Goal: Task Accomplishment & Management: Manage account settings

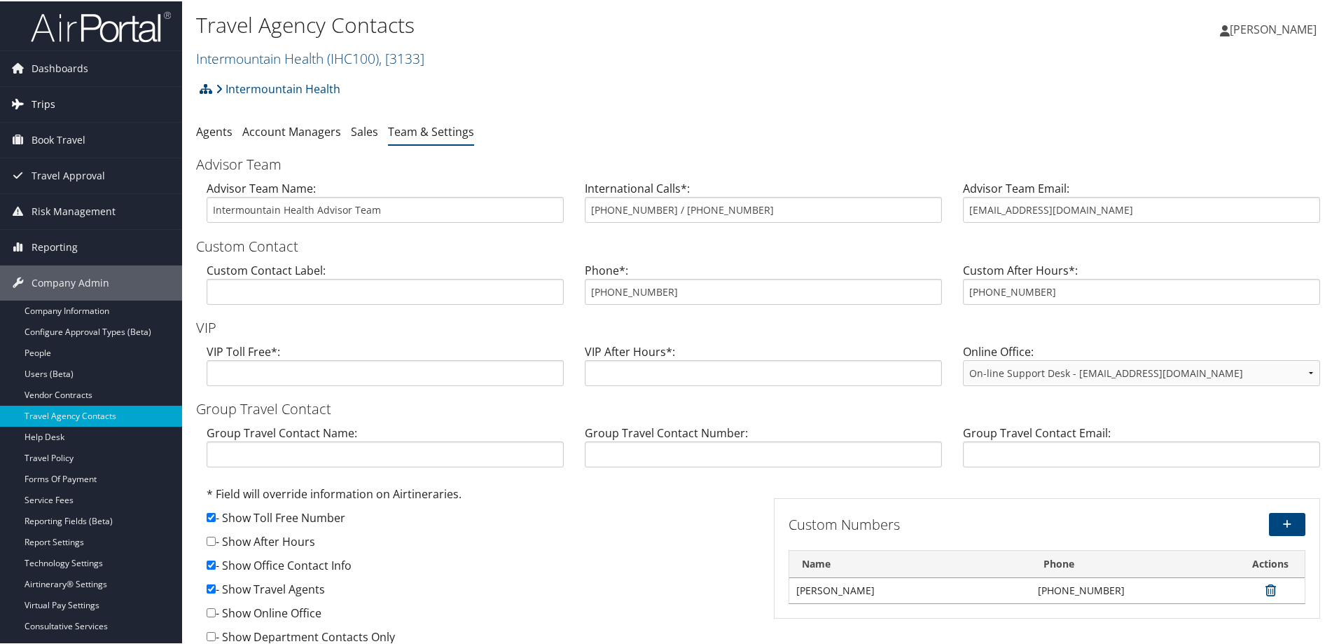
click at [53, 94] on span "Trips" at bounding box center [44, 102] width 24 height 35
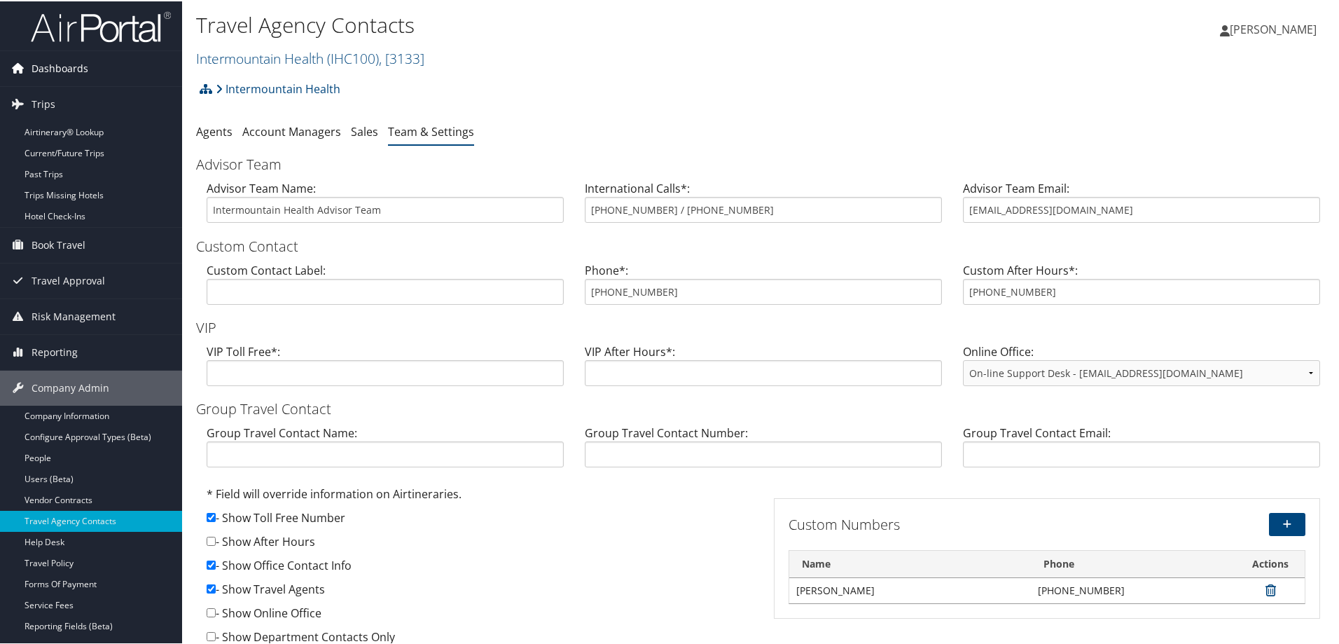
click at [71, 64] on span "Dashboards" at bounding box center [60, 67] width 57 height 35
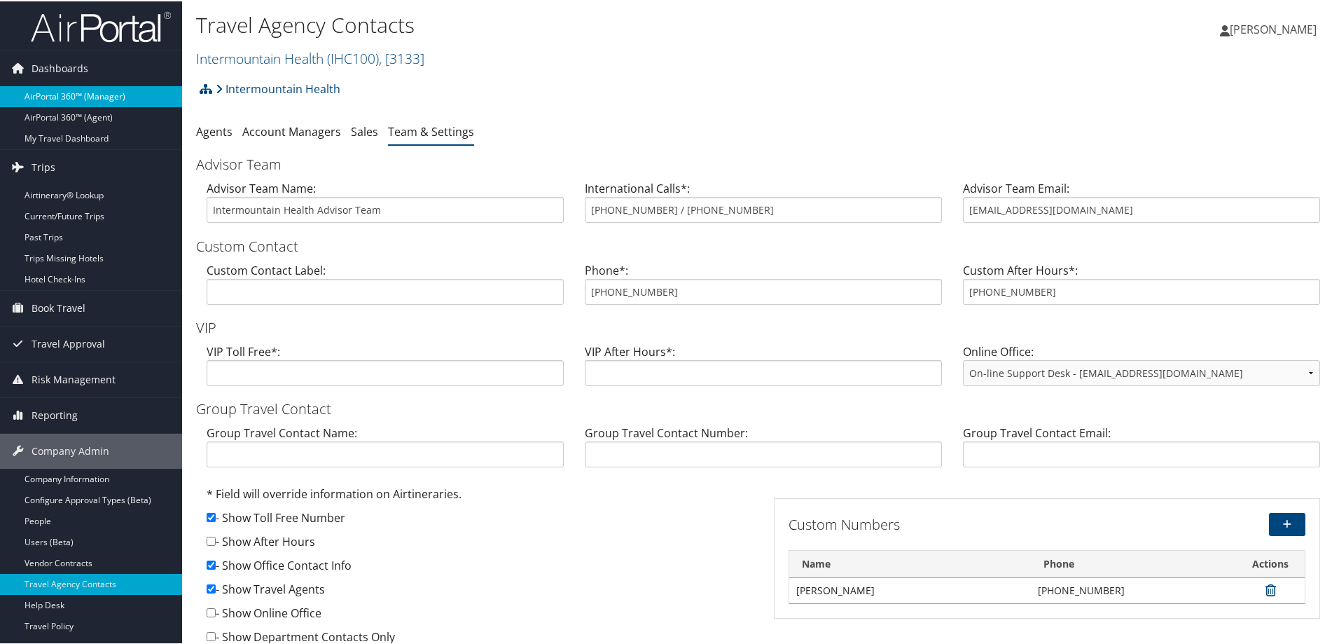
click at [63, 98] on link "AirPortal 360™ (Manager)" at bounding box center [91, 95] width 182 height 21
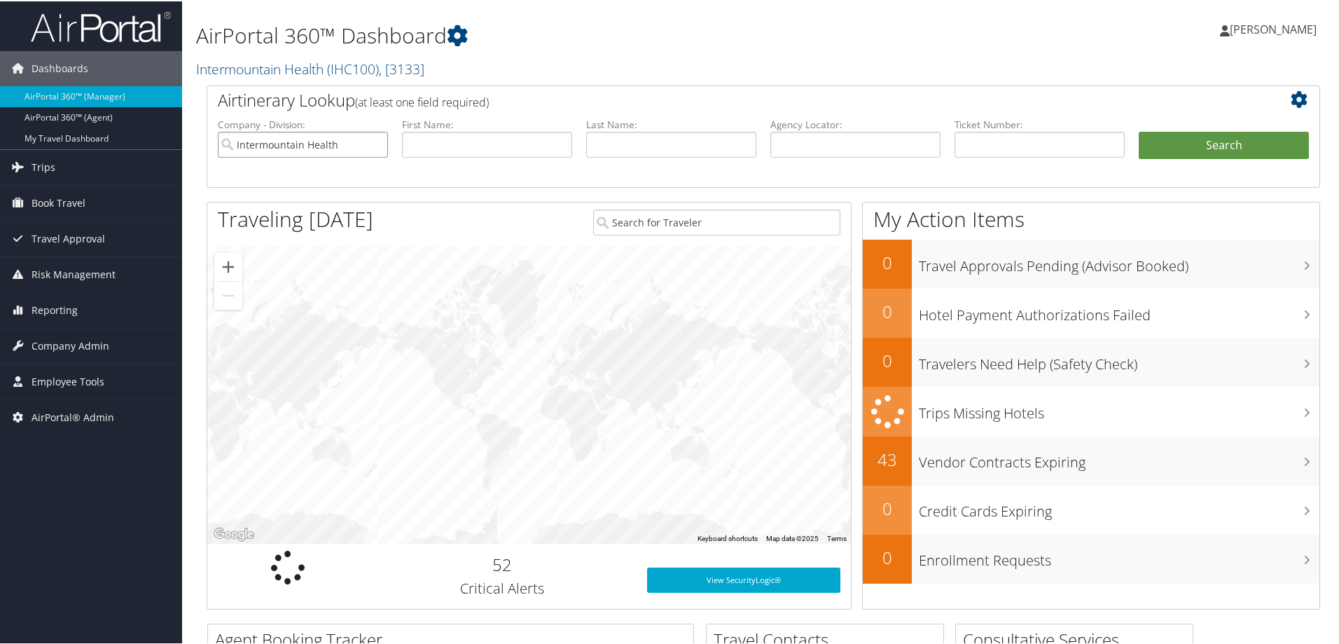
click at [373, 144] on input "Intermountain Health" at bounding box center [303, 143] width 170 height 26
click at [845, 147] on input "text" at bounding box center [856, 143] width 170 height 26
paste input "DCKBN2"
type input "DCKBN2"
click at [1173, 144] on button "Search" at bounding box center [1224, 144] width 170 height 28
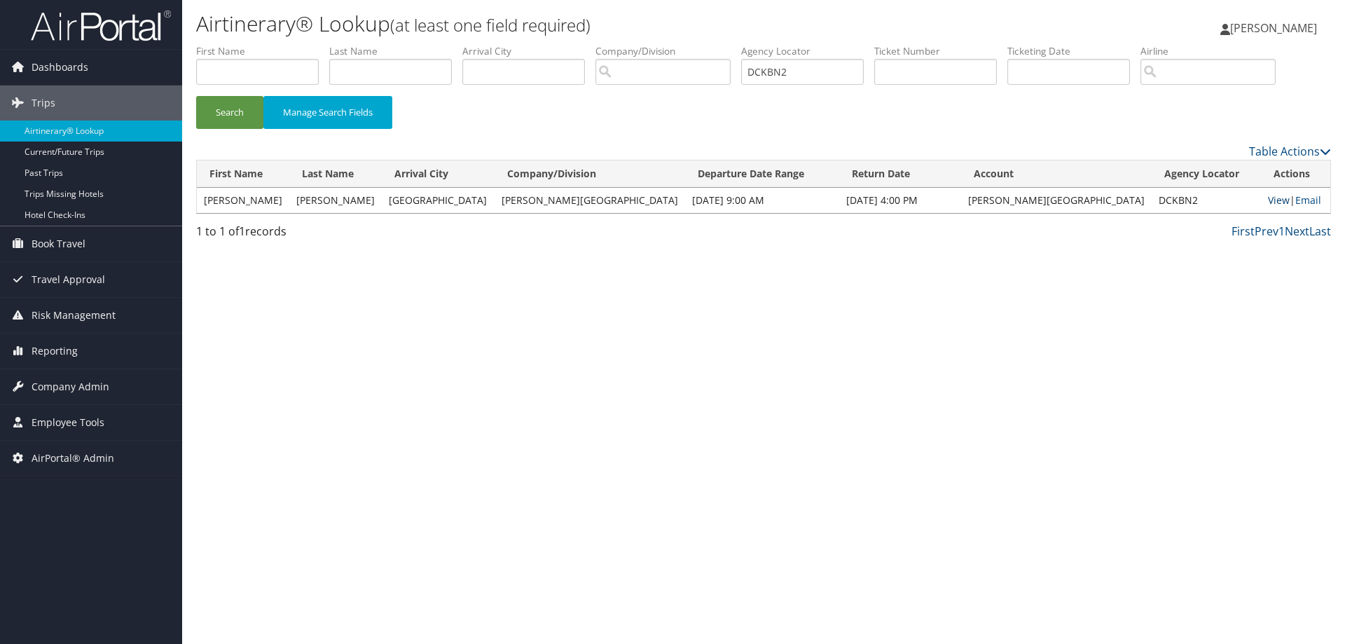
click at [1268, 205] on link "View" at bounding box center [1279, 199] width 22 height 13
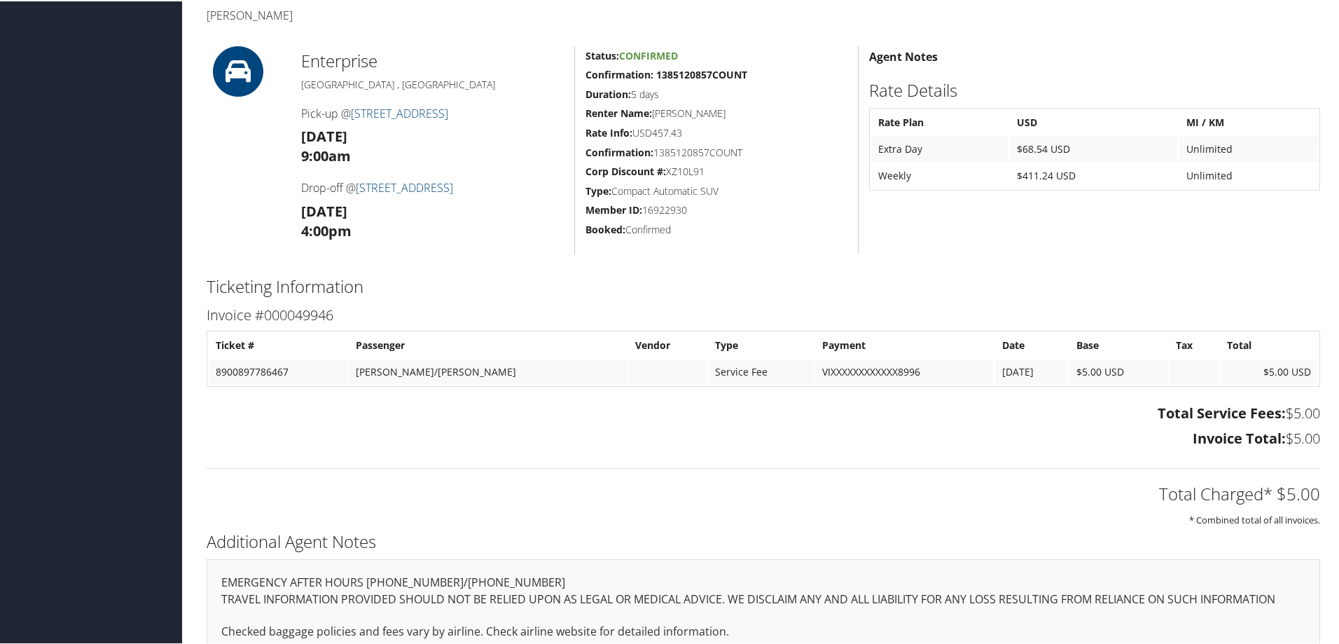
scroll to position [350, 0]
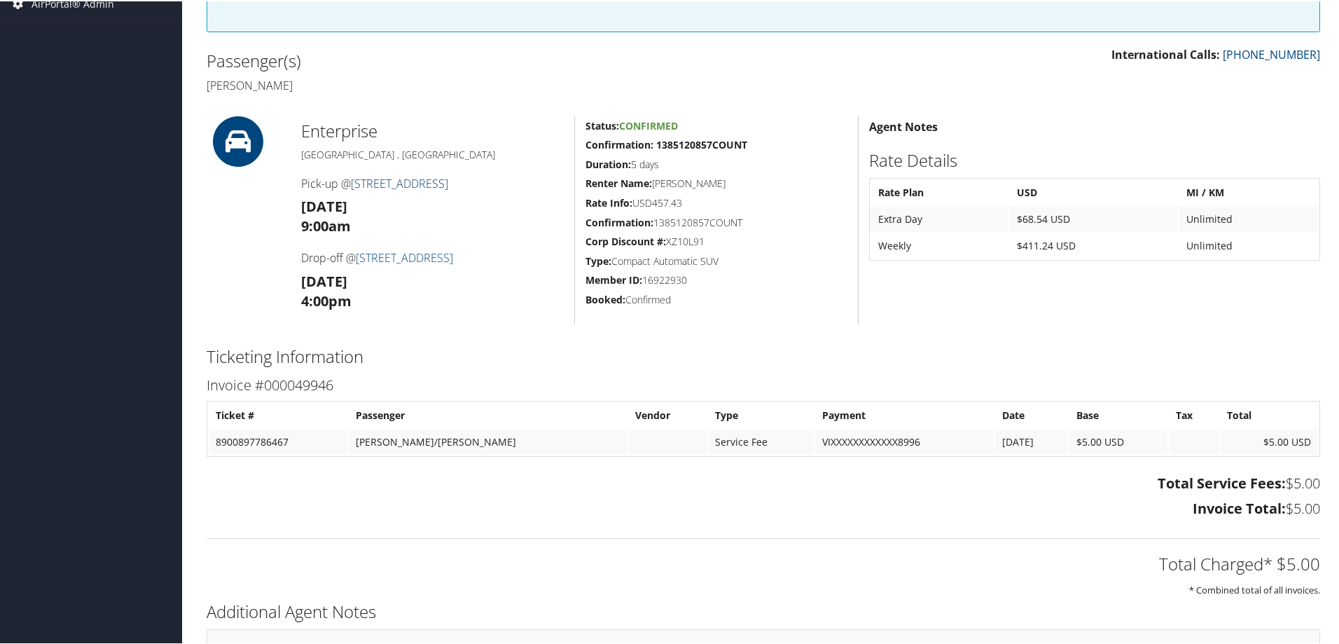
click at [380, 184] on link "285 MAIN ST" at bounding box center [399, 181] width 97 height 15
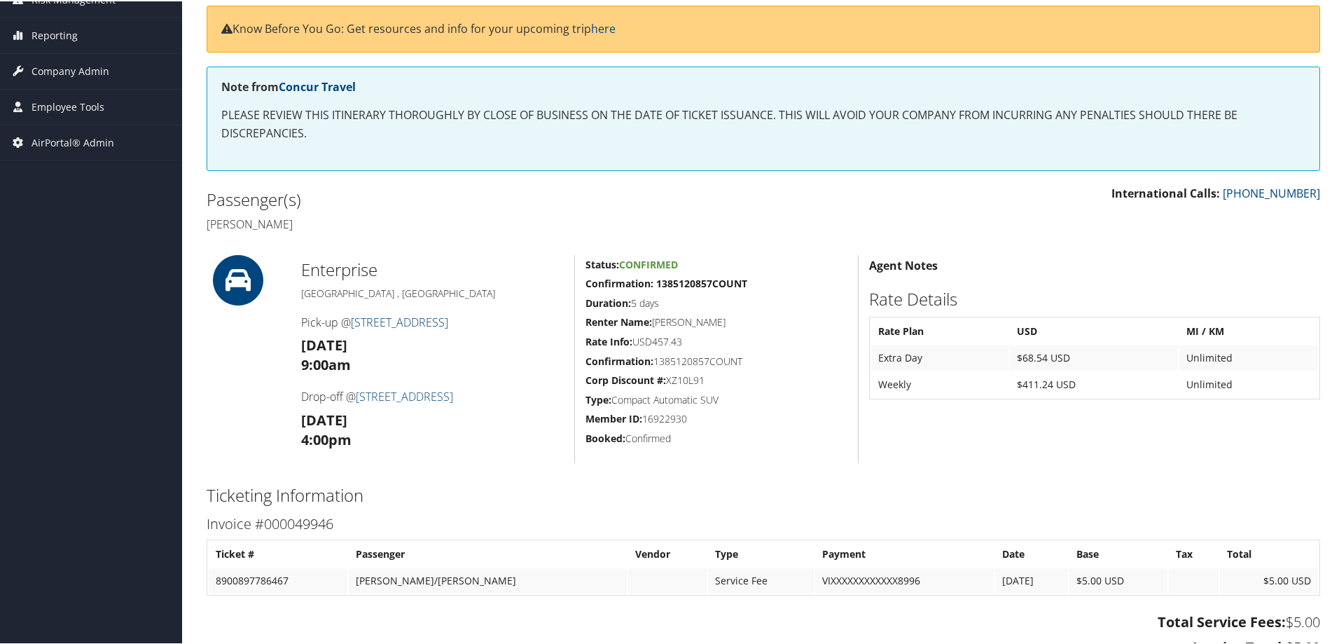
scroll to position [210, 0]
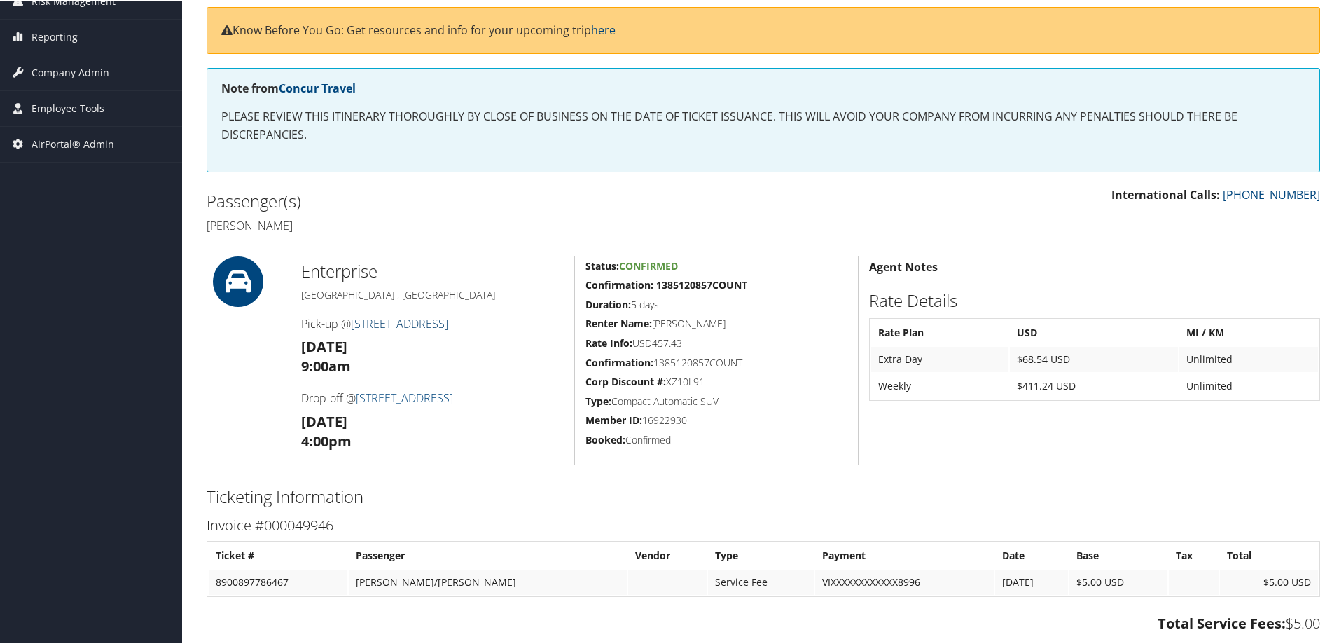
click at [380, 322] on link "285 MAIN ST" at bounding box center [399, 322] width 97 height 15
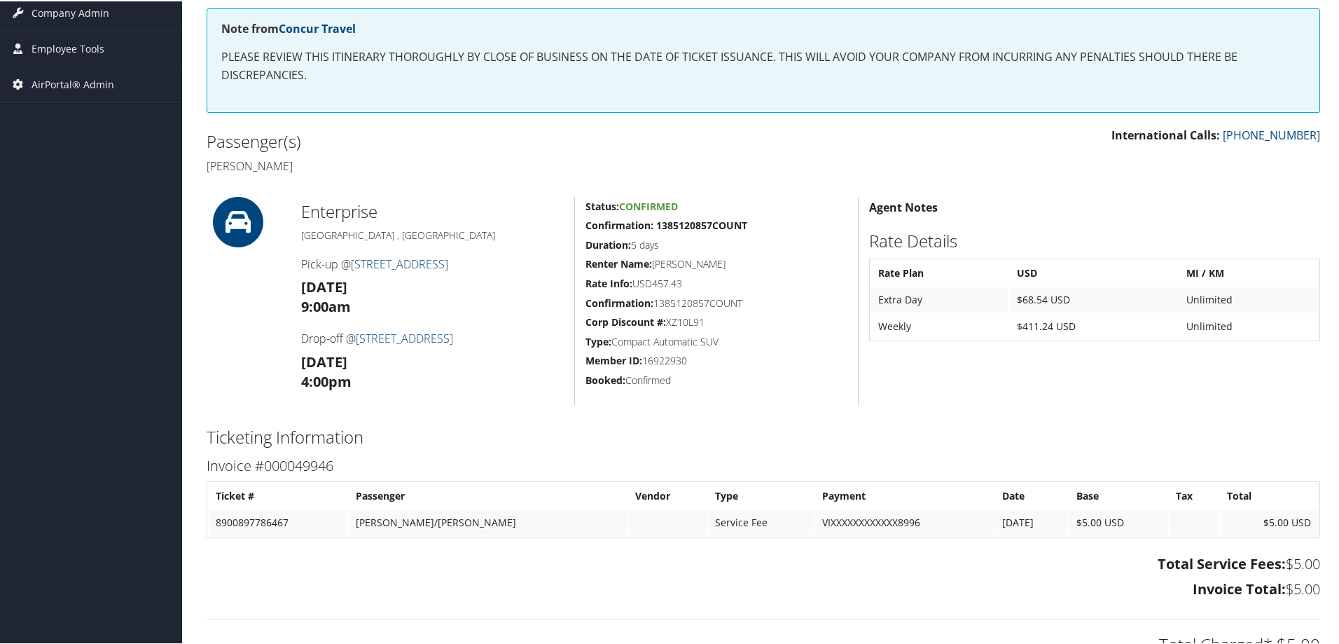
scroll to position [280, 0]
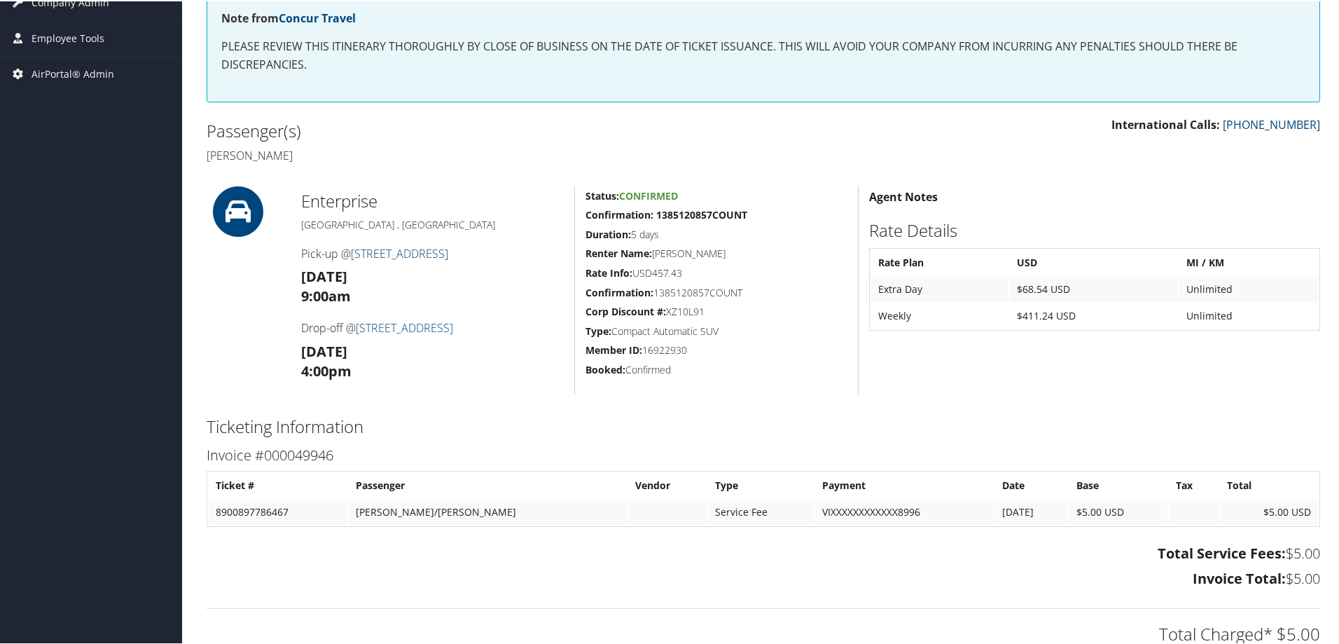
click at [391, 245] on link "285 MAIN ST" at bounding box center [399, 251] width 97 height 15
click at [403, 247] on link "285 MAIN ST" at bounding box center [399, 251] width 97 height 15
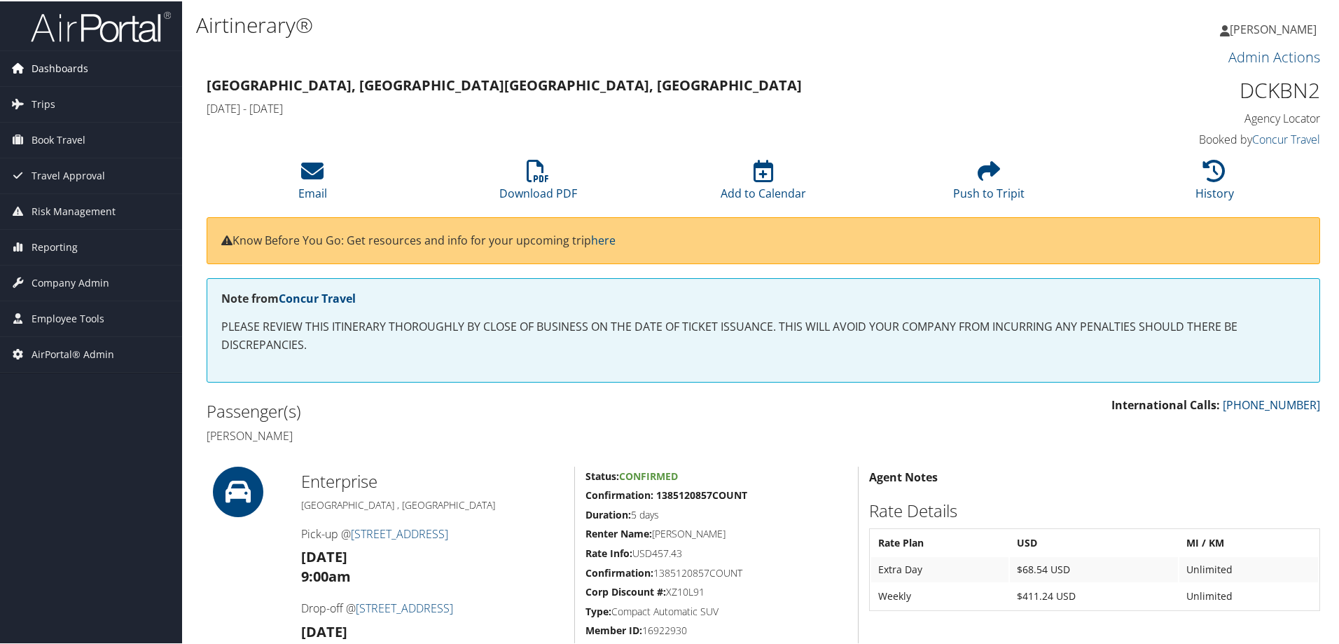
click at [66, 67] on span "Dashboards" at bounding box center [60, 67] width 57 height 35
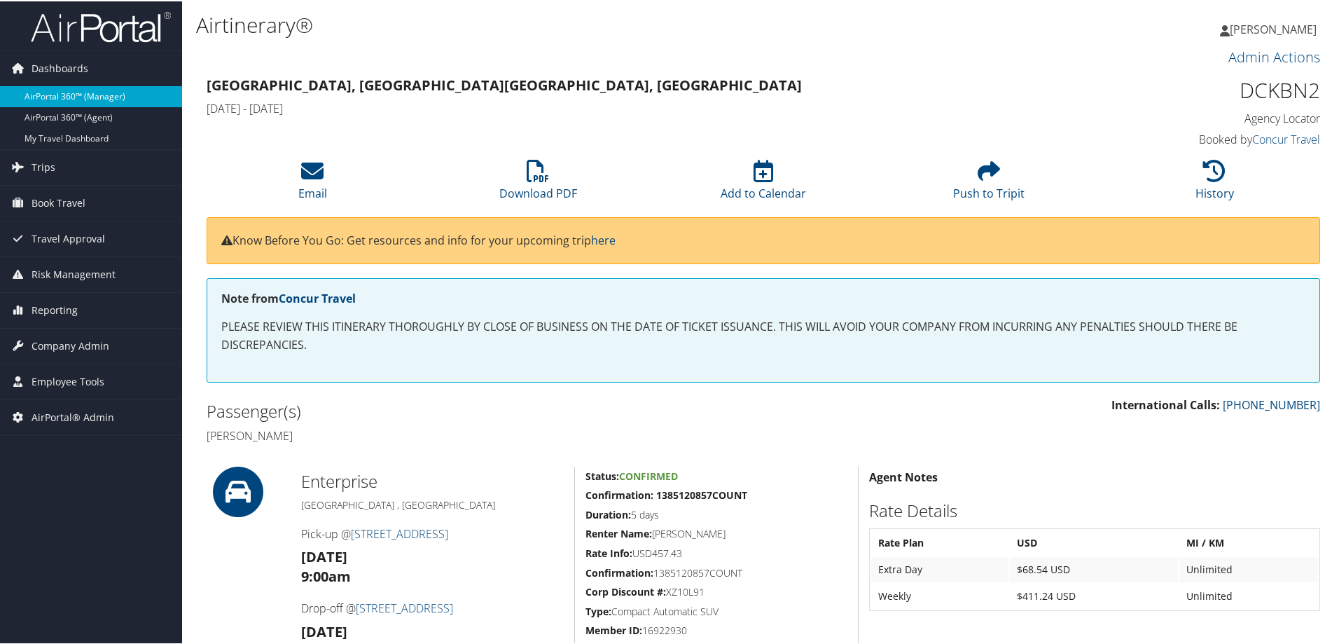
click at [83, 94] on link "AirPortal 360™ (Manager)" at bounding box center [91, 95] width 182 height 21
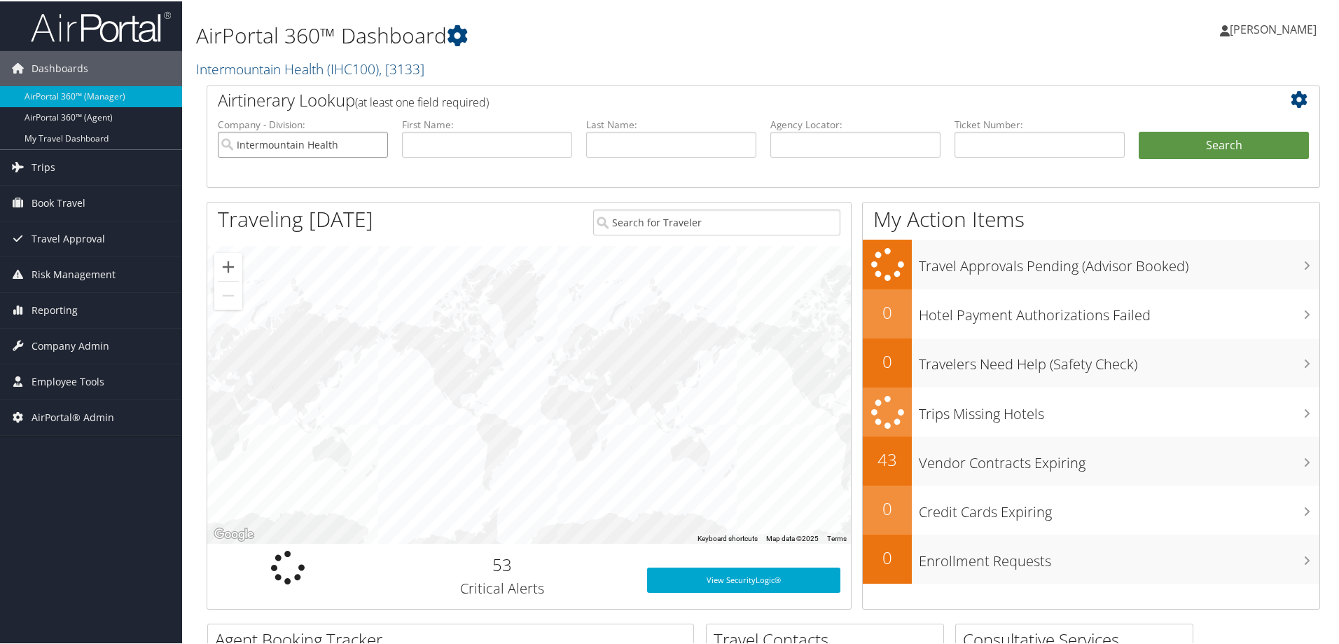
drag, startPoint x: 377, startPoint y: 144, endPoint x: 574, endPoint y: 148, distance: 196.9
click at [378, 144] on input "Intermountain Health" at bounding box center [303, 143] width 170 height 26
click at [618, 147] on input "text" at bounding box center [671, 143] width 170 height 26
type input "[PERSON_NAME]"
click at [1139, 130] on button "Search" at bounding box center [1224, 144] width 170 height 28
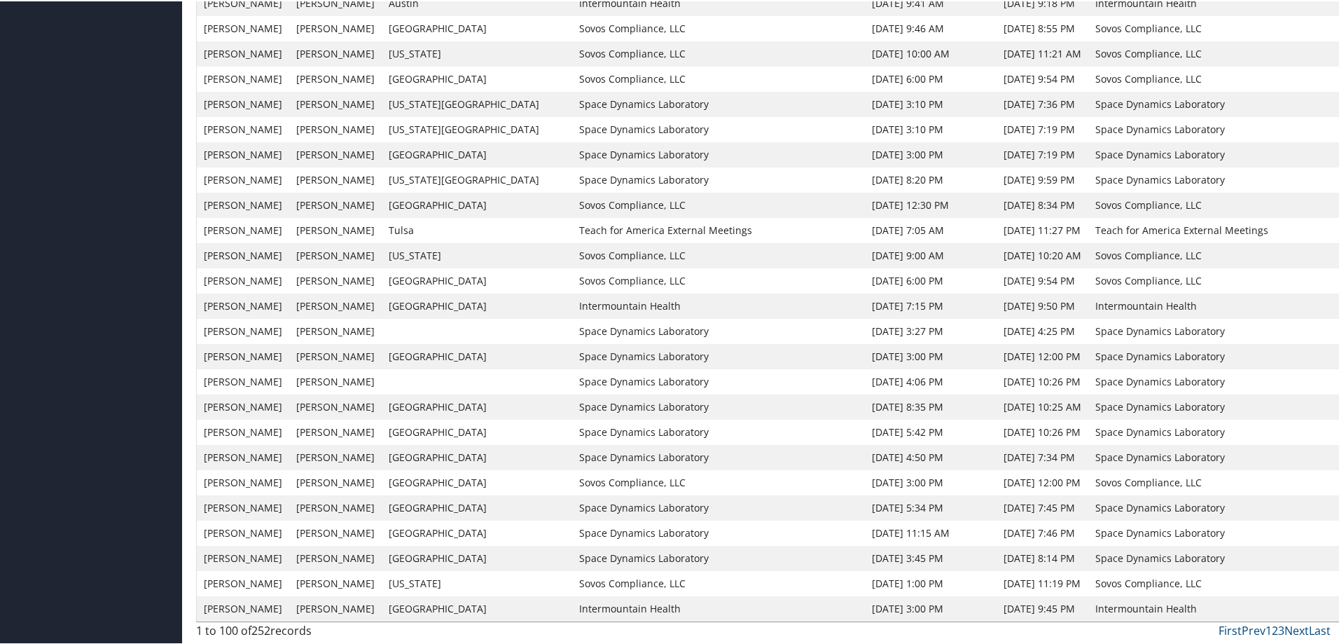
scroll to position [2090, 0]
click at [1272, 630] on link "2" at bounding box center [1275, 628] width 6 height 15
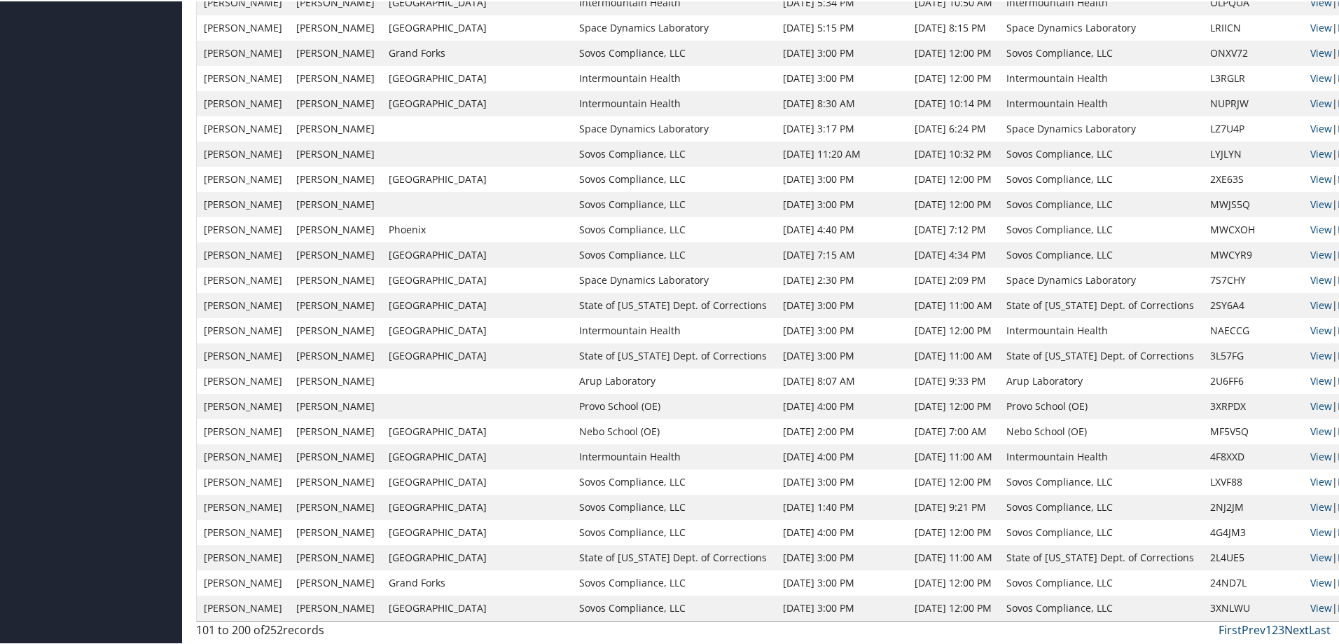
click at [1285, 628] on link "Next" at bounding box center [1297, 628] width 25 height 15
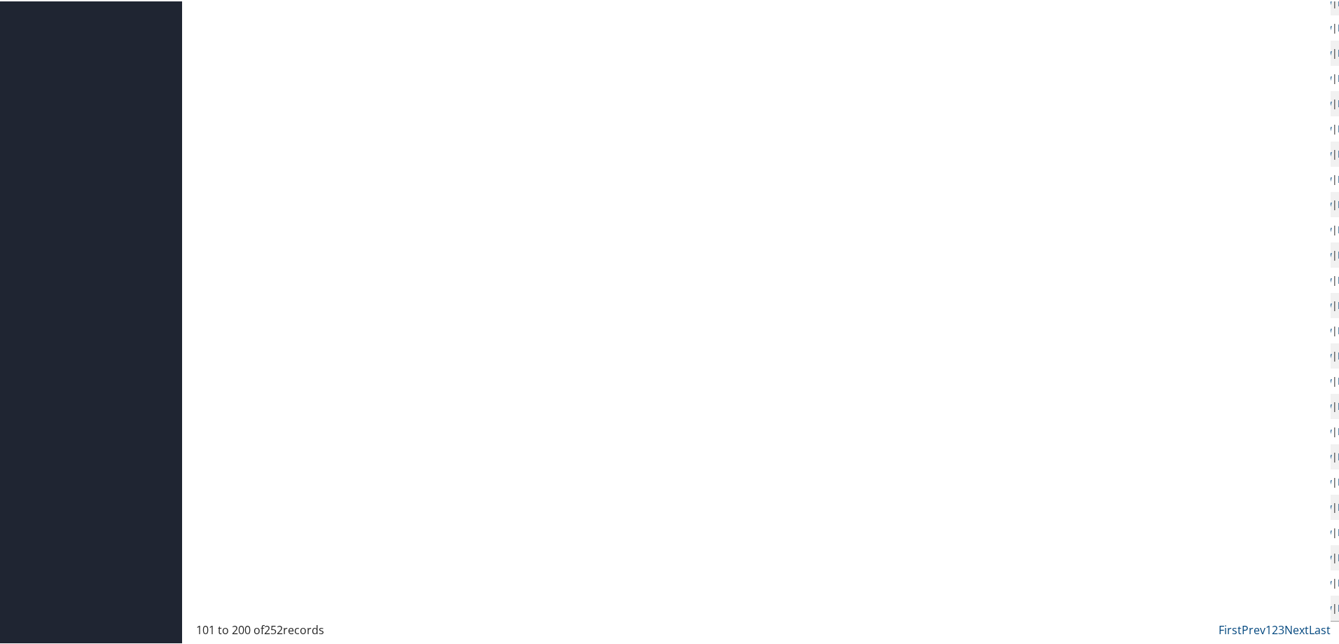
scroll to position [930, 0]
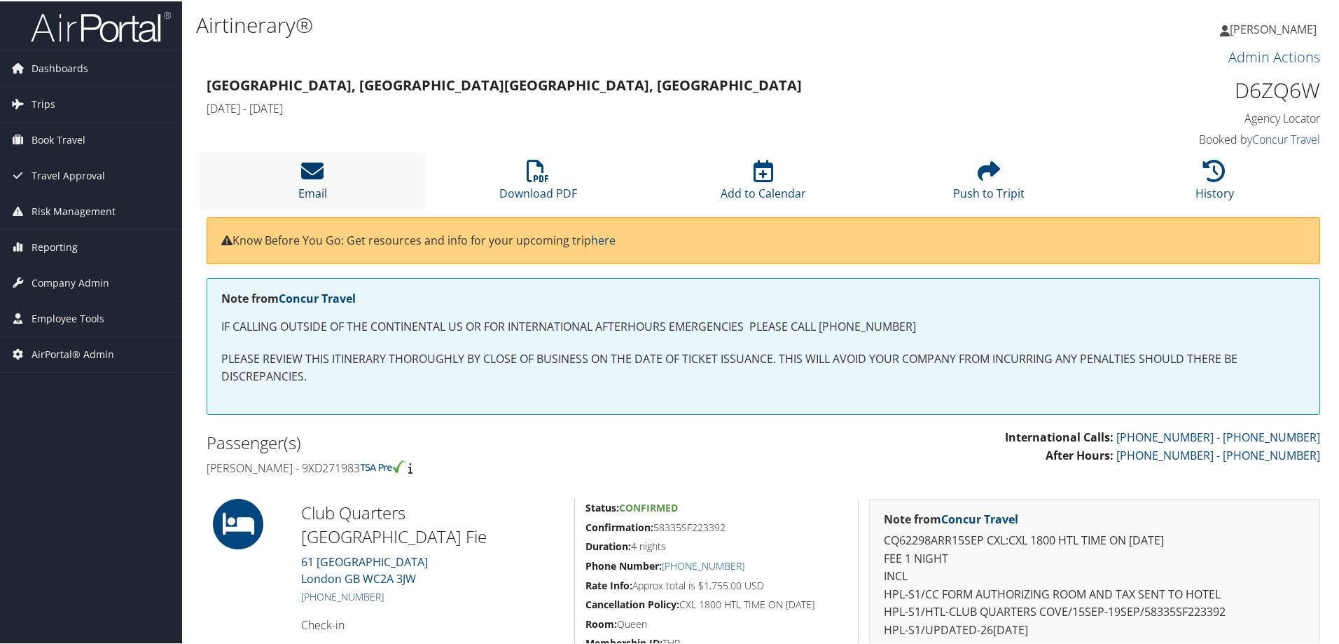
click at [312, 167] on icon at bounding box center [312, 169] width 22 height 22
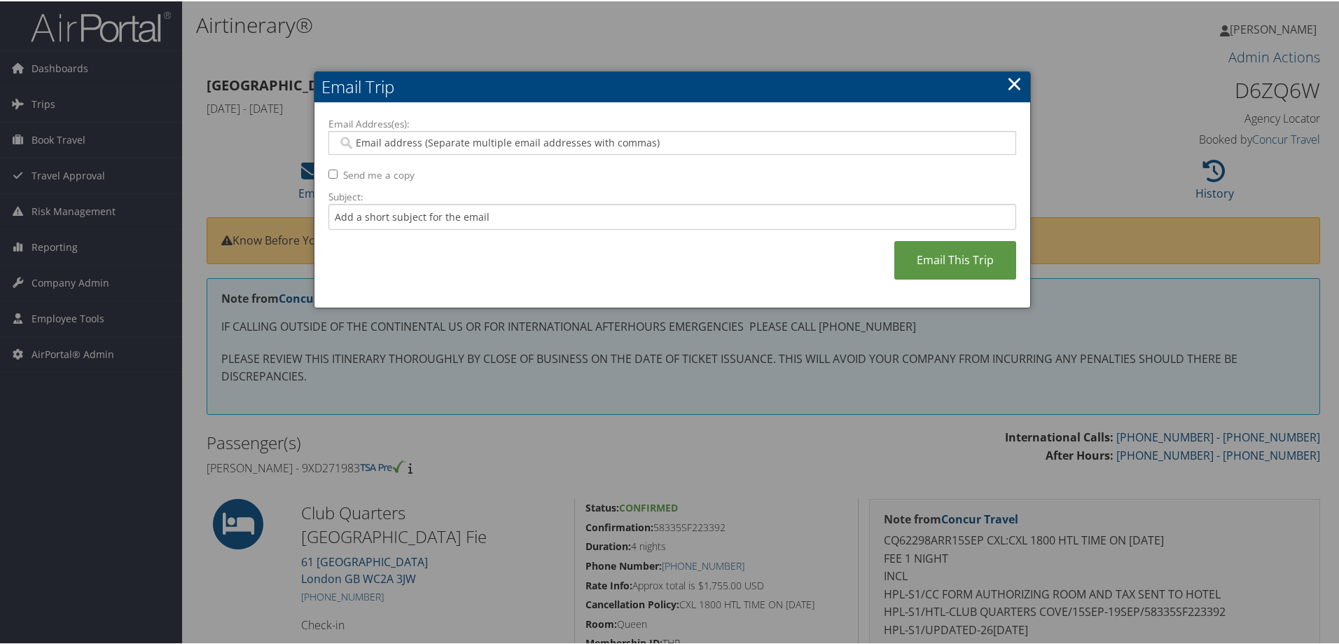
click at [1134, 127] on div at bounding box center [672, 322] width 1345 height 644
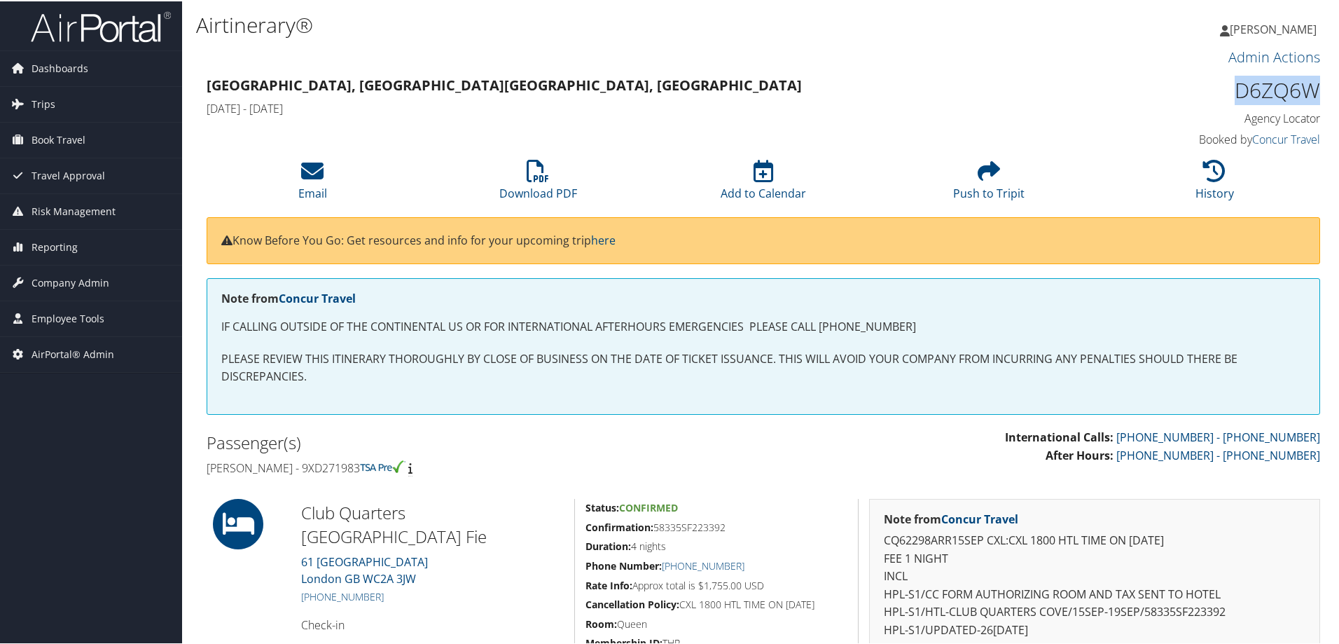
drag, startPoint x: 1320, startPoint y: 88, endPoint x: 1227, endPoint y: 85, distance: 92.5
click at [1227, 85] on div "D6ZQ6W Agency Locator Agency Locator D6ZQ6W Booked by Concur Travel Booked by C…" at bounding box center [1189, 111] width 284 height 80
copy h1 "D6ZQ6W"
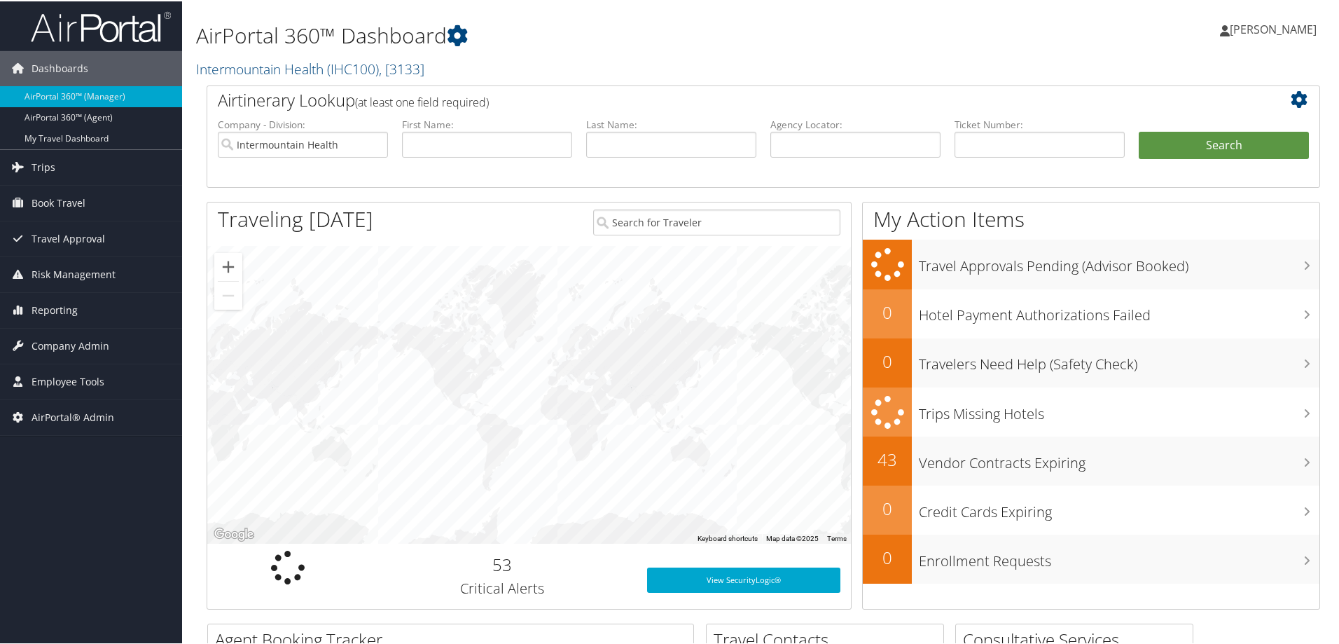
click at [527, 308] on div at bounding box center [529, 393] width 644 height 298
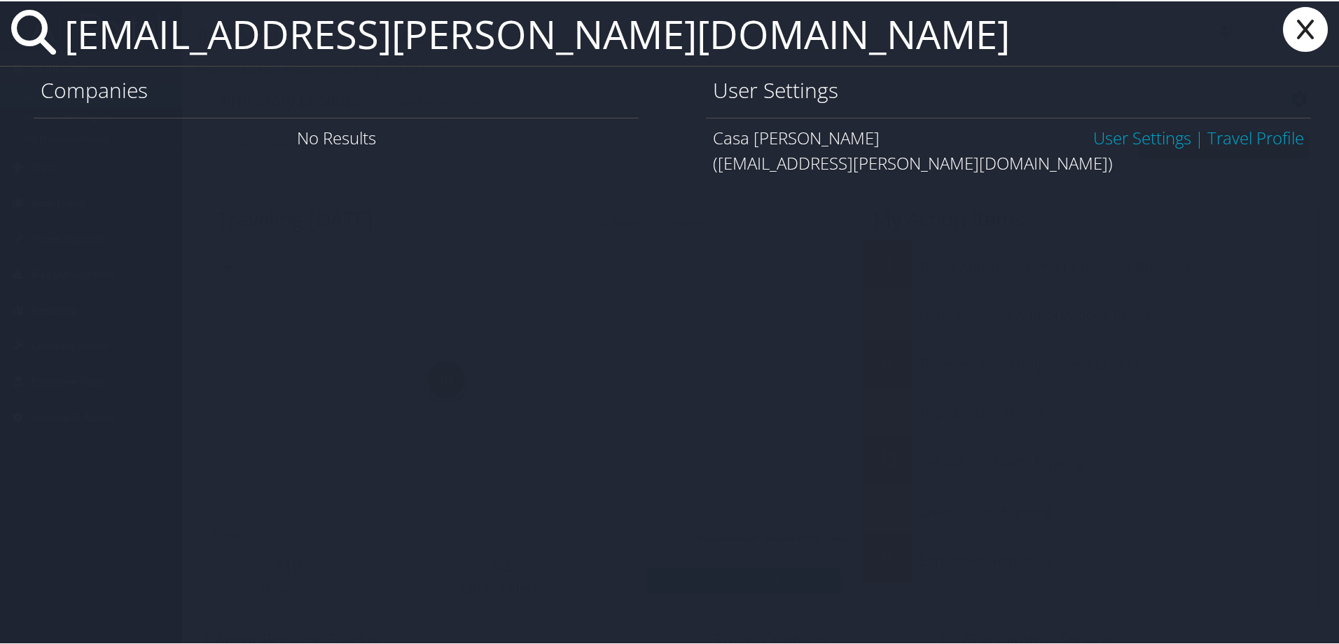
type input "[EMAIL_ADDRESS][PERSON_NAME][DOMAIN_NAME]"
click at [1110, 141] on link "User Settings" at bounding box center [1142, 136] width 98 height 23
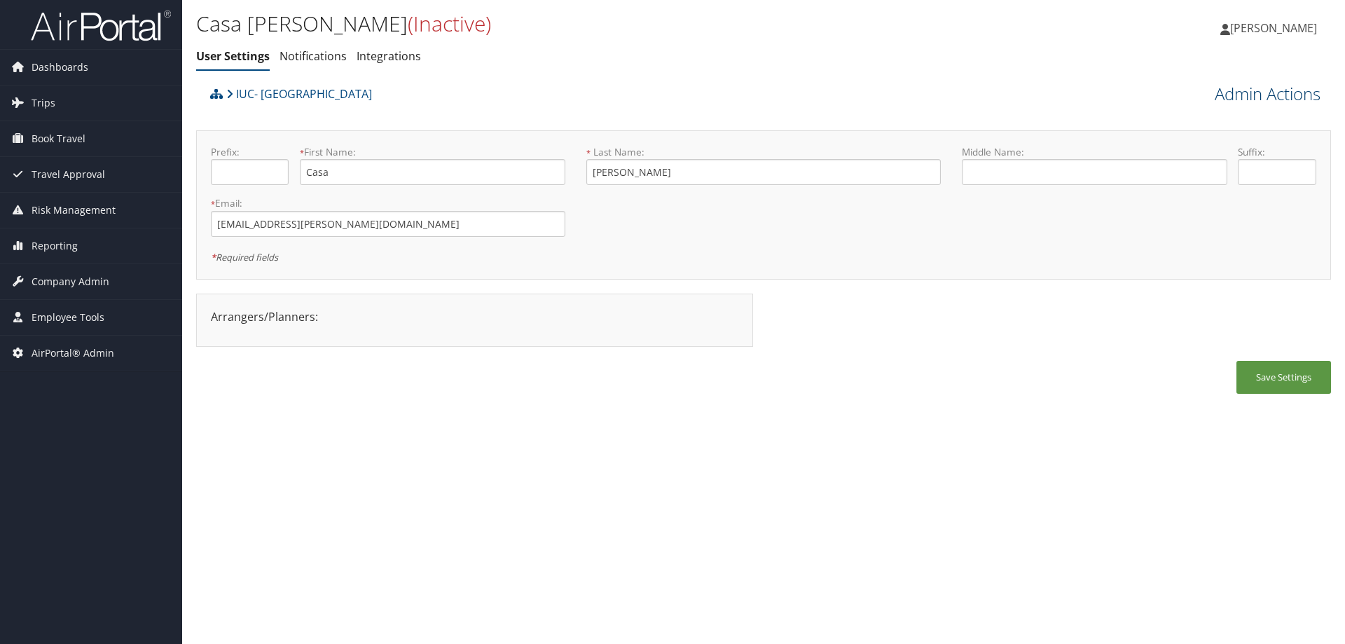
click at [1229, 97] on link "Admin Actions" at bounding box center [1268, 94] width 106 height 24
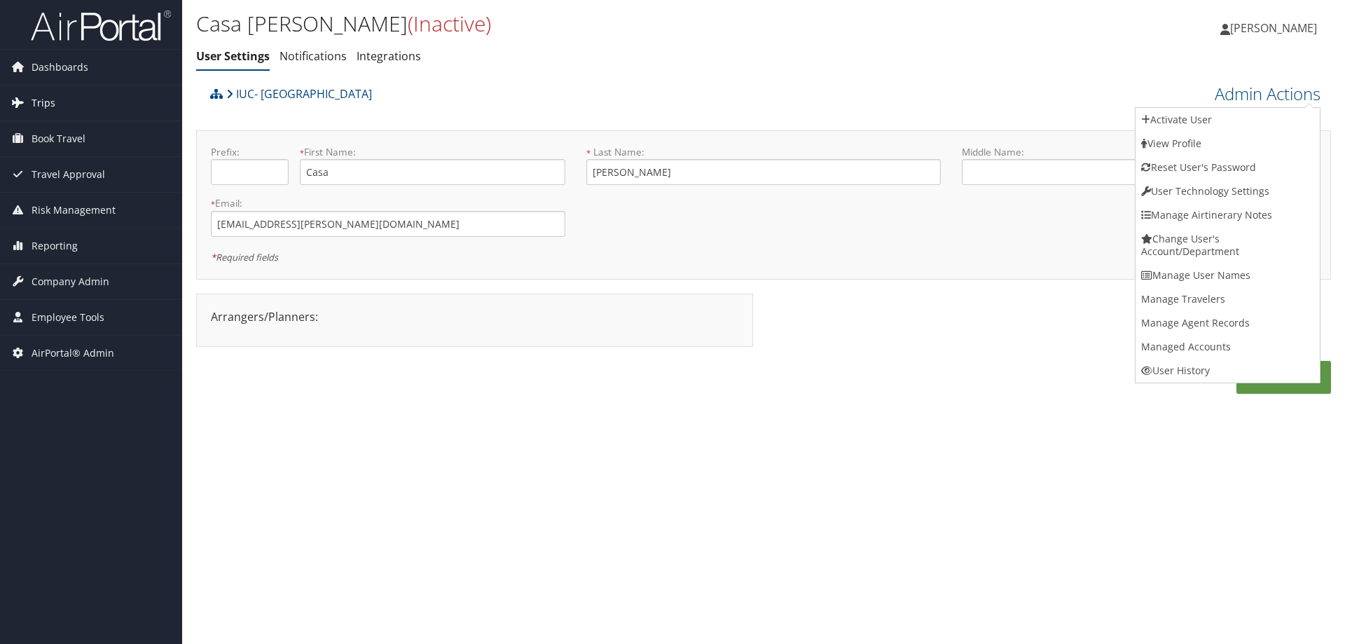
click at [37, 104] on span "Trips" at bounding box center [44, 102] width 24 height 35
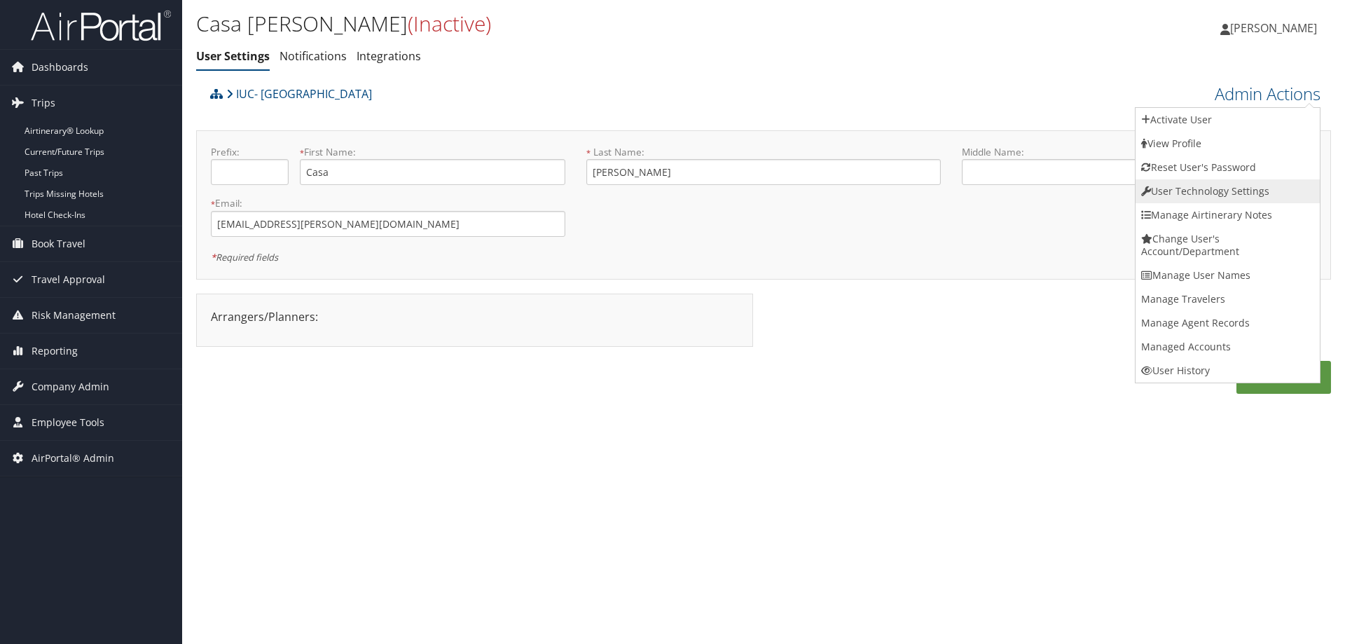
click at [1212, 200] on link "User Technology Settings" at bounding box center [1227, 191] width 184 height 24
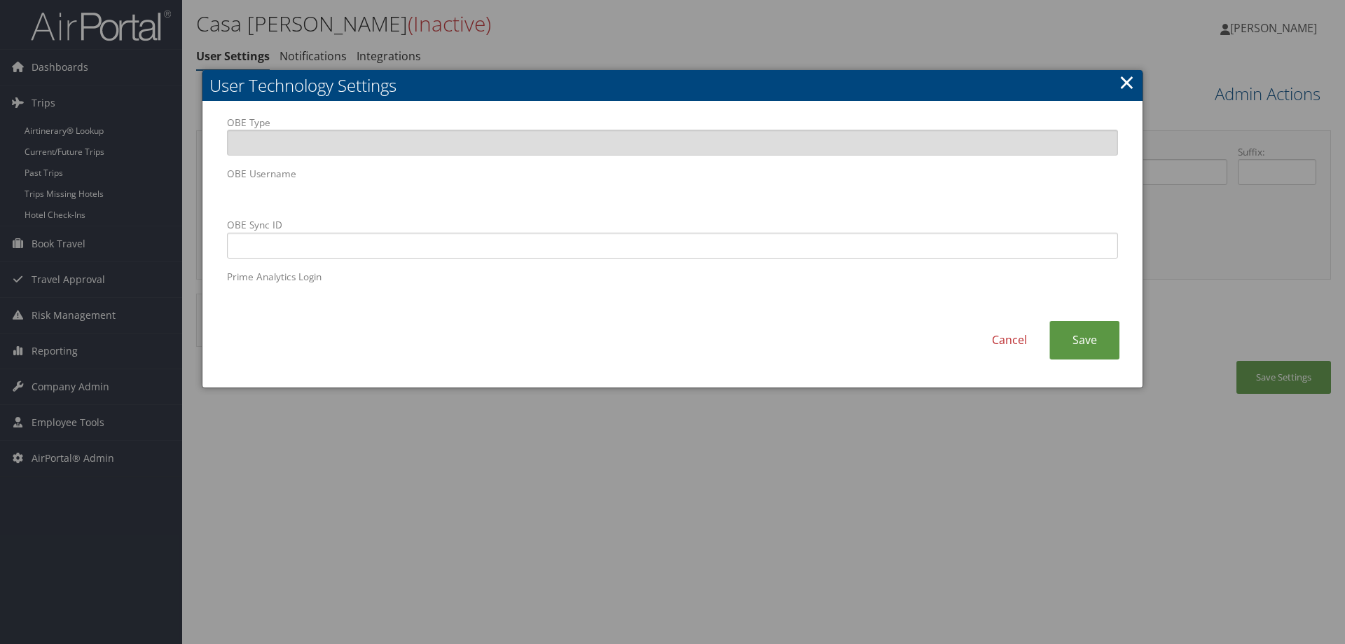
click at [173, 179] on body "Menu Dashboards ► AirPortal 360™ (Manager) AirPortal 360™ (Agent) My Travel Das…" at bounding box center [672, 322] width 1345 height 644
click at [232, 237] on input "OBE Sync ID" at bounding box center [672, 246] width 891 height 26
paste input "acasa@troy.edu"
type input "acasa@troy.edu"
click at [1078, 345] on link "Save" at bounding box center [1084, 340] width 70 height 39
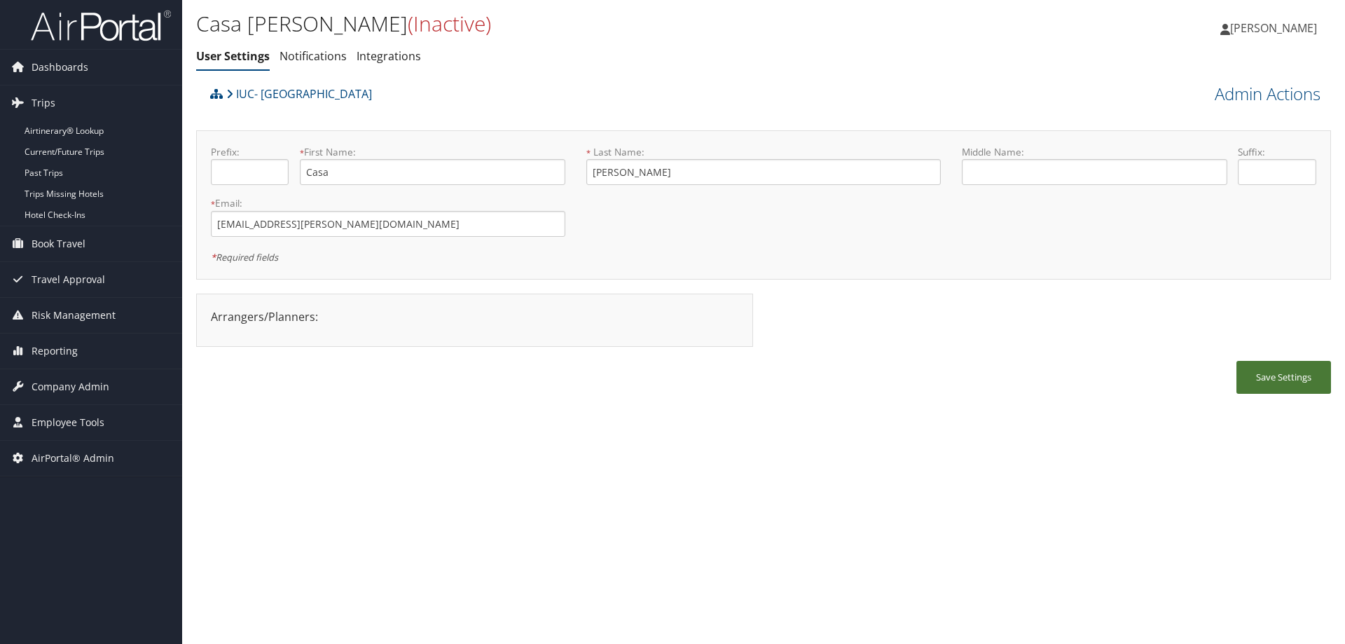
click at [1271, 376] on button "Save Settings" at bounding box center [1283, 377] width 95 height 33
click at [296, 95] on link "IUC- [GEOGRAPHIC_DATA]" at bounding box center [299, 94] width 146 height 28
click at [88, 282] on span "Travel Approval" at bounding box center [69, 279] width 74 height 35
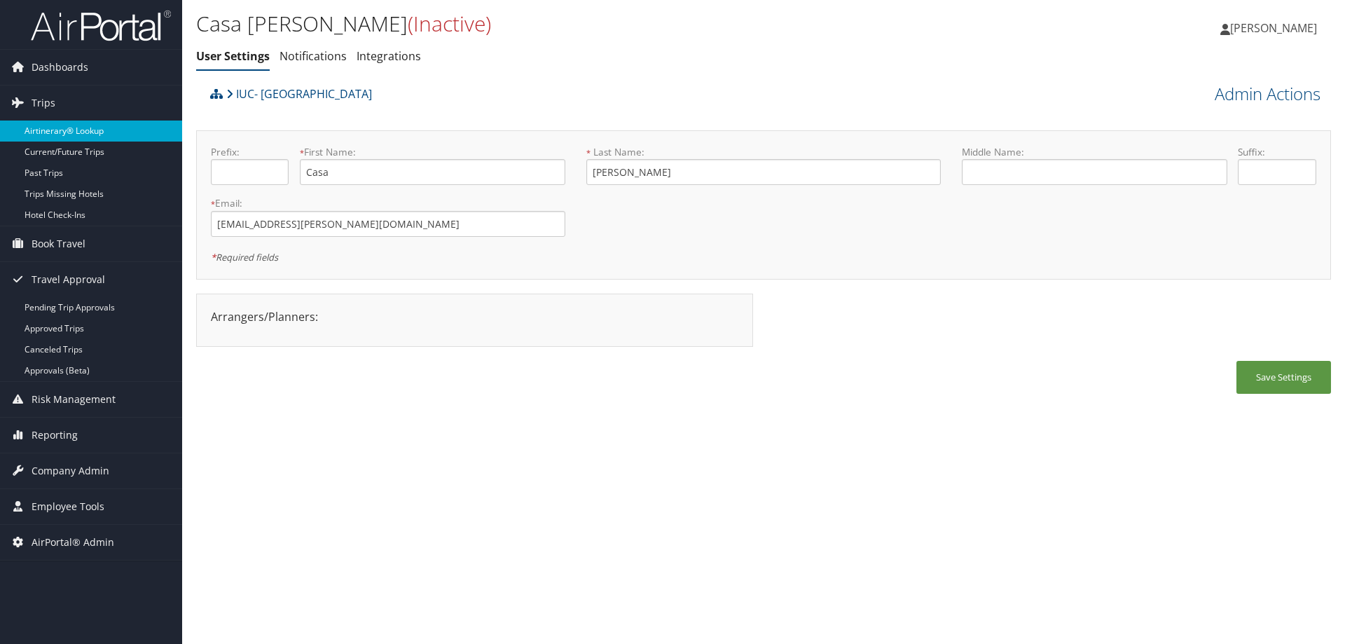
click at [80, 134] on link "Airtinerary® Lookup" at bounding box center [91, 130] width 182 height 21
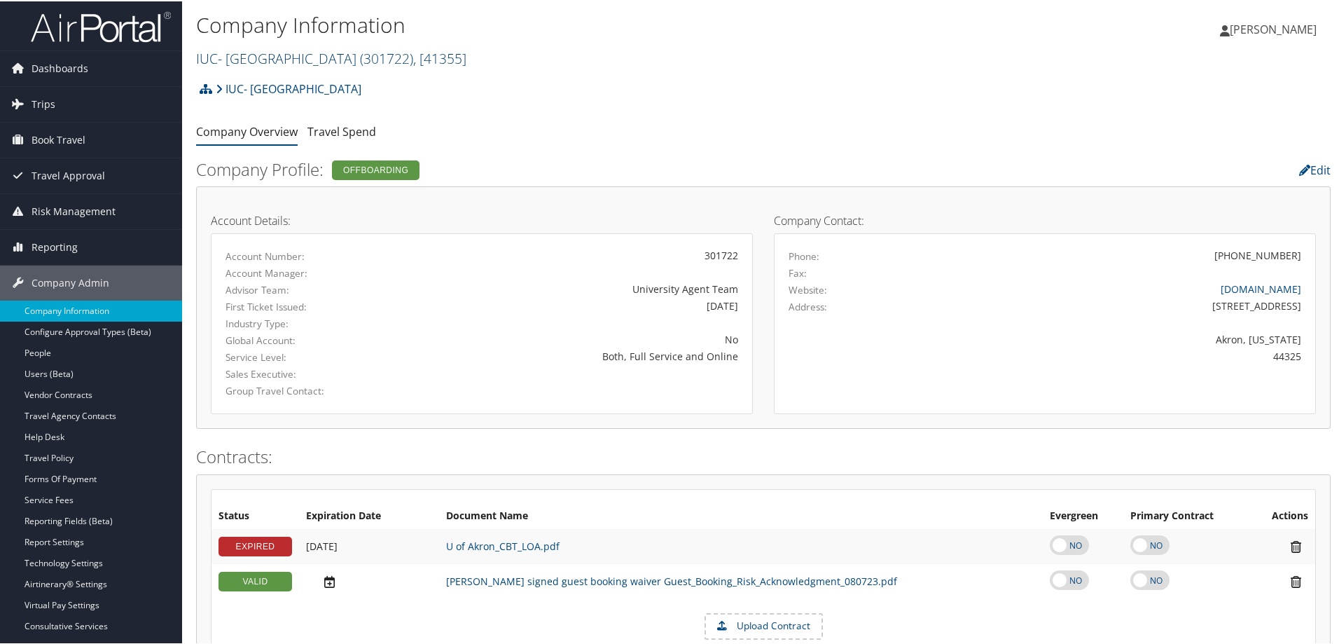
click at [342, 59] on link "IUC- [GEOGRAPHIC_DATA] ( 301722 ) , [ 41355 ]" at bounding box center [331, 57] width 270 height 19
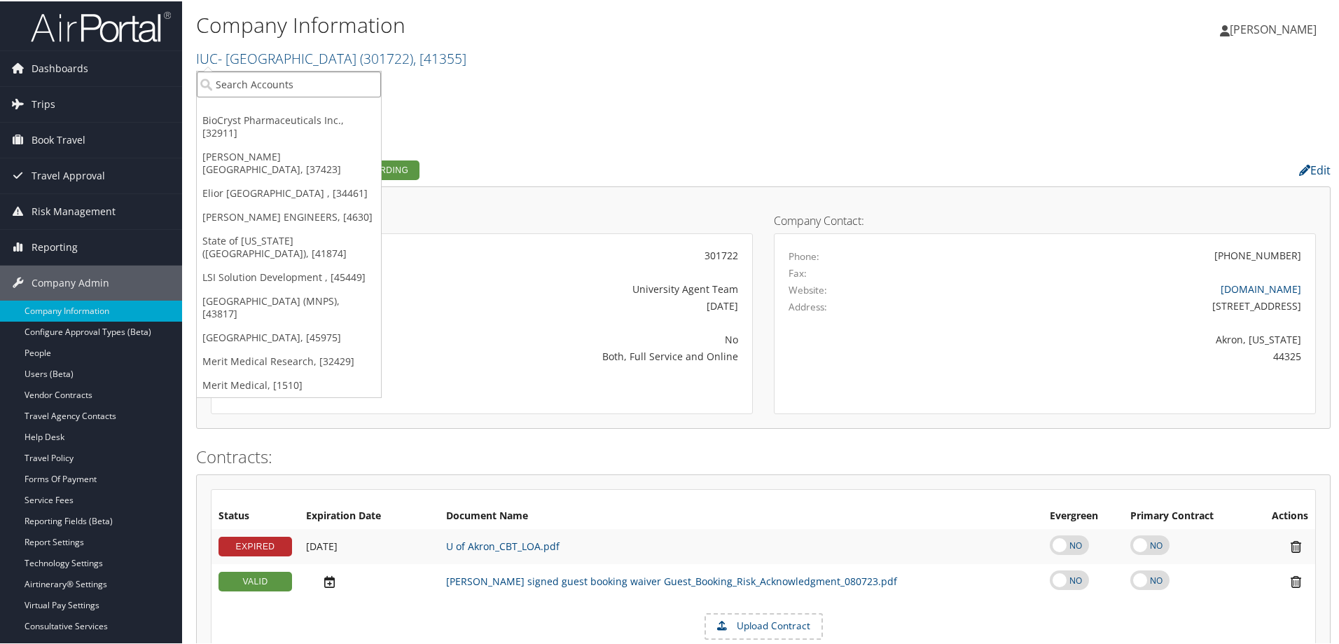
click at [325, 75] on input "search" at bounding box center [289, 83] width 184 height 26
type input "y"
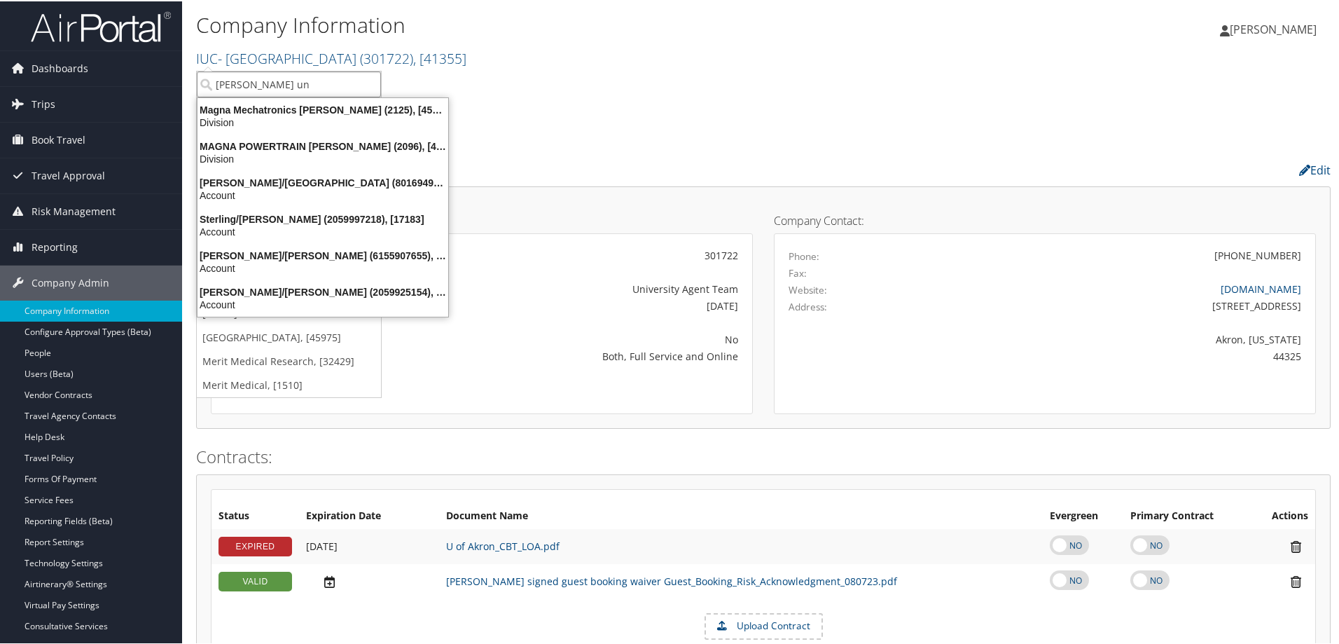
type input "[PERSON_NAME] uni"
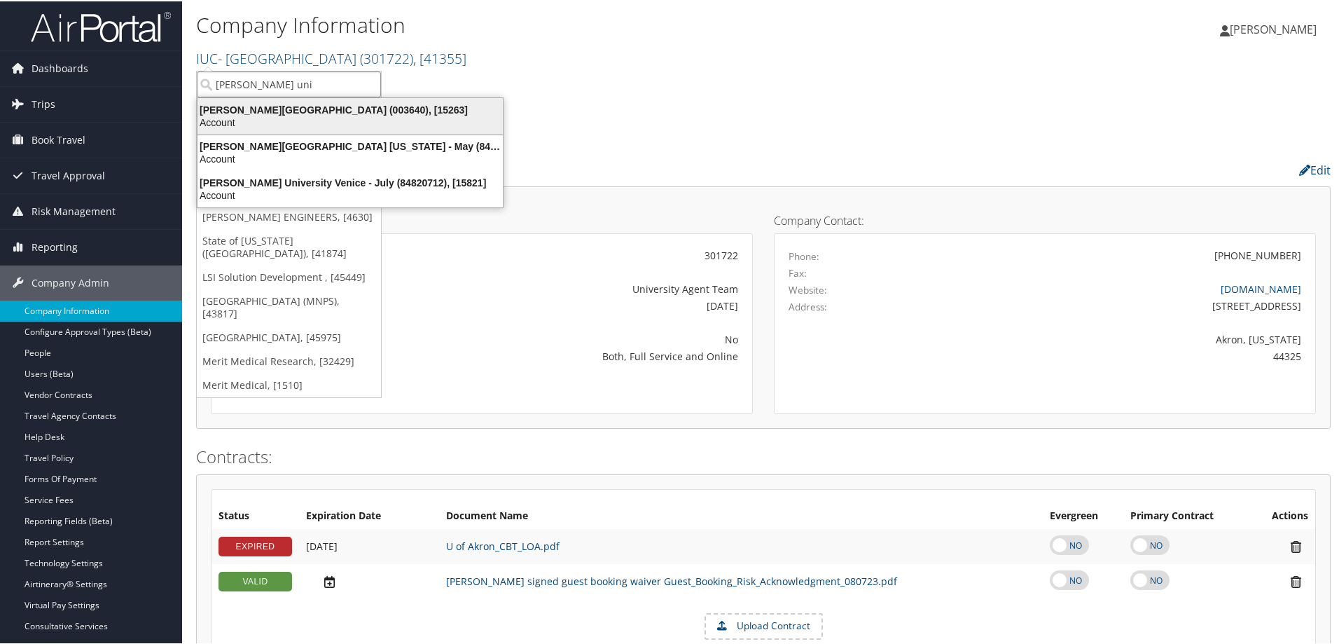
click at [277, 114] on div "Troy University (003640), [15263]" at bounding box center [350, 108] width 322 height 13
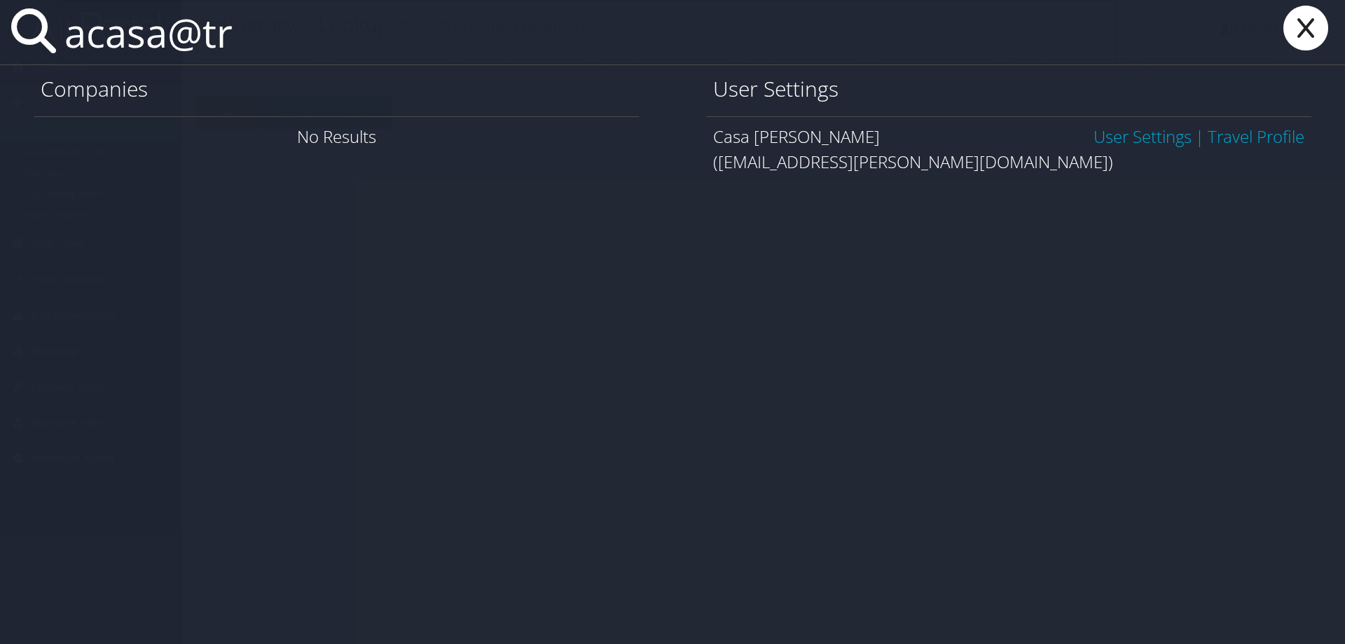
type input "acasa@tr"
click at [1131, 140] on link "User Settings" at bounding box center [1142, 136] width 98 height 23
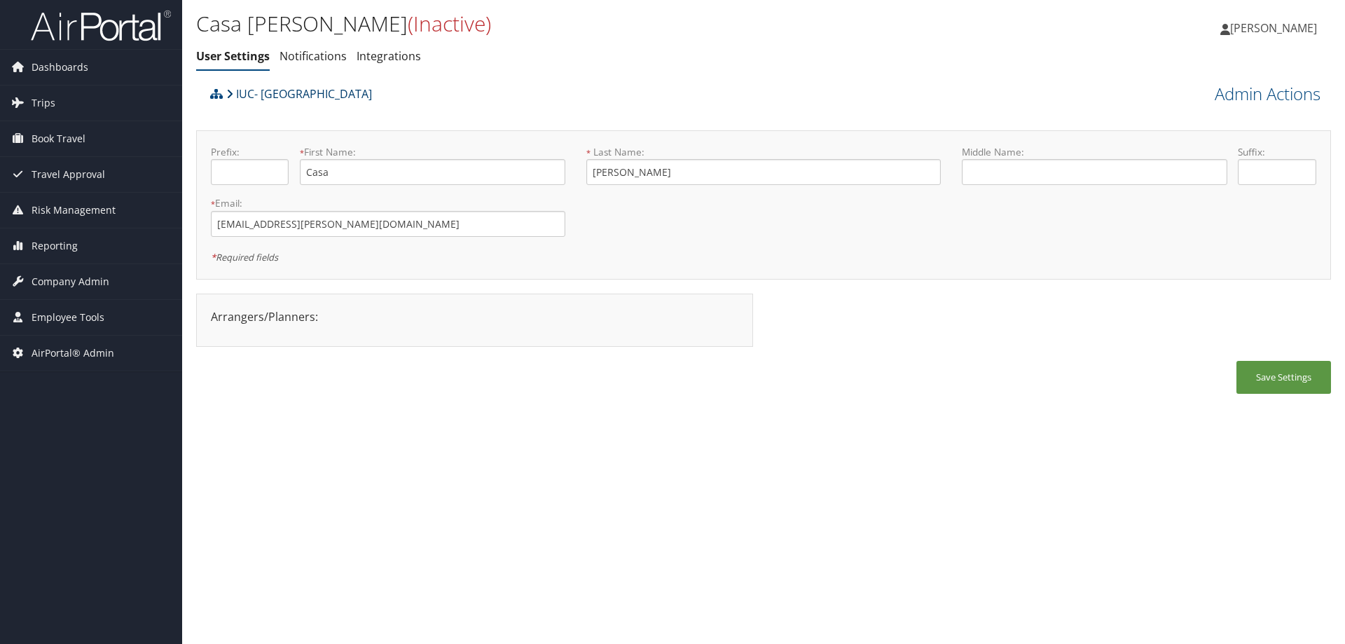
click at [317, 90] on link "IUC- [GEOGRAPHIC_DATA]" at bounding box center [299, 94] width 146 height 28
click at [313, 82] on link "IUC- [GEOGRAPHIC_DATA]" at bounding box center [299, 94] width 146 height 28
click at [307, 90] on link "IUC- [GEOGRAPHIC_DATA]" at bounding box center [299, 94] width 146 height 28
click at [81, 273] on span "Company Admin" at bounding box center [71, 281] width 78 height 35
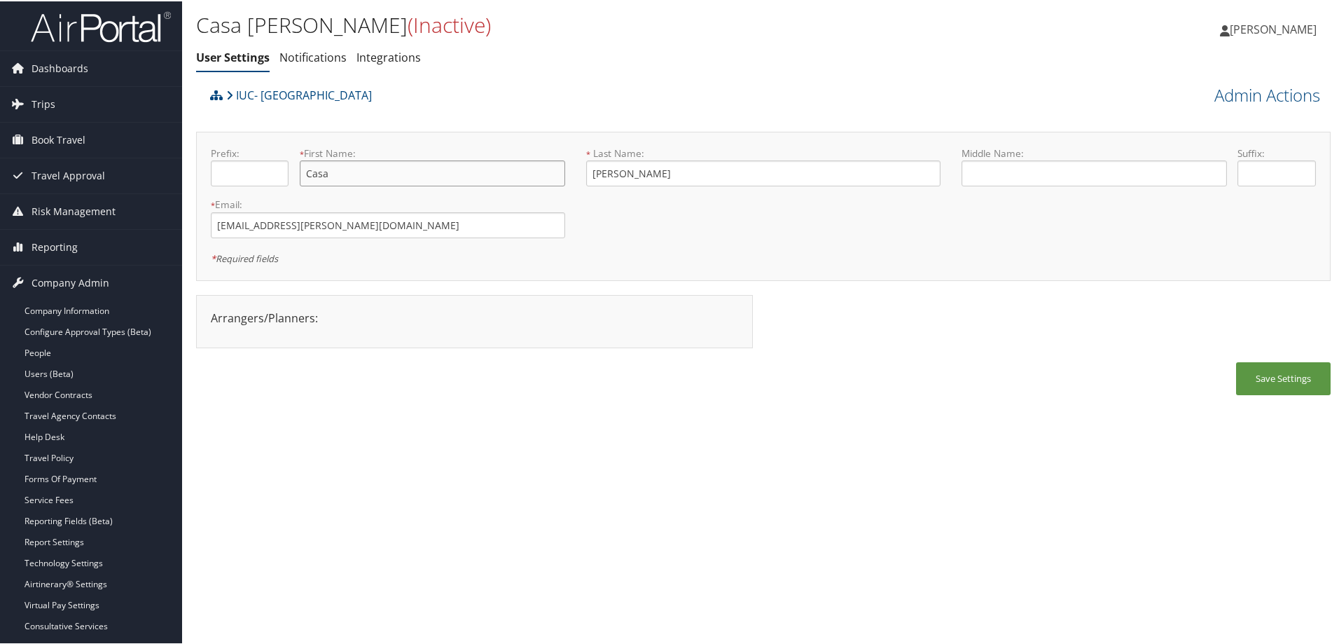
drag, startPoint x: 393, startPoint y: 173, endPoint x: 244, endPoint y: 154, distance: 150.4
click at [244, 154] on div "Prefix: * First Name: Casa This field is required" at bounding box center [387, 170] width 375 height 51
type input "Andrew"
type input "Casa"
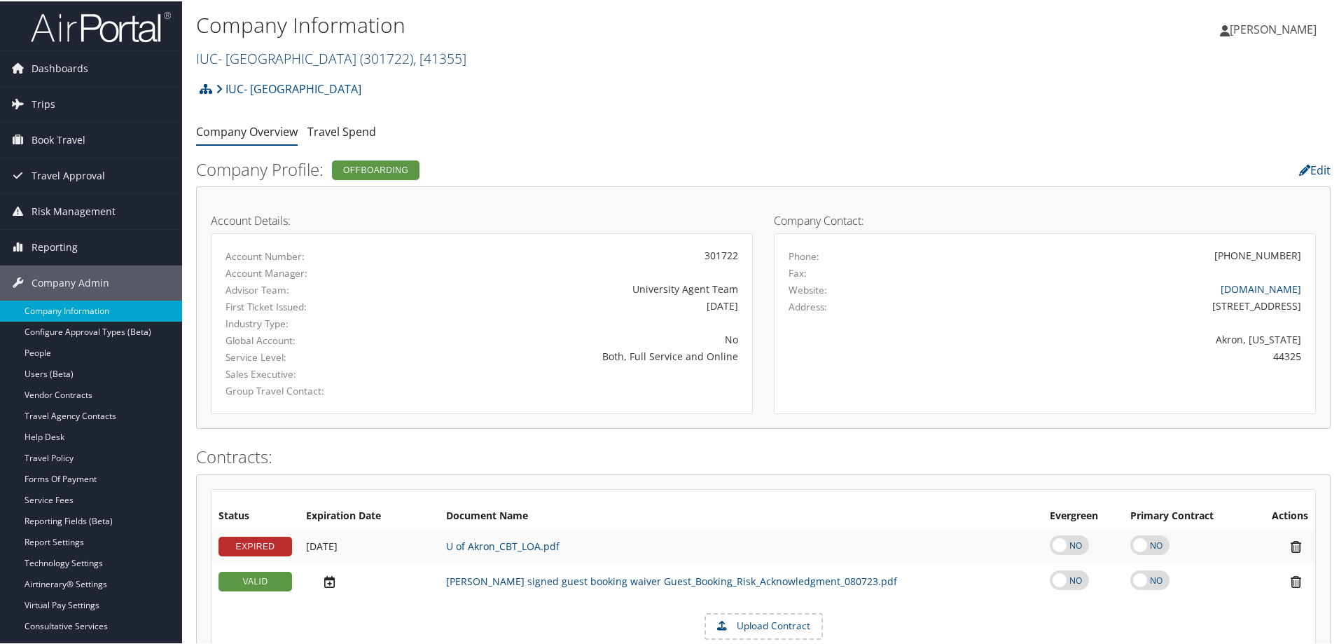
click at [341, 58] on link "IUC- [GEOGRAPHIC_DATA] ( 301722 ) , [ 41355 ]" at bounding box center [331, 57] width 270 height 19
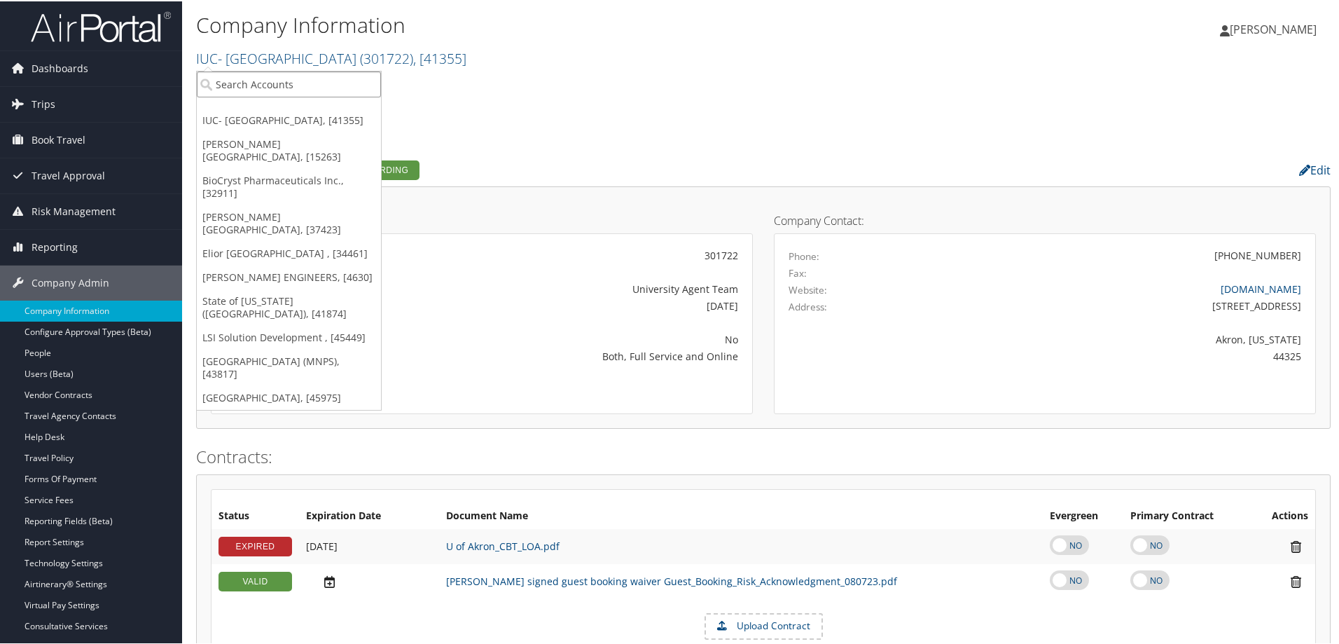
click at [324, 80] on input "search" at bounding box center [289, 83] width 184 height 26
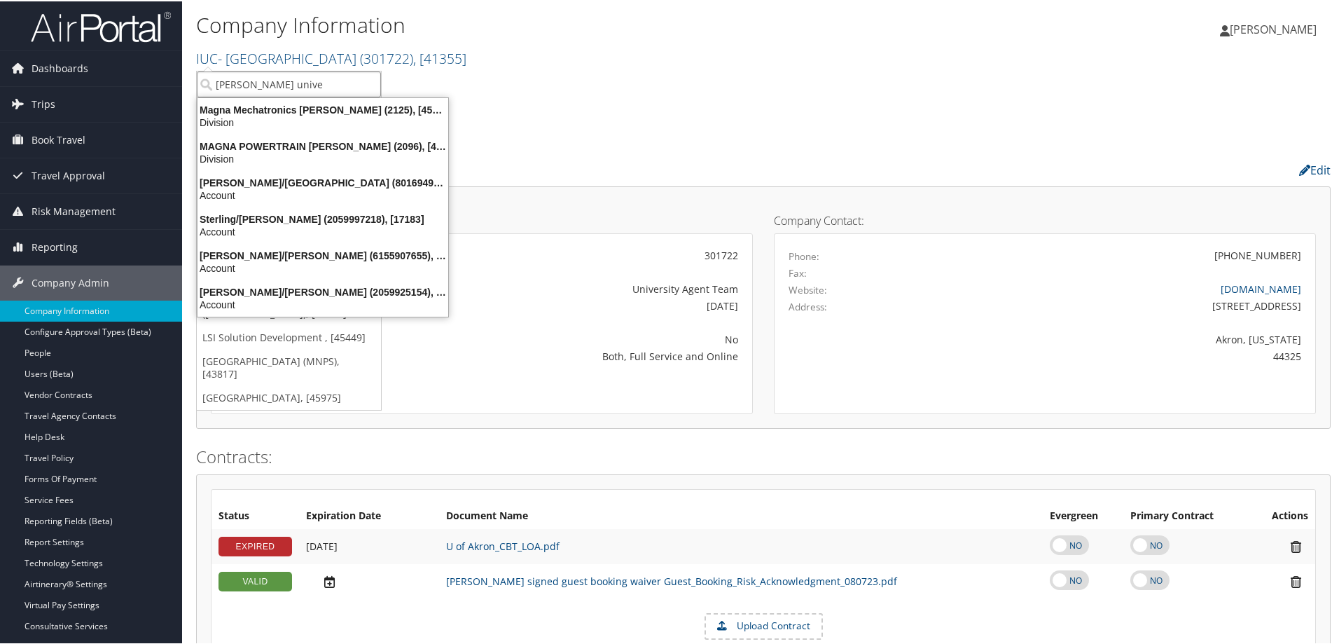
type input "[PERSON_NAME] univer"
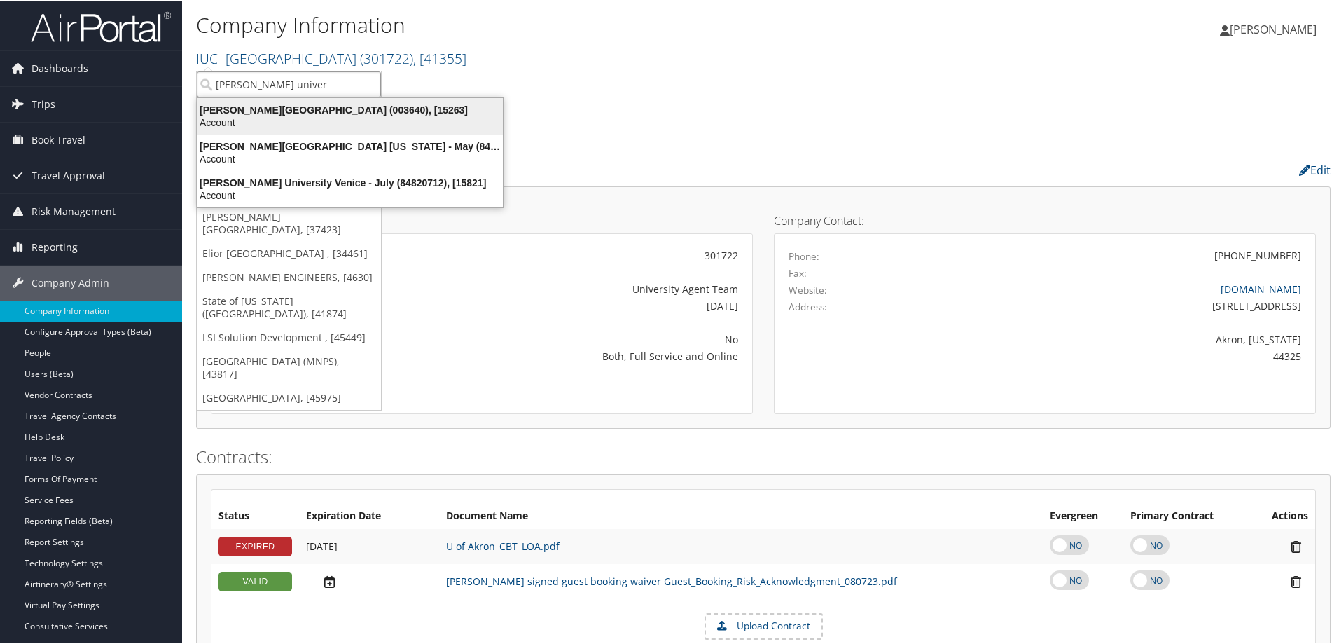
click at [355, 111] on div "[PERSON_NAME][GEOGRAPHIC_DATA] (003640), [15263]" at bounding box center [350, 108] width 322 height 13
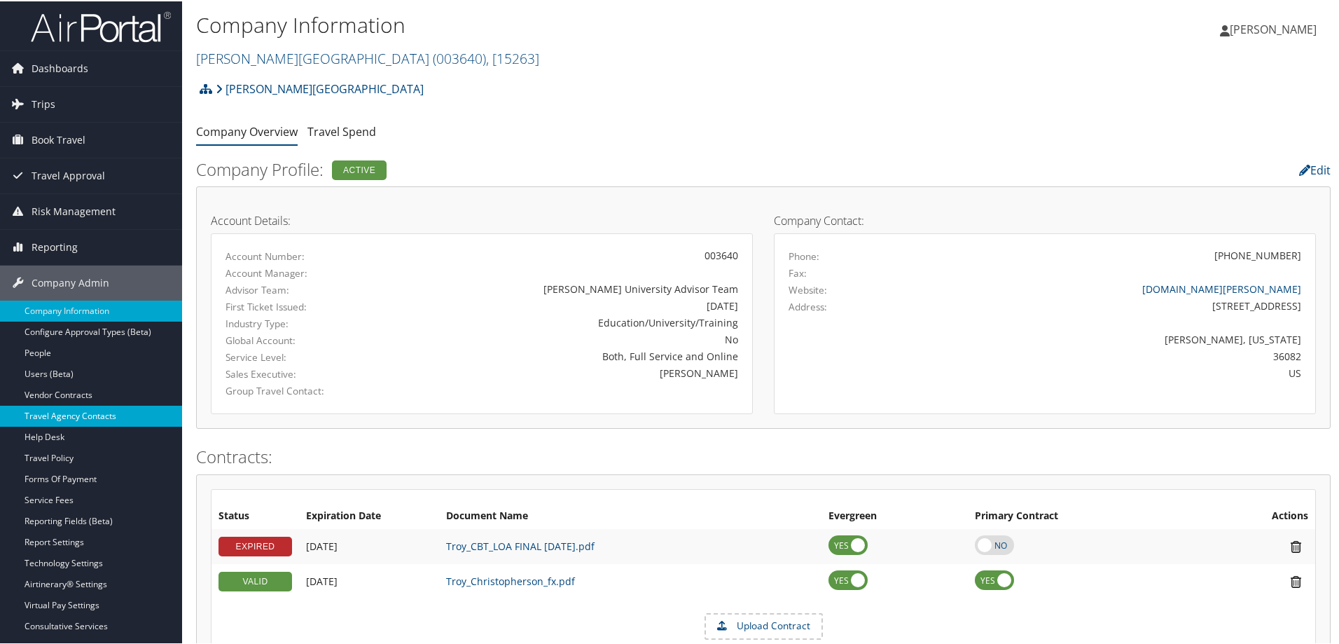
click at [101, 420] on link "Travel Agency Contacts" at bounding box center [91, 414] width 182 height 21
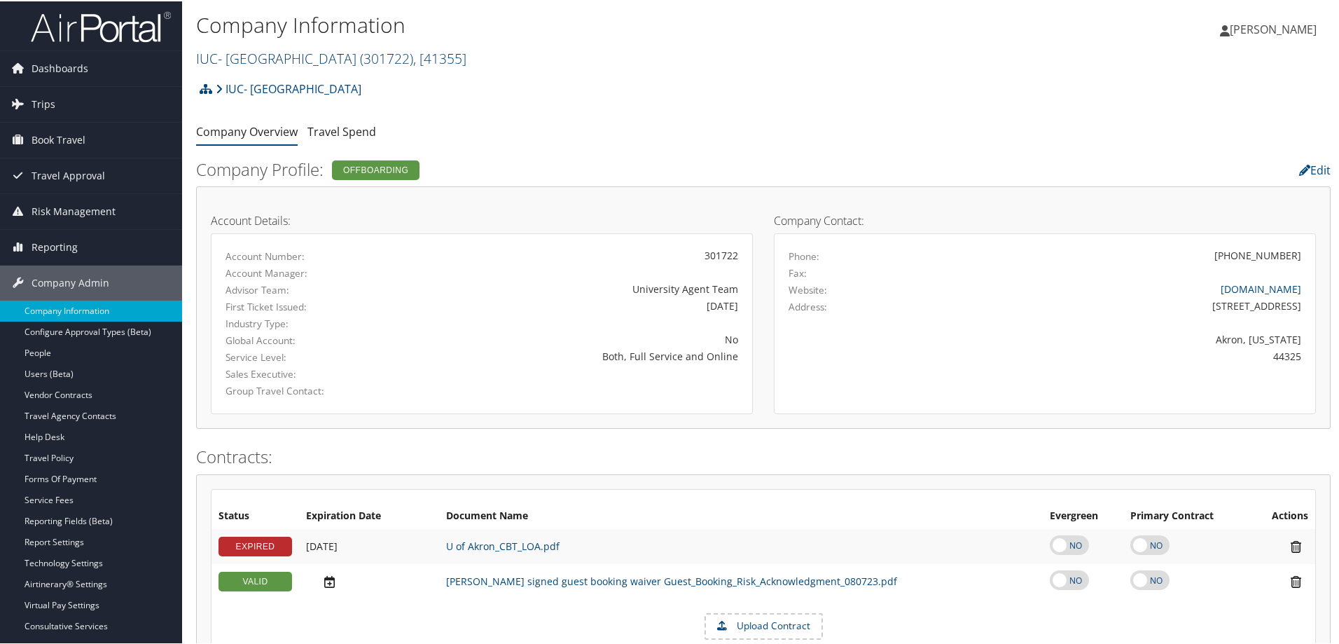
click at [300, 53] on link "IUC- [GEOGRAPHIC_DATA] ( 301722 ) , [ 41355 ]" at bounding box center [331, 57] width 270 height 19
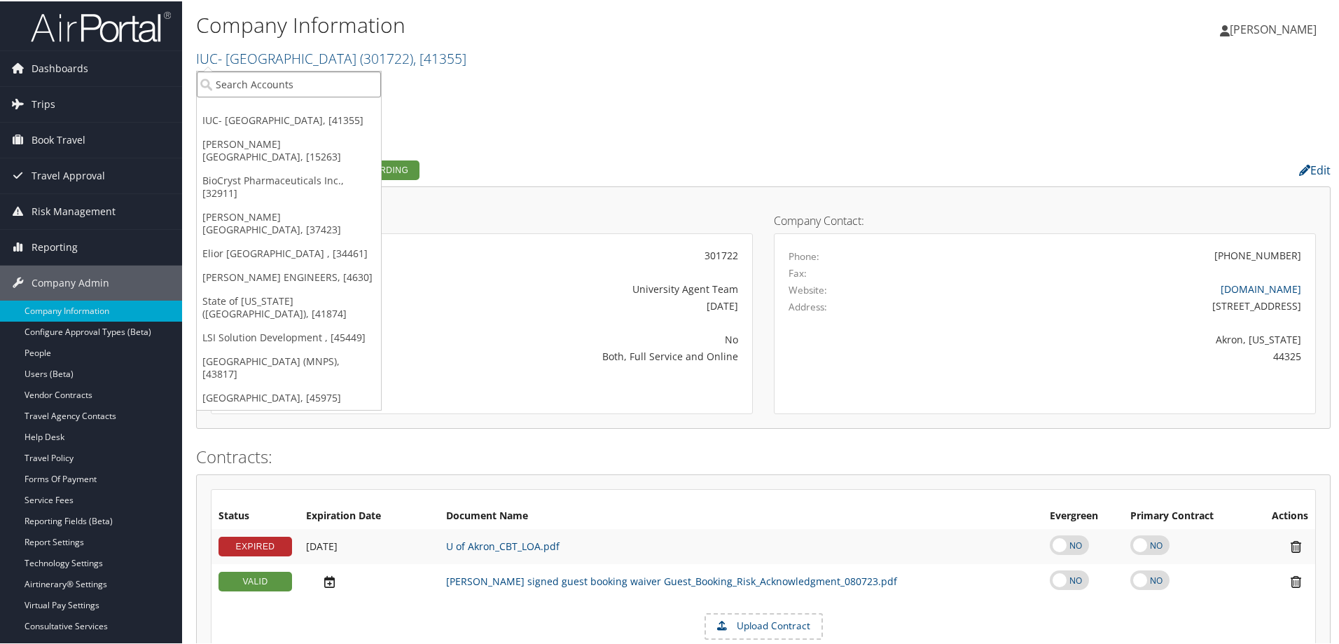
click at [273, 91] on input "search" at bounding box center [289, 83] width 184 height 26
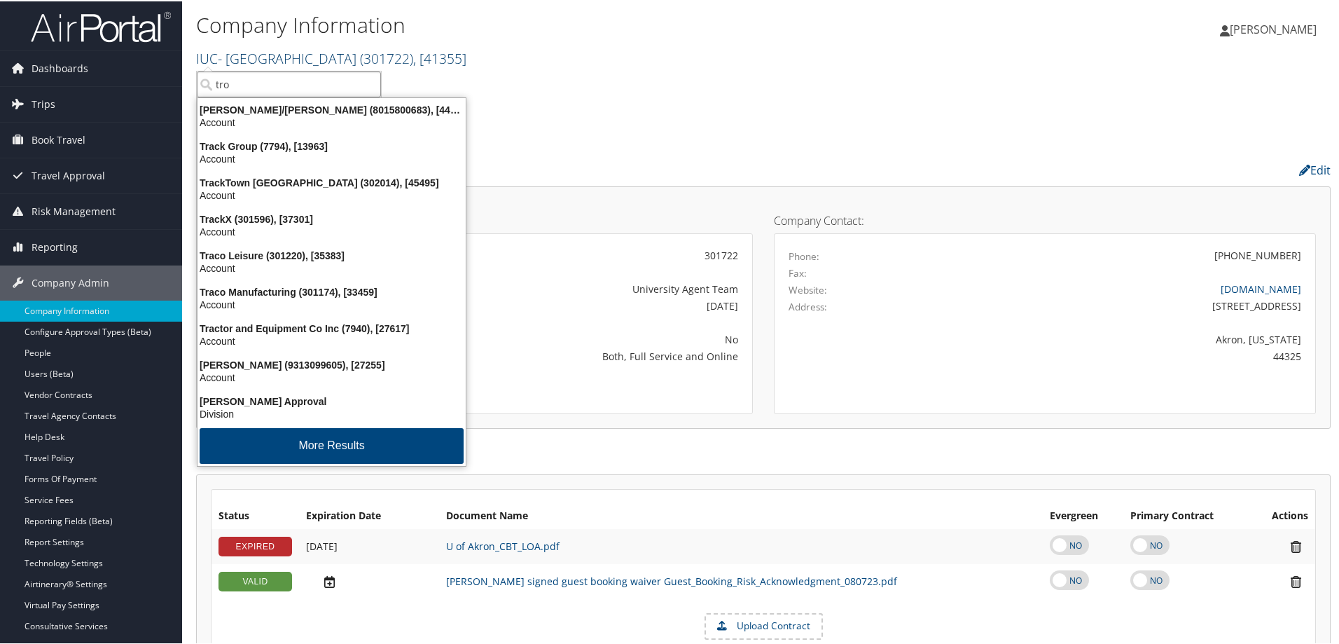
type input "[PERSON_NAME]"
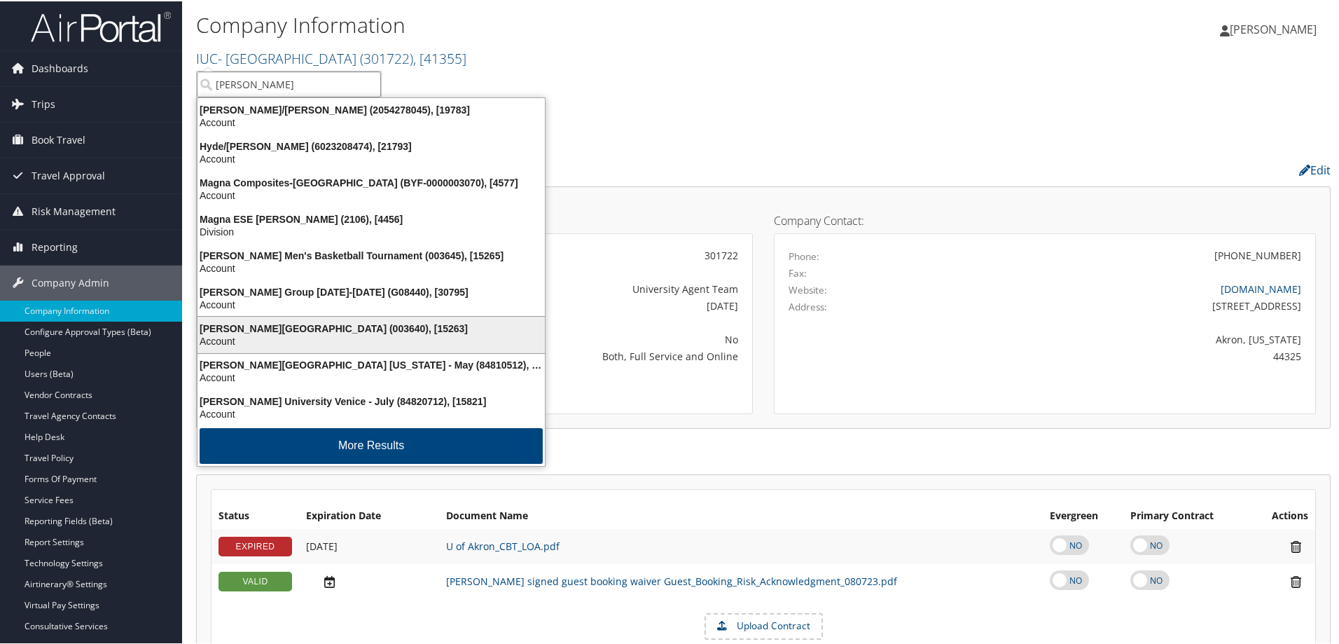
click at [282, 326] on div "Troy University (003640), [15263]" at bounding box center [371, 327] width 364 height 13
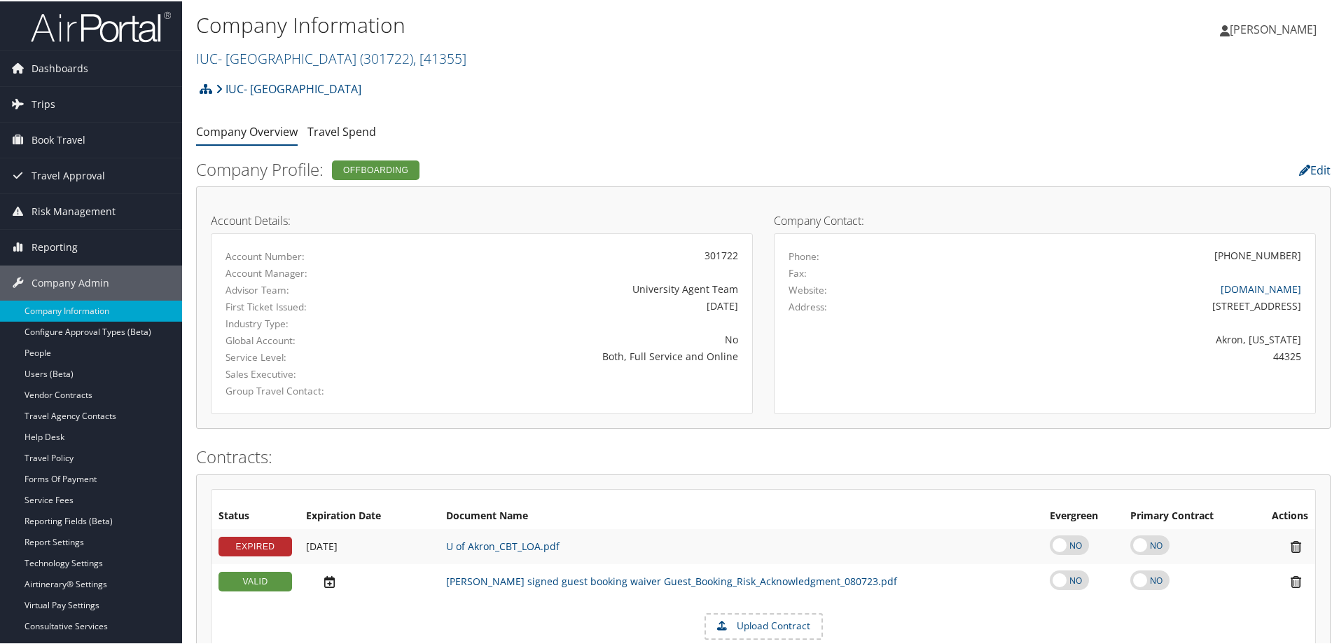
scroll to position [70, 0]
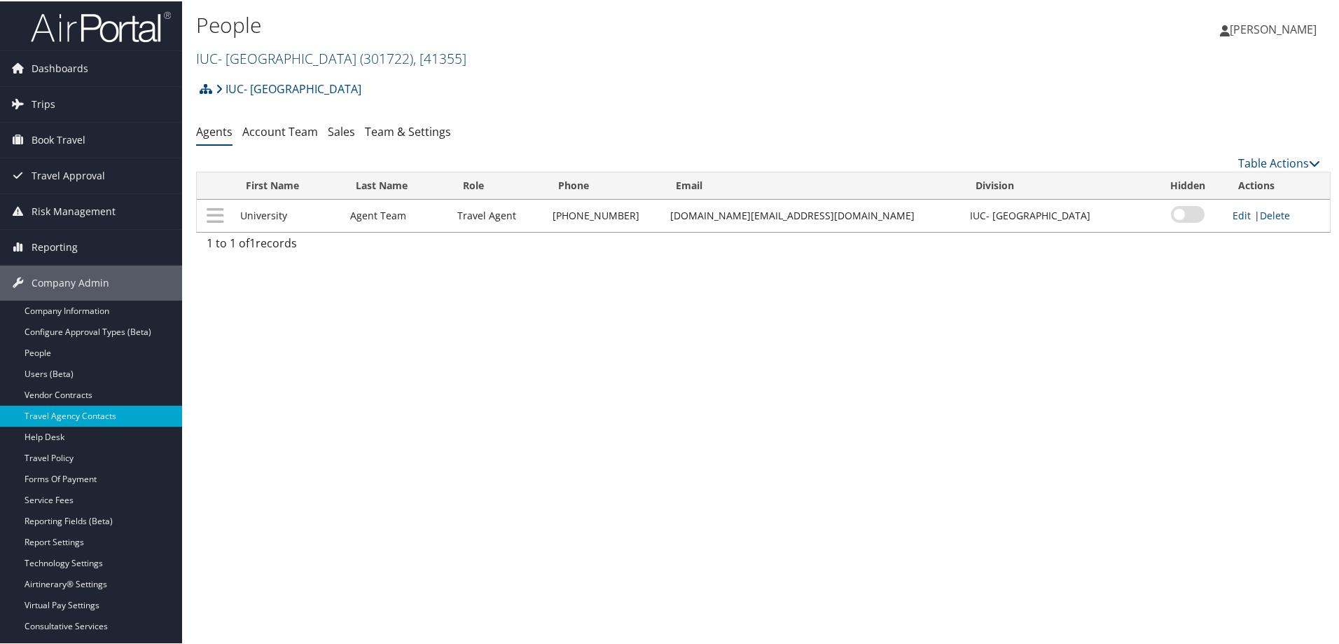
click at [280, 53] on link "IUC- [GEOGRAPHIC_DATA] ( 301722 ) , [ 41355 ]" at bounding box center [331, 57] width 270 height 19
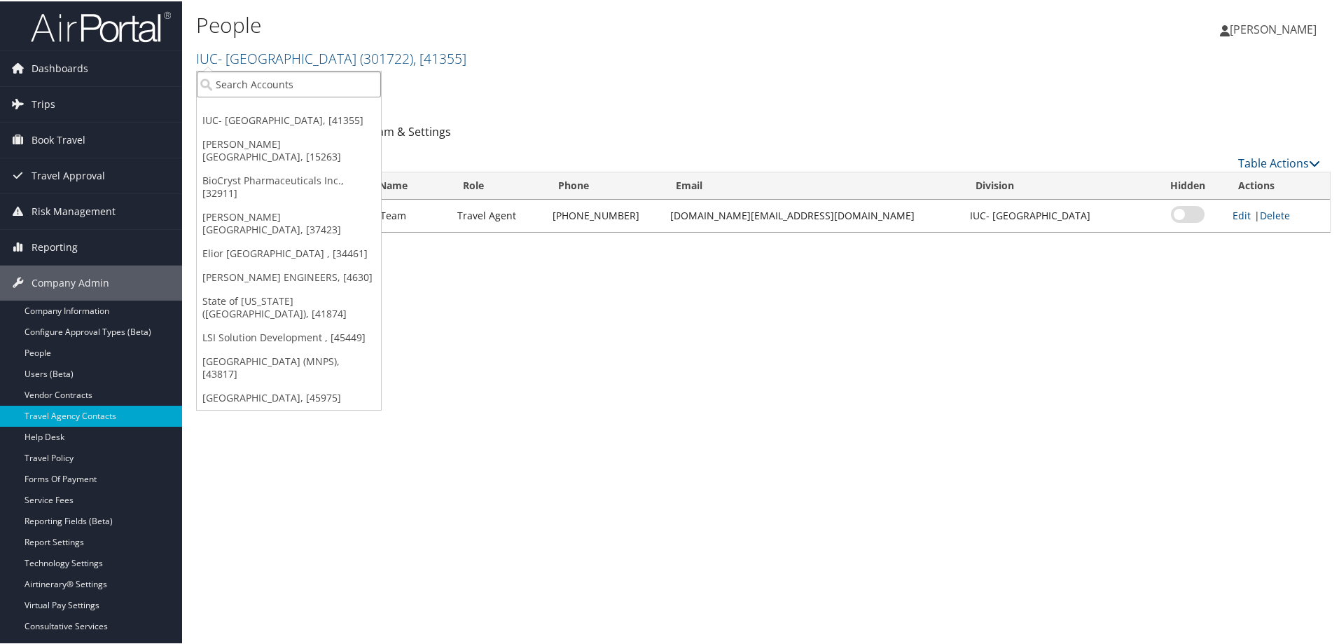
click at [275, 70] on input "search" at bounding box center [289, 83] width 184 height 26
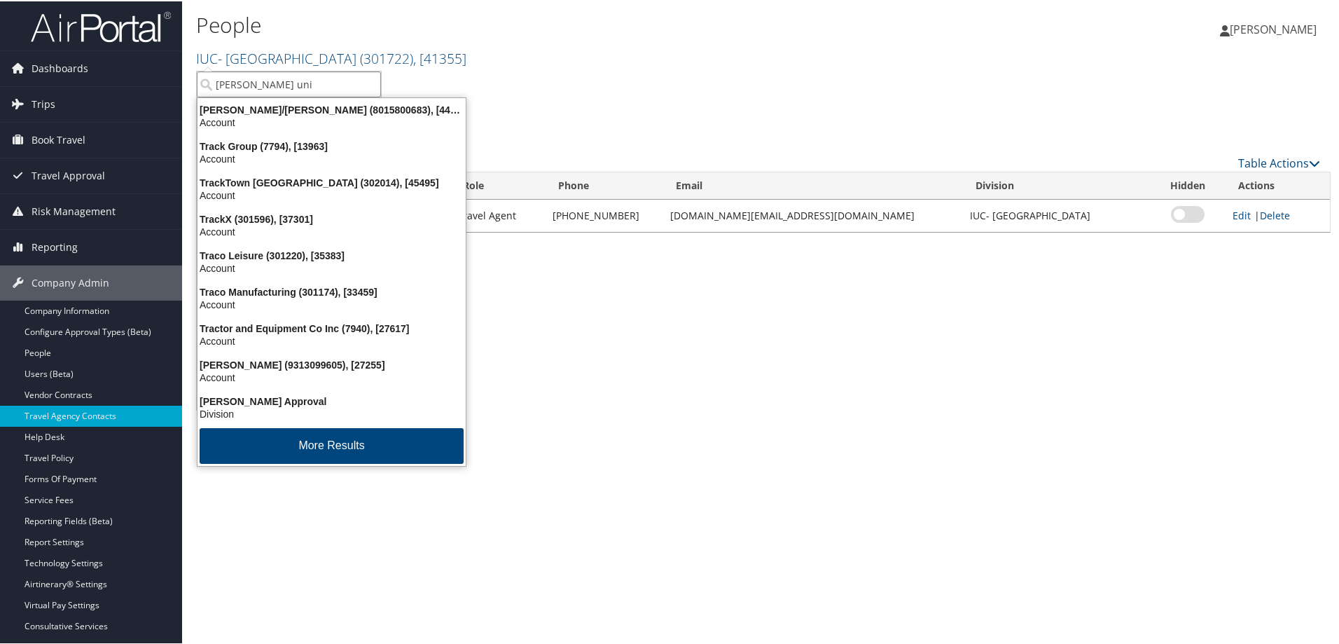
type input "troy univ"
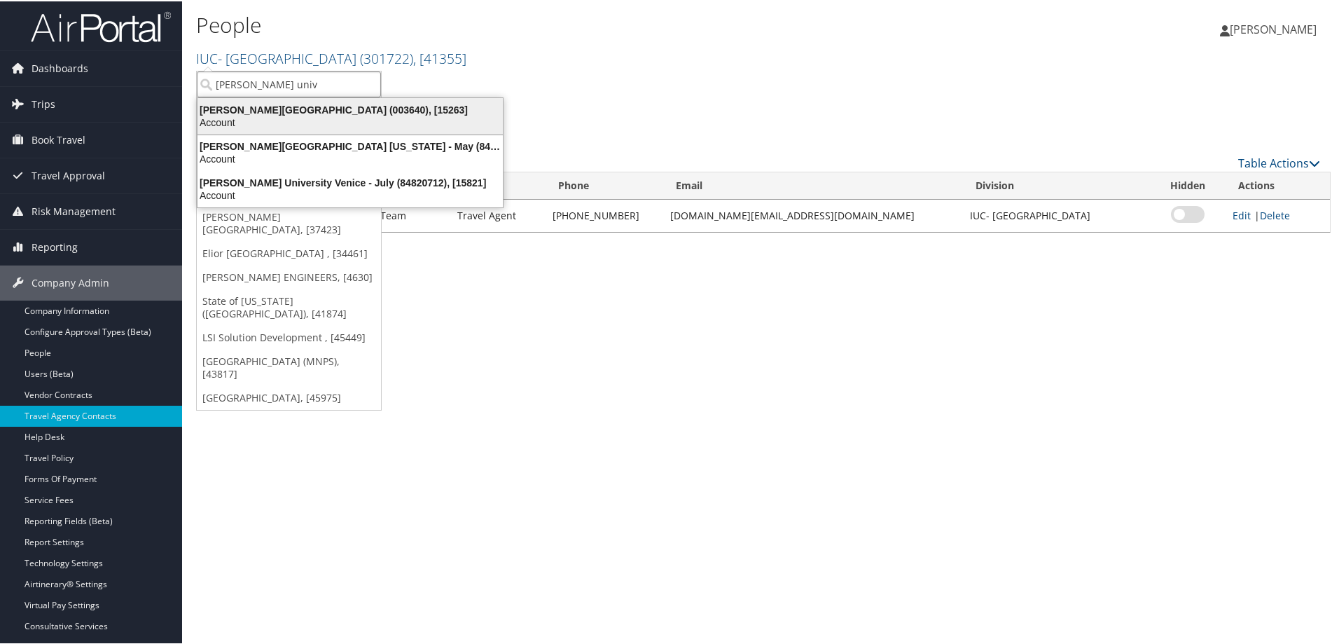
click at [387, 106] on div "[PERSON_NAME][GEOGRAPHIC_DATA] (003640), [15263]" at bounding box center [350, 108] width 322 height 13
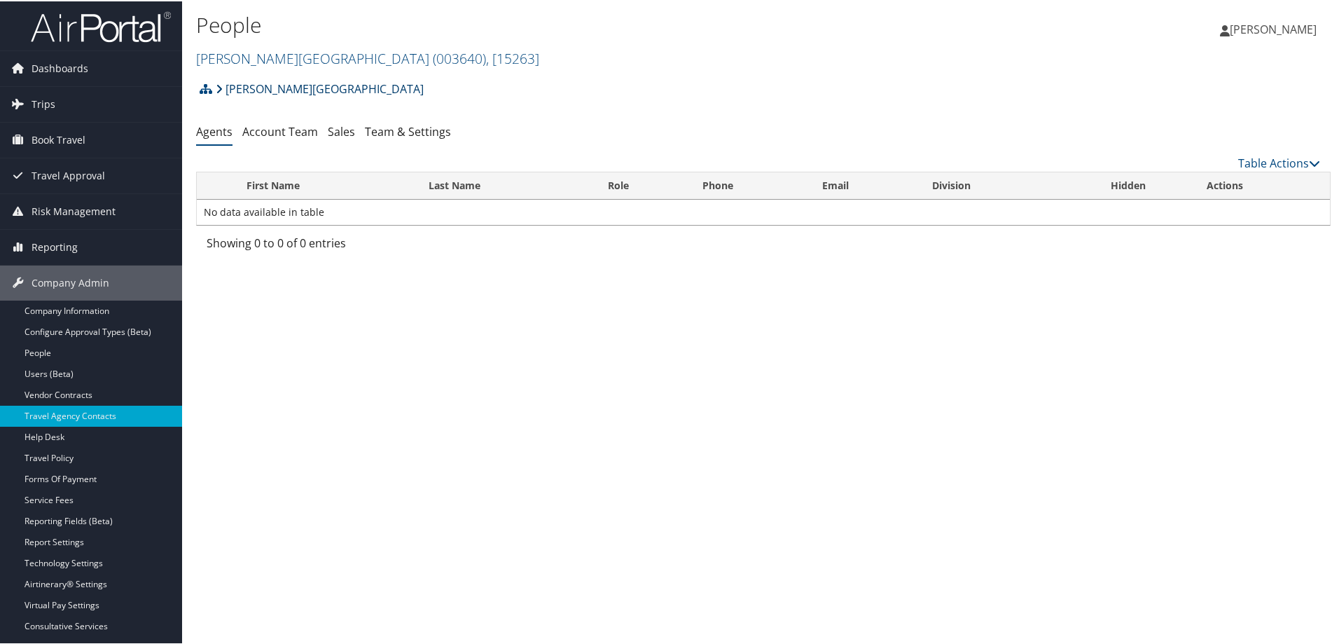
click at [267, 87] on link "[PERSON_NAME][GEOGRAPHIC_DATA]" at bounding box center [320, 88] width 208 height 28
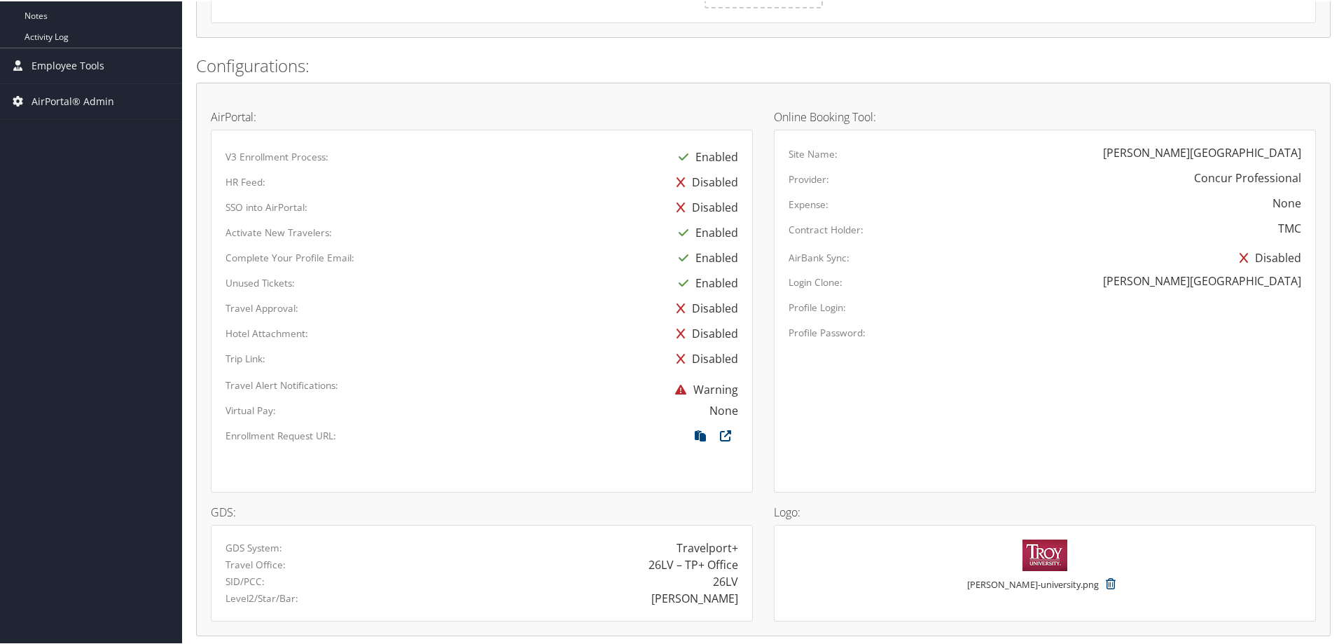
scroll to position [801, 0]
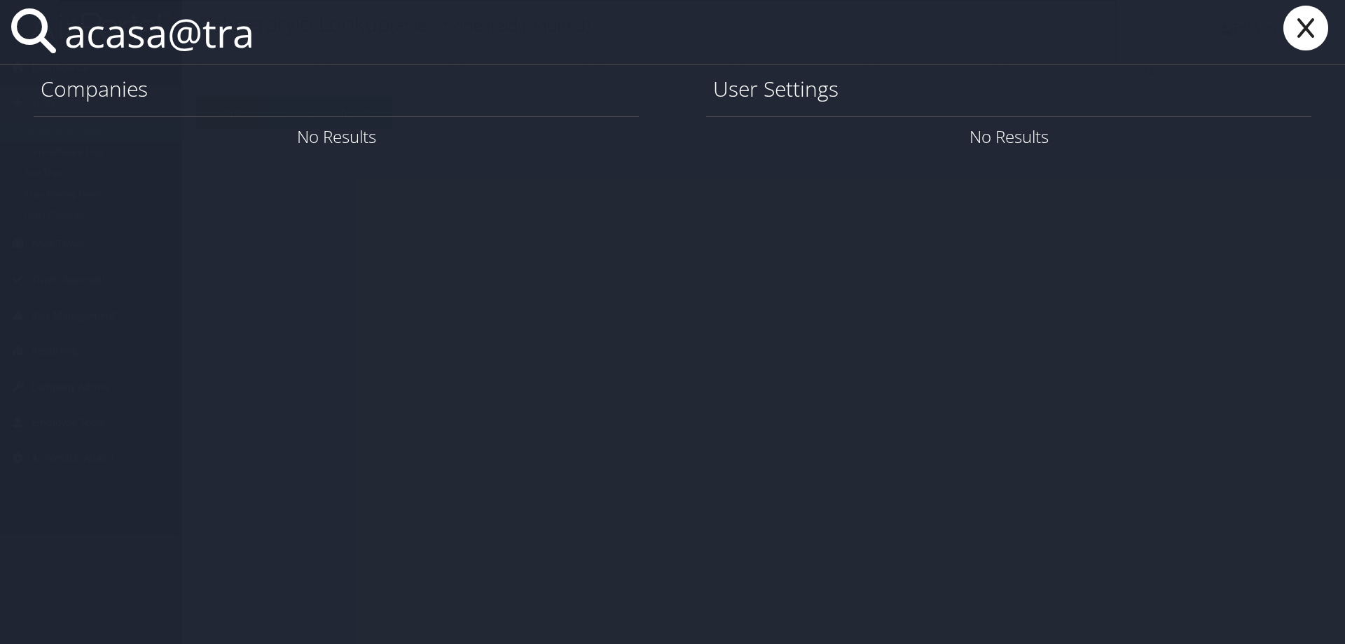
type input "acasa@tr"
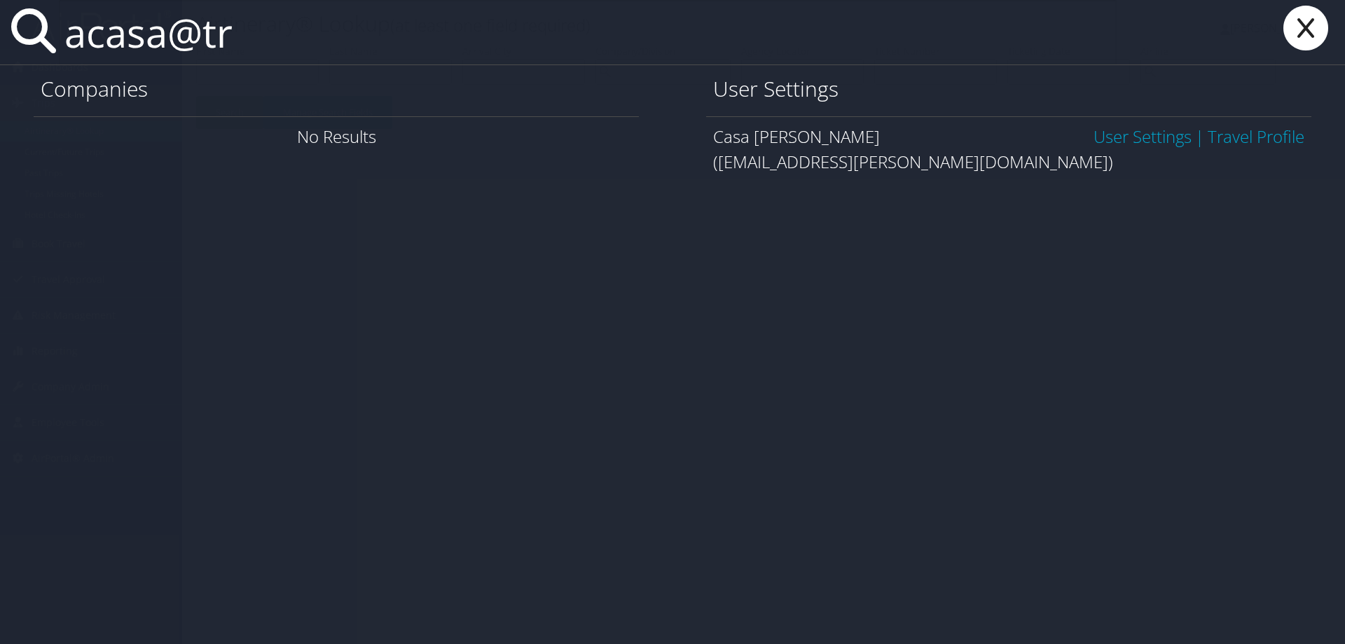
click at [1115, 132] on link "User Settings" at bounding box center [1142, 136] width 98 height 23
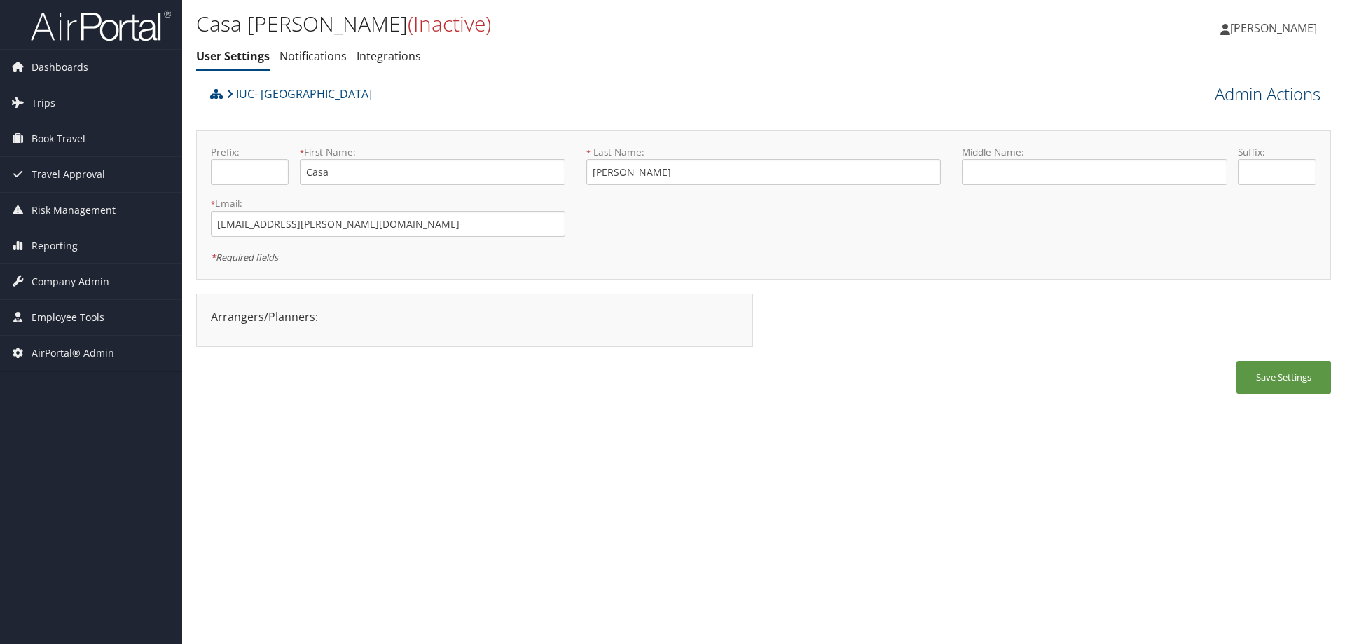
click at [1246, 100] on link "Admin Actions" at bounding box center [1268, 94] width 106 height 24
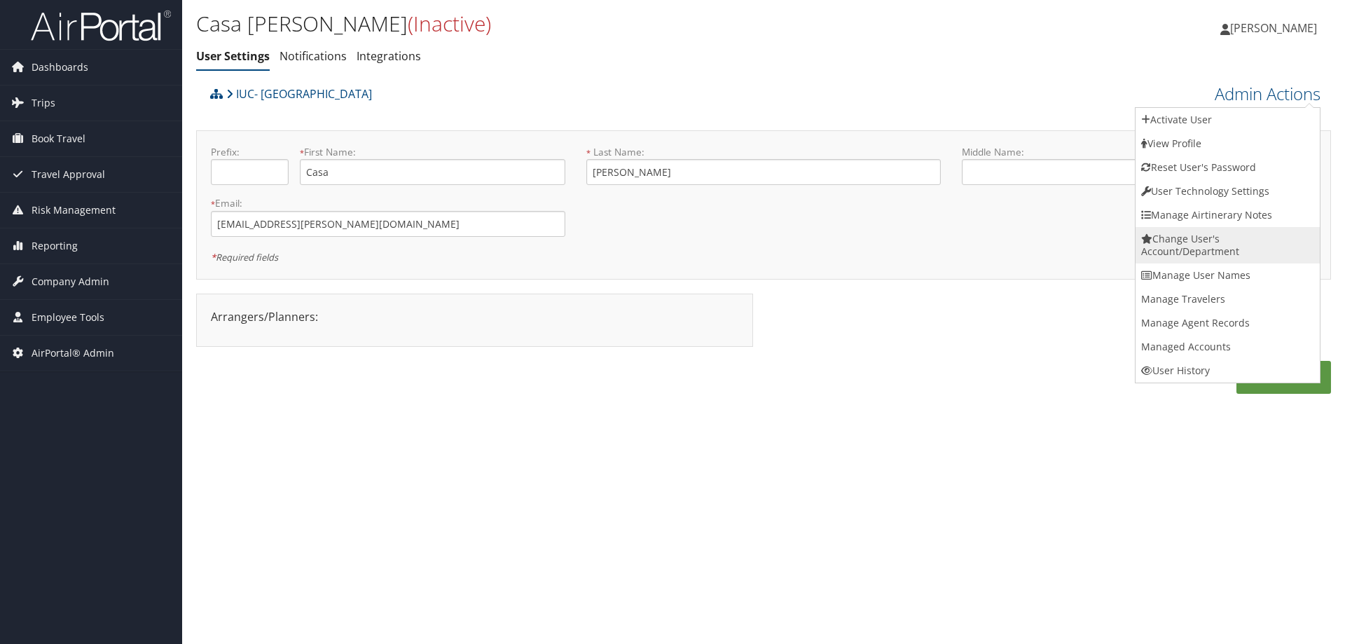
click at [1252, 249] on link "Change User's Account/Department" at bounding box center [1227, 245] width 184 height 36
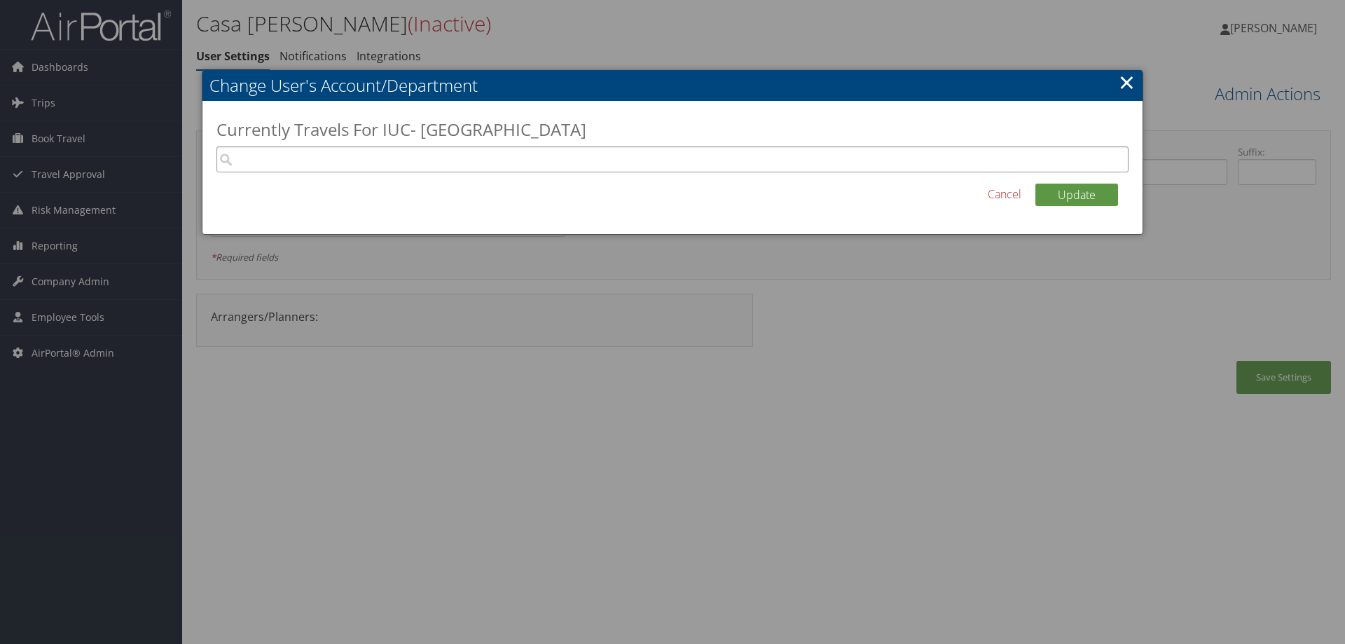
drag, startPoint x: 301, startPoint y: 149, endPoint x: 286, endPoint y: 139, distance: 18.1
click at [298, 147] on input "search" at bounding box center [672, 159] width 912 height 26
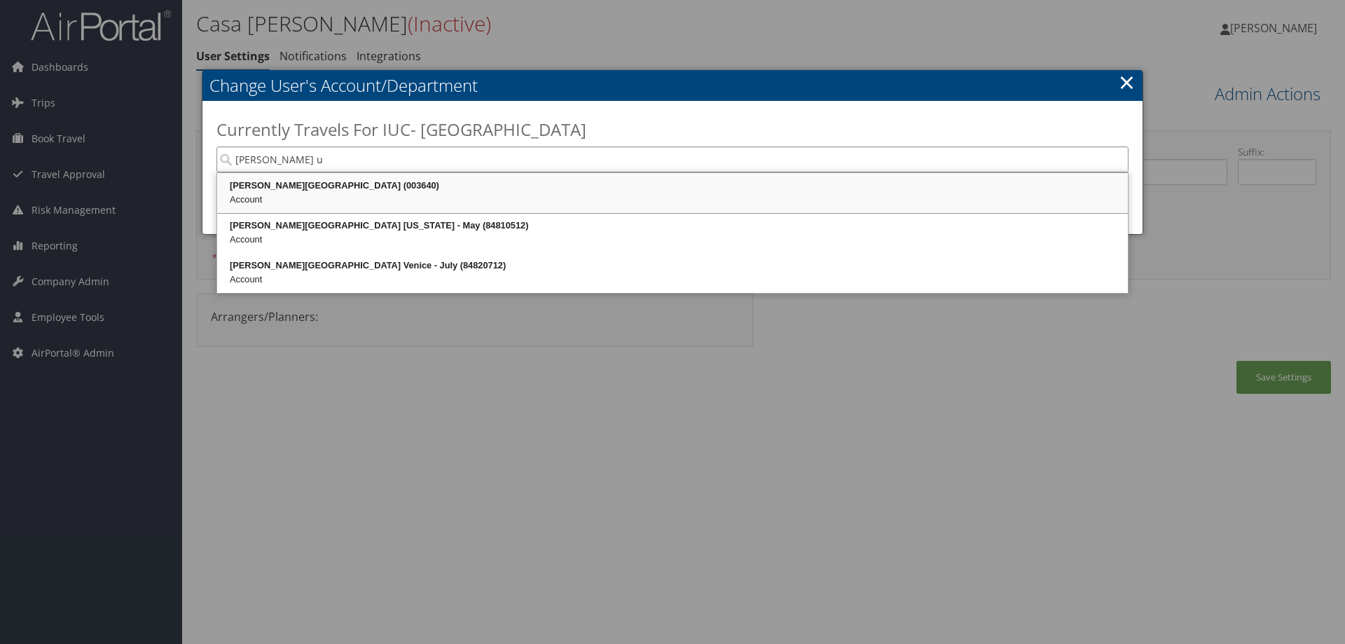
click at [242, 190] on div "Troy University (003640)" at bounding box center [672, 186] width 906 height 14
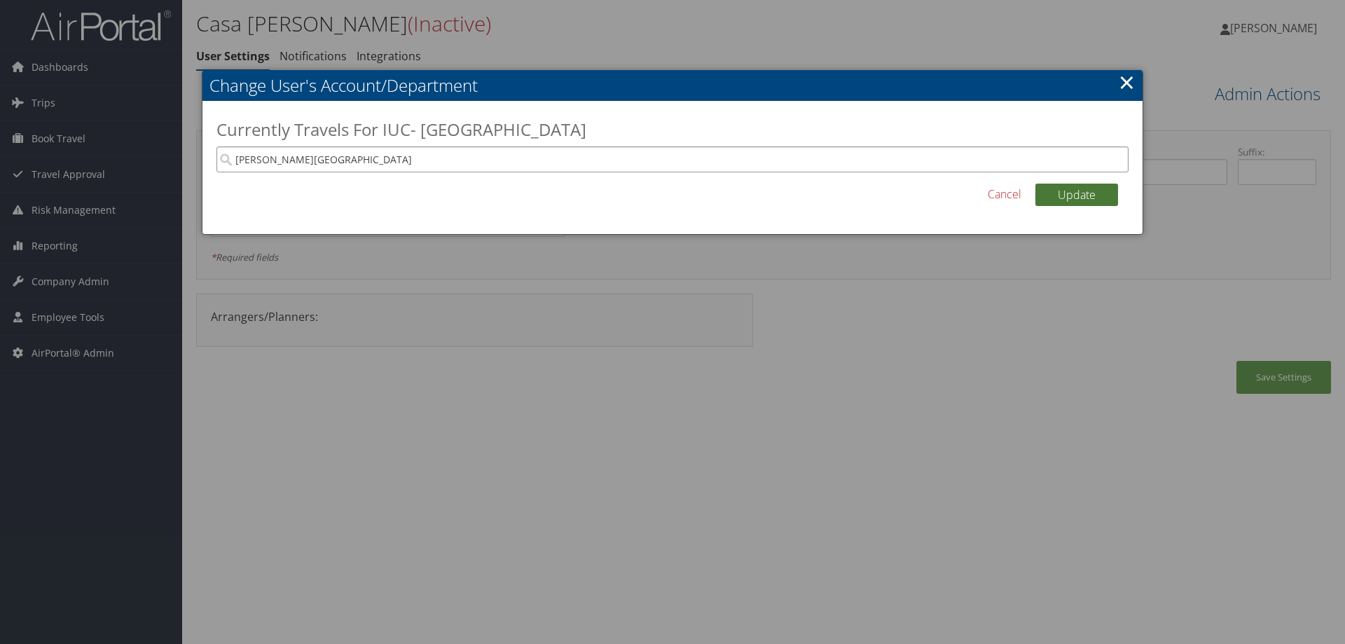
type input "[PERSON_NAME][GEOGRAPHIC_DATA]"
click at [1083, 195] on button "Update" at bounding box center [1076, 195] width 83 height 22
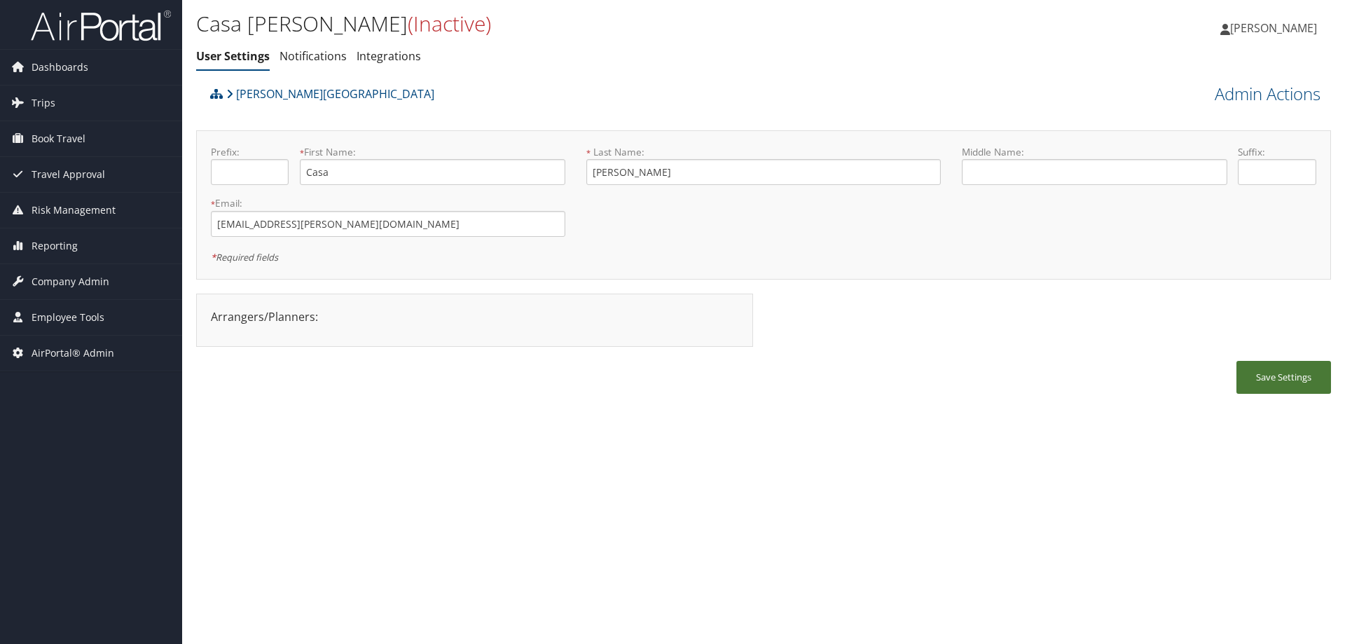
click at [1308, 372] on button "Save Settings" at bounding box center [1283, 377] width 95 height 33
drag, startPoint x: 373, startPoint y: 225, endPoint x: 297, endPoint y: 208, distance: 77.5
click at [113, 223] on div "Dashboards AirPortal 360™ (Manager) AirPortal 360™ (Agent) My Travel Dashboard …" at bounding box center [672, 322] width 1345 height 644
click at [89, 278] on span "Company Admin" at bounding box center [71, 281] width 78 height 35
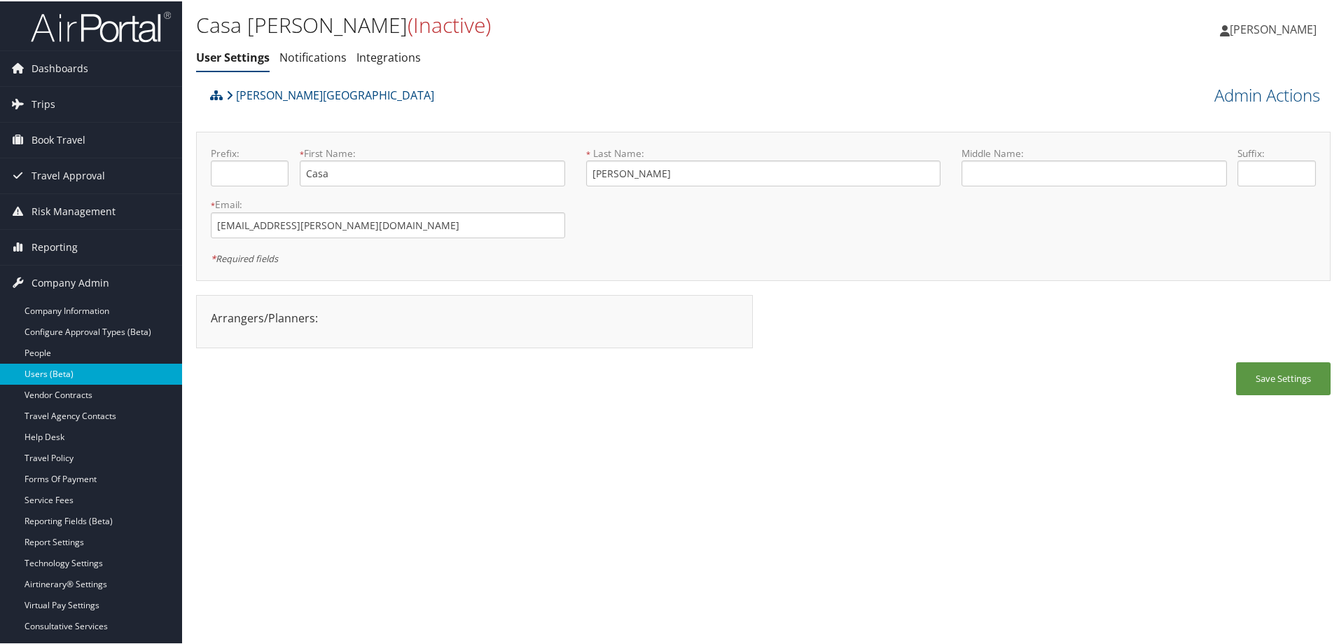
click at [81, 370] on link "Users (Beta)" at bounding box center [91, 372] width 182 height 21
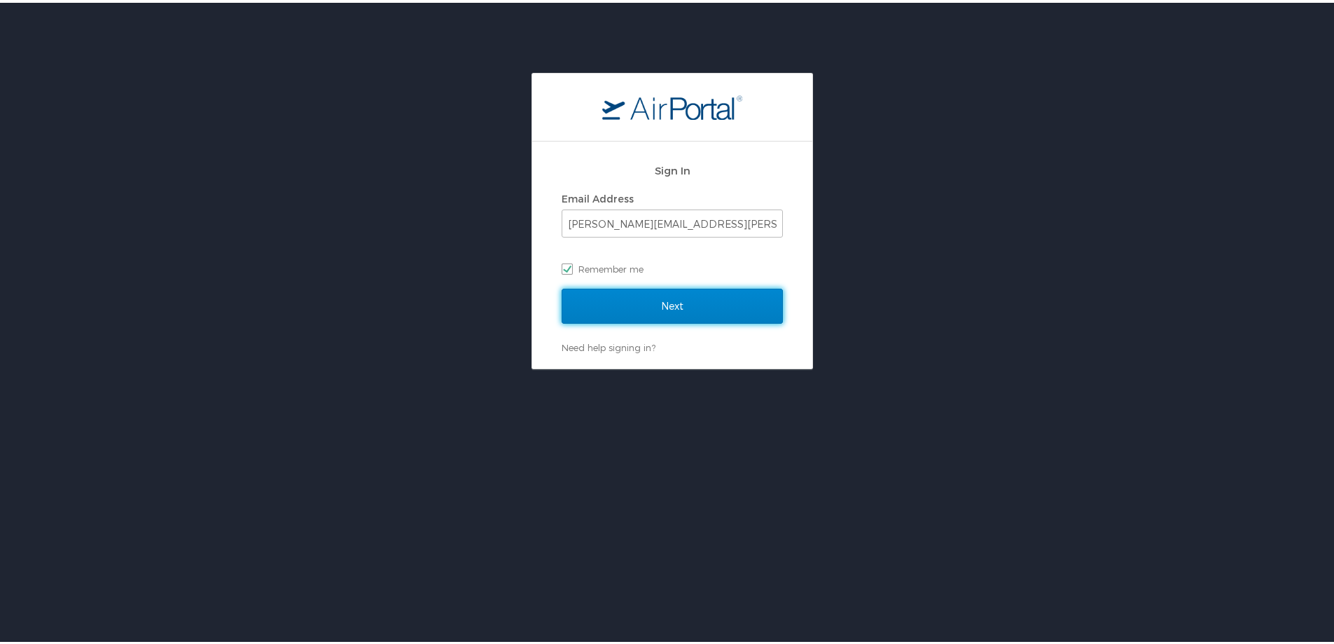
click at [693, 299] on input "Next" at bounding box center [672, 303] width 221 height 35
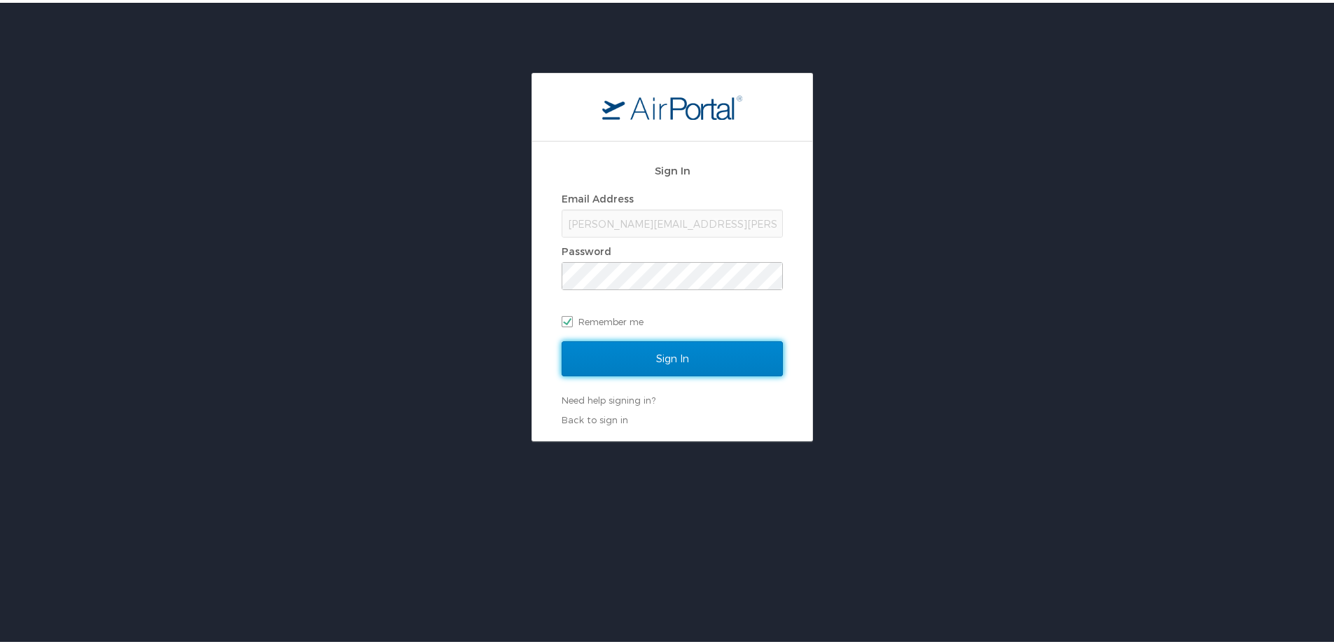
click at [683, 363] on input "Sign In" at bounding box center [672, 355] width 221 height 35
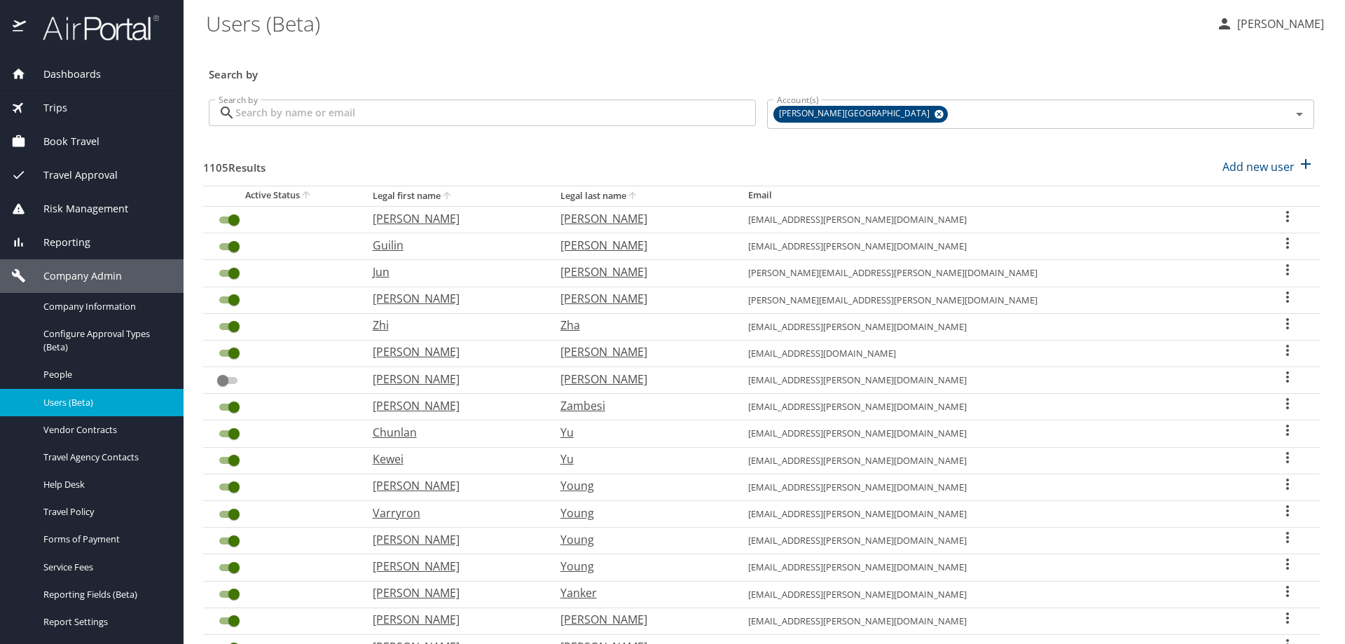
click at [310, 118] on input "Search by" at bounding box center [495, 112] width 520 height 27
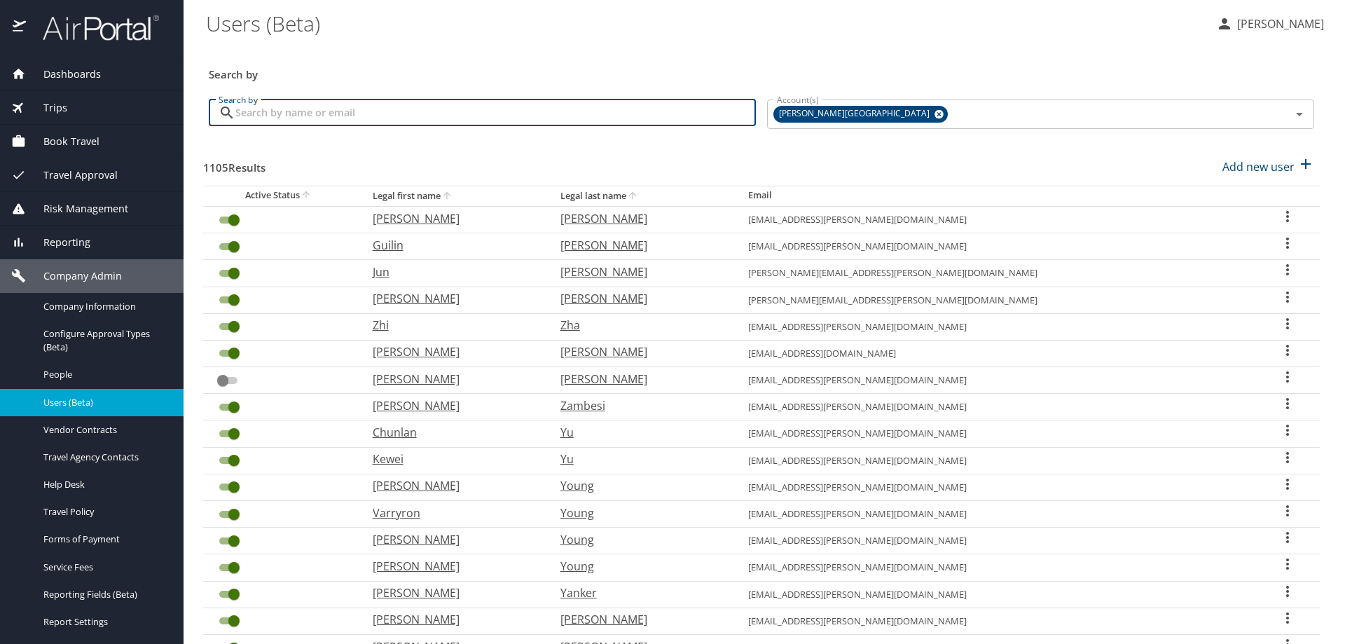
paste input "acasa@troy.edu"
type input "acasa@troy.edu"
checkbox input "false"
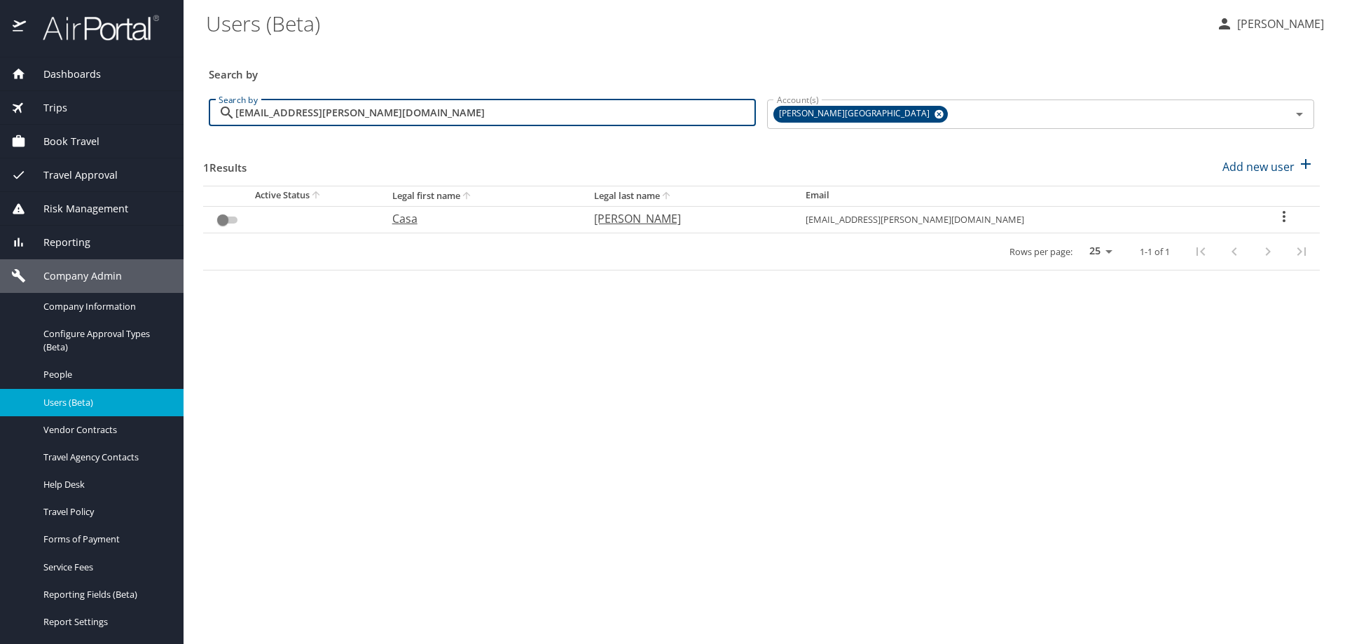
type input "acasa@troy.edu"
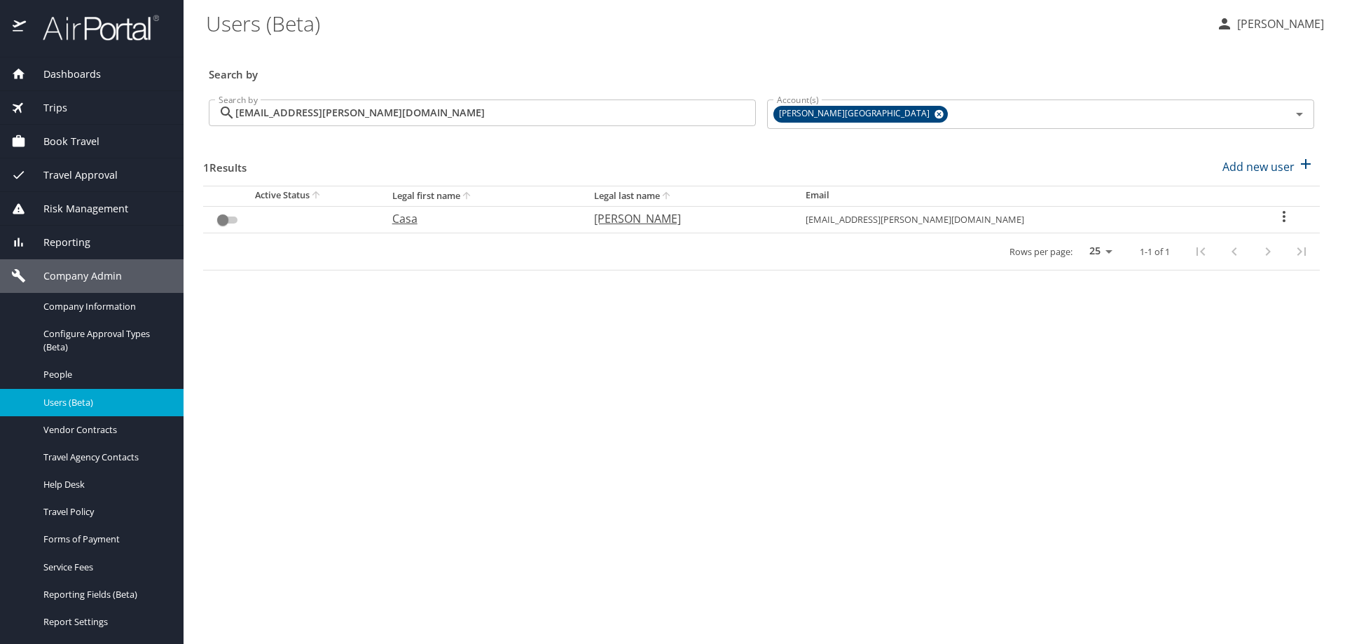
click at [1276, 214] on icon "User Search Table" at bounding box center [1284, 216] width 17 height 17
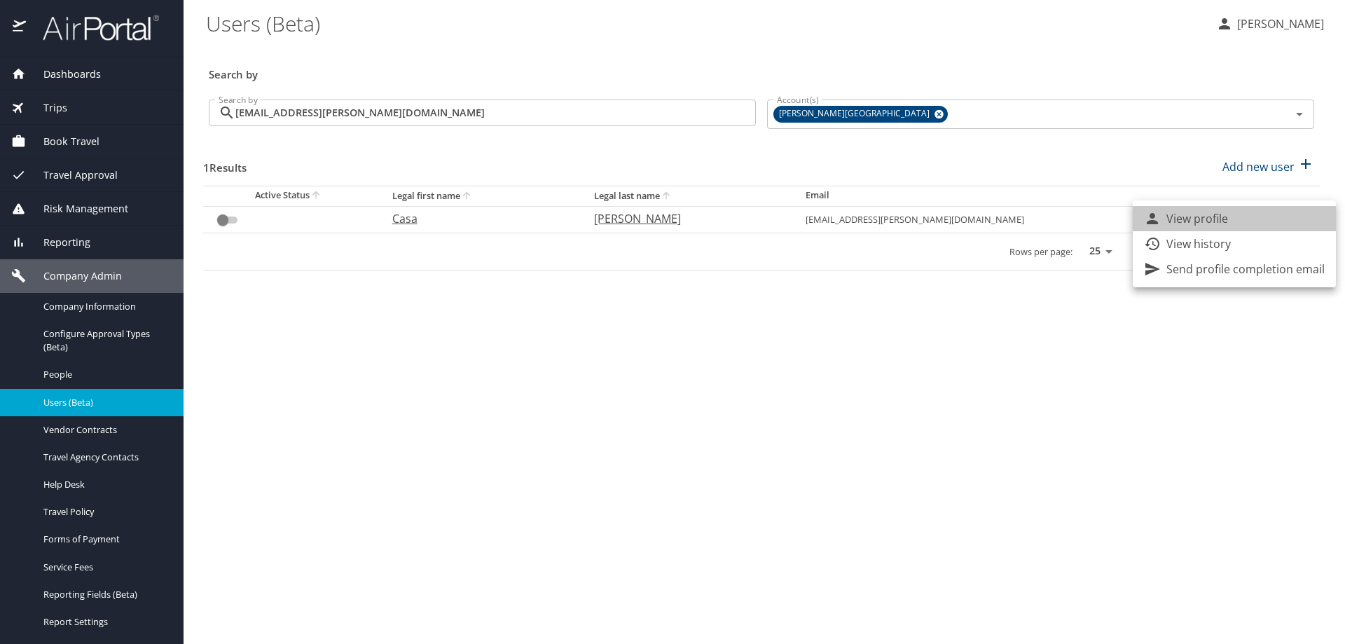
click at [1271, 214] on li "View profile" at bounding box center [1234, 218] width 203 height 25
select select "US"
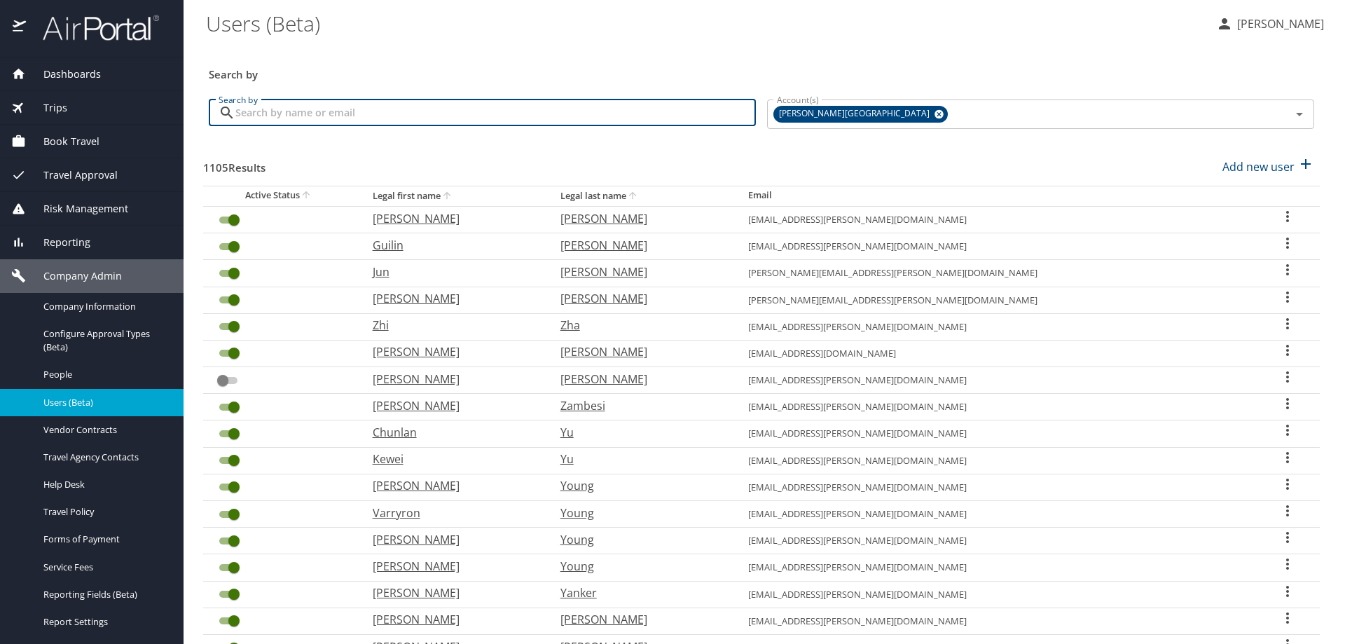
paste input "[EMAIL_ADDRESS][PERSON_NAME][DOMAIN_NAME]"
type input "[EMAIL_ADDRESS][PERSON_NAME][DOMAIN_NAME]"
checkbox input "false"
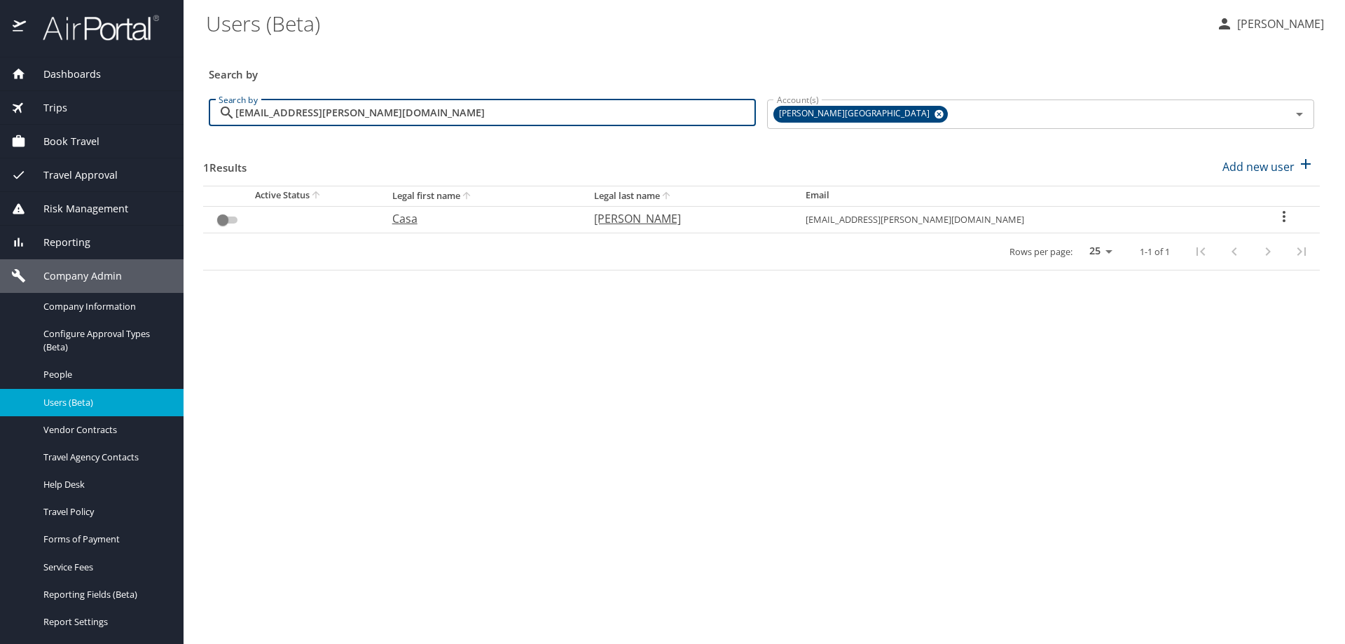
drag, startPoint x: 430, startPoint y: 118, endPoint x: 185, endPoint y: 93, distance: 246.4
click at [190, 105] on main "Users (Beta) Dana Meighan Search by Search by acasa@troy.edu Search by Account(…" at bounding box center [764, 322] width 1161 height 644
type input "a"
checkbox input "true"
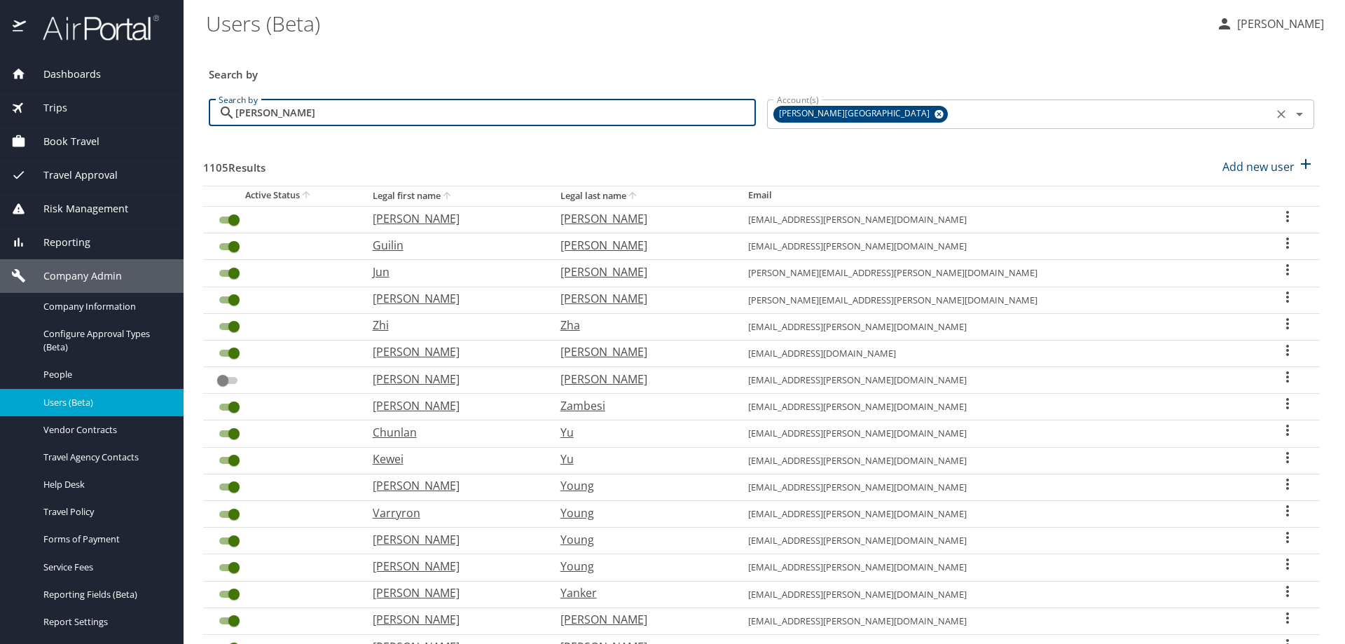
click at [934, 117] on icon at bounding box center [939, 113] width 11 height 15
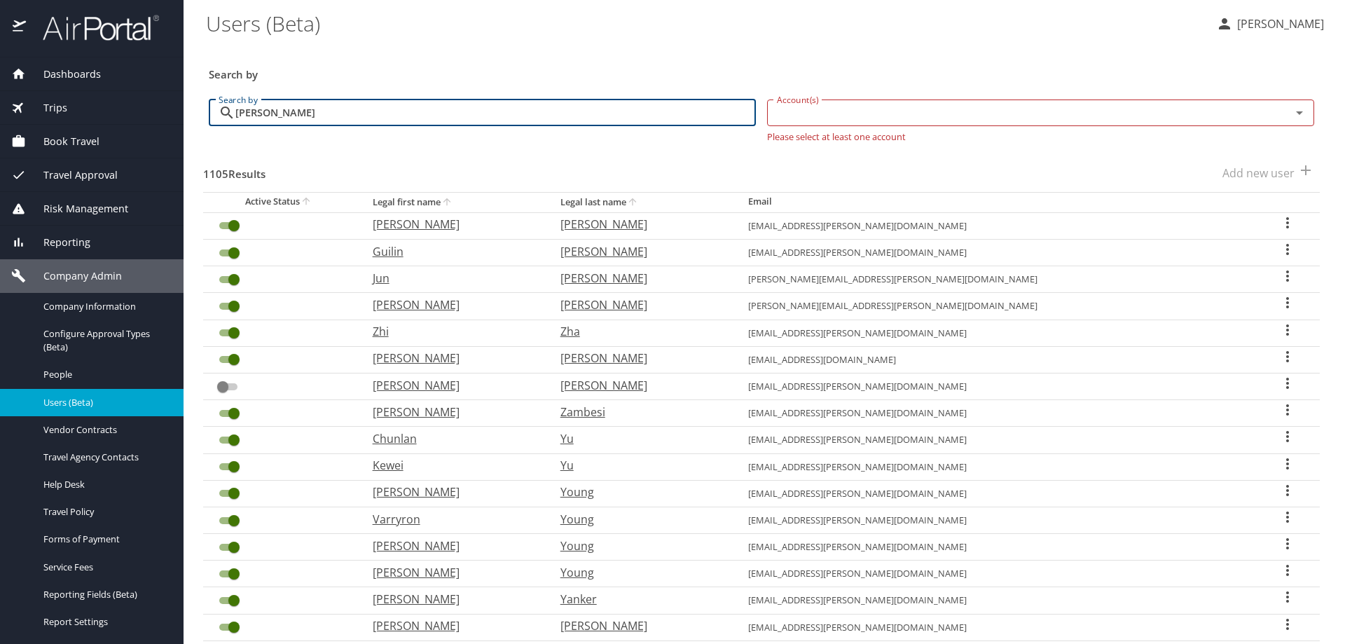
type input "andrew"
checkbox input "false"
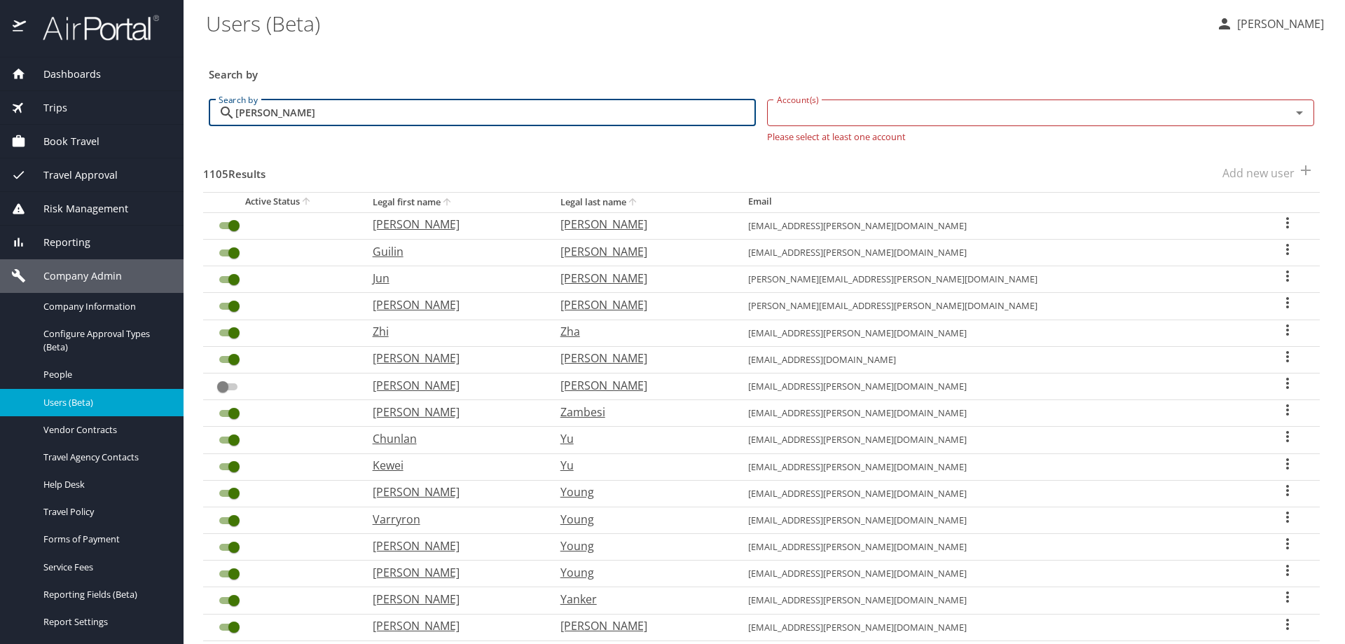
checkbox input "false"
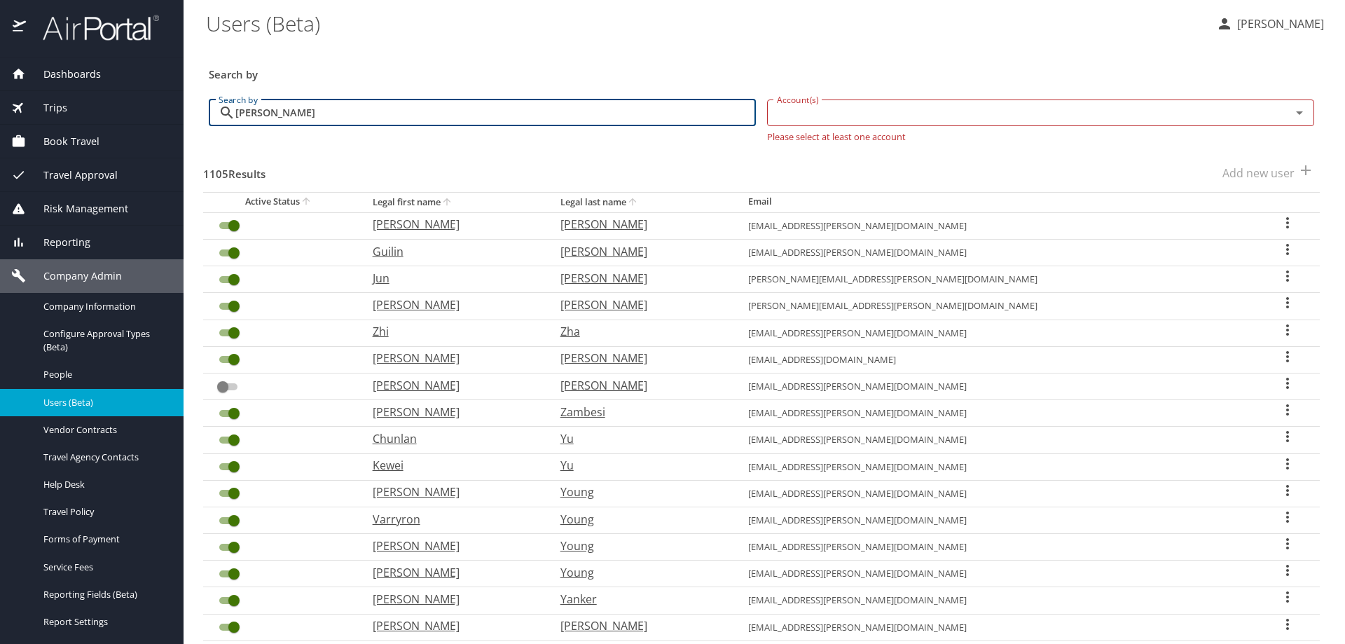
checkbox input "false"
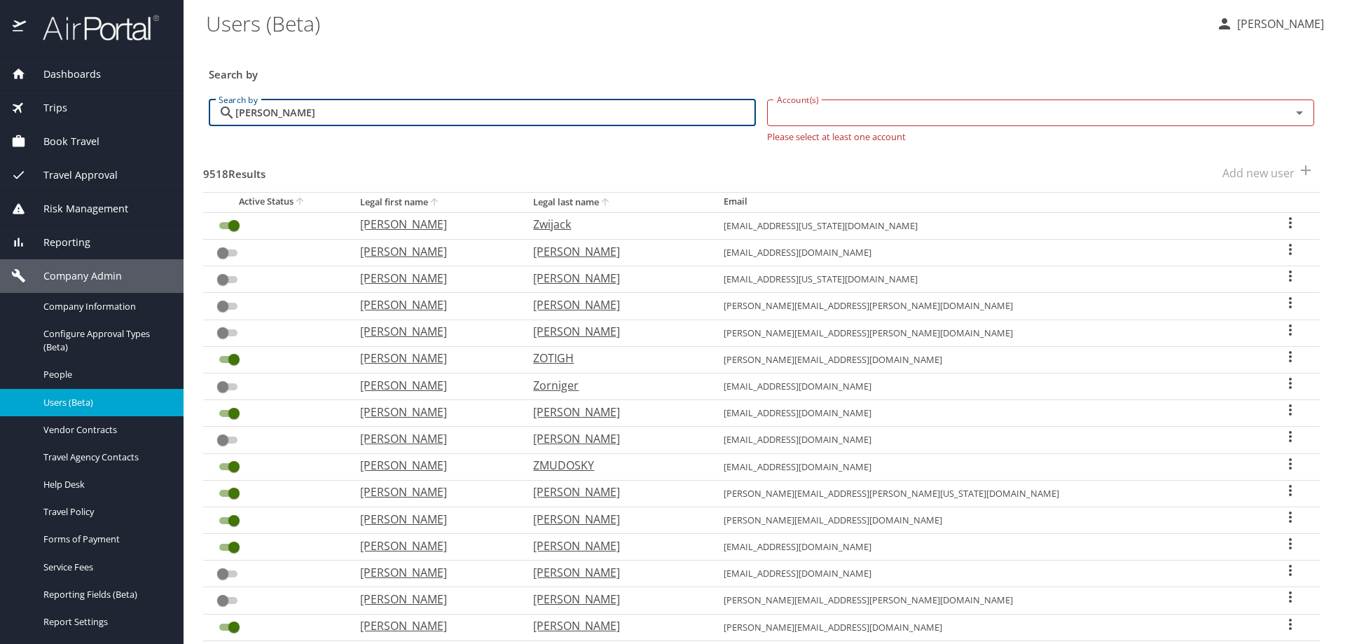
click at [609, 201] on icon "sort" at bounding box center [606, 202] width 8 height 8
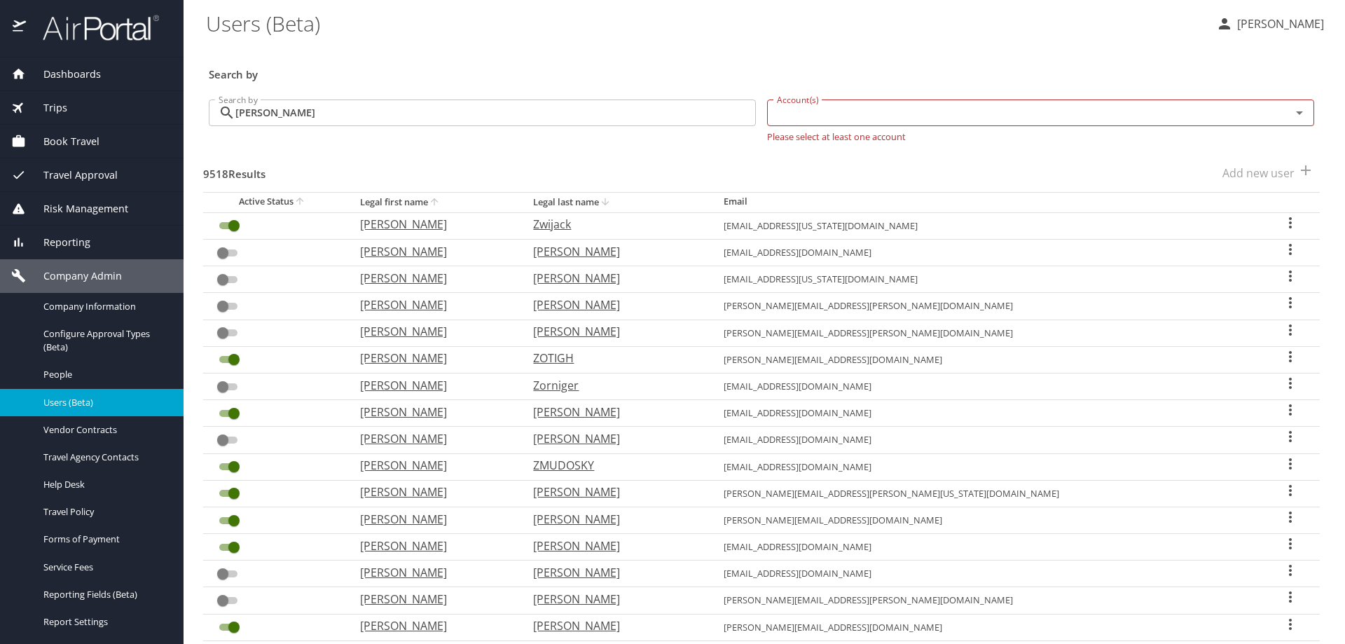
checkbox input "false"
checkbox input "true"
checkbox input "false"
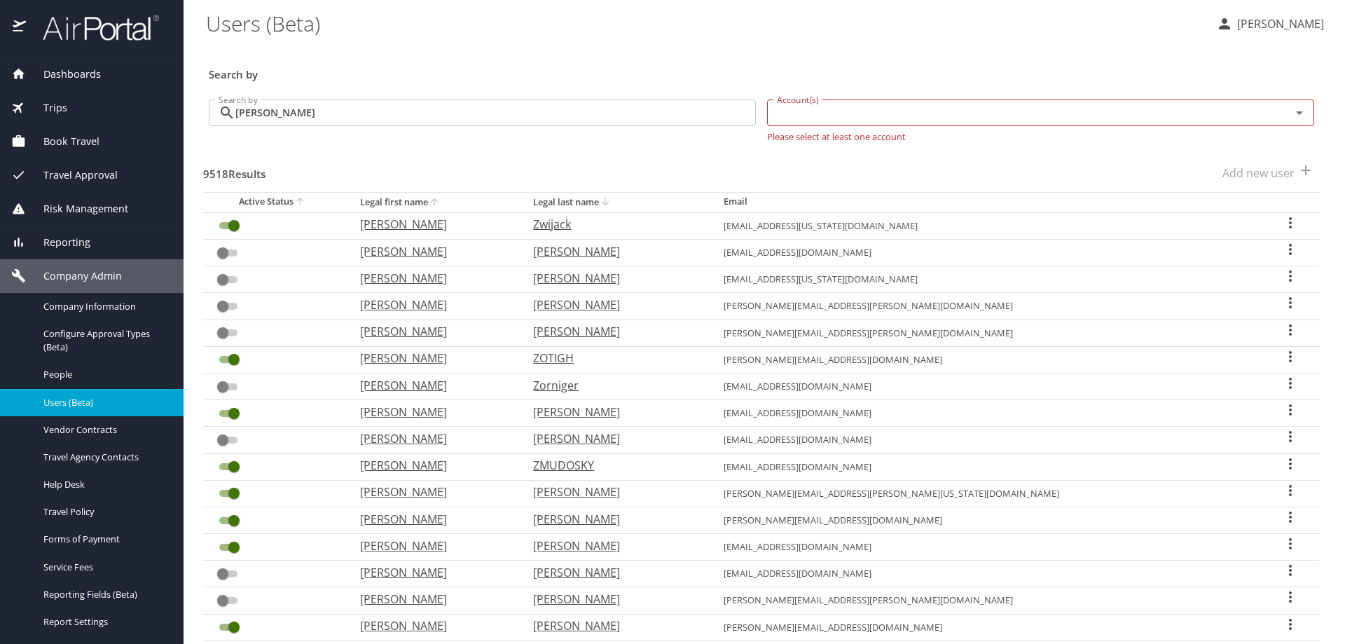
checkbox input "true"
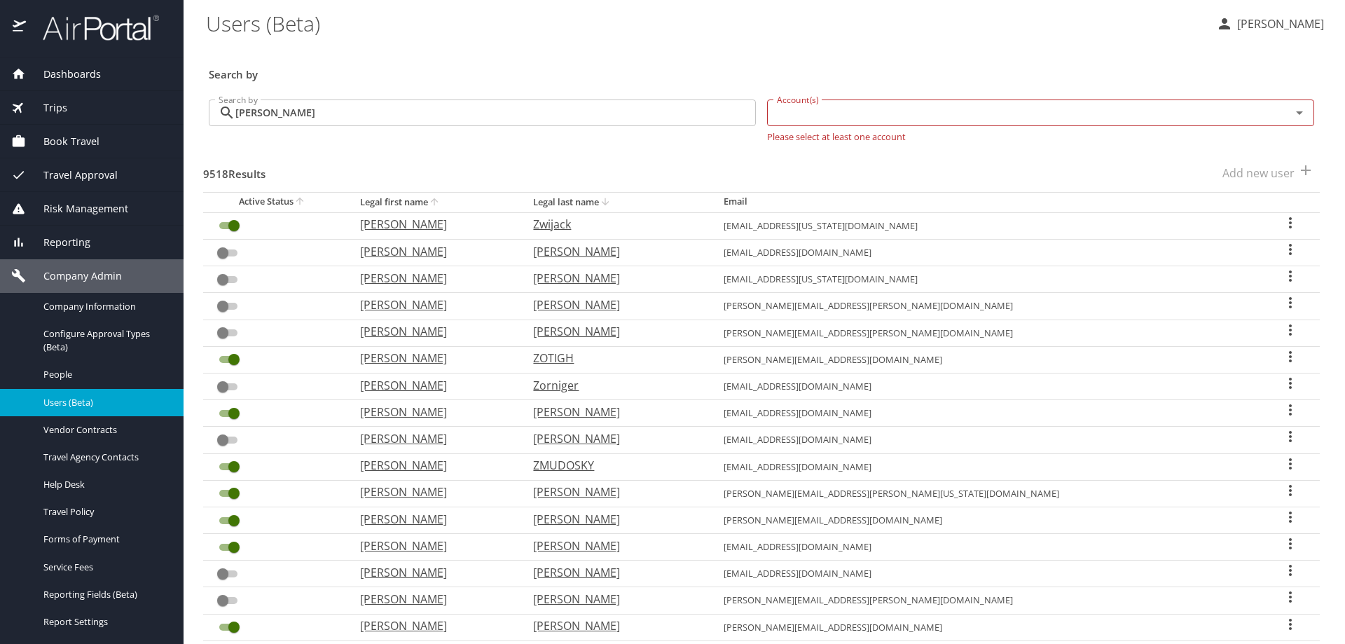
checkbox input "false"
checkbox input "true"
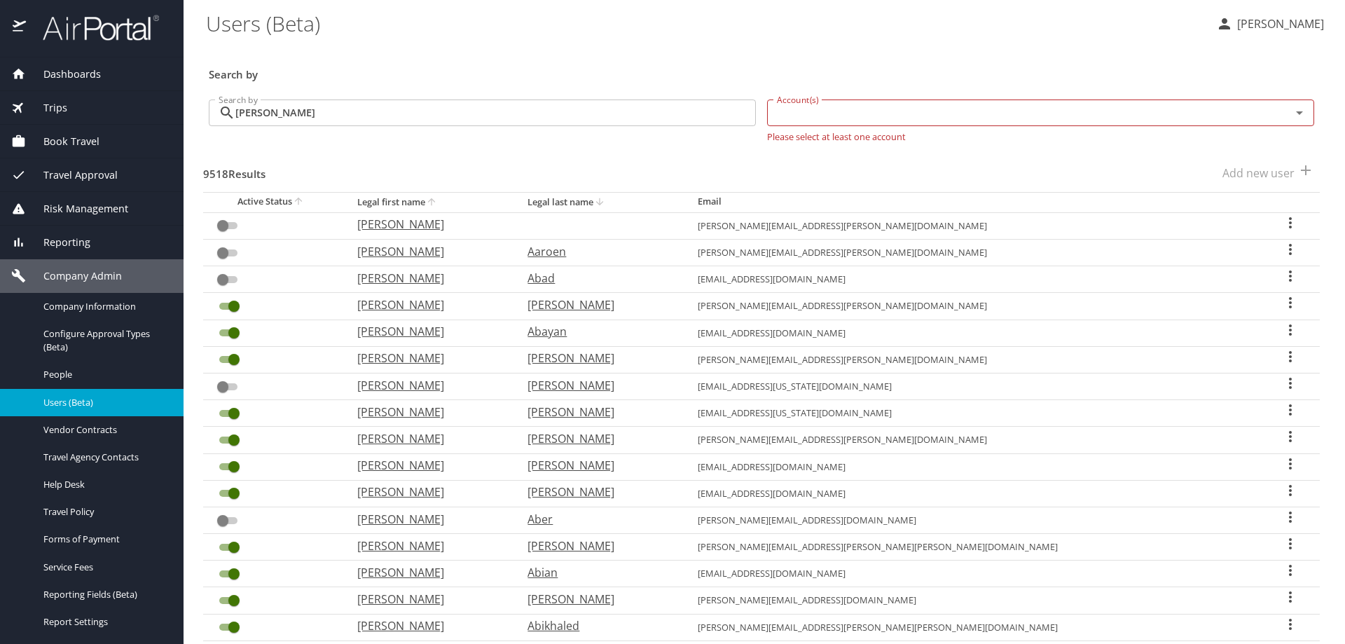
click at [437, 205] on icon "sort" at bounding box center [431, 201] width 11 height 11
checkbox input "true"
checkbox input "false"
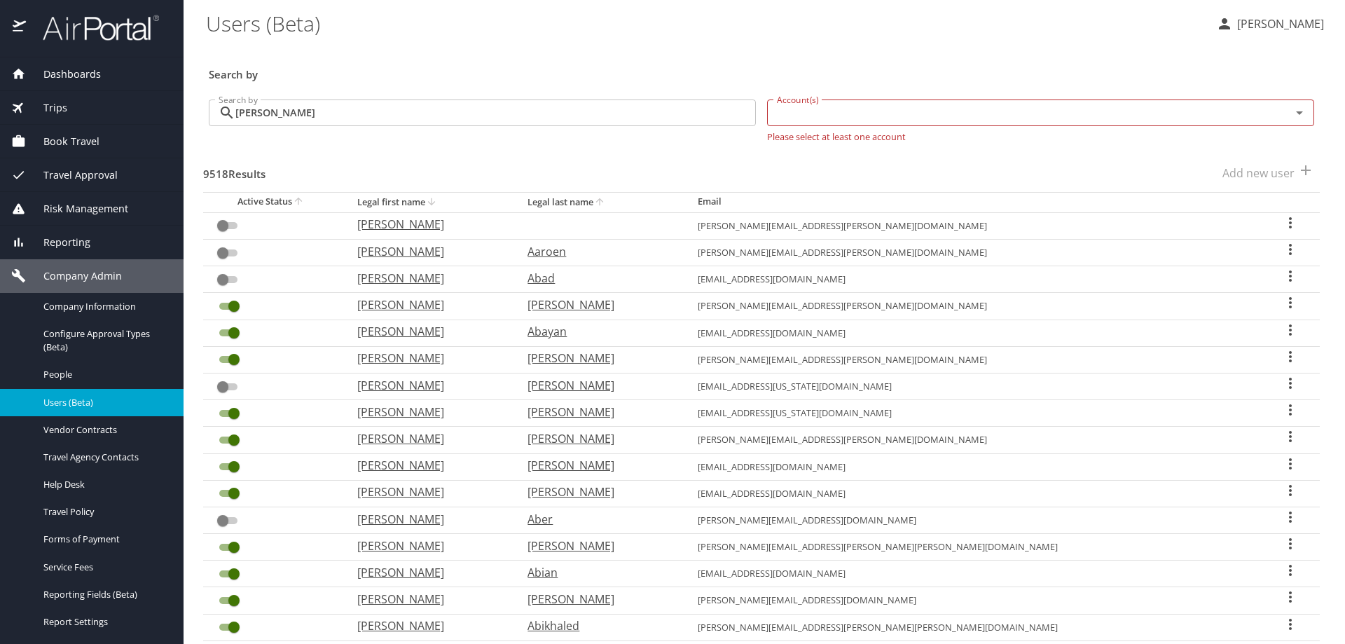
checkbox input "true"
checkbox input "false"
checkbox input "true"
checkbox input "false"
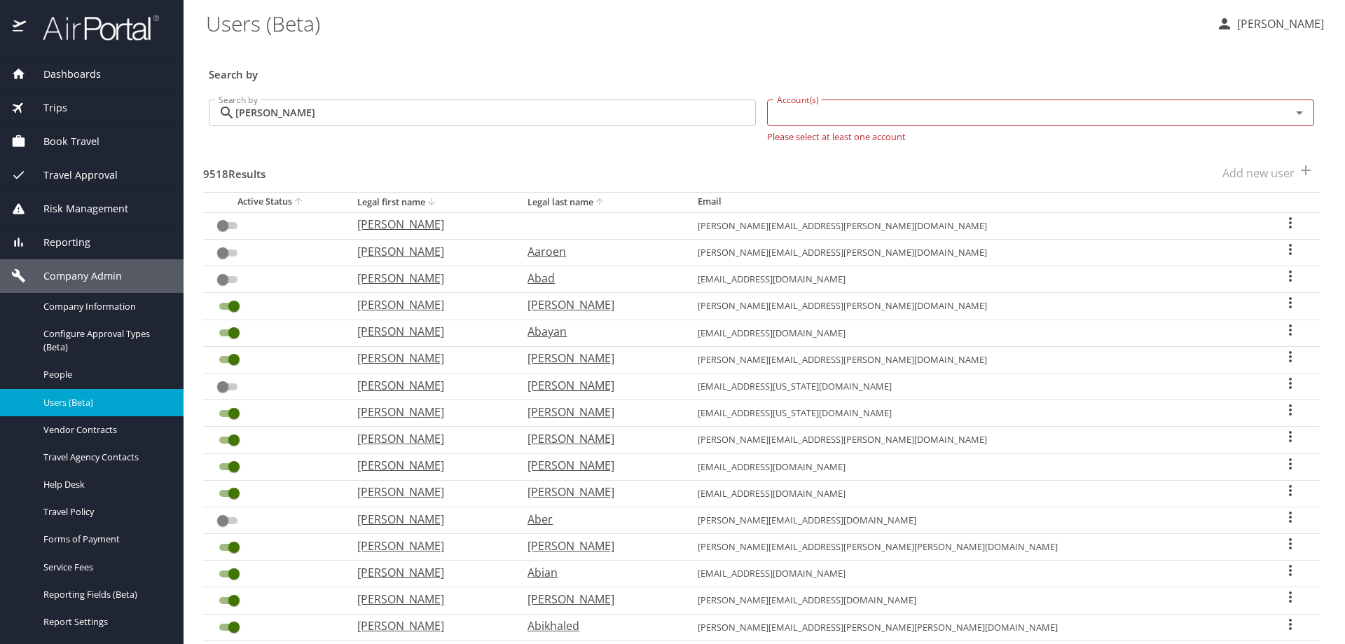
checkbox input "false"
checkbox input "true"
checkbox input "false"
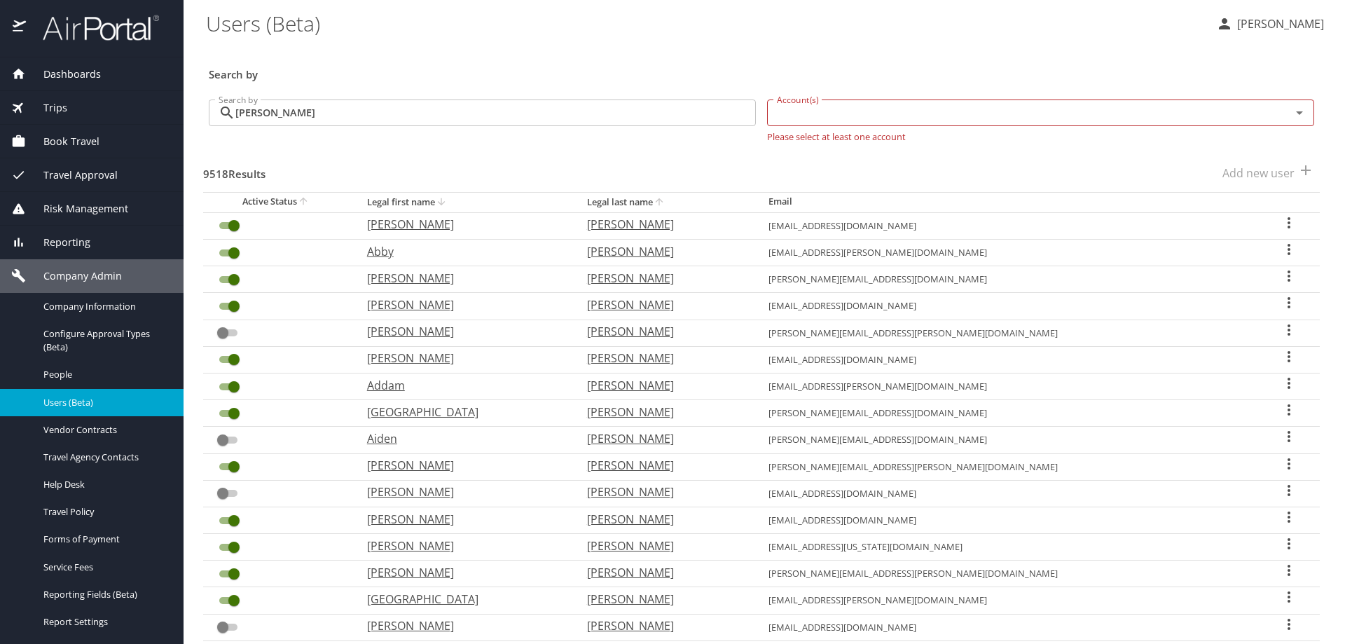
click at [640, 205] on th "Legal last name" at bounding box center [666, 202] width 181 height 20
checkbox input "false"
checkbox input "true"
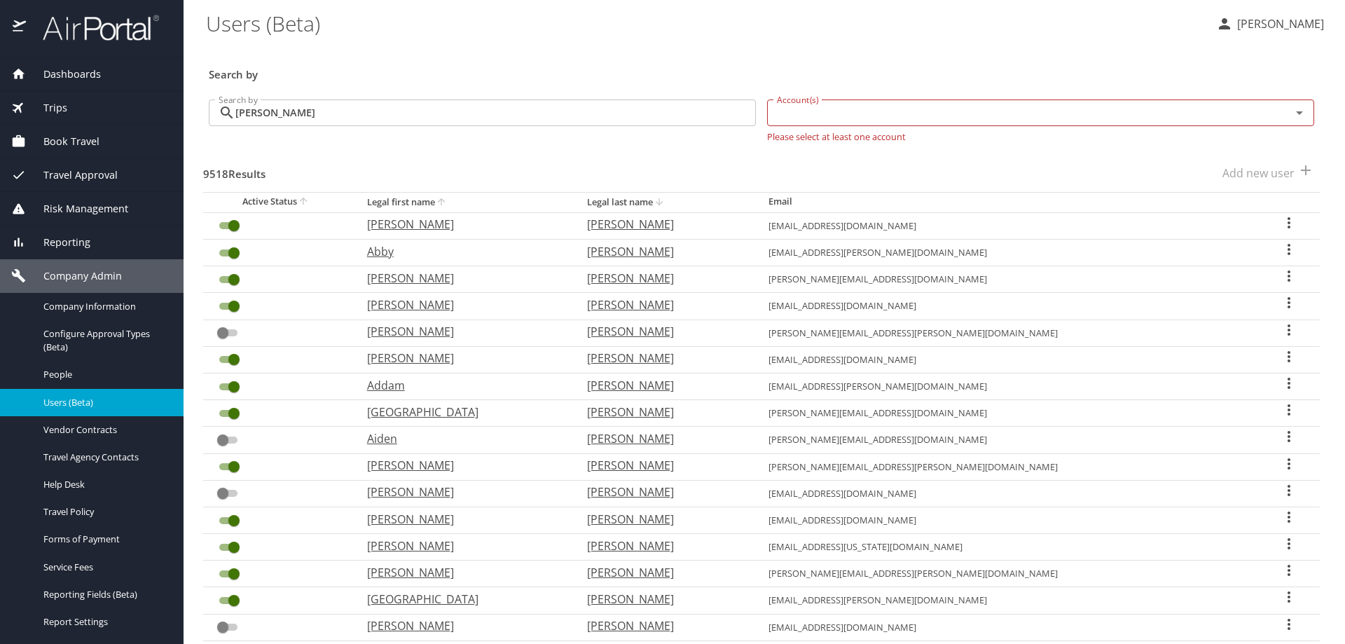
checkbox input "false"
checkbox input "true"
checkbox input "false"
checkbox input "true"
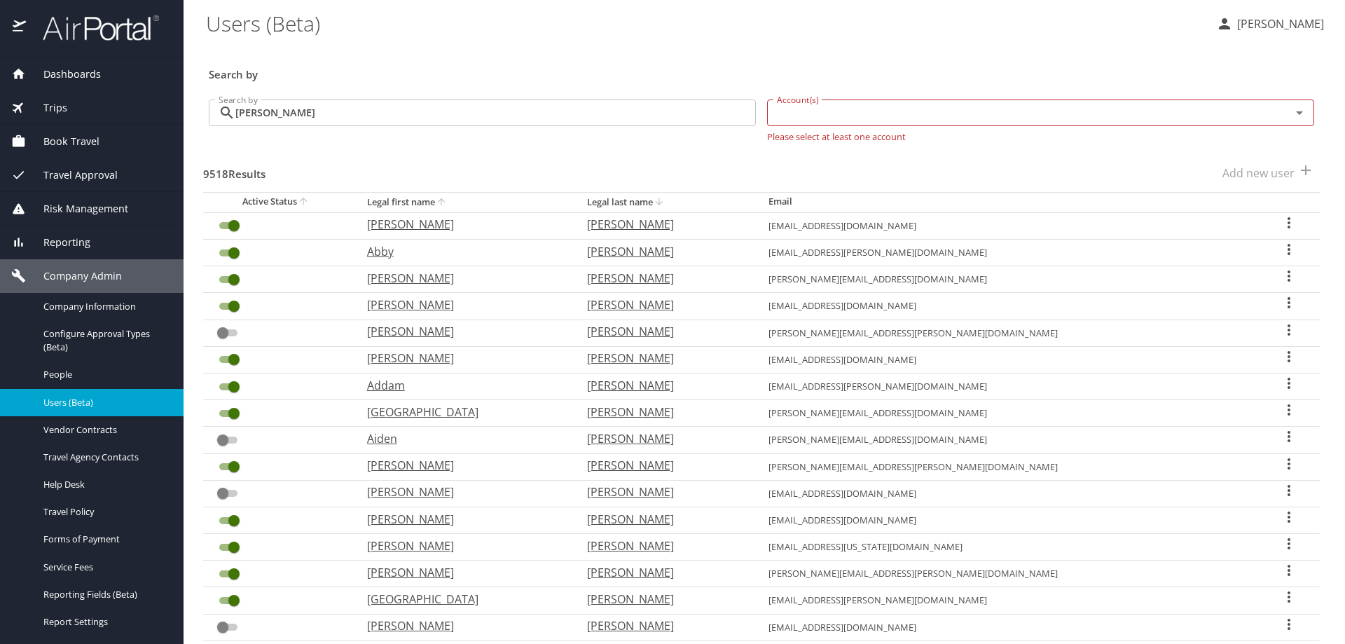
checkbox input "true"
checkbox input "false"
checkbox input "true"
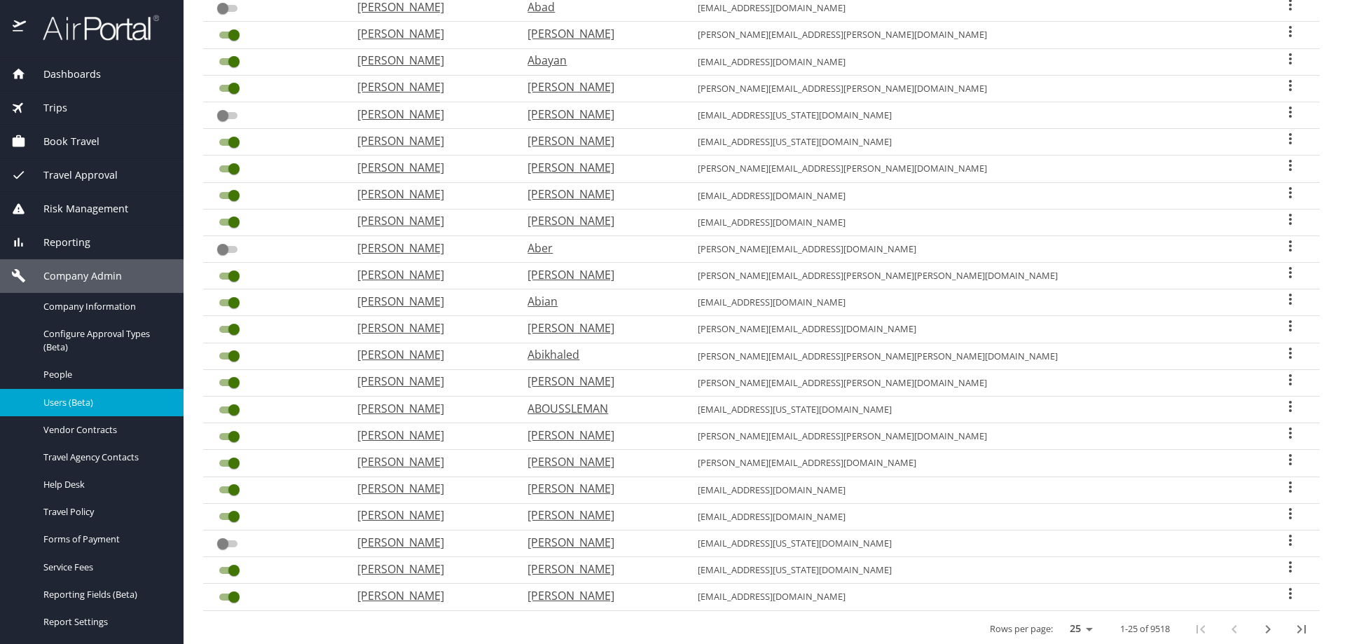
scroll to position [310, 0]
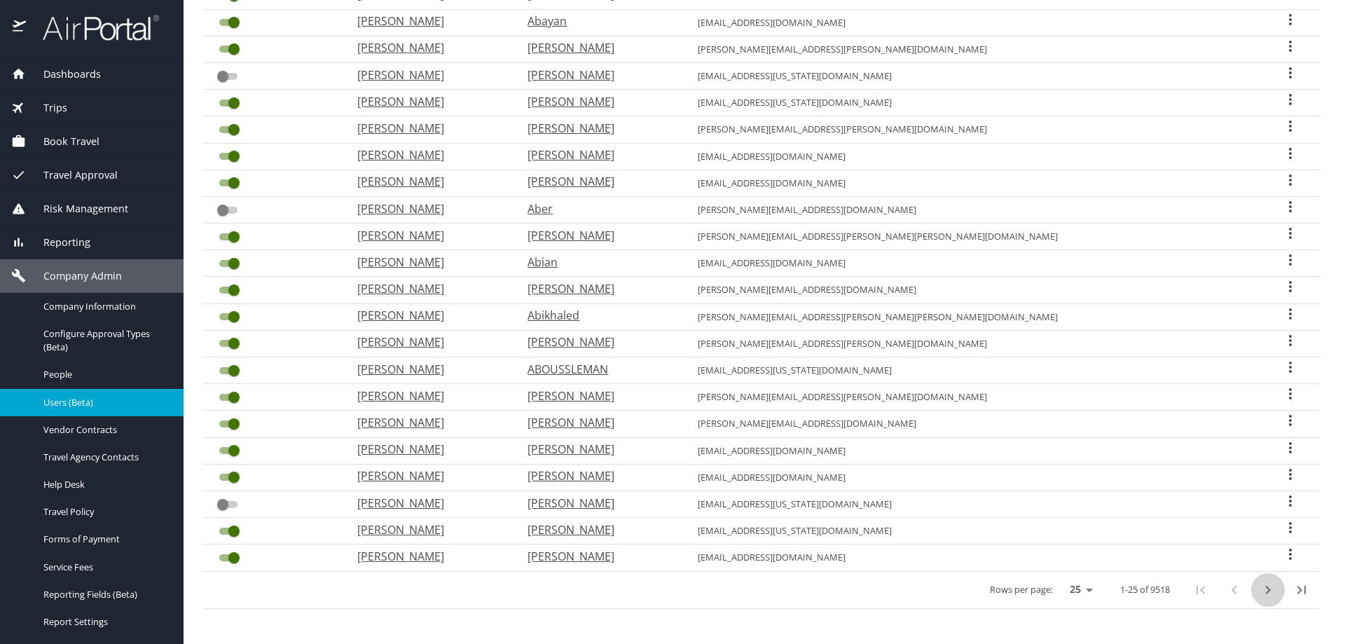
click at [1264, 589] on icon "next page" at bounding box center [1267, 589] width 17 height 17
checkbox input "true"
checkbox input "false"
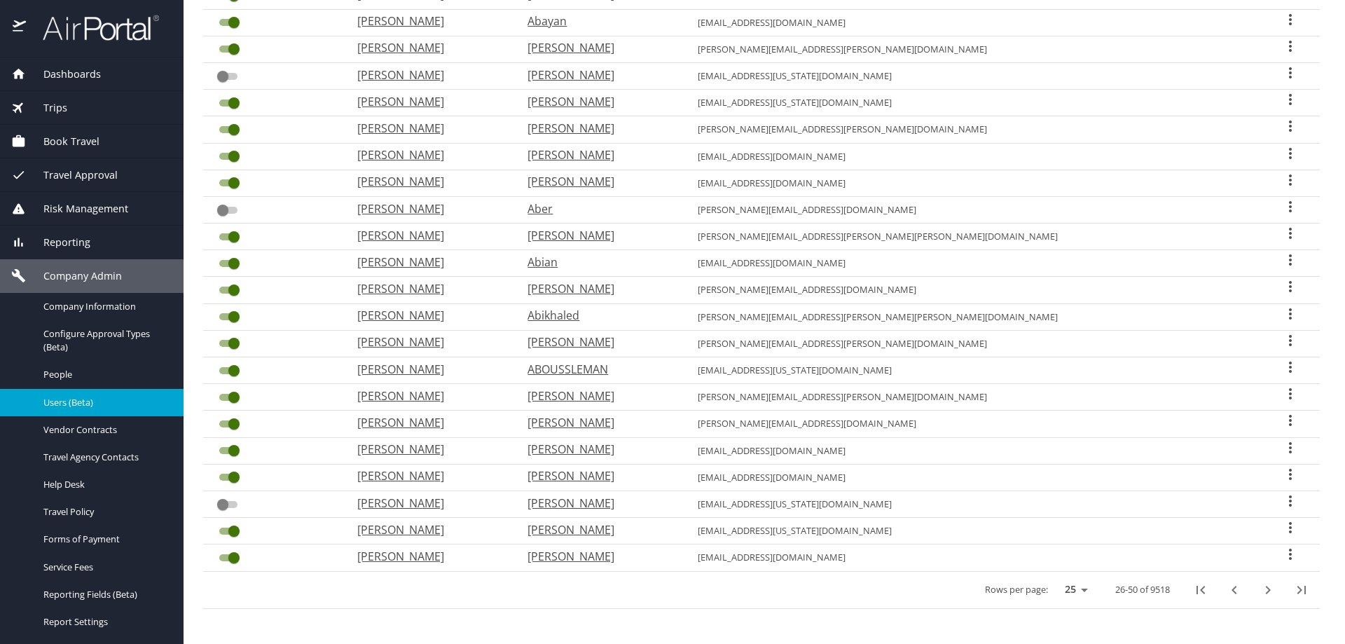
checkbox input "true"
checkbox input "false"
checkbox input "true"
checkbox input "false"
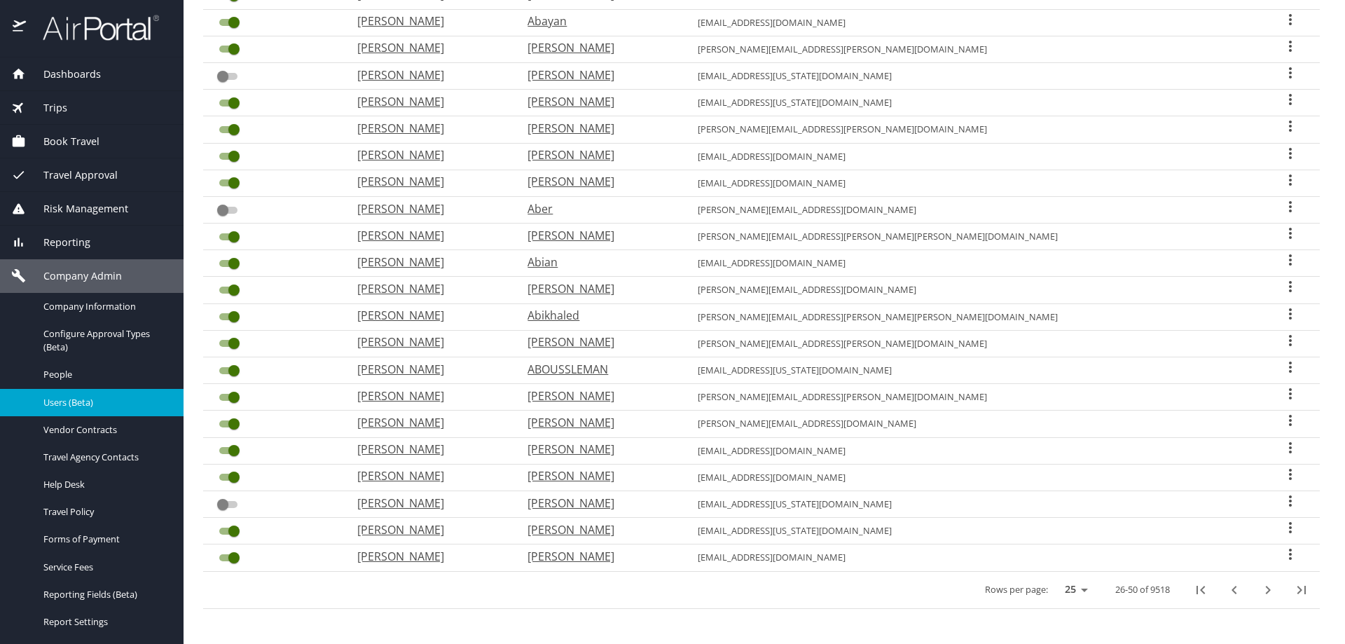
checkbox input "false"
checkbox input "true"
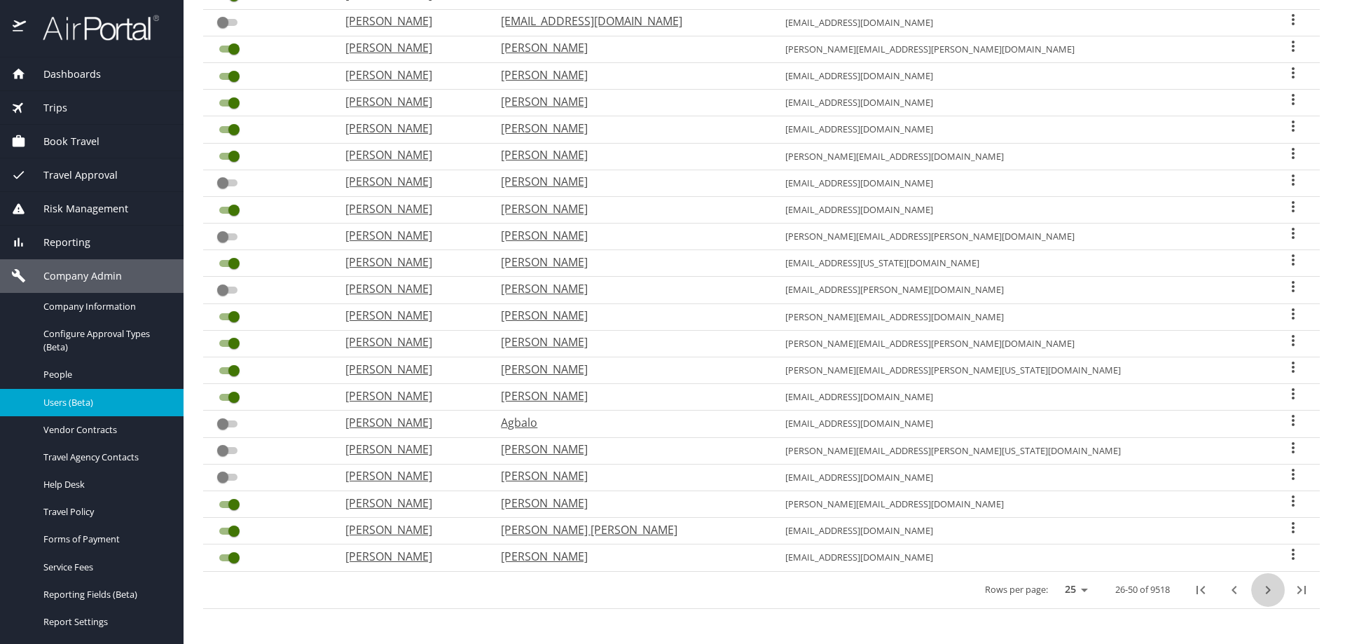
click at [1264, 589] on icon "next page" at bounding box center [1267, 589] width 17 height 17
checkbox input "true"
checkbox input "false"
checkbox input "true"
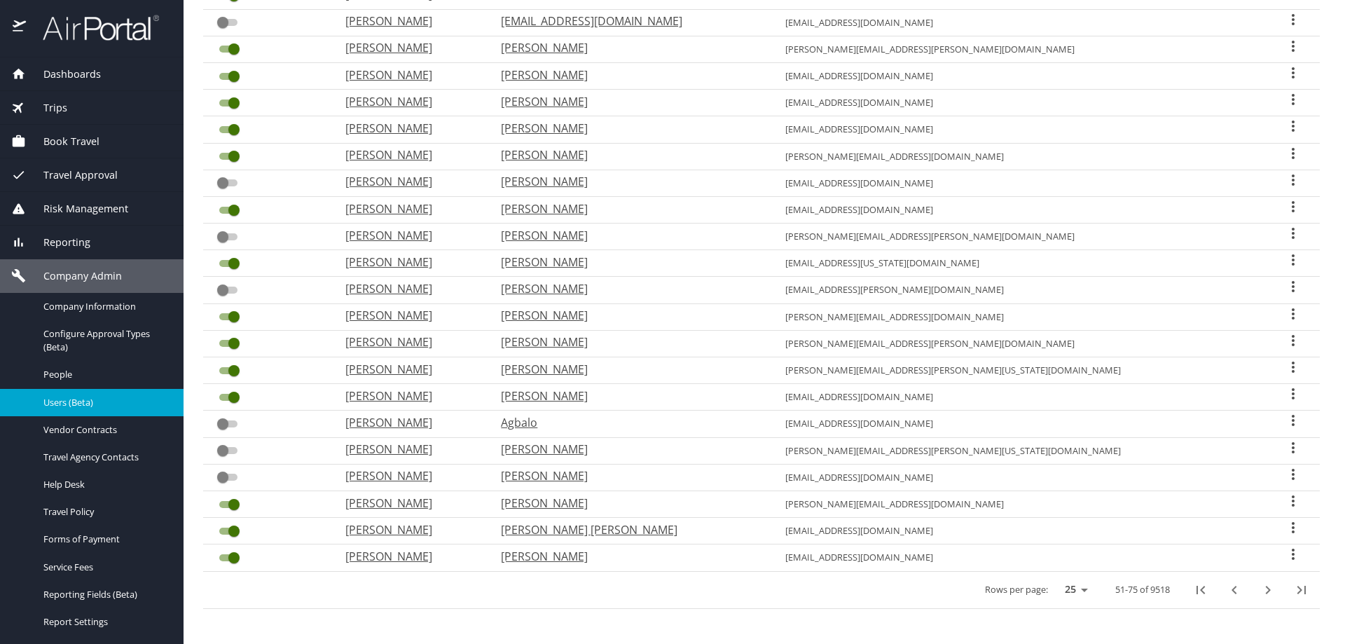
checkbox input "true"
checkbox input "false"
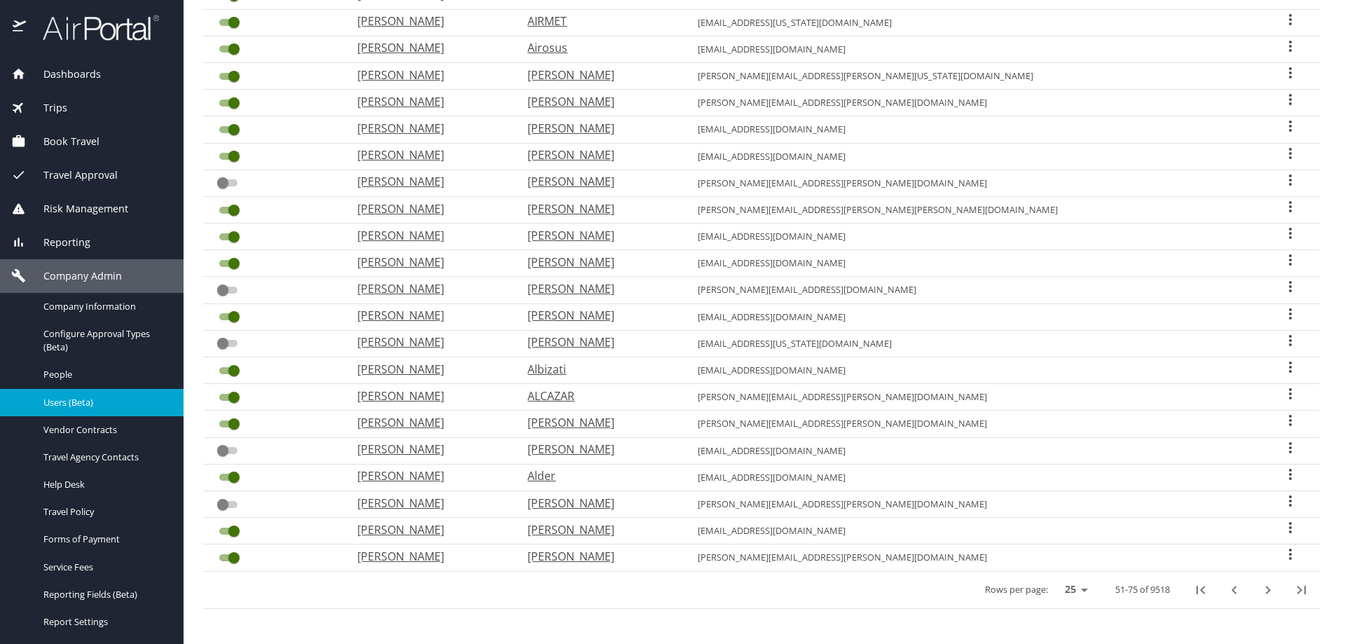
click at [1264, 589] on icon "next page" at bounding box center [1267, 589] width 17 height 17
checkbox input "false"
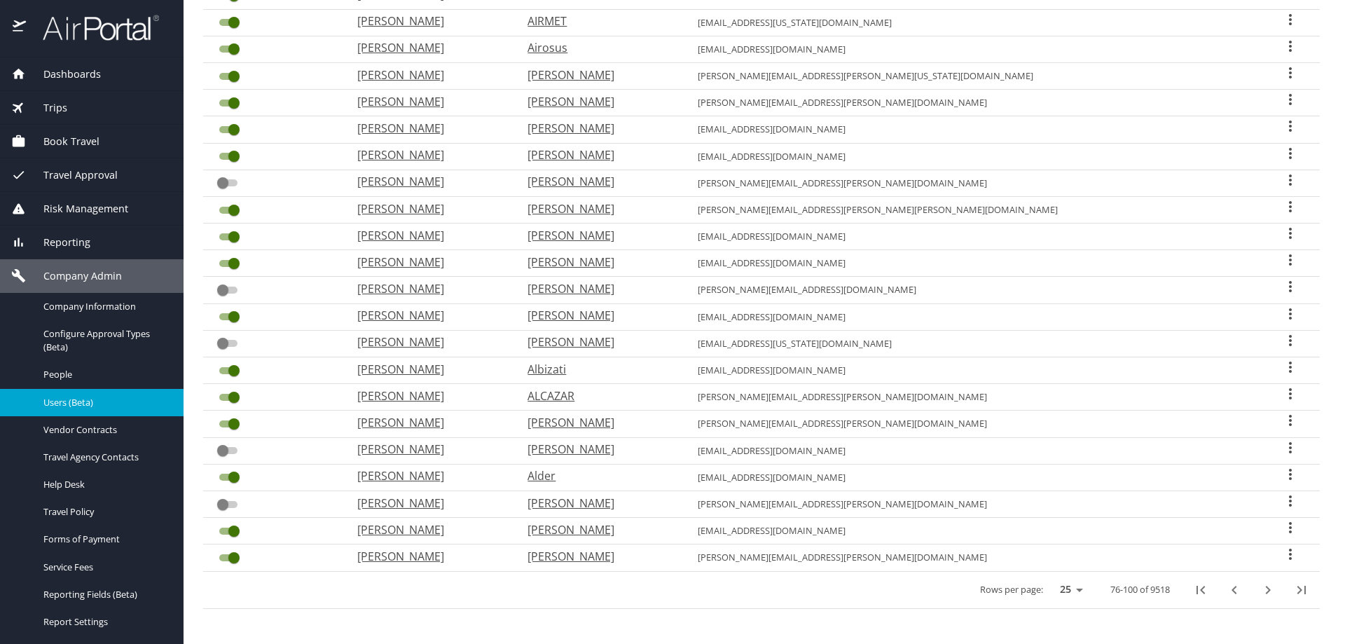
checkbox input "true"
checkbox input "false"
checkbox input "true"
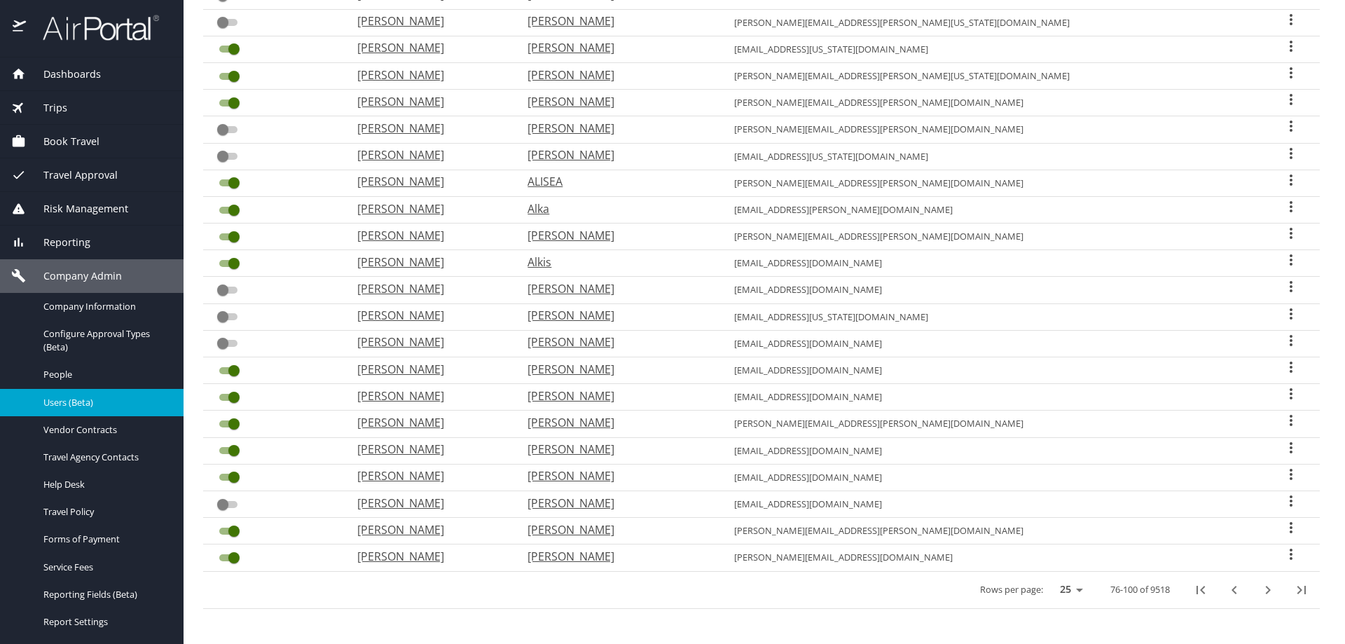
click at [1264, 589] on icon "next page" at bounding box center [1267, 589] width 17 height 17
checkbox input "false"
checkbox input "true"
checkbox input "false"
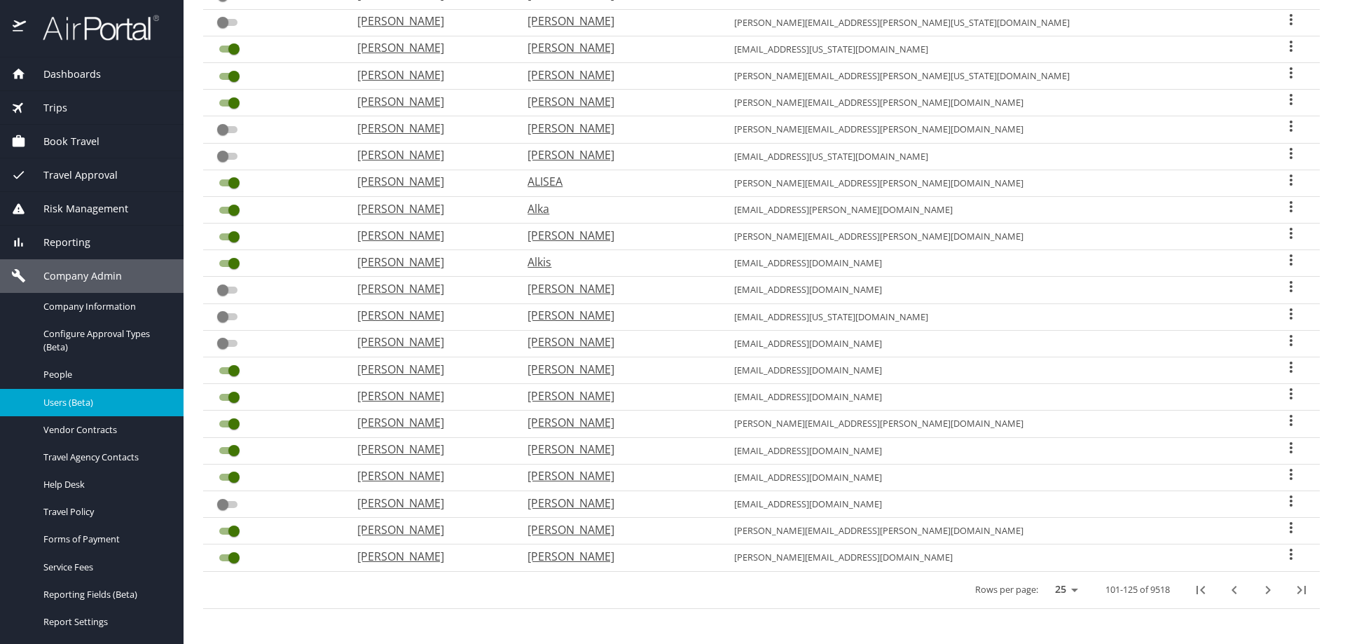
checkbox input "false"
checkbox input "true"
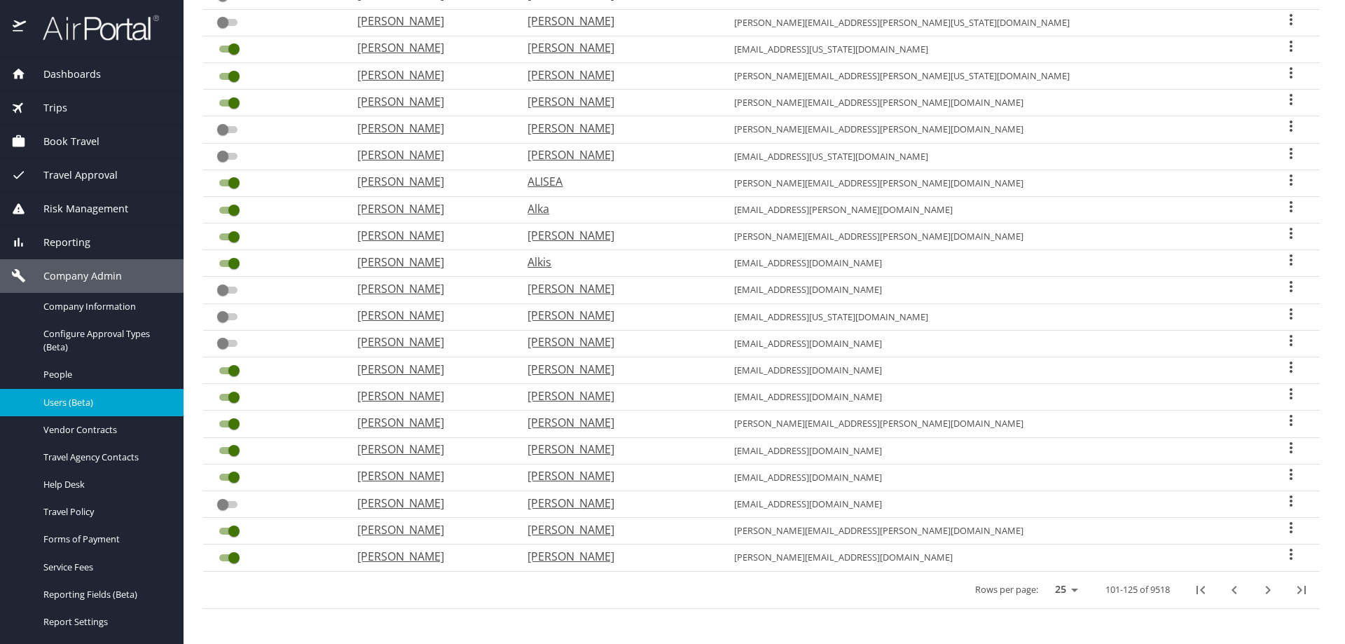
checkbox input "true"
checkbox input "false"
checkbox input "true"
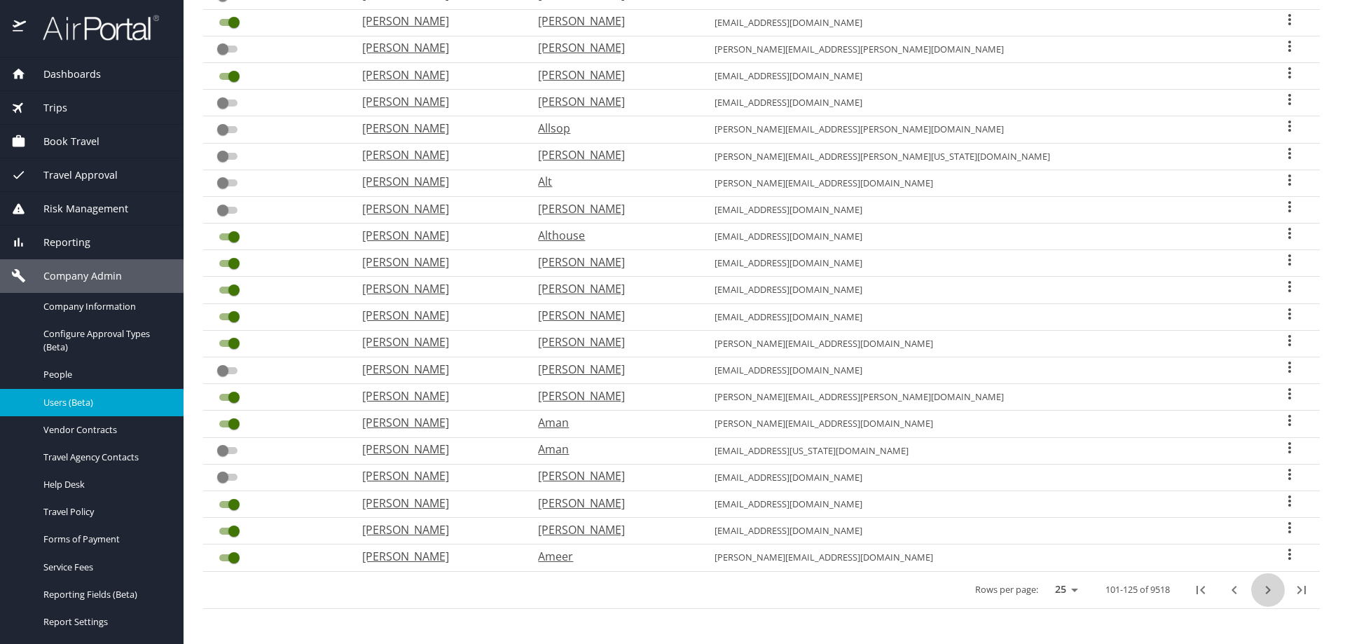
click at [1264, 589] on icon "next page" at bounding box center [1267, 589] width 17 height 17
checkbox input "true"
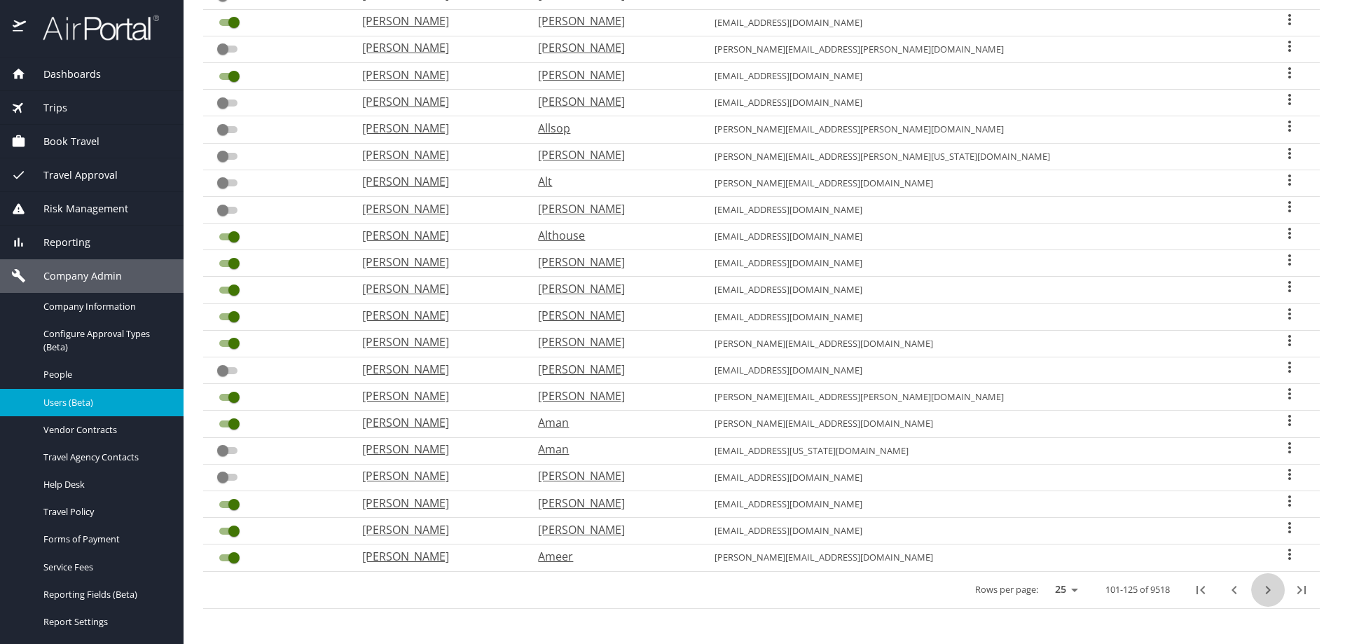
checkbox input "true"
checkbox input "false"
checkbox input "true"
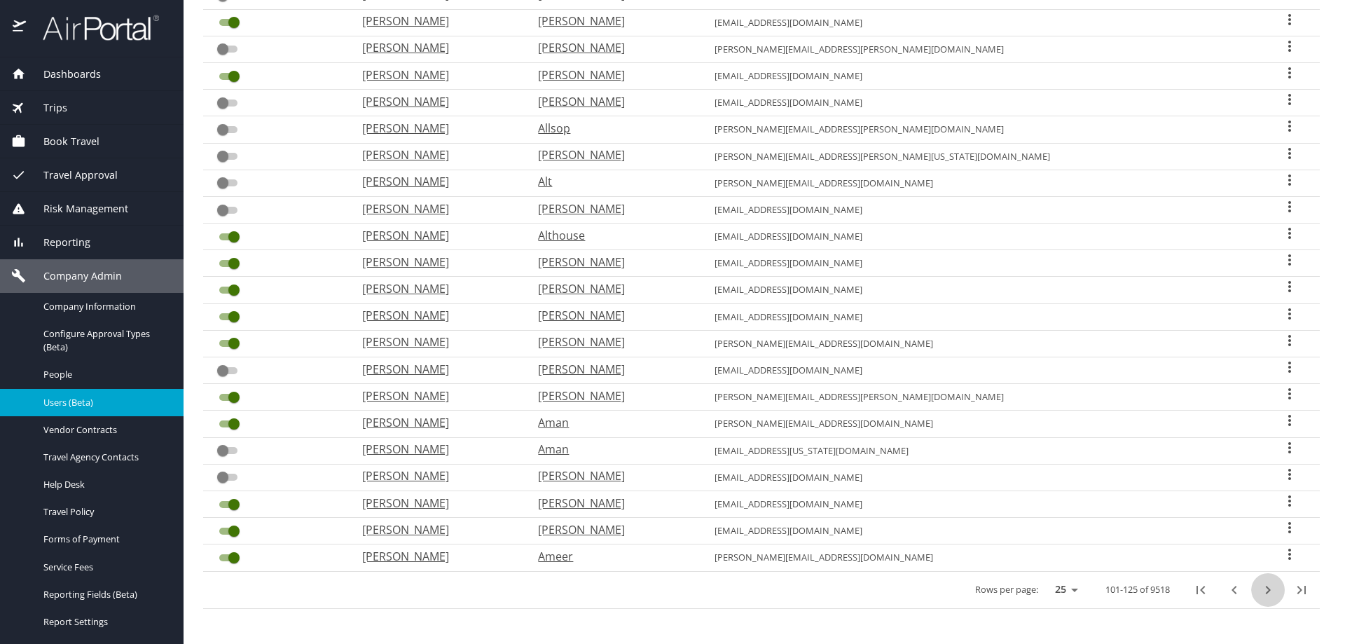
checkbox input "true"
checkbox input "false"
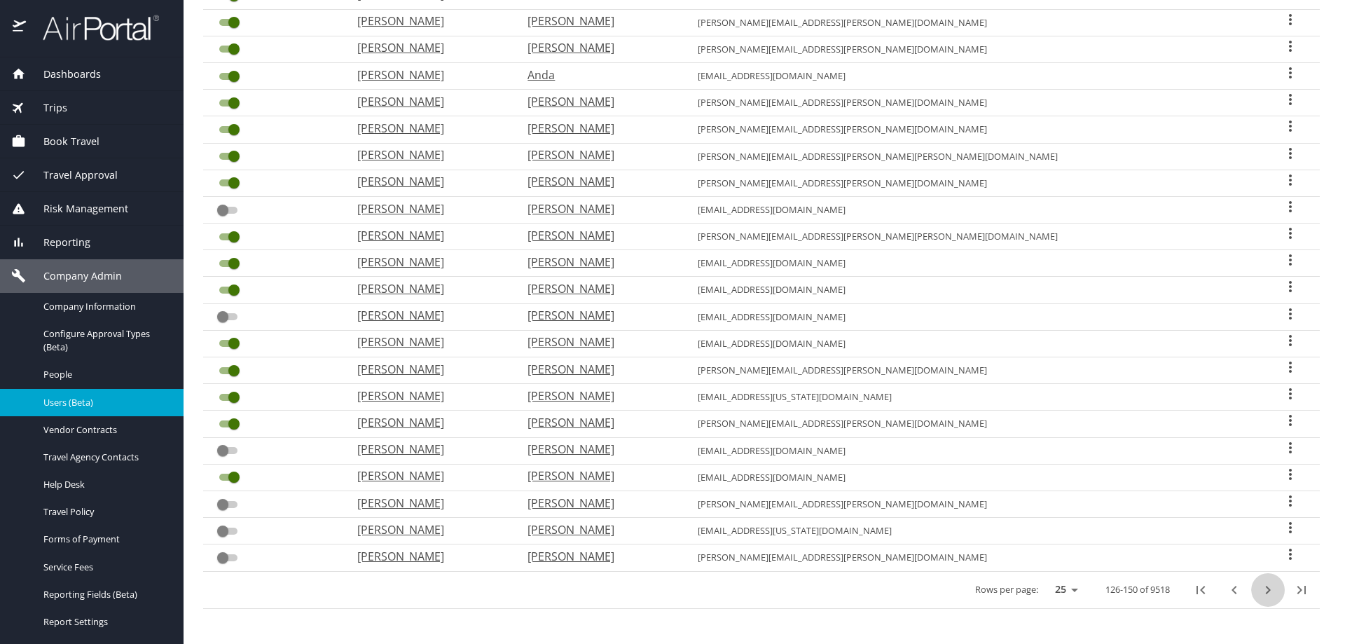
click at [1264, 589] on icon "next page" at bounding box center [1267, 589] width 17 height 17
checkbox input "true"
checkbox input "false"
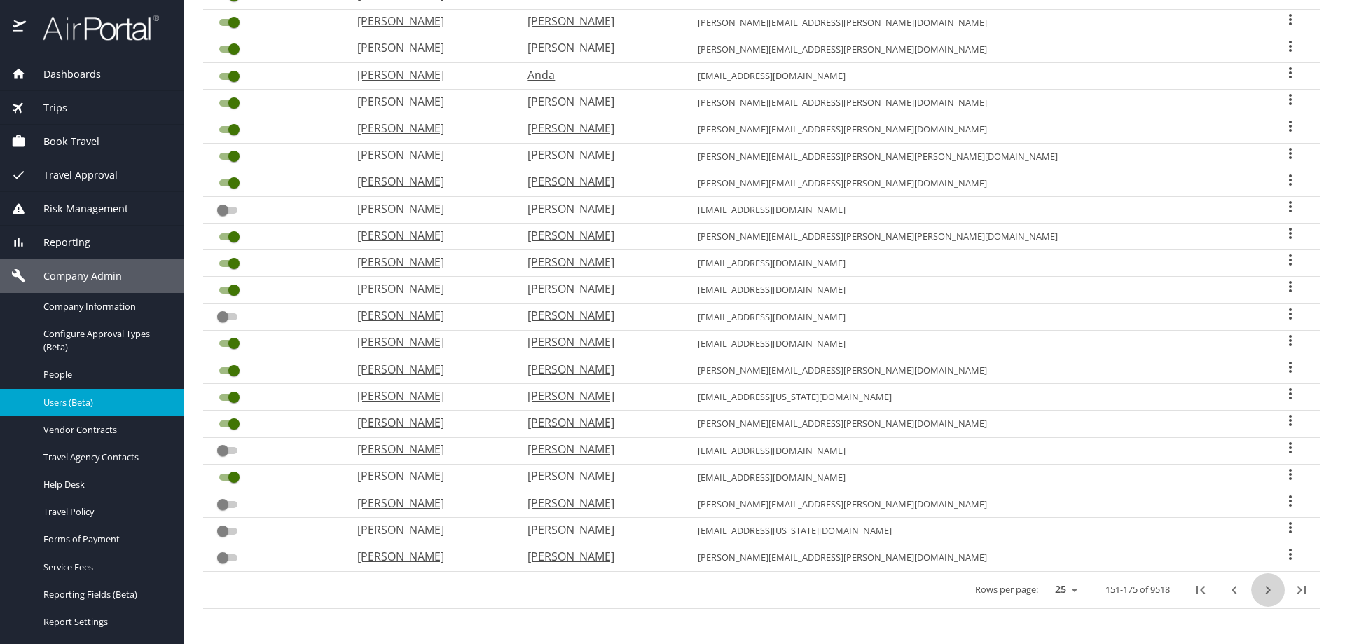
checkbox input "false"
checkbox input "true"
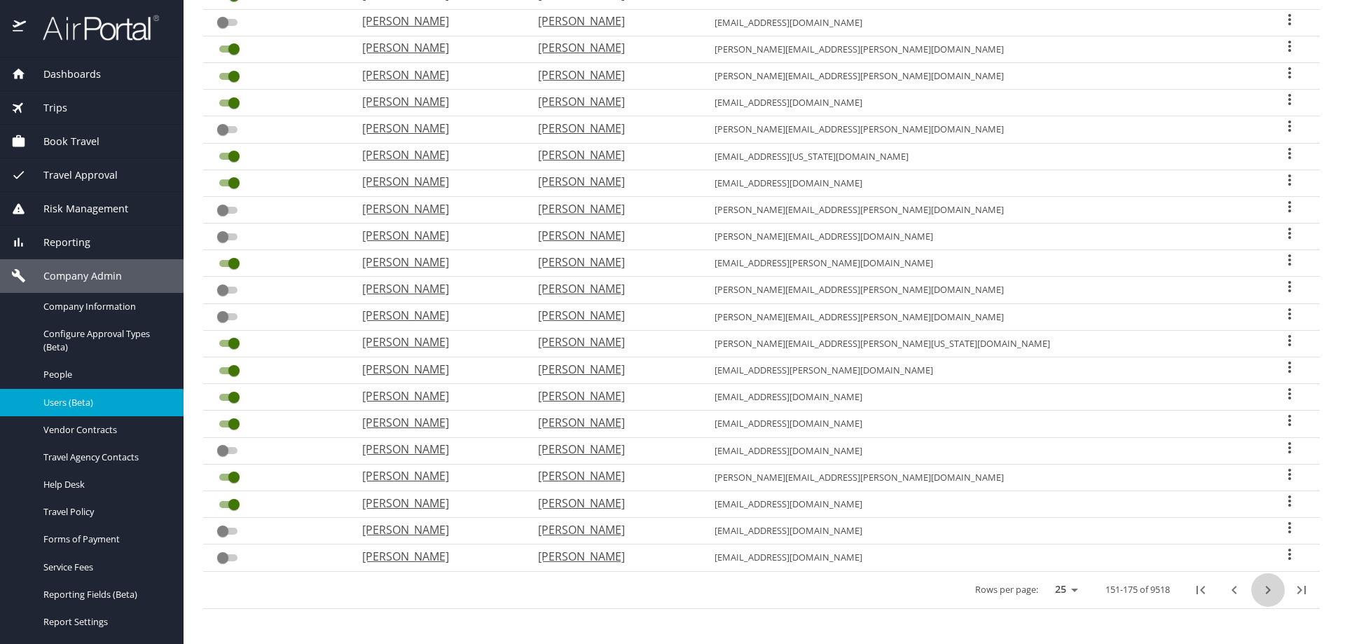
click at [1264, 589] on icon "next page" at bounding box center [1267, 589] width 17 height 17
checkbox input "true"
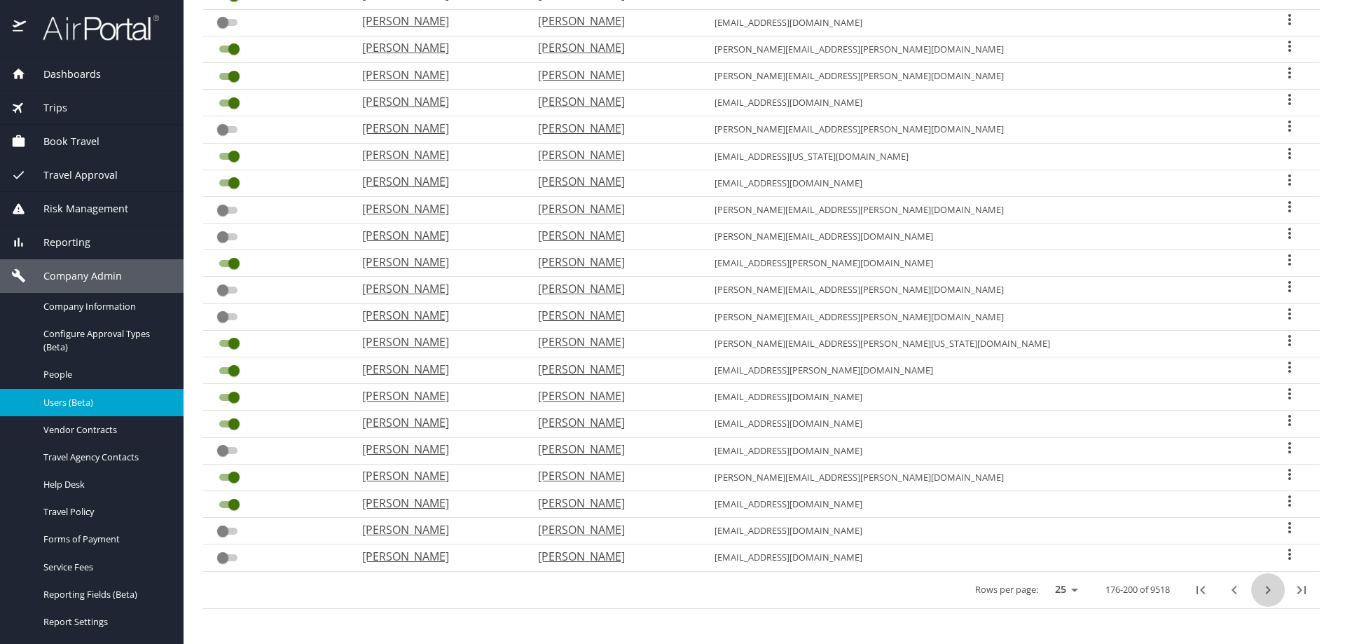
checkbox input "true"
checkbox input "false"
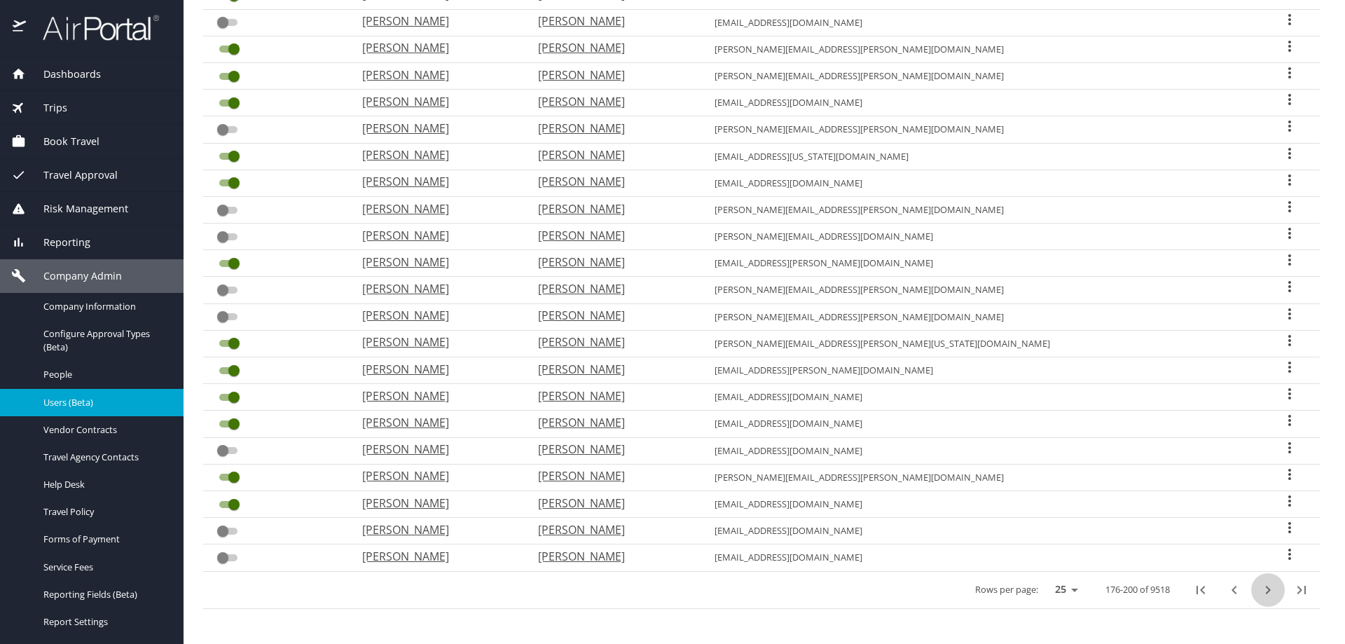
checkbox input "true"
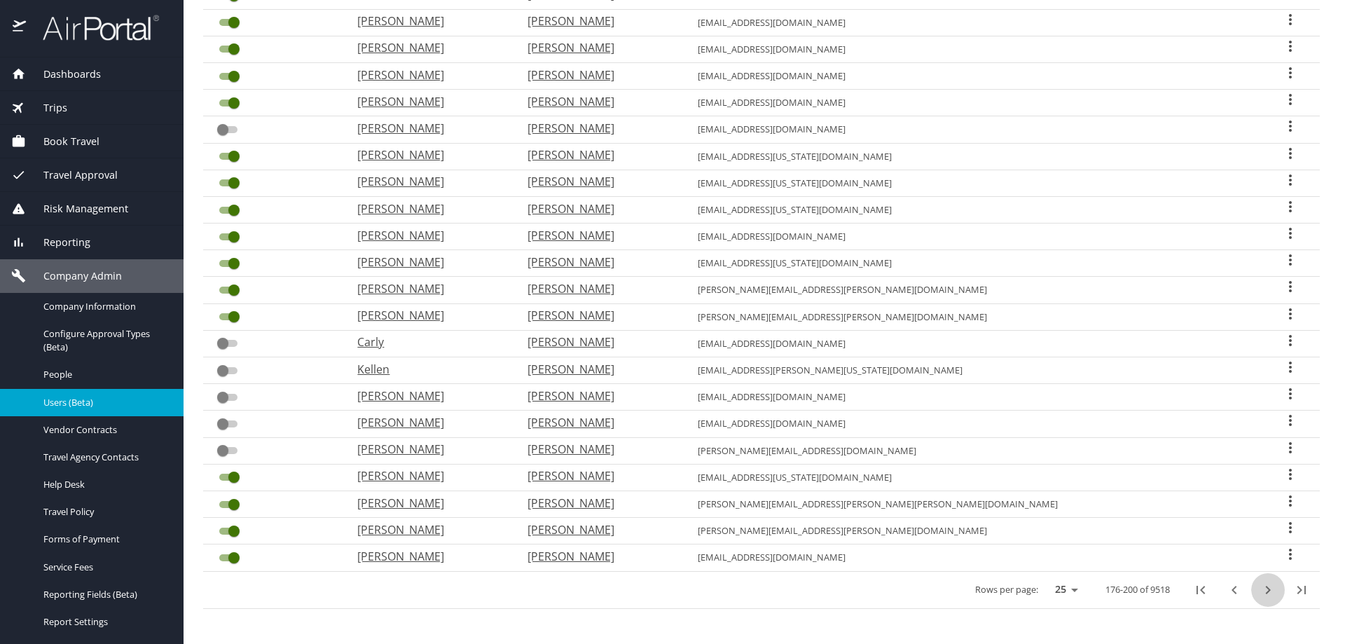
click at [1264, 589] on icon "next page" at bounding box center [1267, 589] width 17 height 17
checkbox input "false"
checkbox input "true"
checkbox input "false"
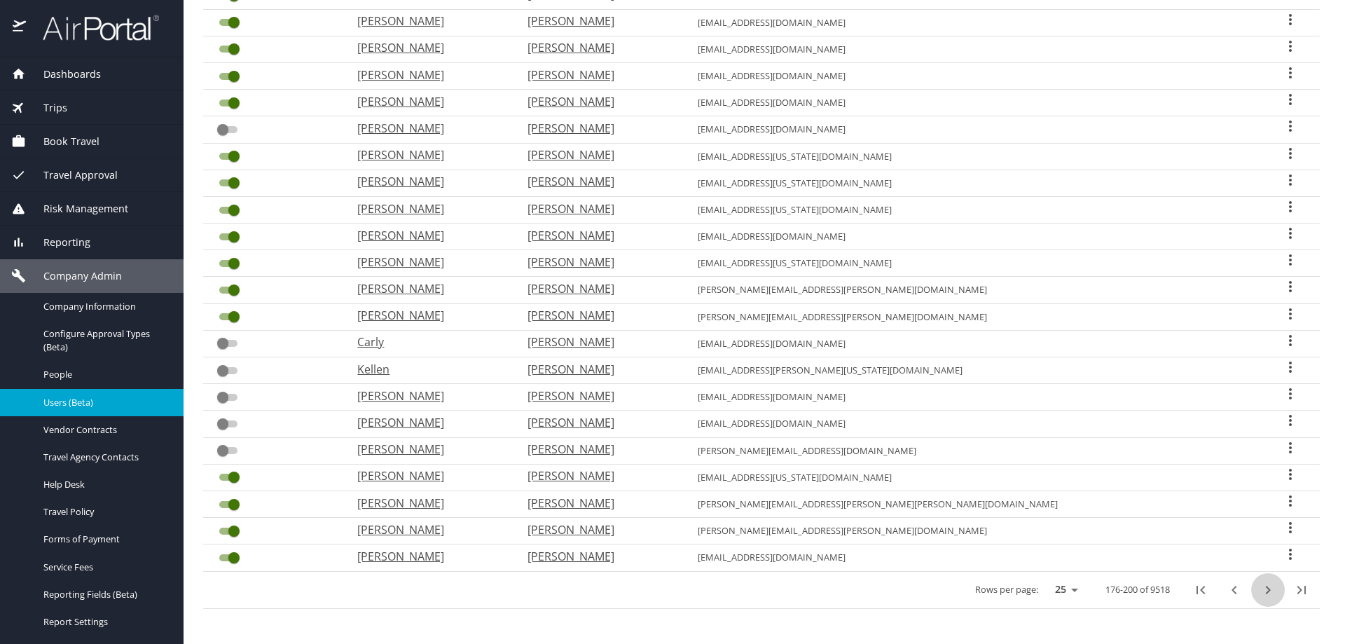
checkbox input "false"
checkbox input "true"
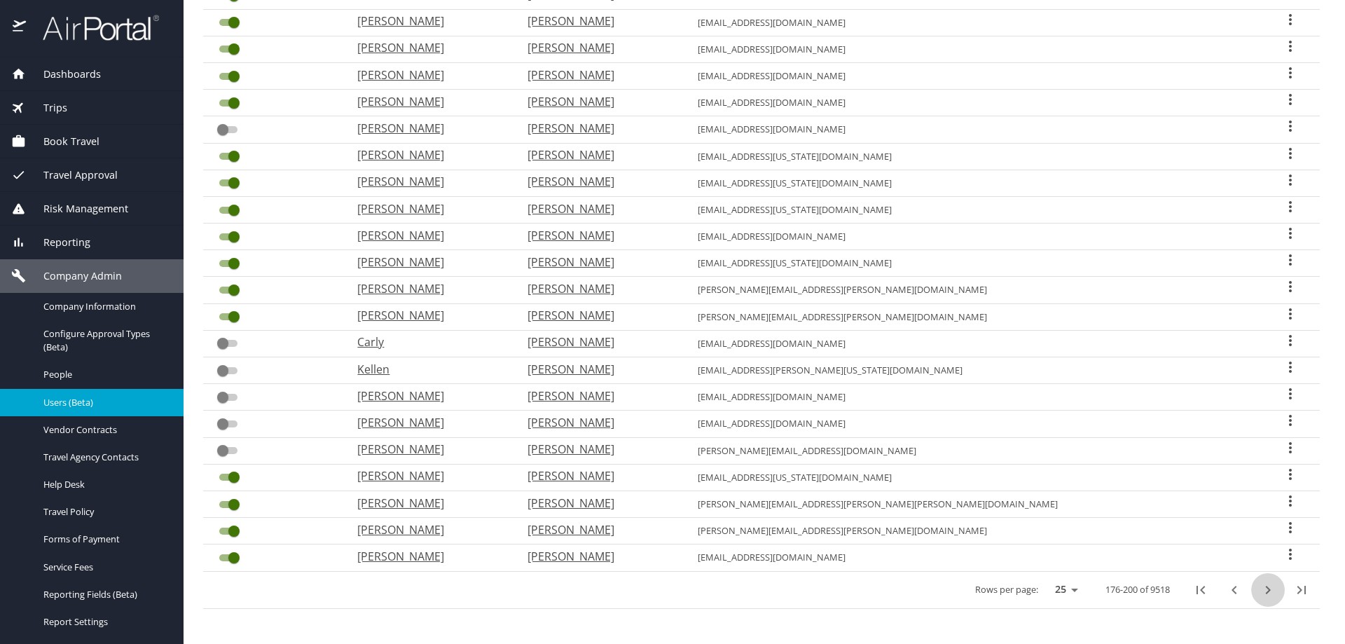
checkbox input "true"
checkbox input "false"
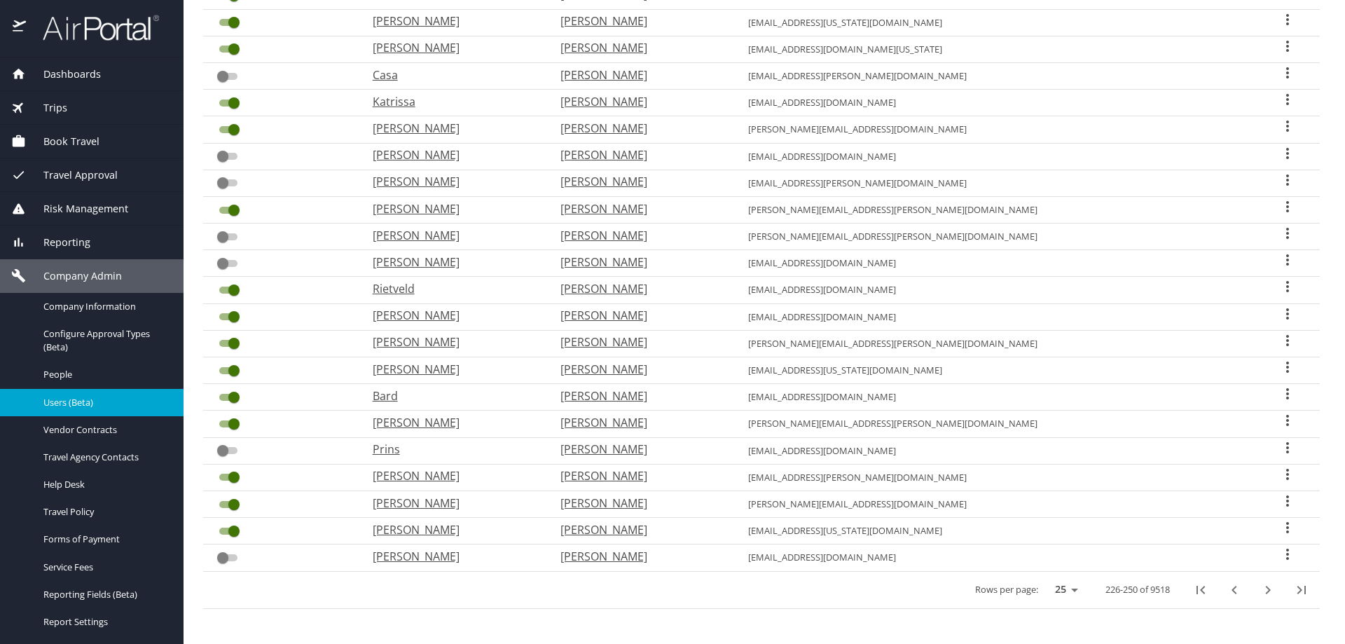
checkbox input "true"
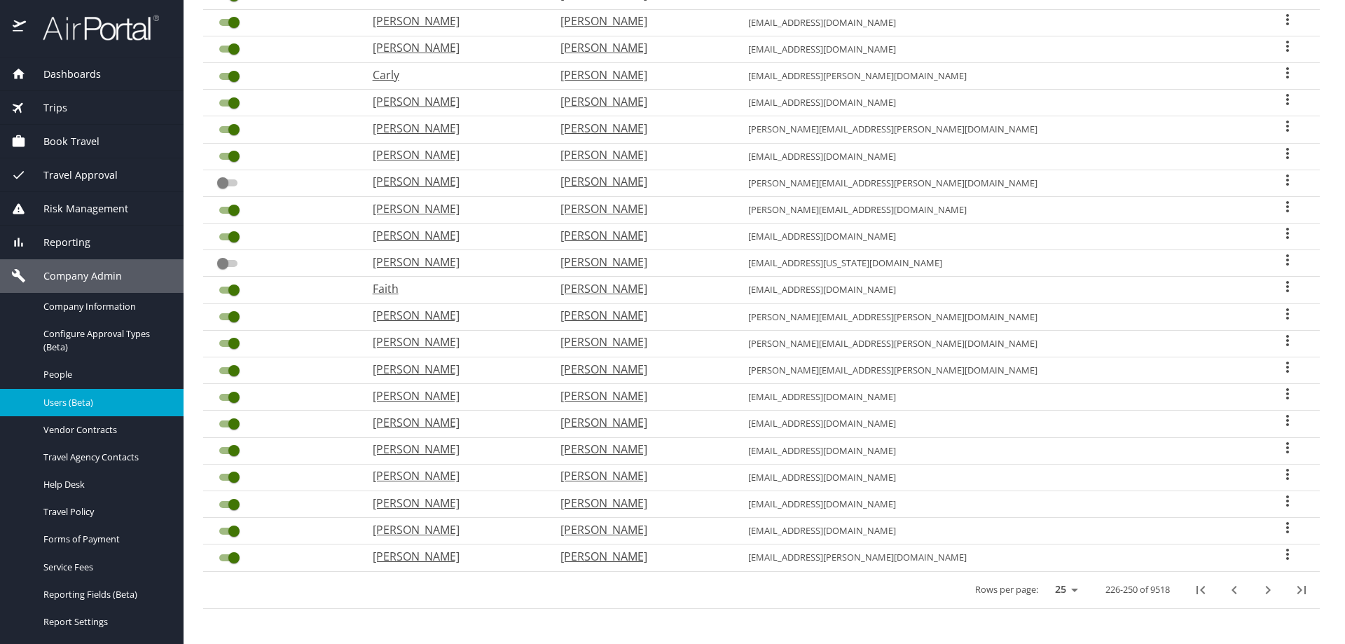
click at [1264, 589] on icon "next page" at bounding box center [1267, 589] width 17 height 17
checkbox input "false"
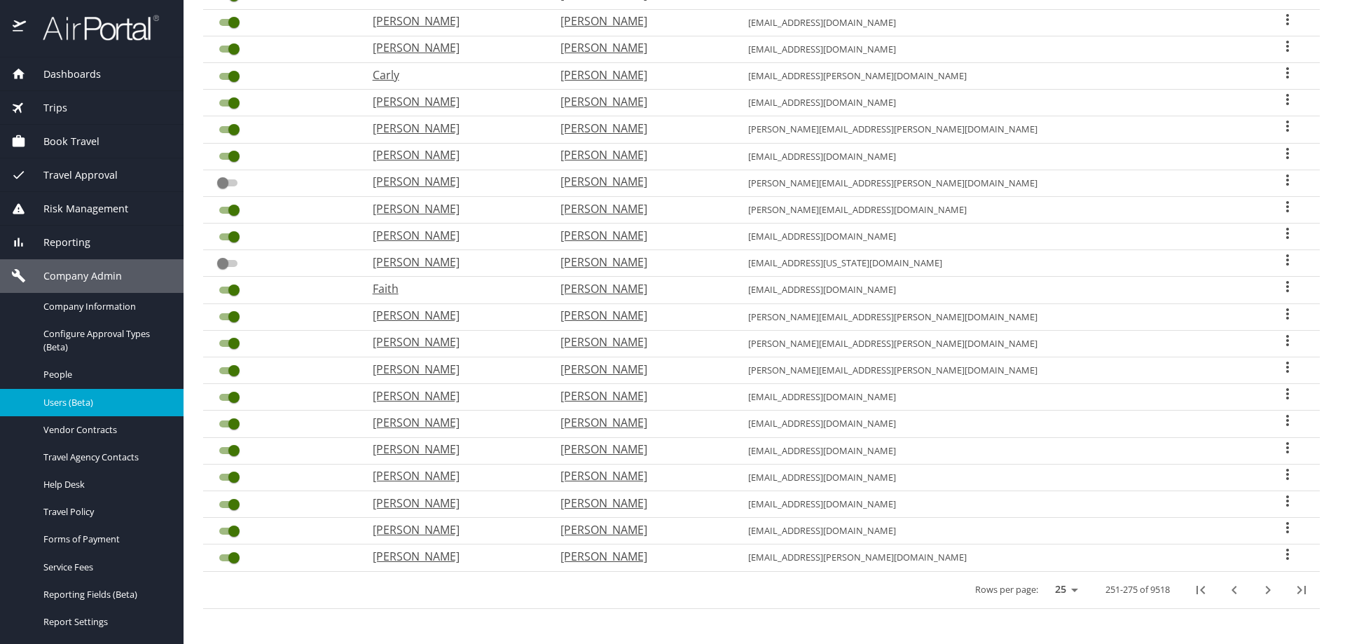
checkbox input "true"
checkbox input "false"
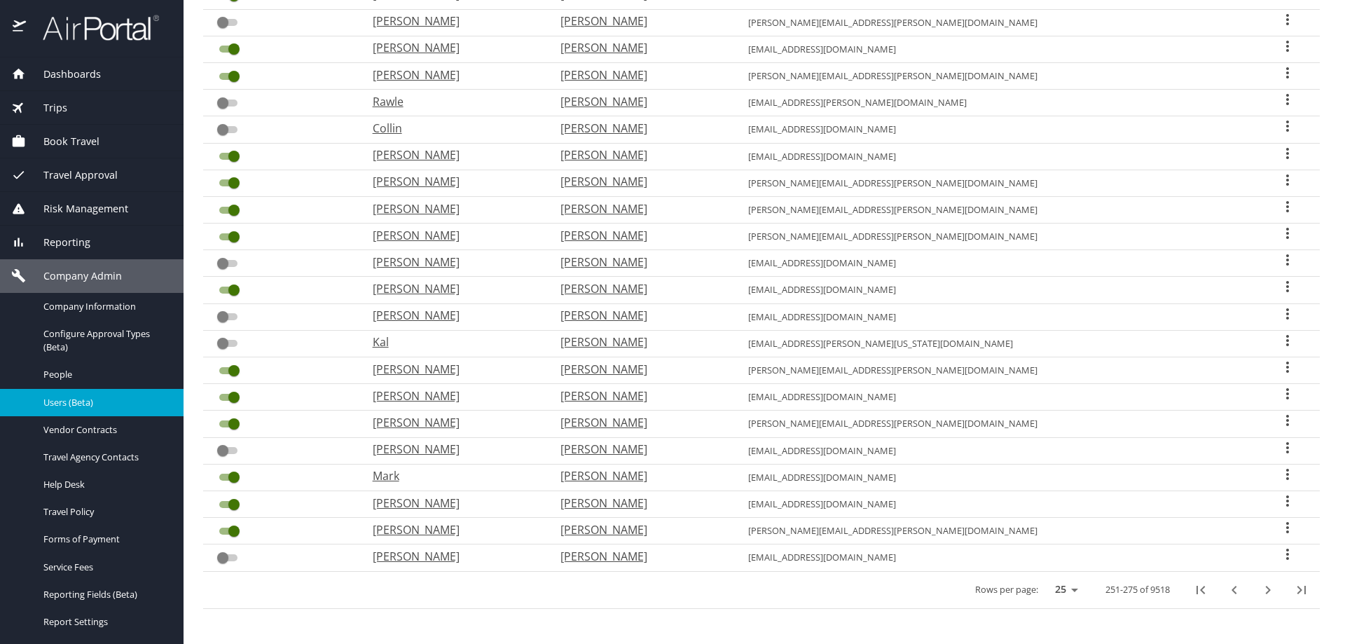
click at [1264, 589] on icon "next page" at bounding box center [1267, 589] width 17 height 17
checkbox input "true"
checkbox input "false"
checkbox input "true"
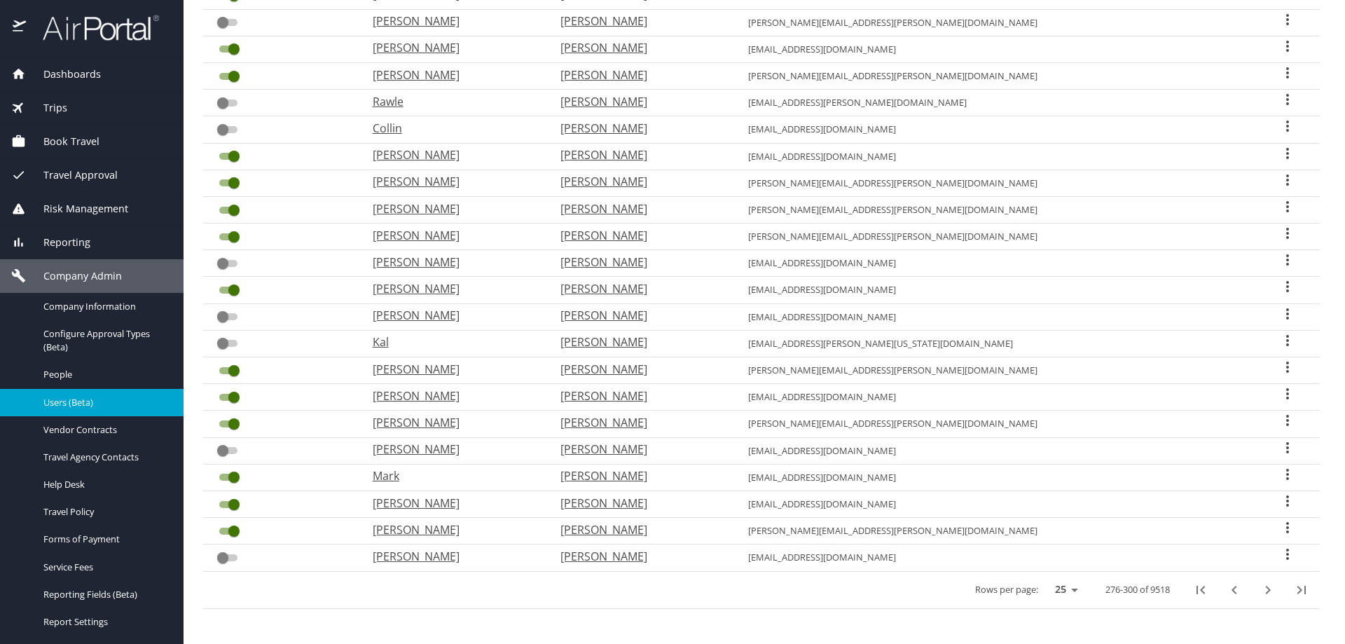
checkbox input "false"
checkbox input "true"
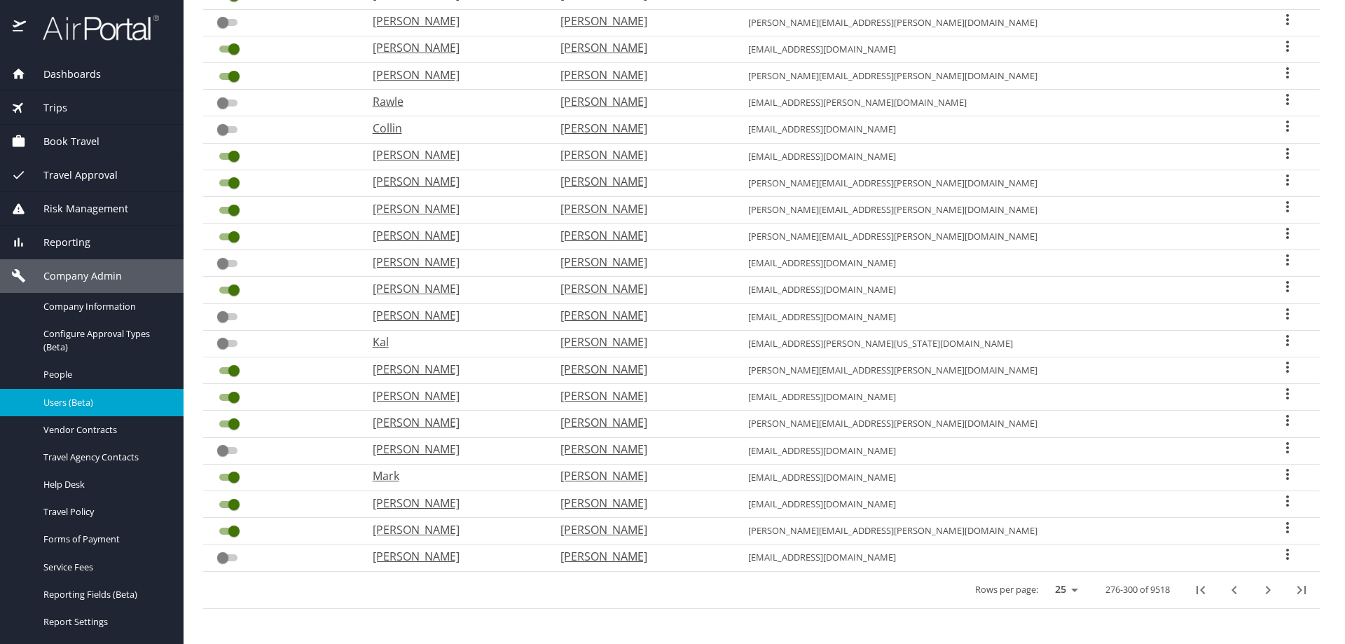
checkbox input "false"
checkbox input "true"
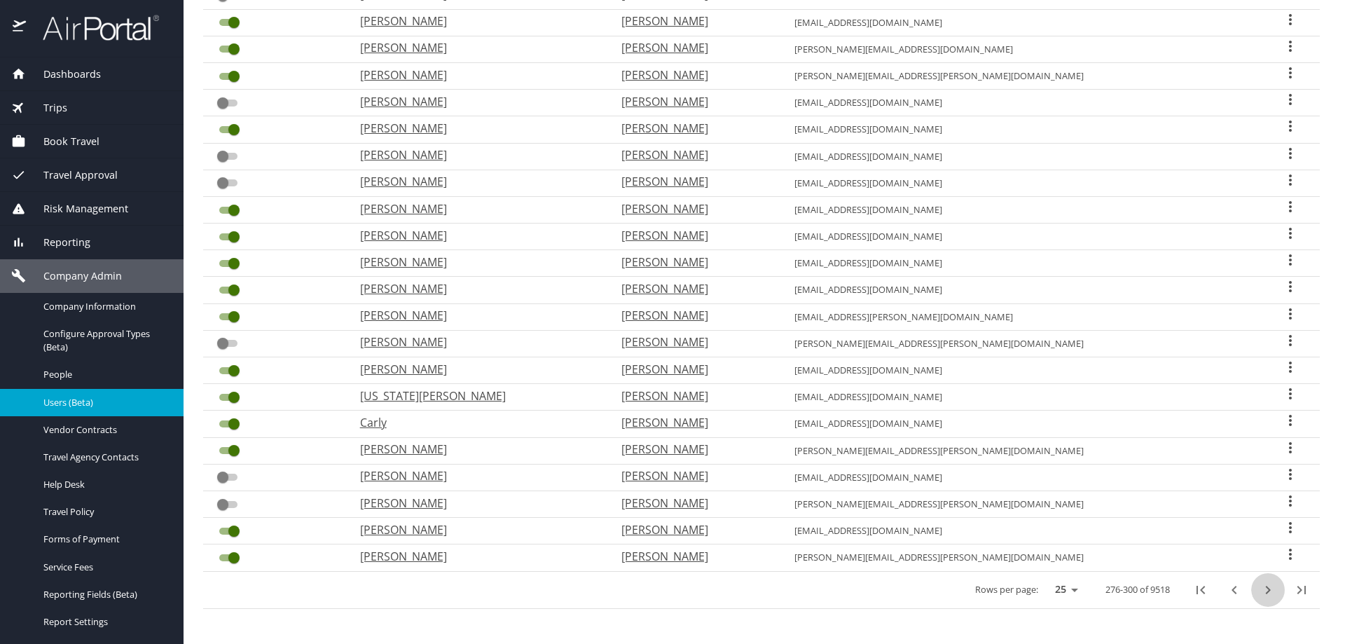
click at [1262, 588] on icon "next page" at bounding box center [1267, 589] width 17 height 17
checkbox input "false"
checkbox input "true"
checkbox input "false"
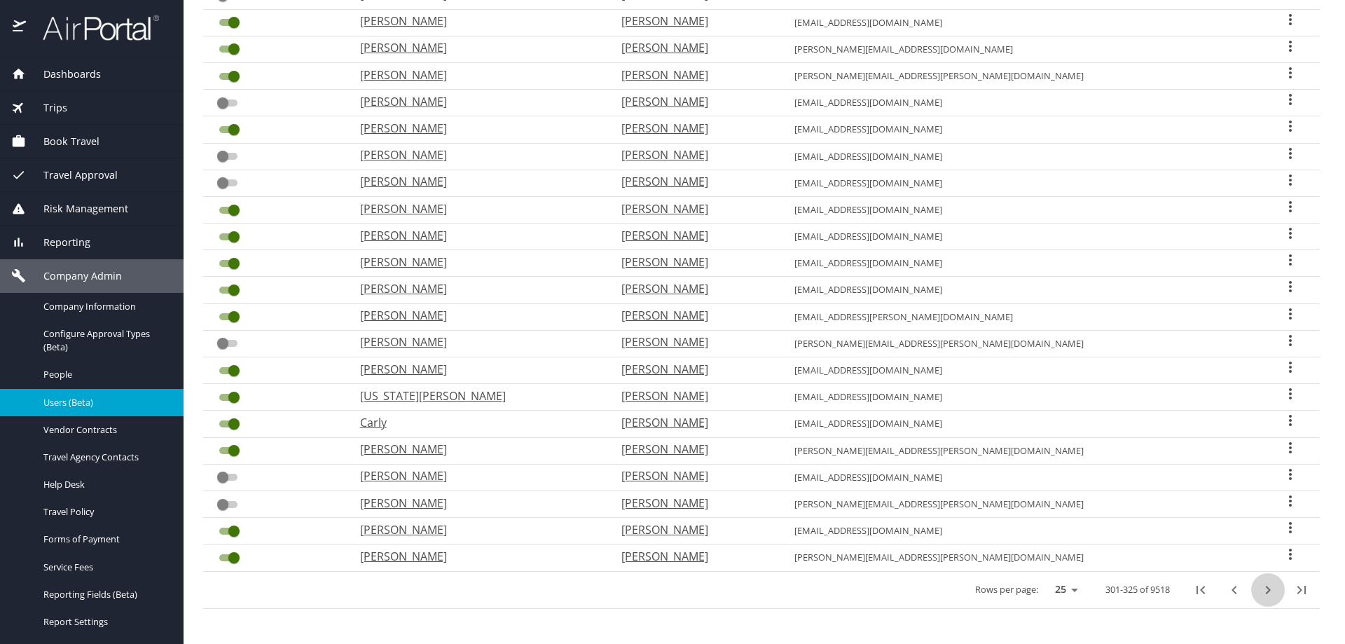
checkbox input "true"
checkbox input "false"
checkbox input "true"
checkbox input "false"
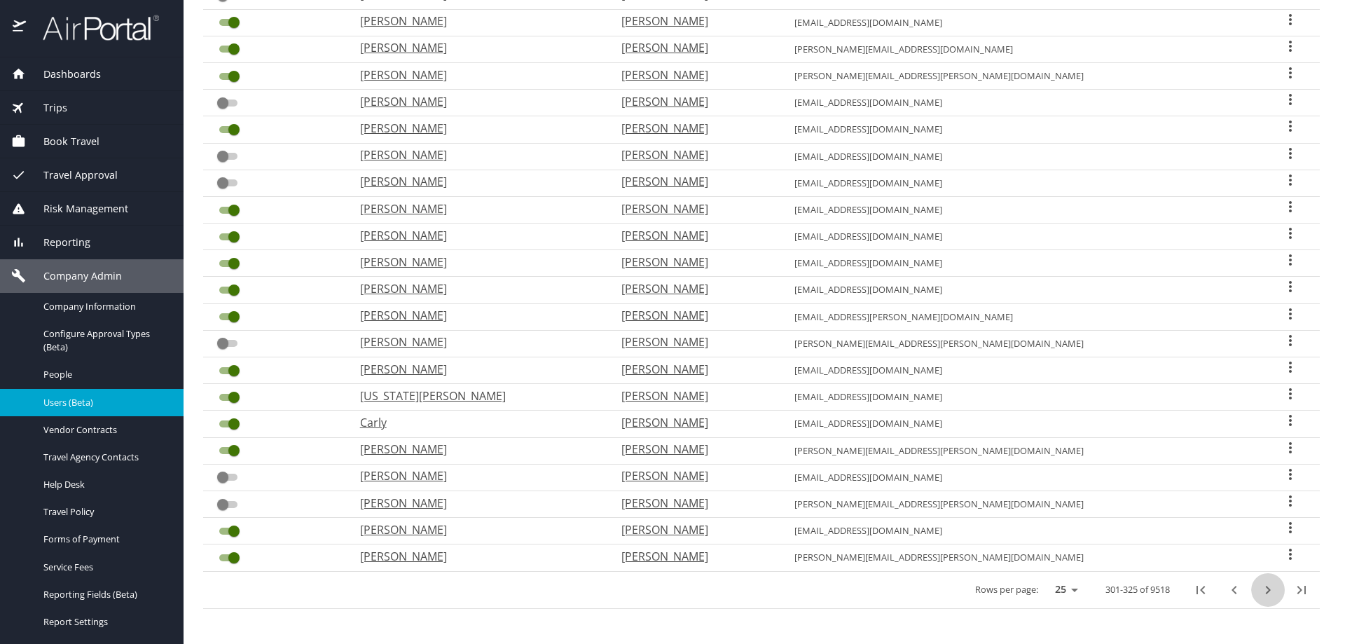
checkbox input "false"
checkbox input "true"
checkbox input "false"
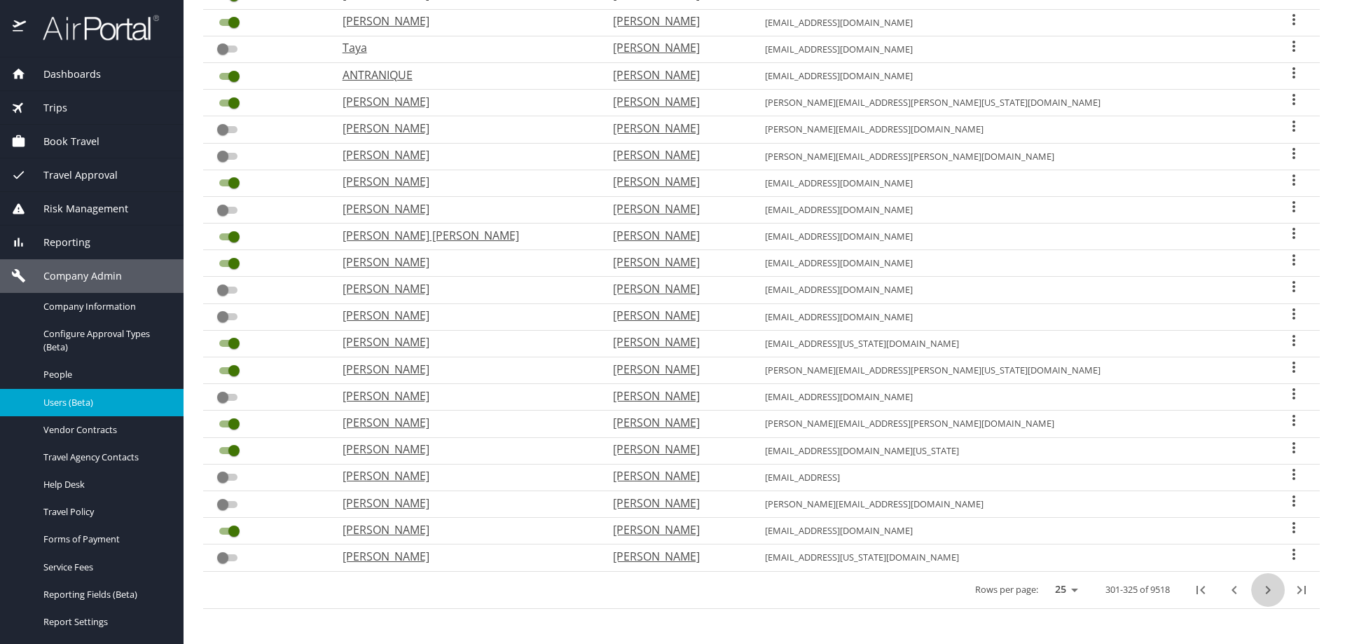
click at [1262, 588] on icon "next page" at bounding box center [1267, 589] width 17 height 17
checkbox input "true"
checkbox input "false"
checkbox input "true"
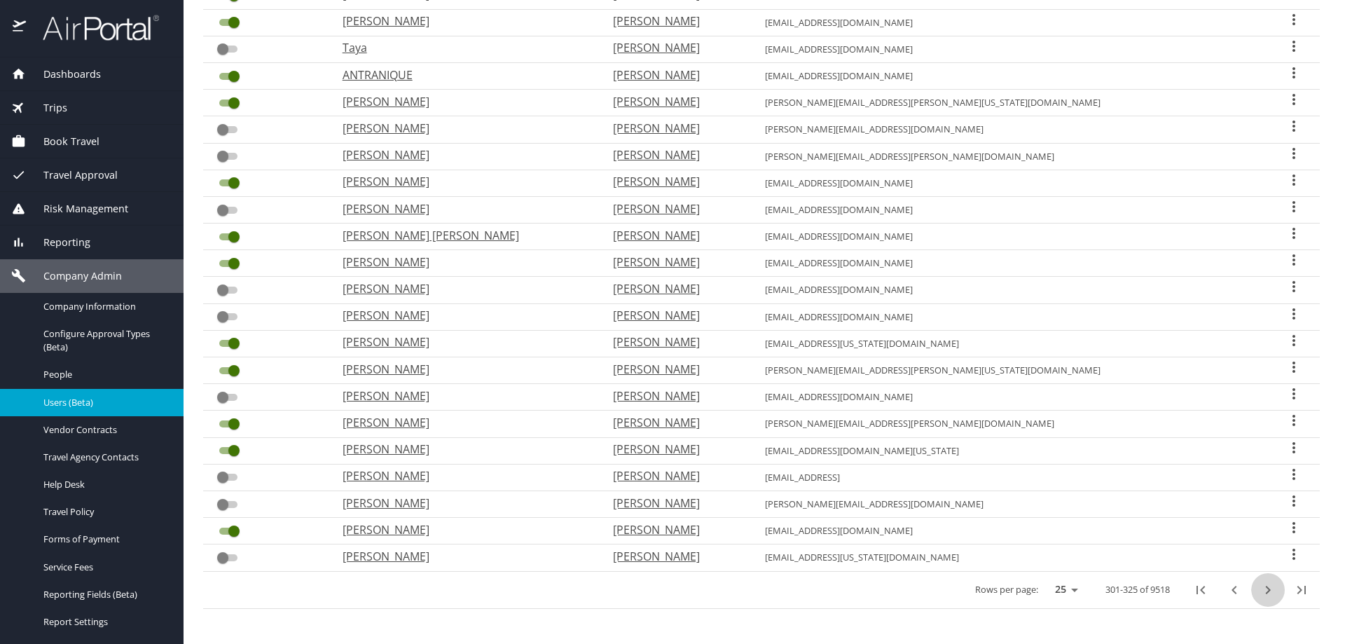
checkbox input "true"
checkbox input "false"
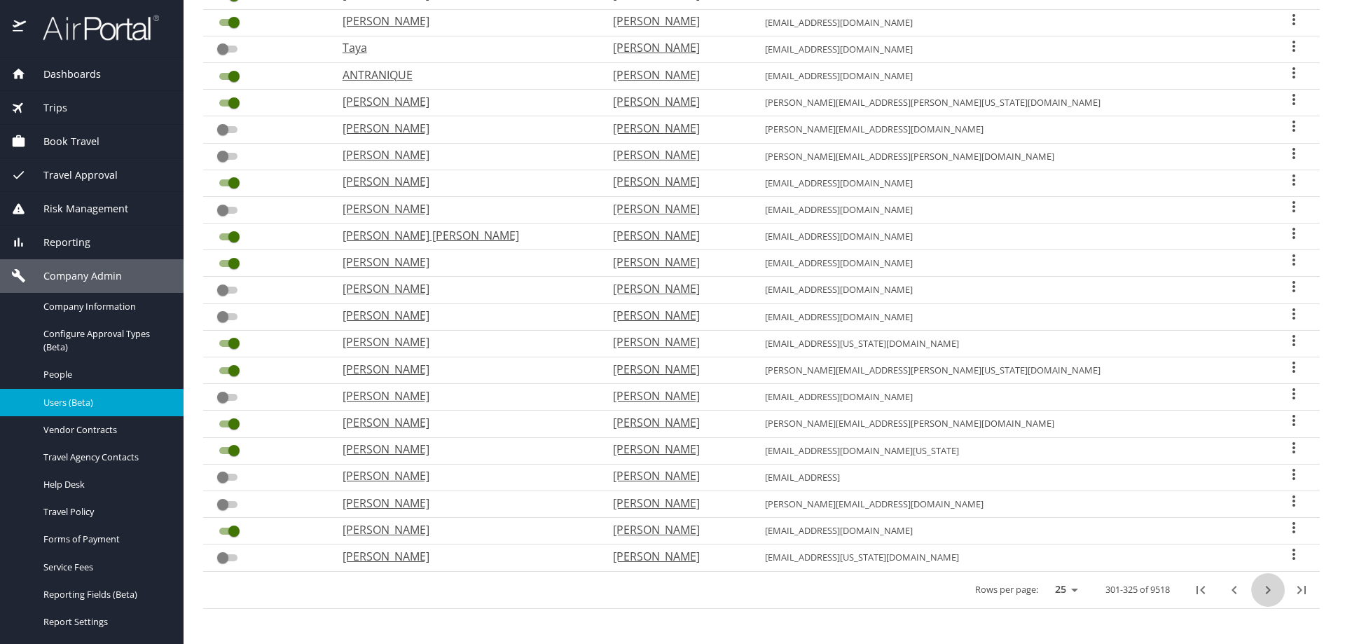
checkbox input "true"
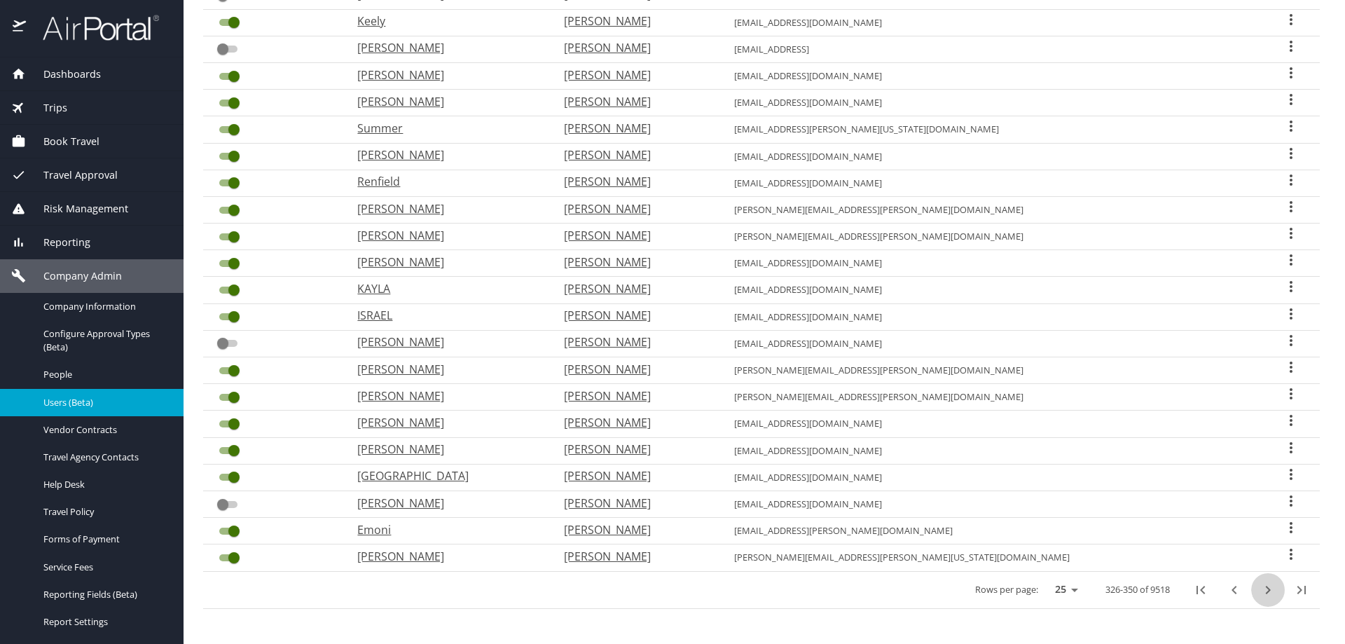
click at [1262, 588] on icon "next page" at bounding box center [1267, 589] width 17 height 17
checkbox input "false"
checkbox input "true"
checkbox input "false"
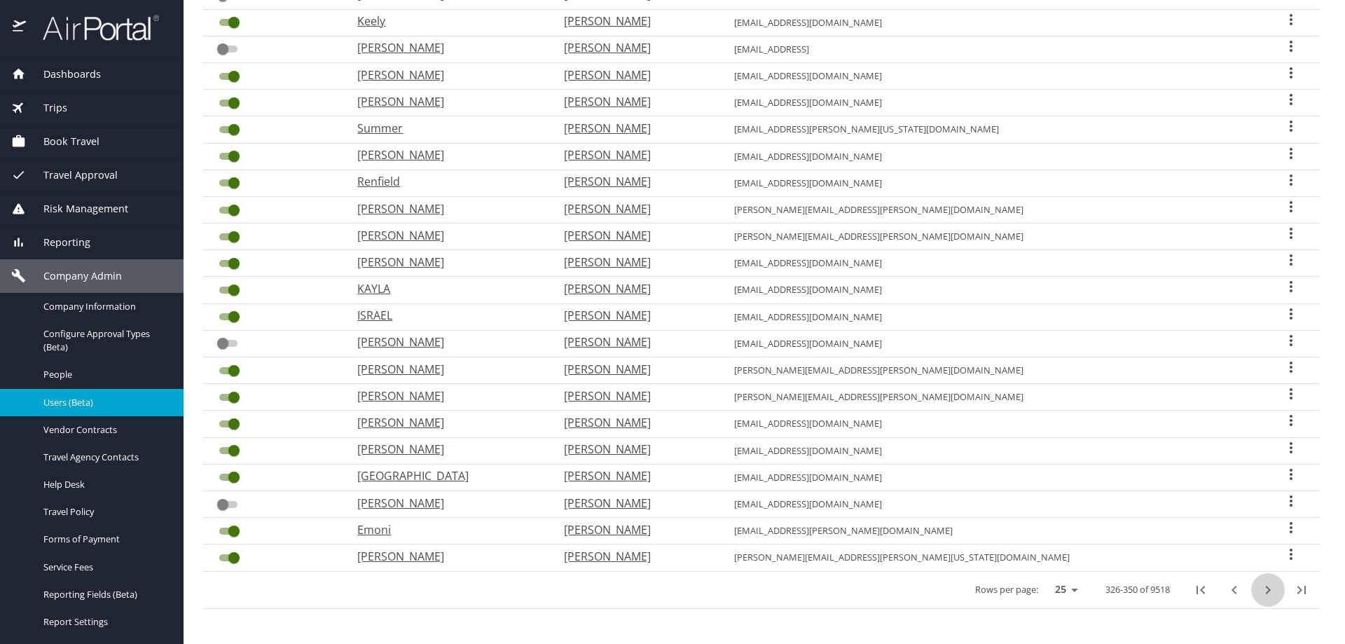
checkbox input "false"
checkbox input "true"
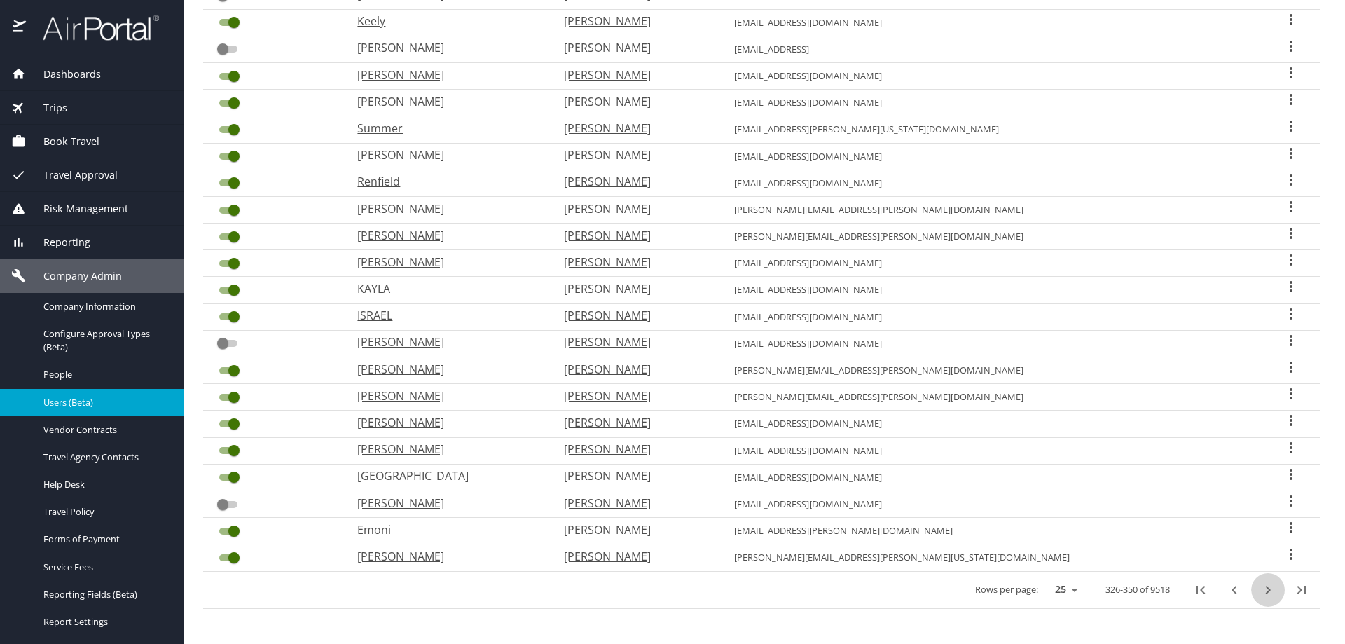
checkbox input "true"
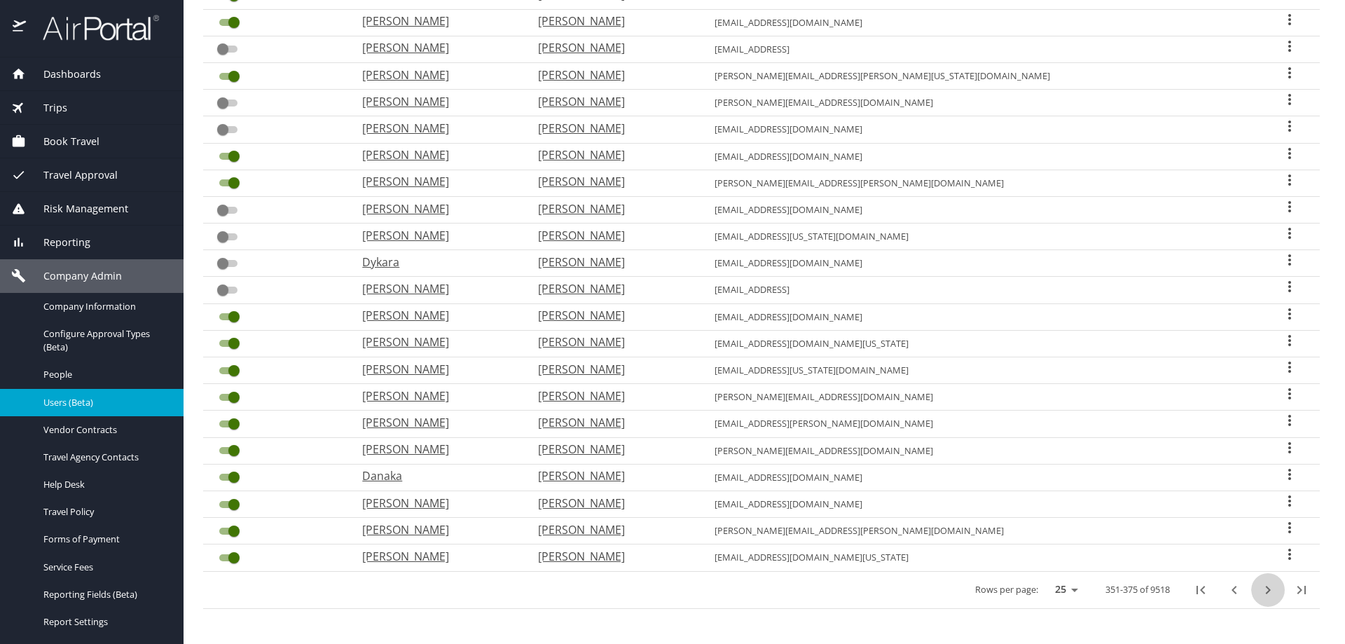
click at [1262, 588] on icon "next page" at bounding box center [1267, 589] width 17 height 17
checkbox input "false"
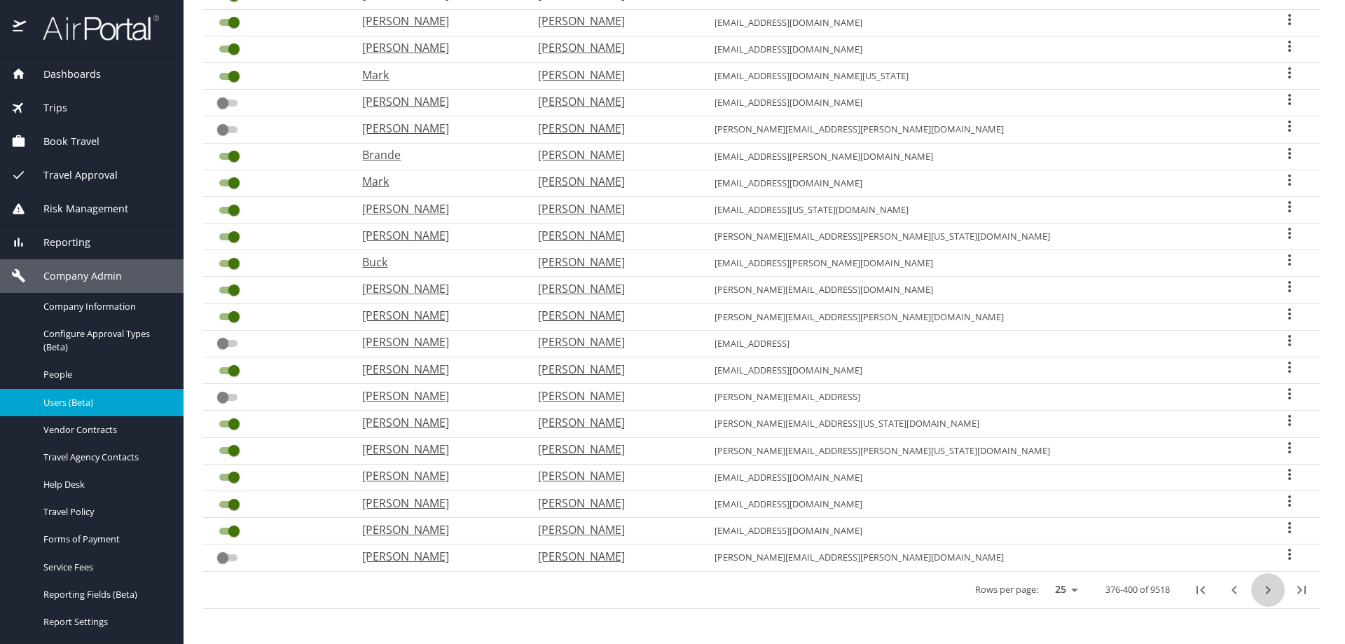
click at [1262, 588] on icon "next page" at bounding box center [1267, 589] width 17 height 17
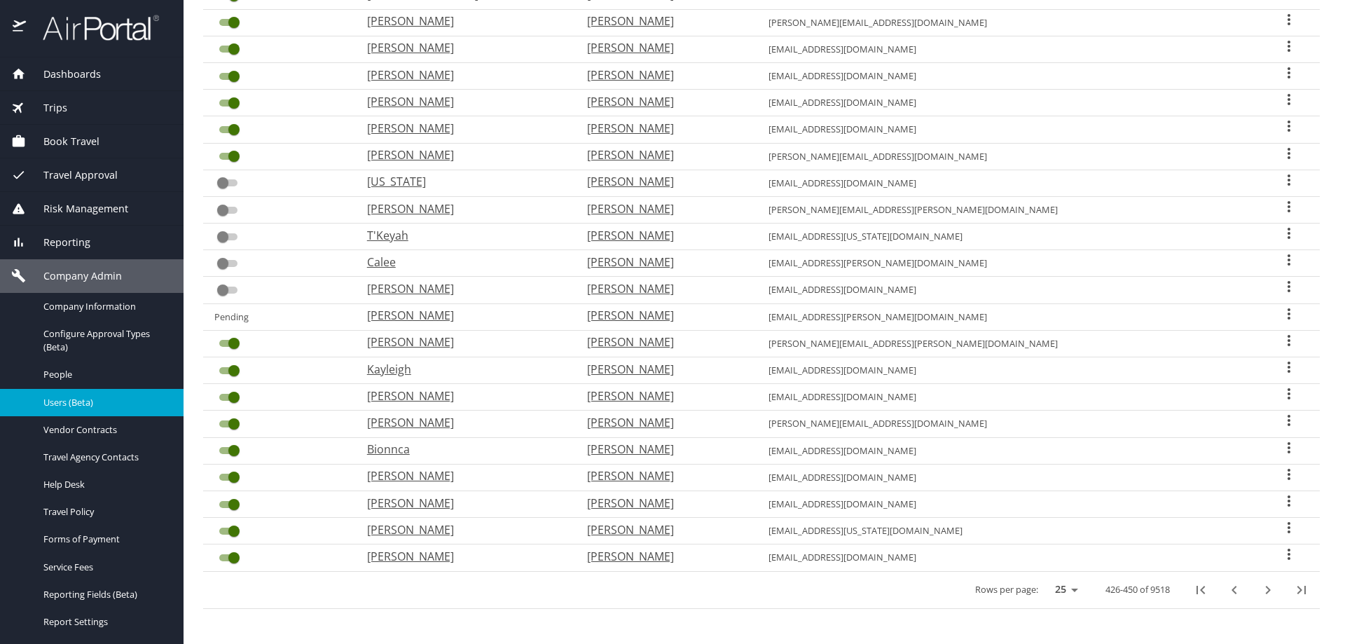
click at [1226, 590] on icon "previous page" at bounding box center [1234, 589] width 17 height 17
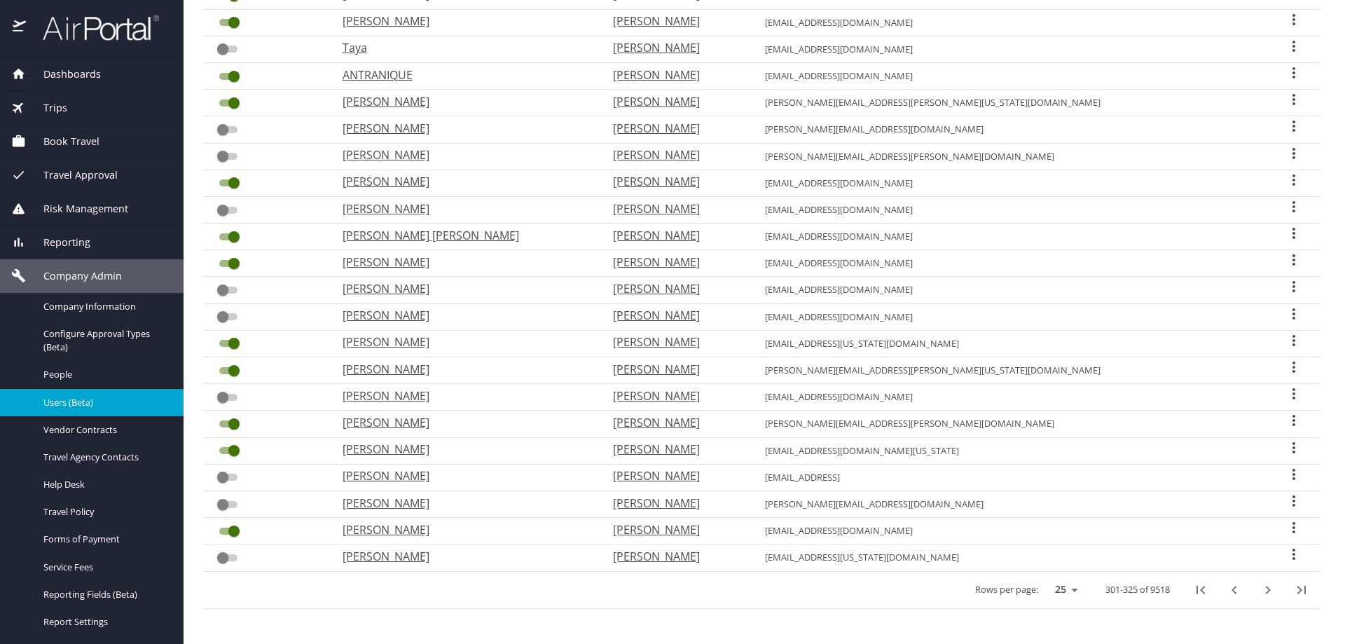
click at [1226, 590] on icon "previous page" at bounding box center [1234, 589] width 17 height 17
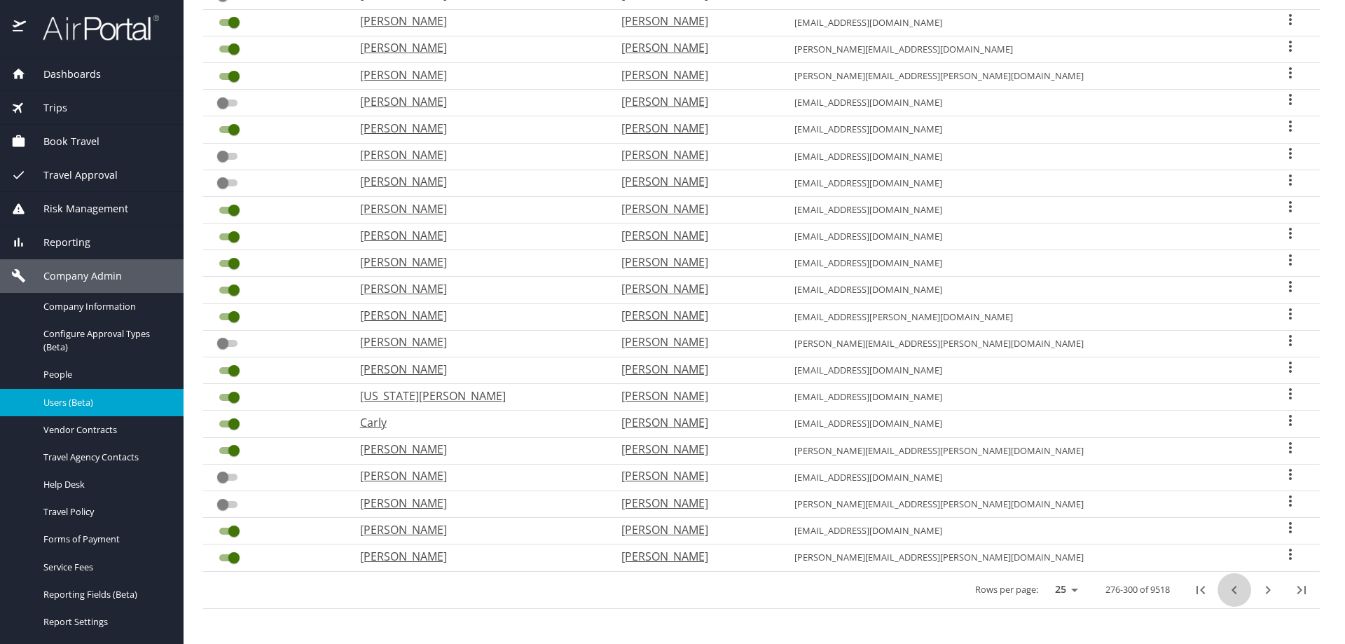
click at [1226, 590] on icon "previous page" at bounding box center [1234, 589] width 17 height 17
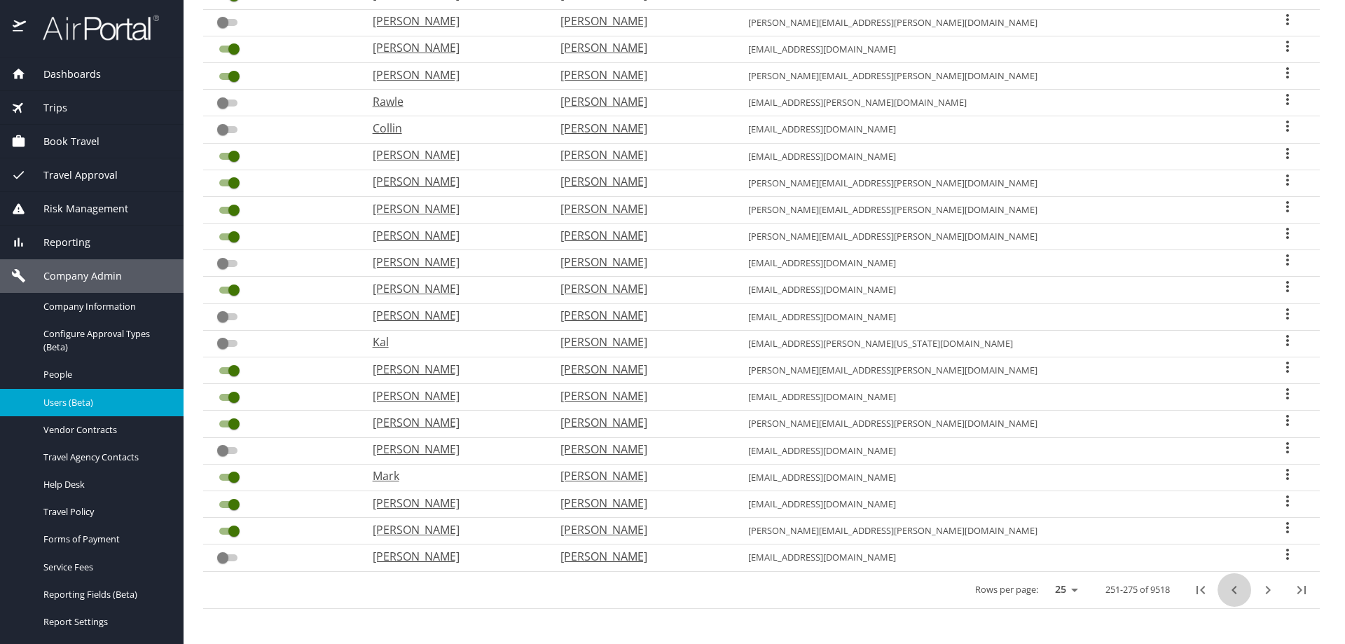
click at [1226, 590] on icon "previous page" at bounding box center [1234, 589] width 17 height 17
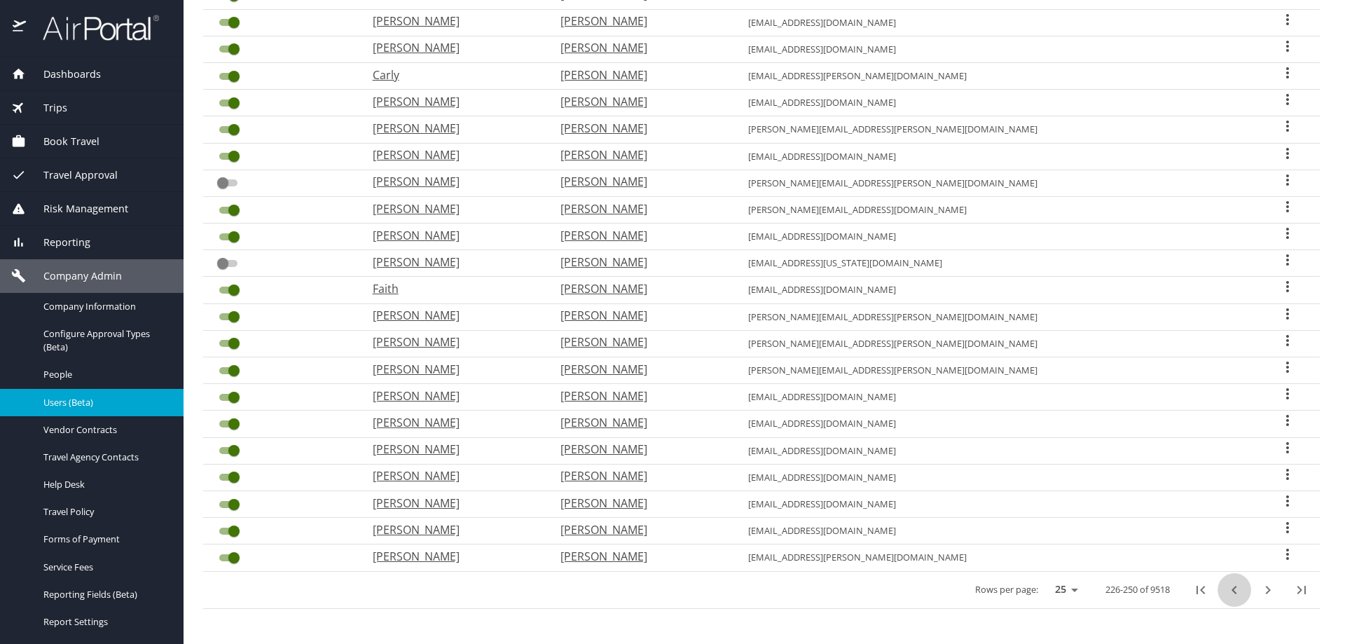
click at [1226, 590] on icon "previous page" at bounding box center [1234, 589] width 17 height 17
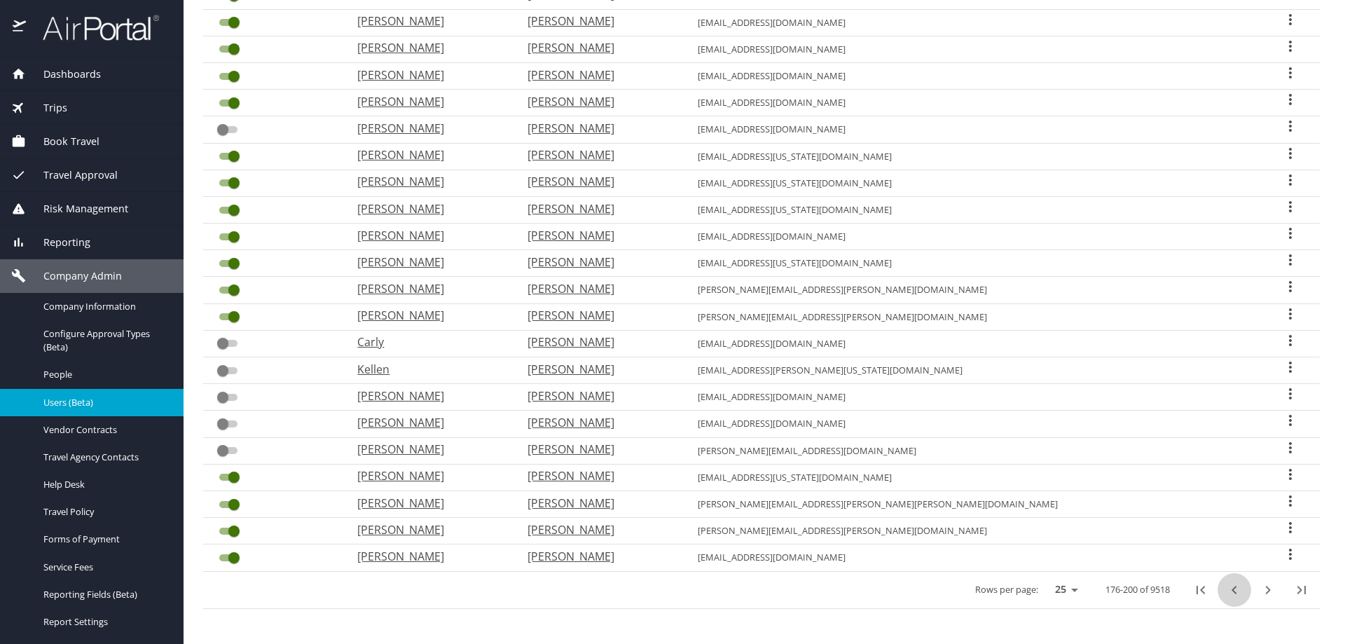
click at [1226, 590] on icon "previous page" at bounding box center [1234, 589] width 17 height 17
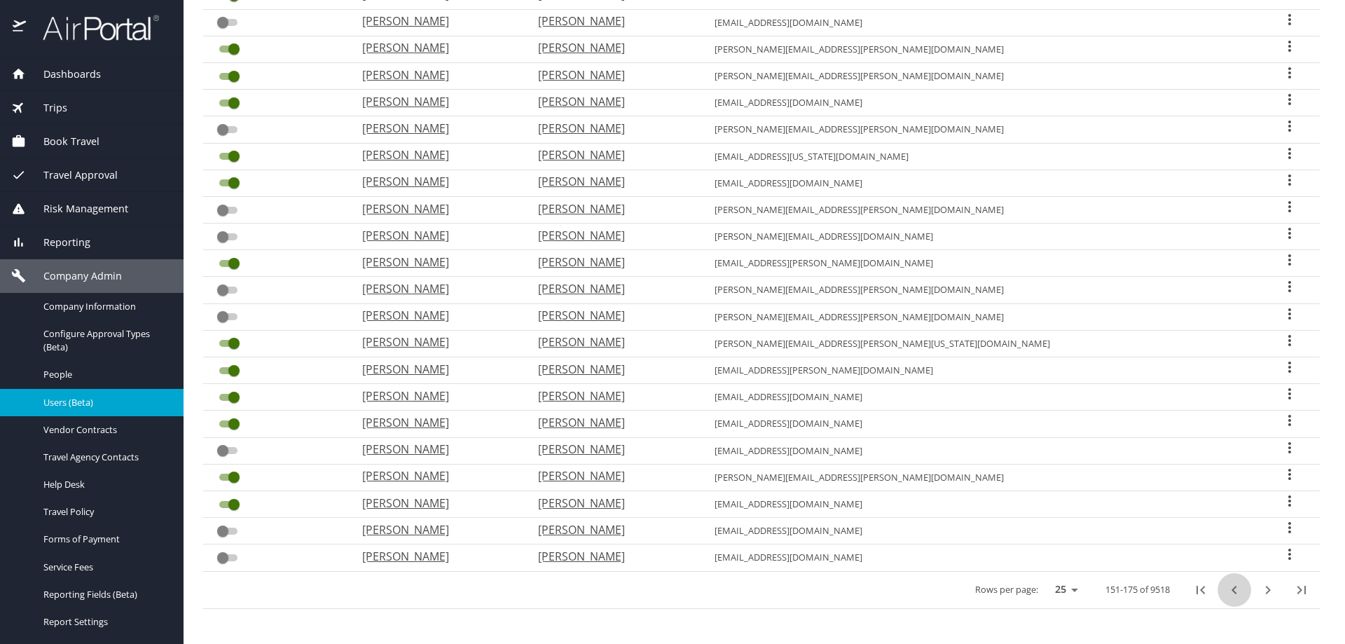
click at [1226, 590] on icon "previous page" at bounding box center [1234, 589] width 17 height 17
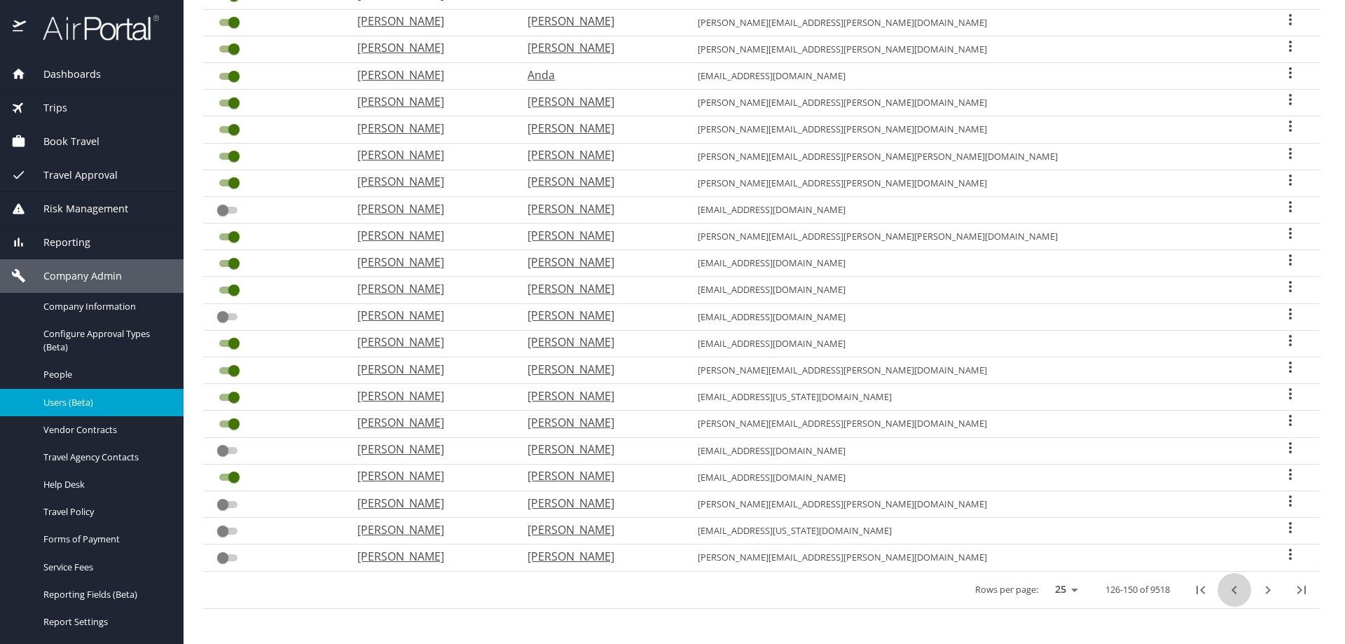
click at [1226, 590] on icon "previous page" at bounding box center [1234, 589] width 17 height 17
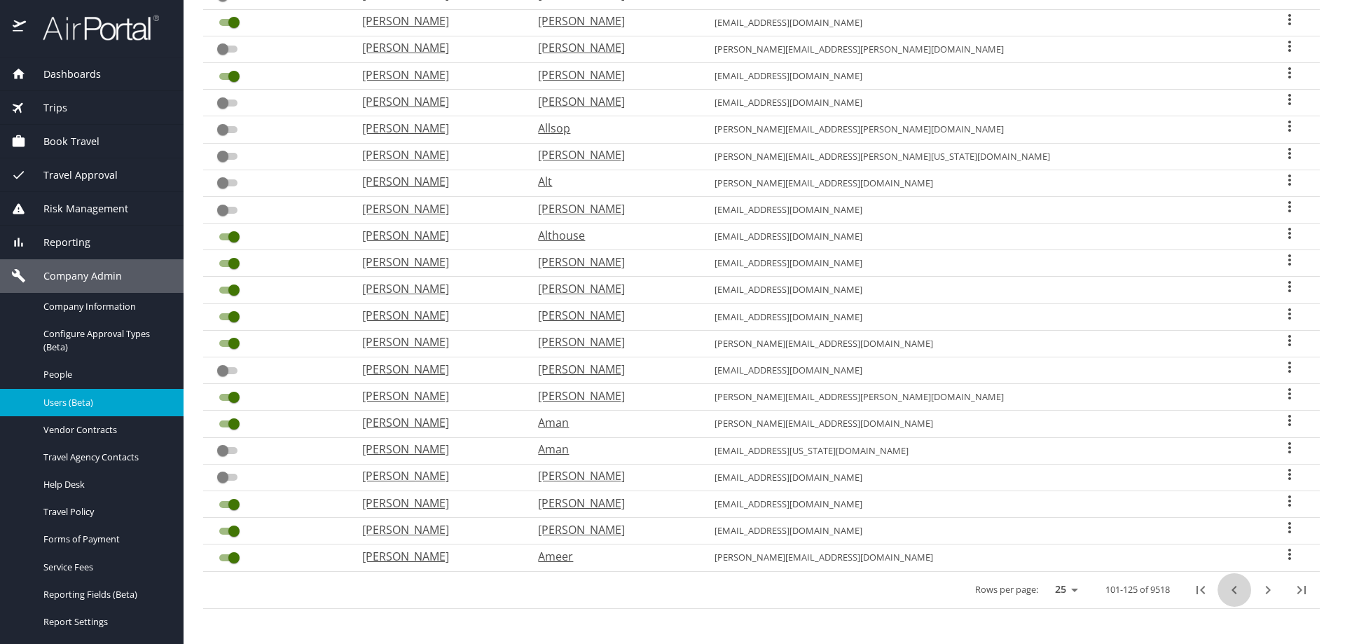
click at [1226, 590] on icon "previous page" at bounding box center [1234, 589] width 17 height 17
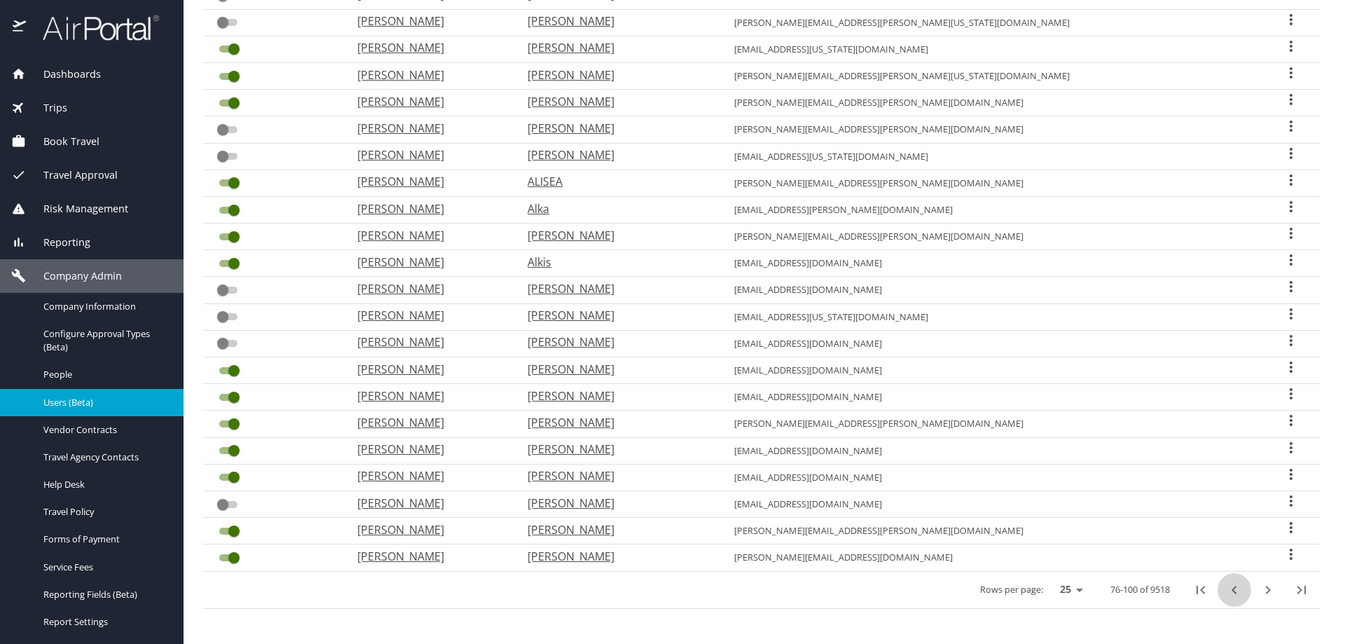
click at [1226, 590] on icon "previous page" at bounding box center [1234, 589] width 17 height 17
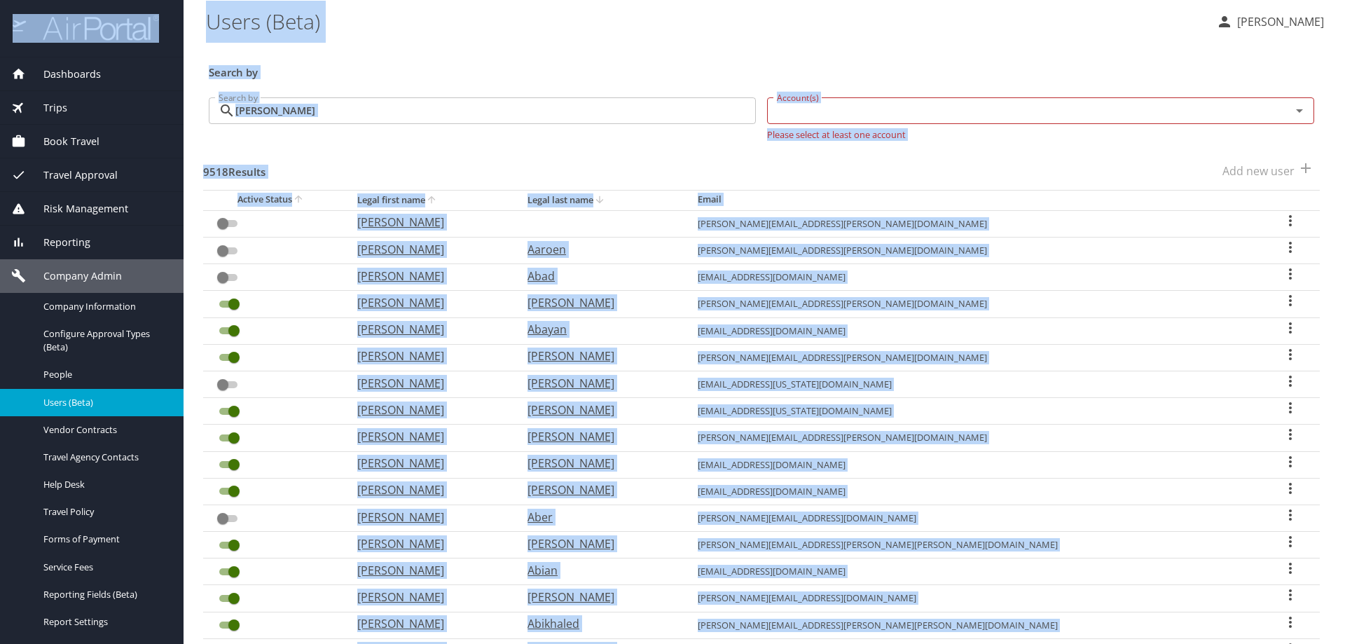
scroll to position [0, 0]
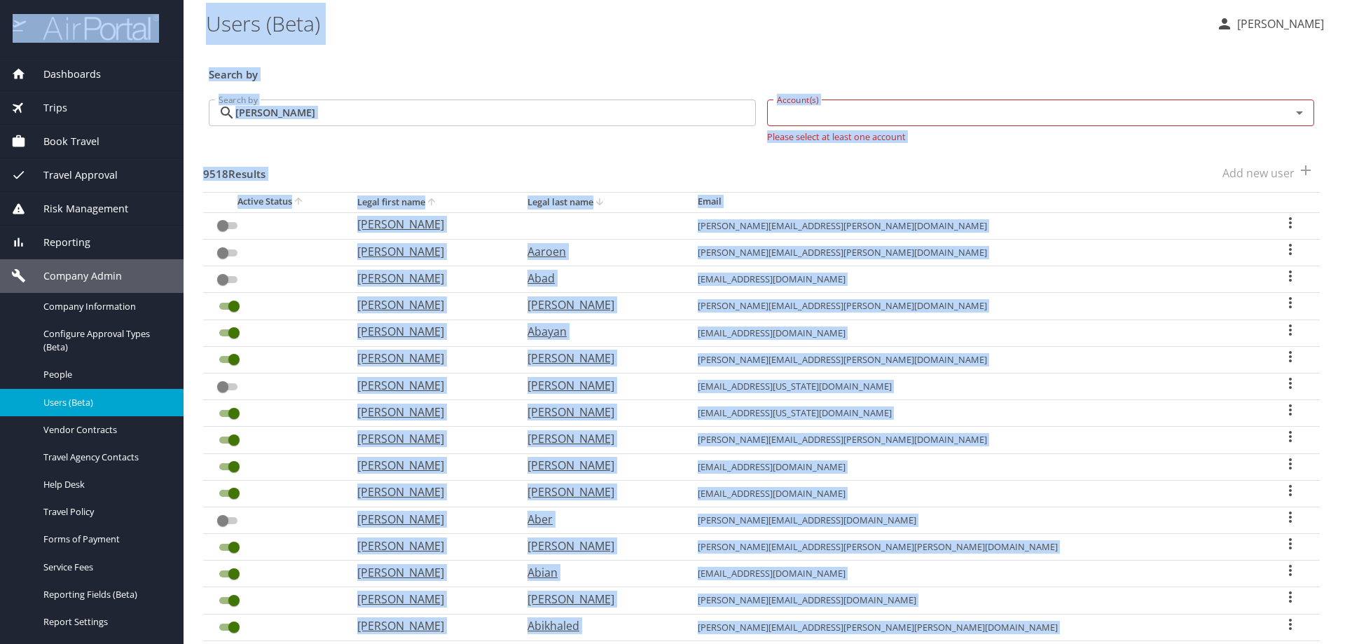
click at [437, 205] on icon "sort" at bounding box center [431, 201] width 11 height 11
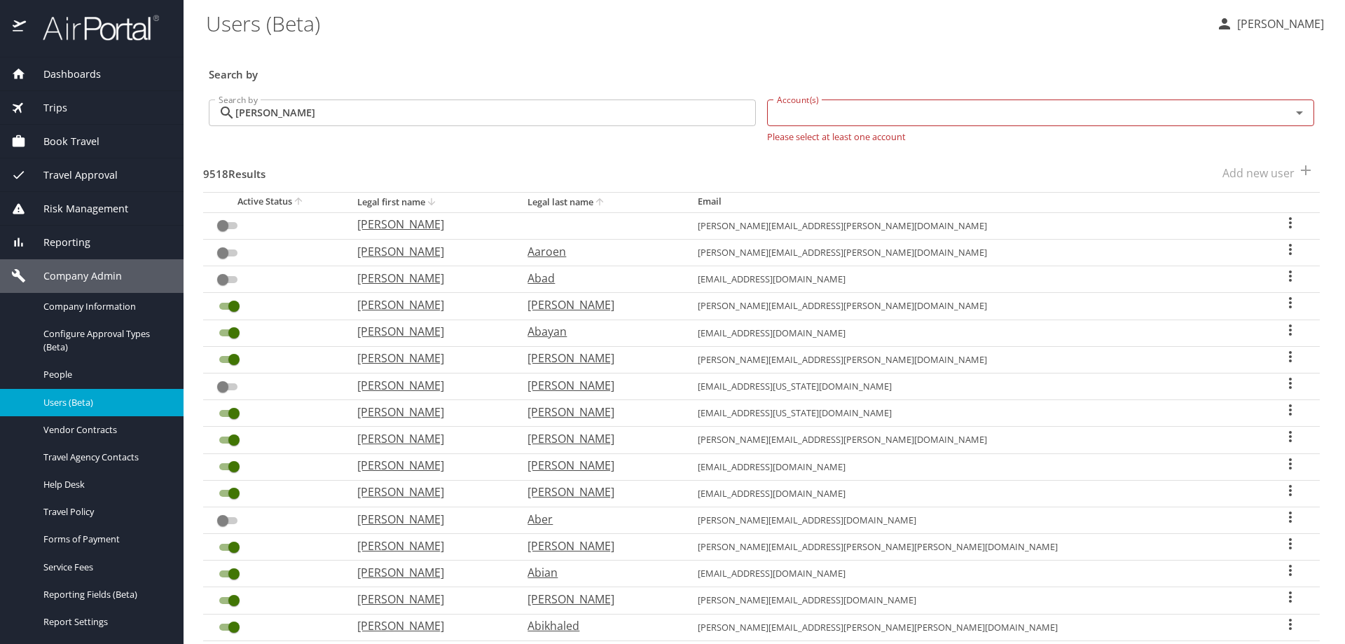
click at [635, 205] on th "Legal last name" at bounding box center [601, 202] width 170 height 20
click at [605, 205] on icon "sort" at bounding box center [599, 201] width 11 height 11
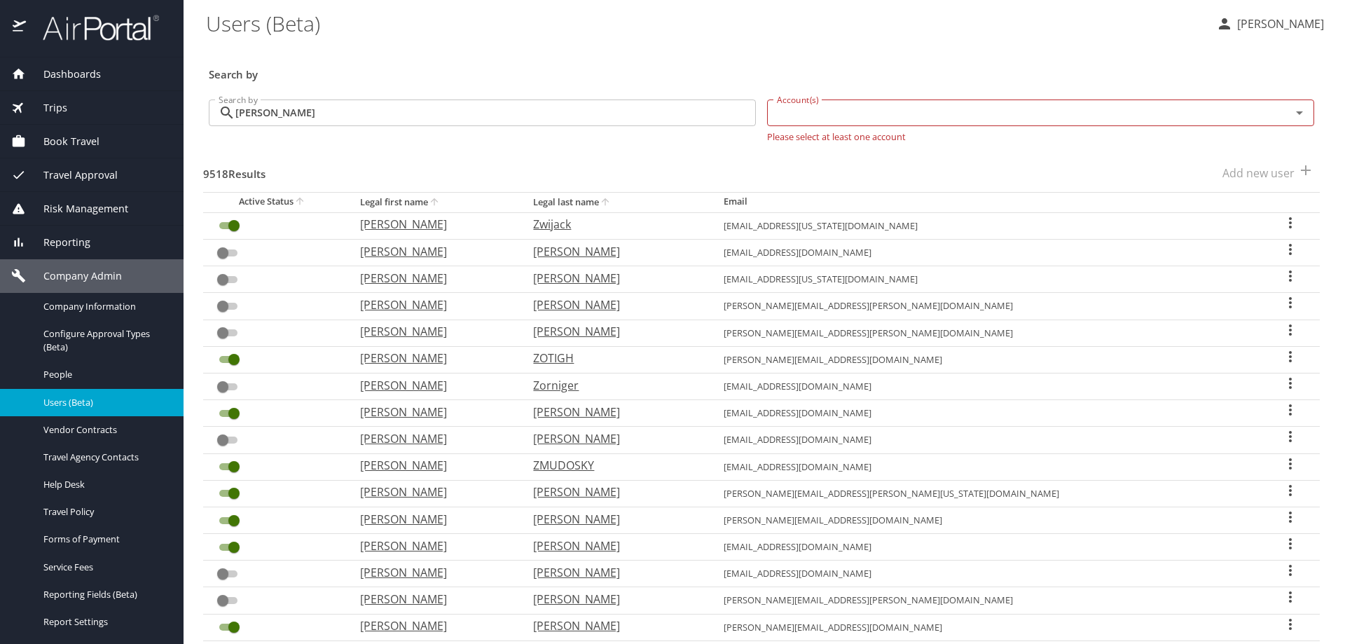
click at [688, 202] on th "Legal last name" at bounding box center [617, 202] width 190 height 20
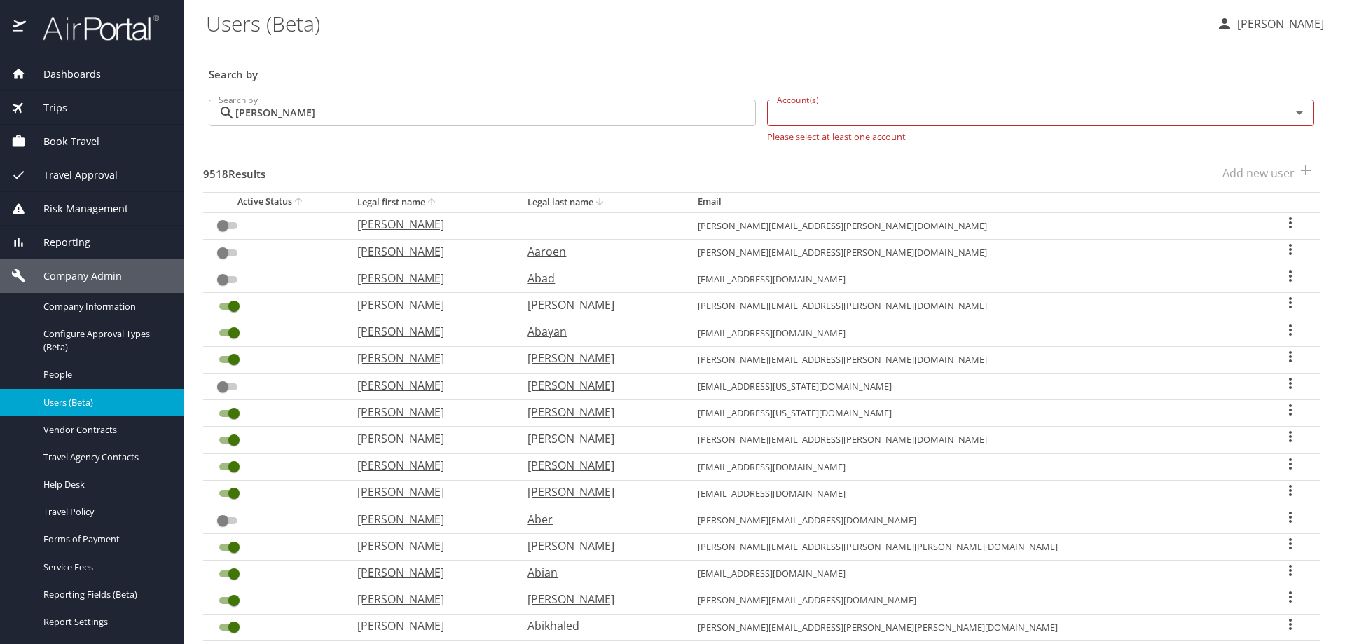
click at [605, 198] on icon "sort" at bounding box center [599, 201] width 11 height 11
click at [683, 202] on th "Legal last name" at bounding box center [601, 202] width 170 height 20
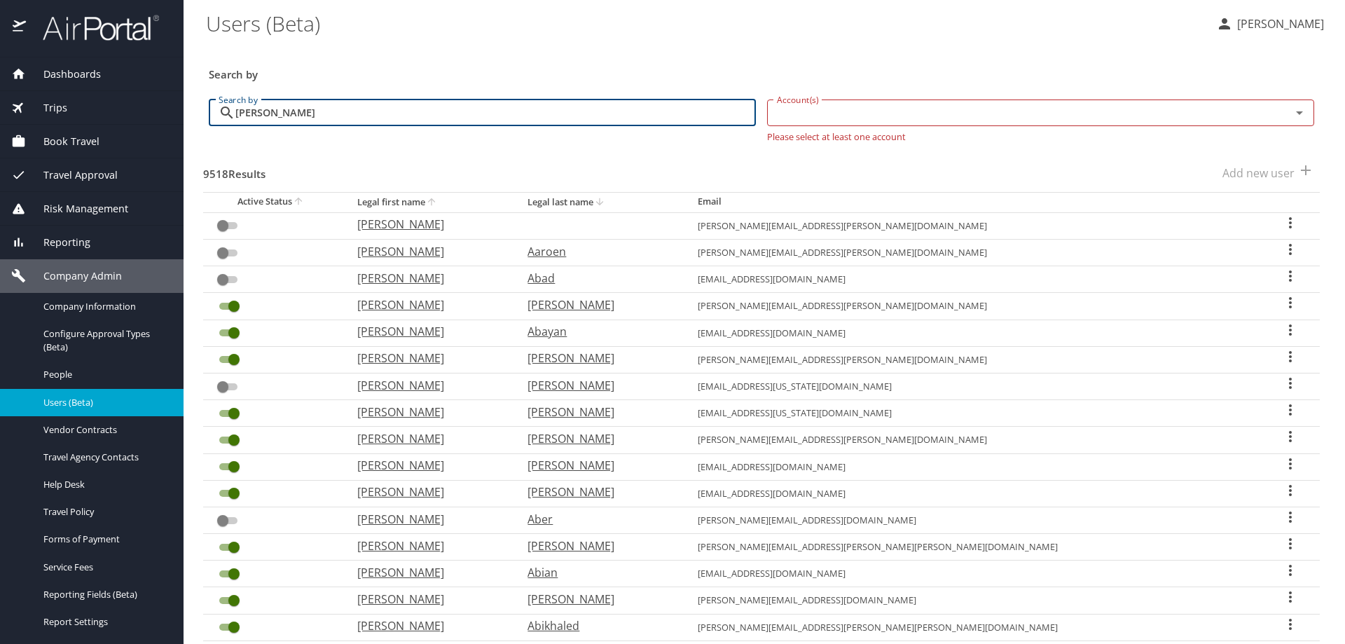
click at [357, 123] on input "andrew" at bounding box center [495, 112] width 520 height 27
click at [243, 113] on input "andrew" at bounding box center [495, 112] width 520 height 27
click at [237, 113] on input "andrew" at bounding box center [495, 112] width 520 height 27
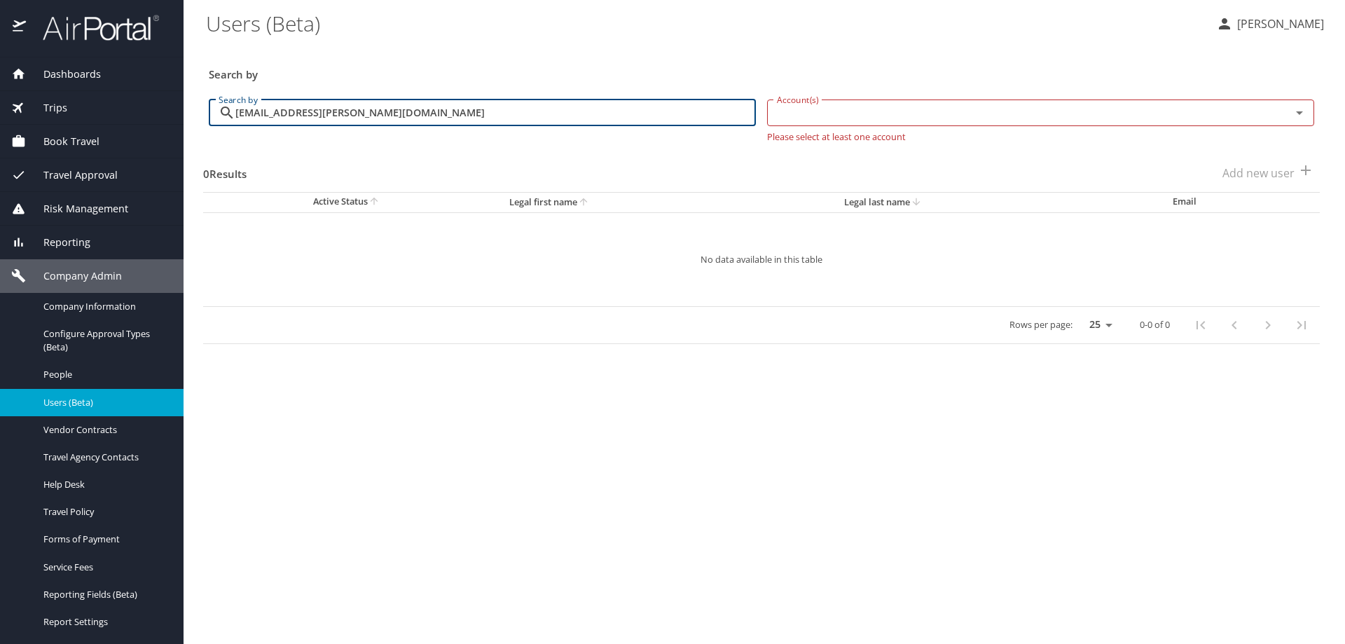
click at [1304, 108] on icon "Open" at bounding box center [1299, 112] width 17 height 17
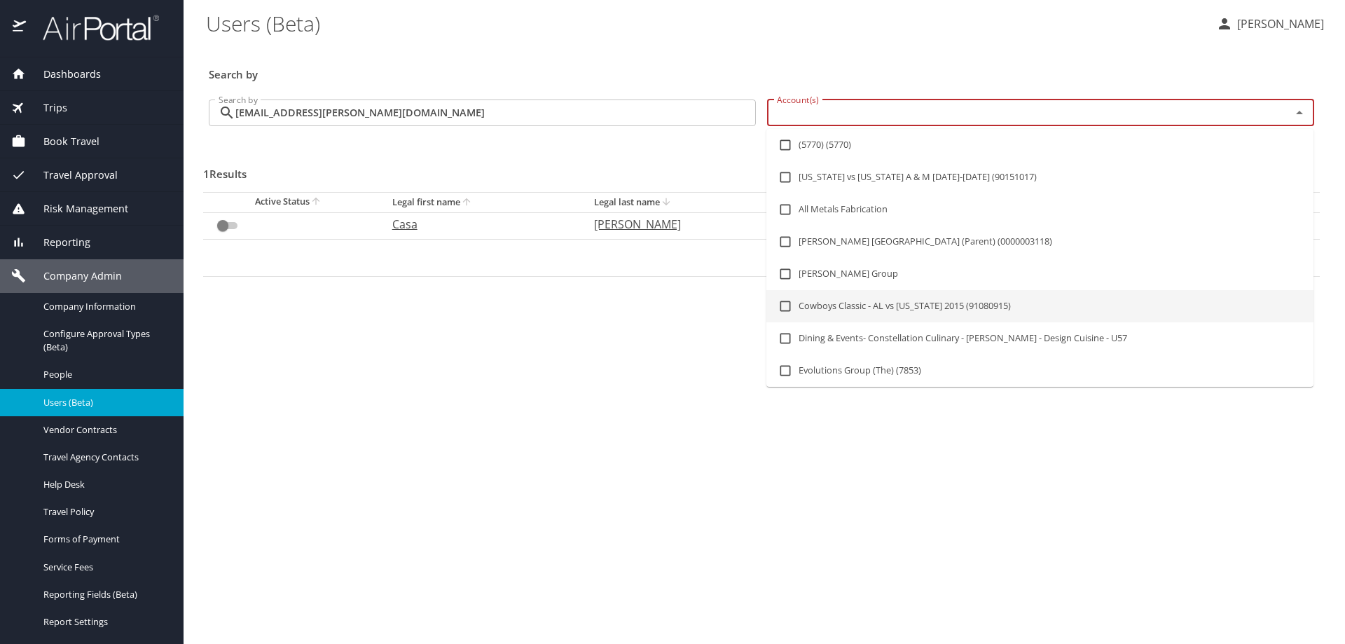
click at [668, 529] on main "Users (Beta) Dana Meighan Search by Search by acasa@troy.edu Search by Account(…" at bounding box center [764, 322] width 1161 height 644
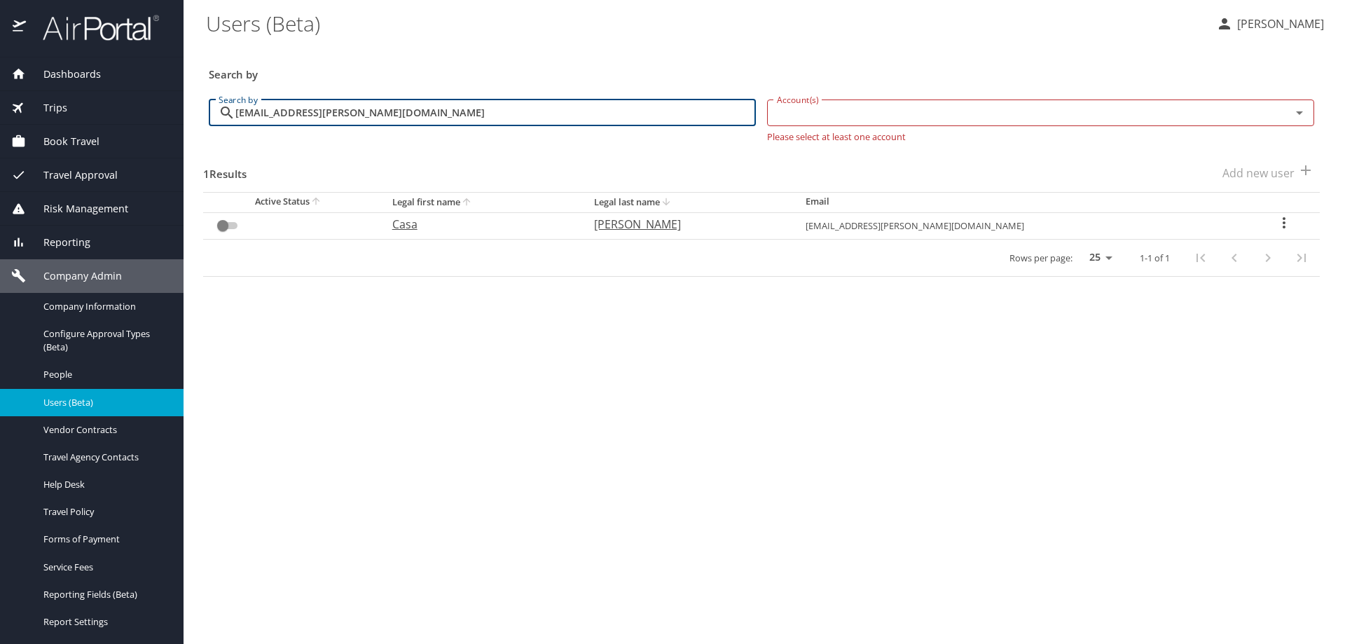
drag, startPoint x: 326, startPoint y: 117, endPoint x: 198, endPoint y: 112, distance: 128.3
click at [198, 112] on main "Users (Beta) Dana Meighan Search by Search by acasa@troy.edu Search by Account(…" at bounding box center [764, 322] width 1161 height 644
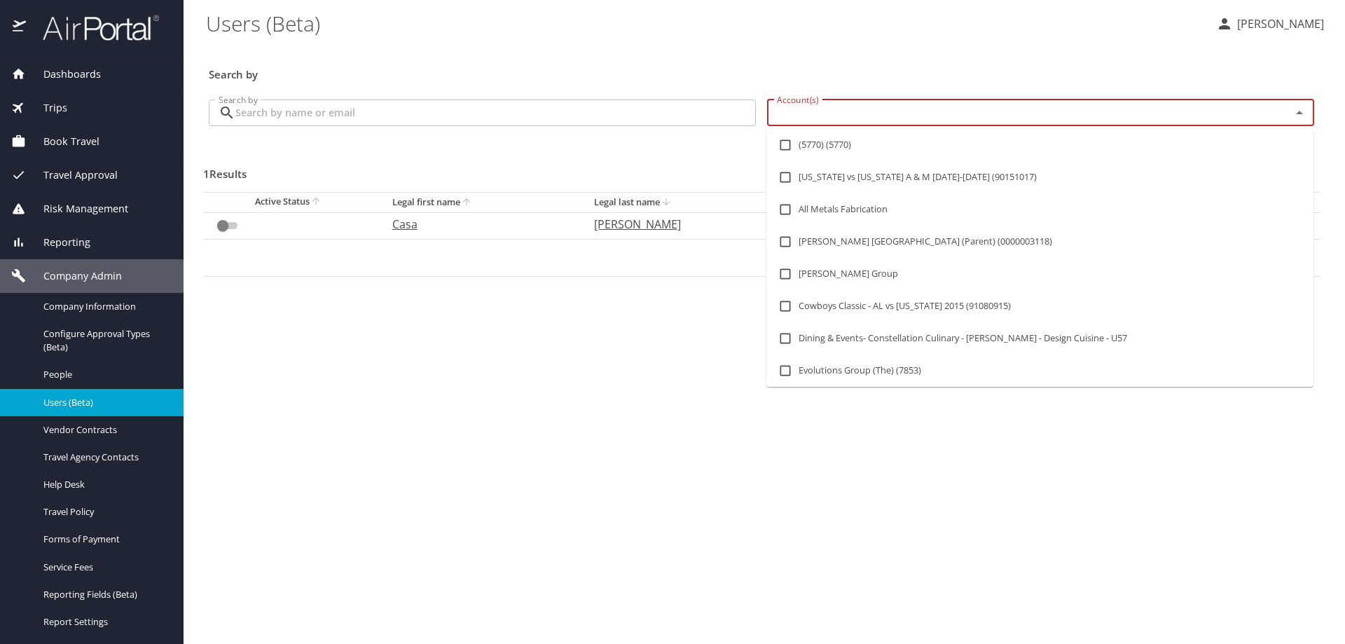
click at [1201, 113] on input "Account(s)" at bounding box center [1019, 113] width 497 height 18
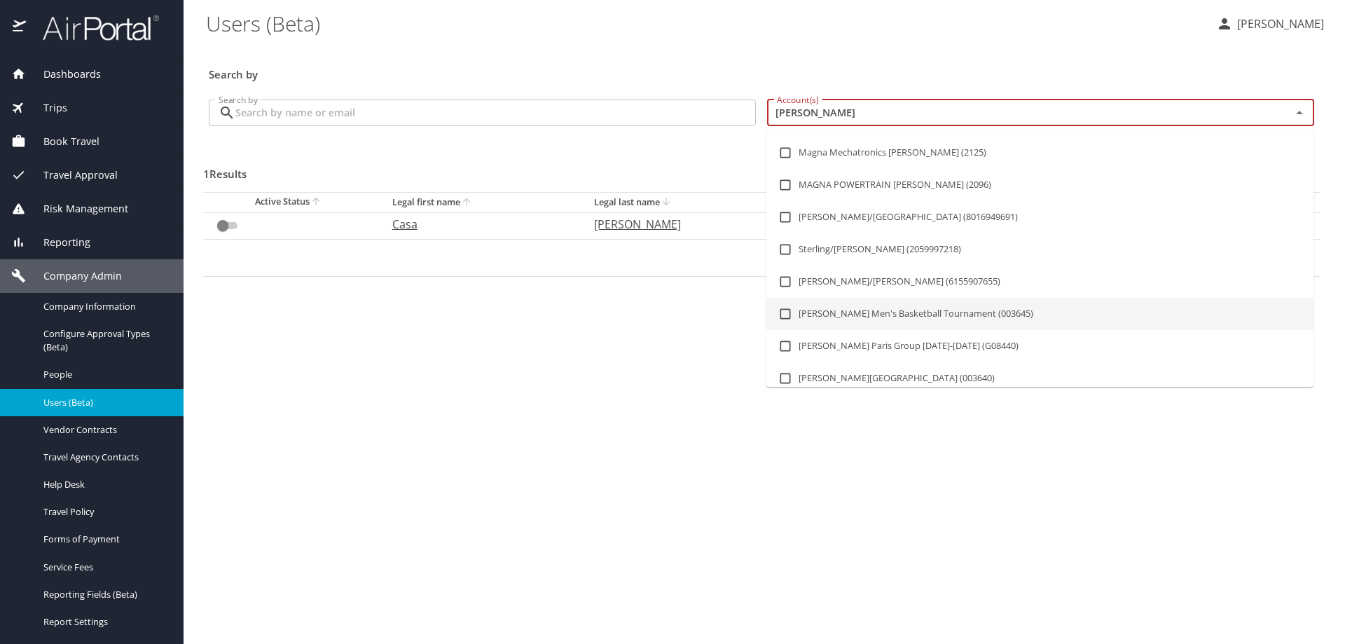
scroll to position [231, 0]
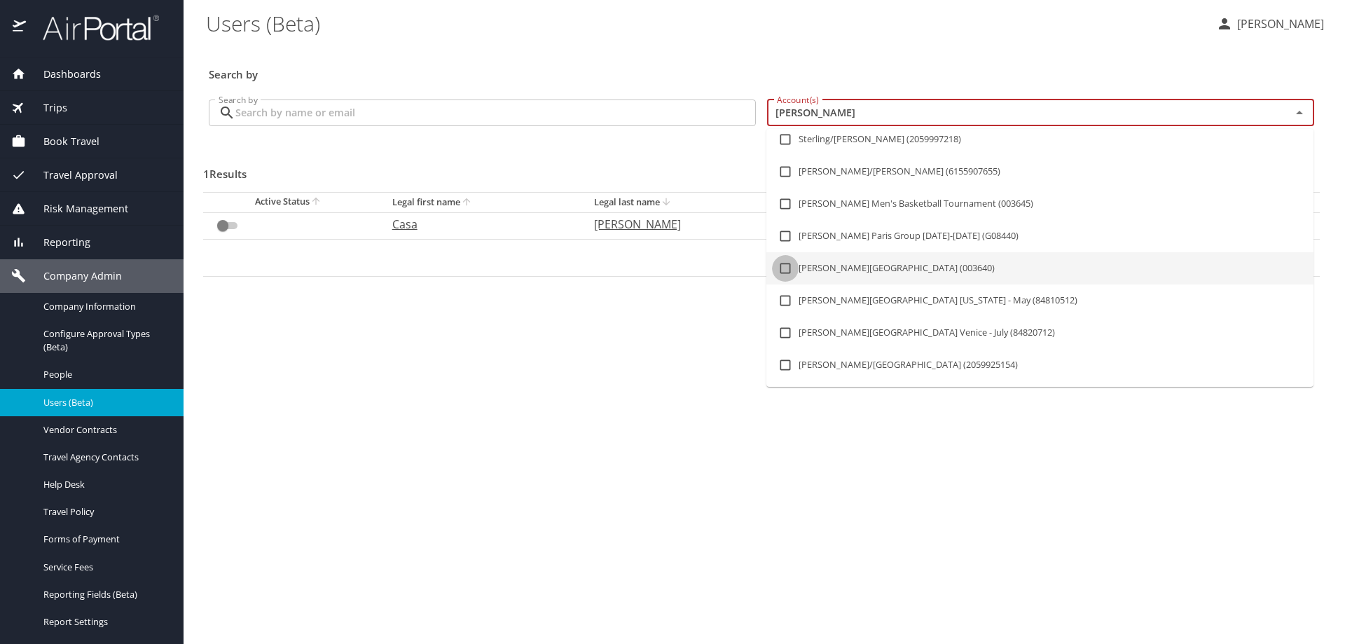
click at [785, 268] on input "checkbox" at bounding box center [785, 268] width 27 height 27
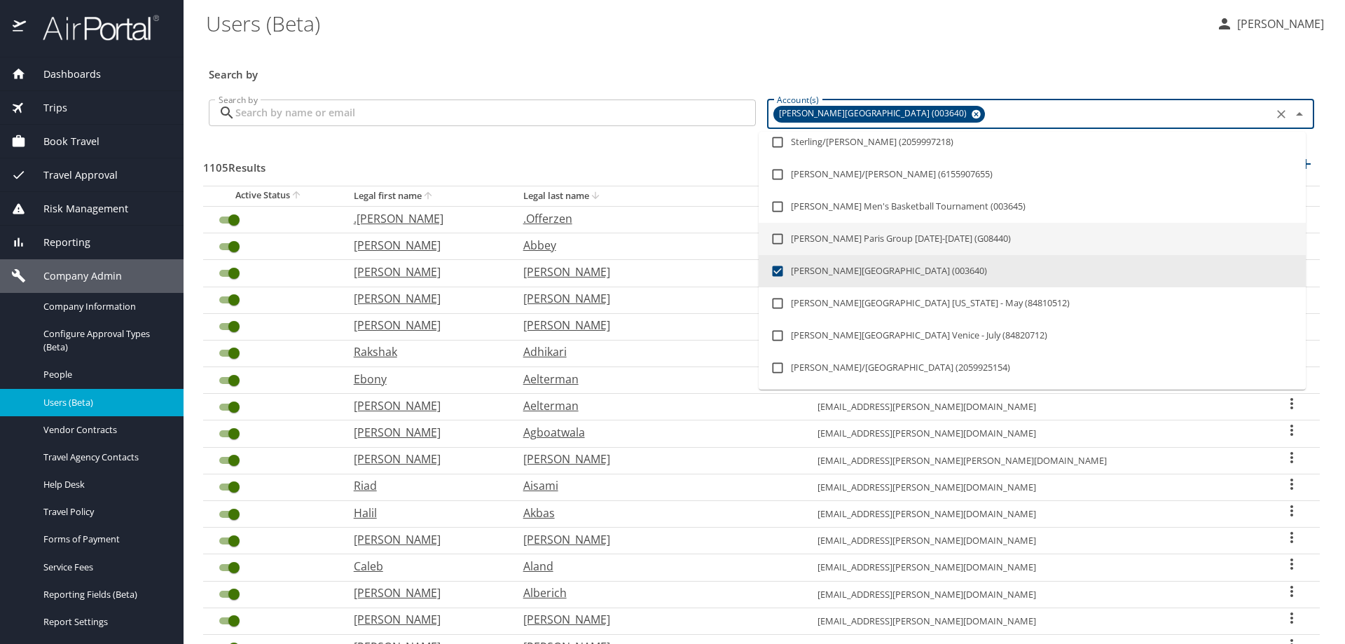
click at [386, 103] on input "Search by" at bounding box center [495, 112] width 520 height 27
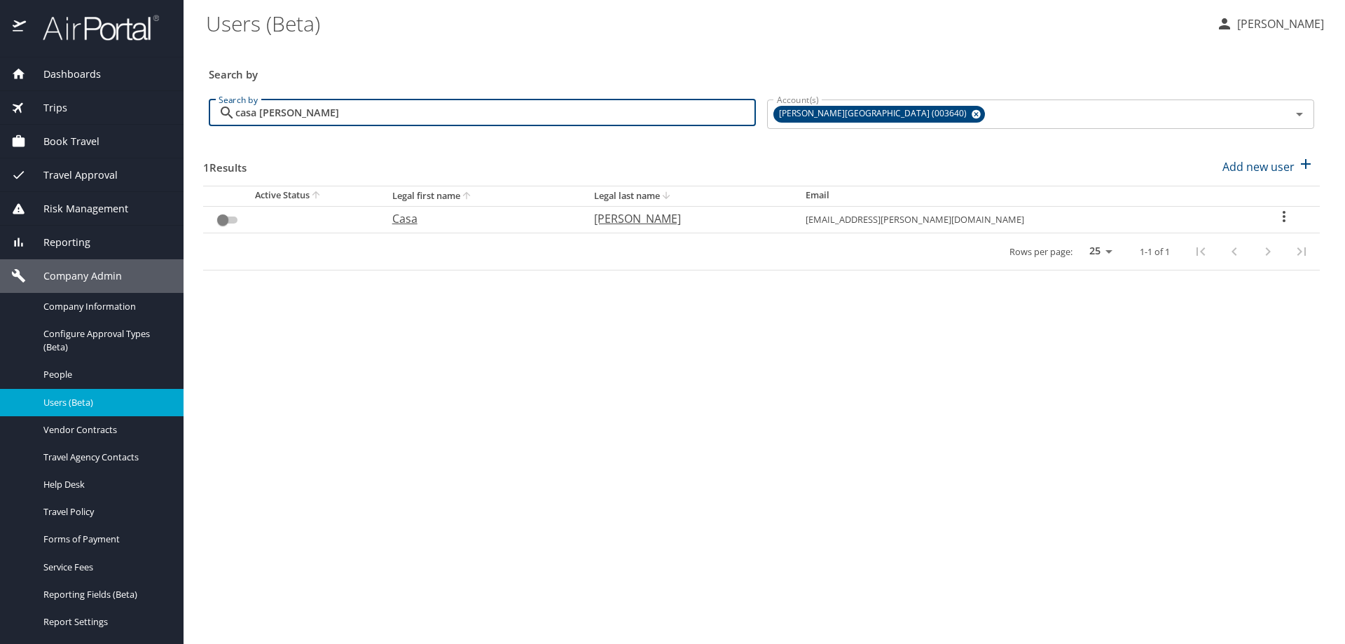
click at [1276, 219] on icon "User Search Table" at bounding box center [1284, 216] width 17 height 17
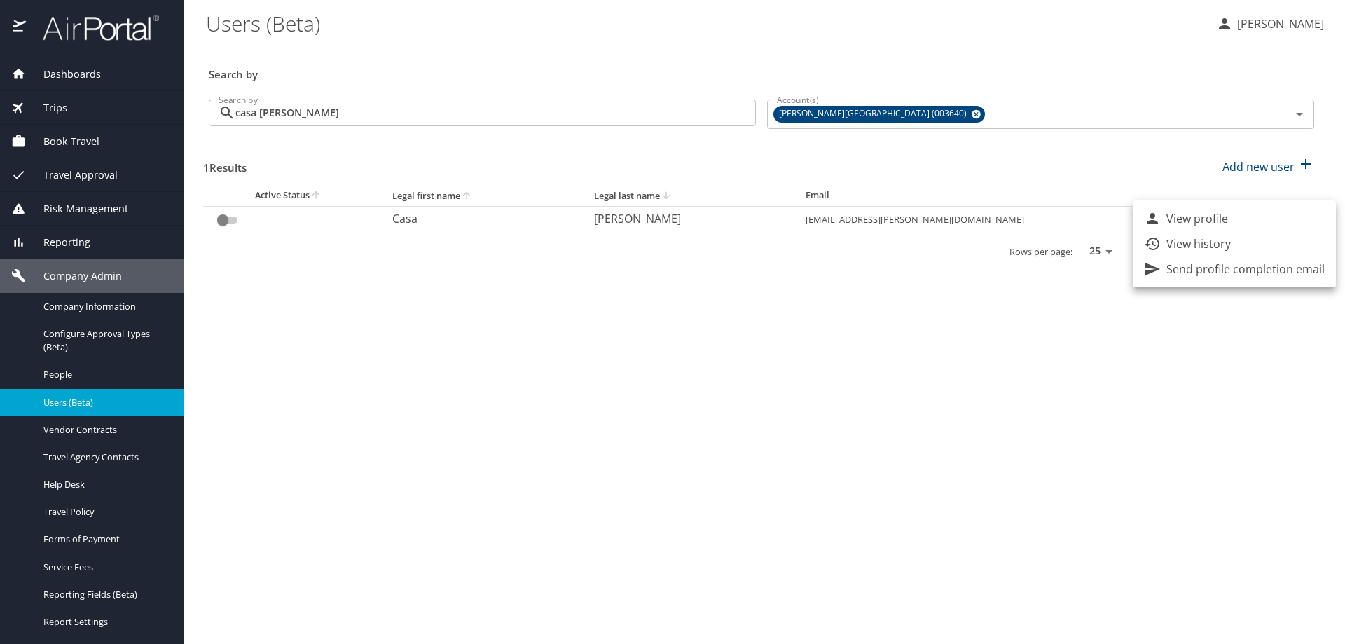
click at [221, 218] on div at bounding box center [672, 322] width 1345 height 644
click at [225, 221] on input "User Search Table" at bounding box center [223, 220] width 50 height 17
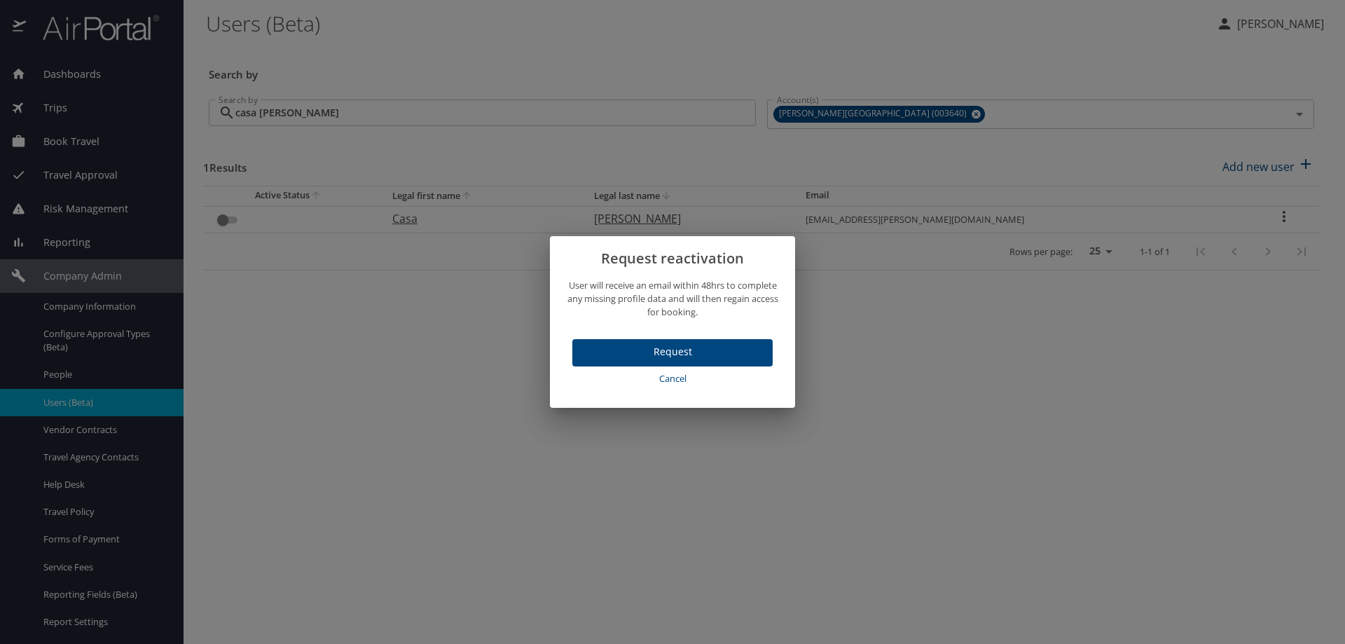
click at [665, 382] on span "Cancel" at bounding box center [672, 379] width 189 height 16
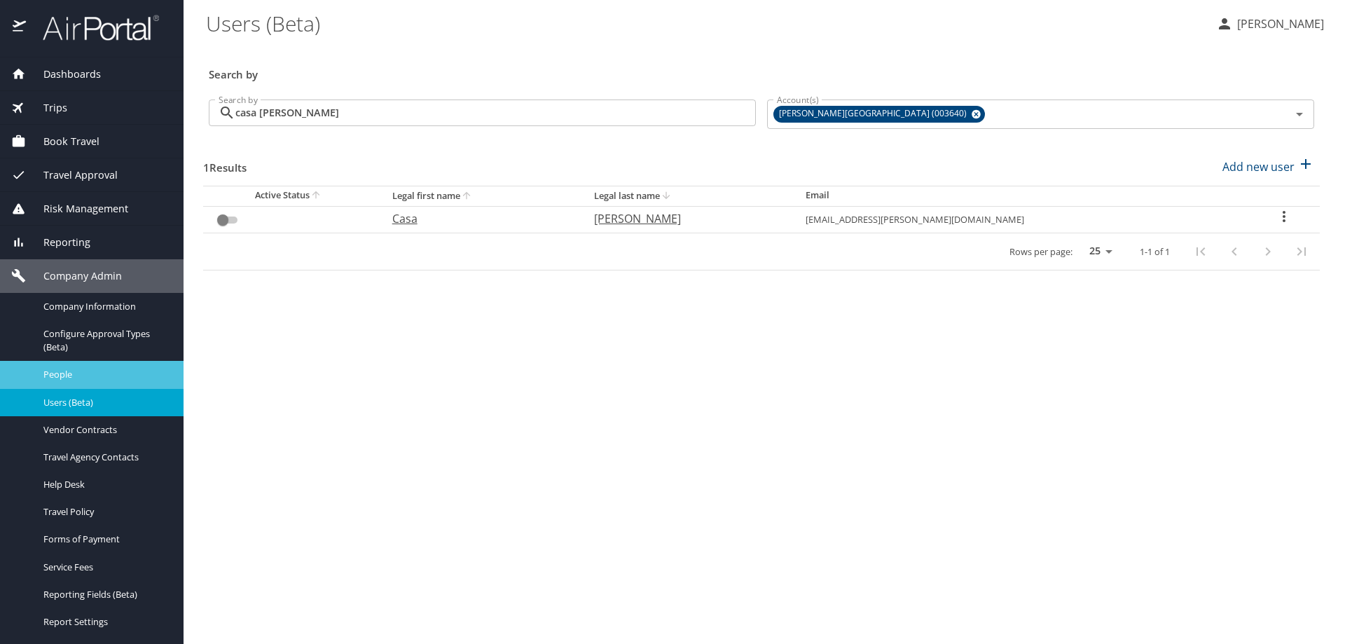
click at [127, 384] on link "People" at bounding box center [92, 374] width 184 height 27
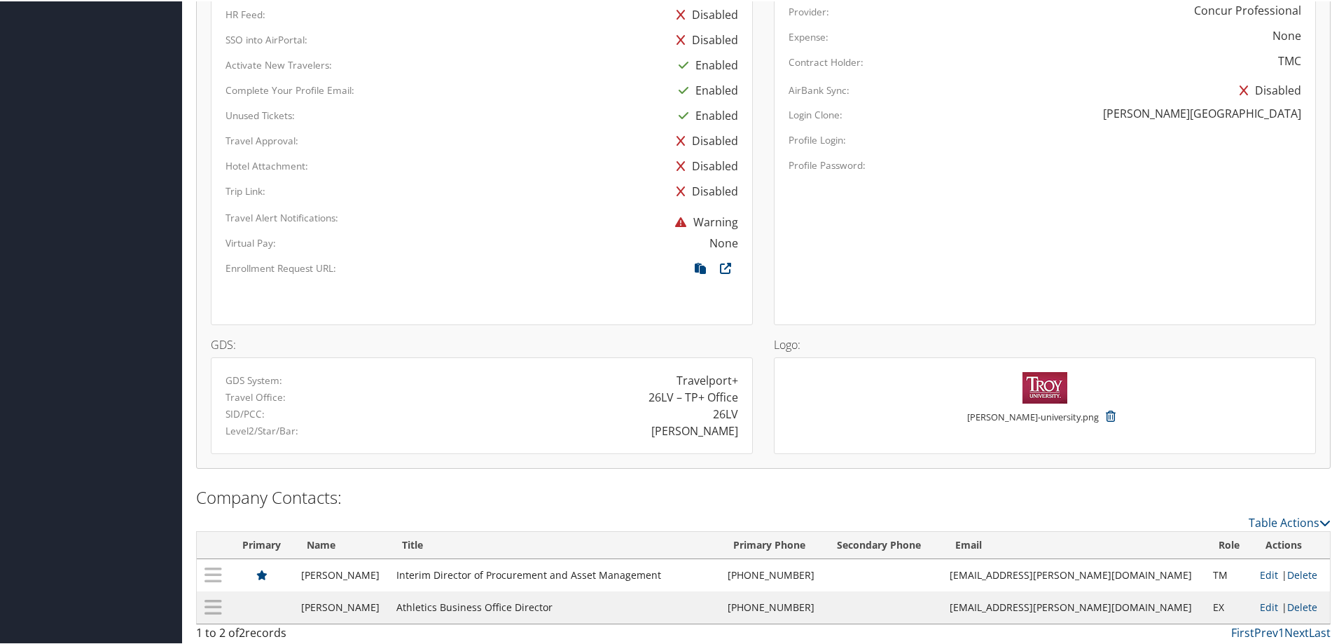
scroll to position [801, 0]
drag, startPoint x: 1172, startPoint y: 564, endPoint x: 1051, endPoint y: 571, distance: 121.4
click at [1051, 571] on td "[EMAIL_ADDRESS][PERSON_NAME][DOMAIN_NAME]" at bounding box center [1074, 571] width 263 height 32
copy td "[EMAIL_ADDRESS][PERSON_NAME][DOMAIN_NAME]"
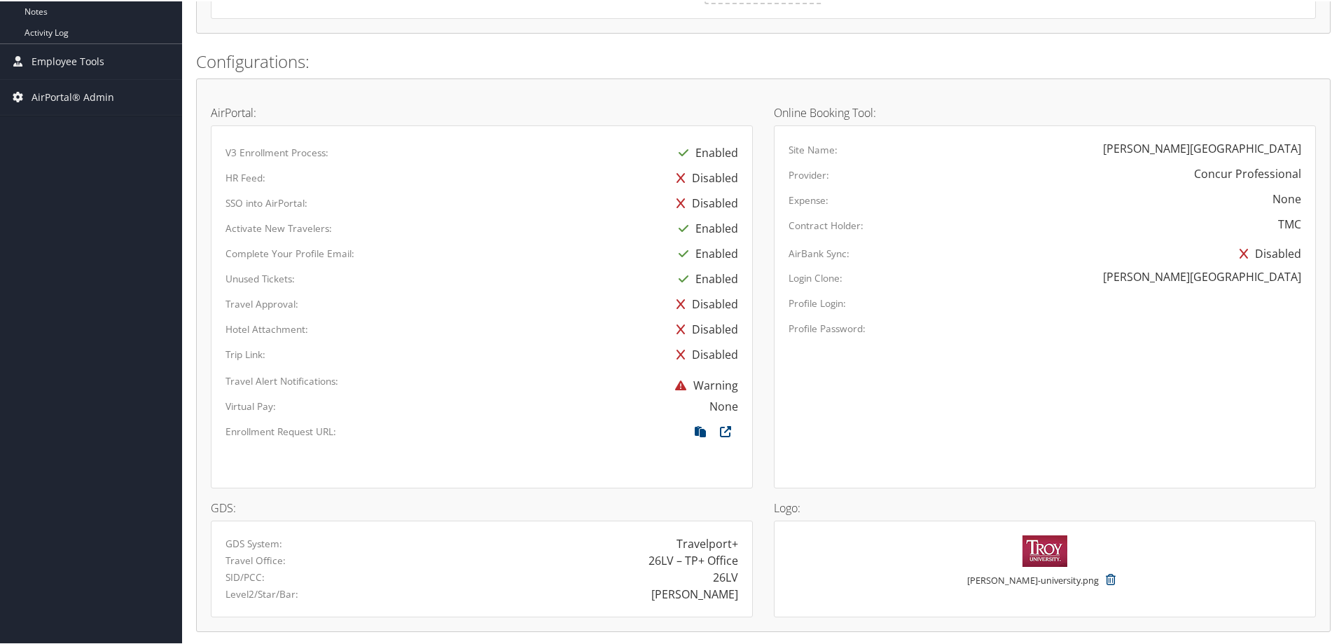
scroll to position [591, 0]
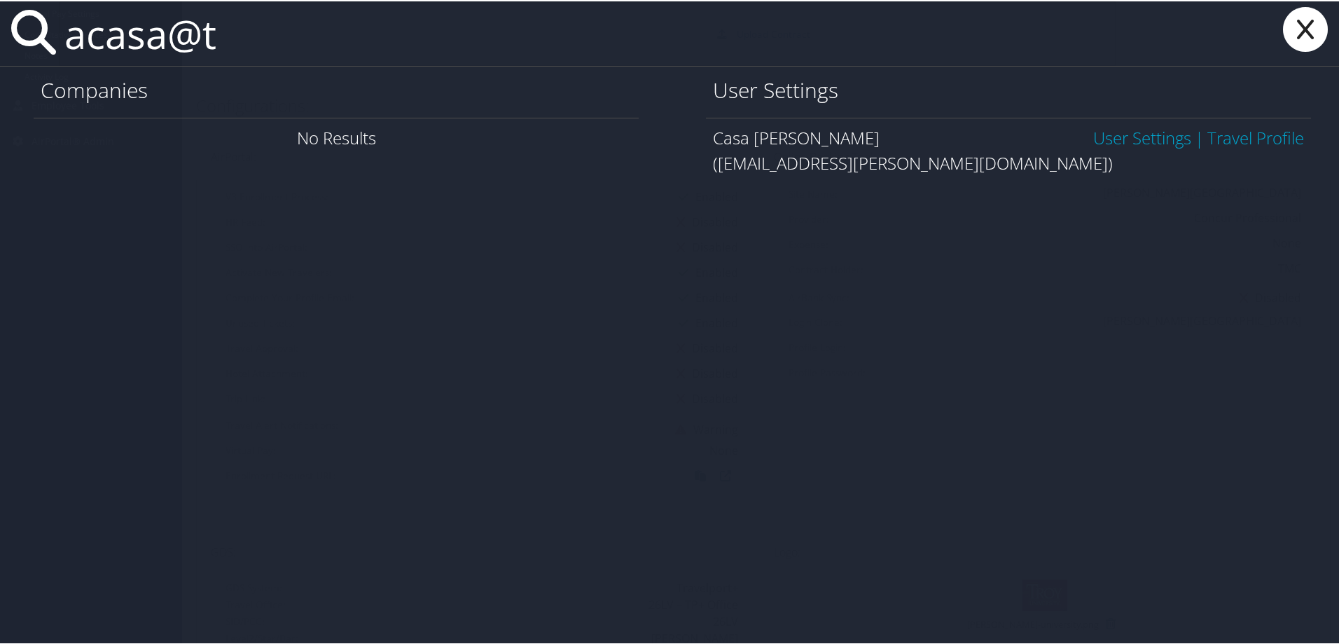
type input "acasa@t"
click at [1238, 137] on link "Travel Profile" at bounding box center [1256, 136] width 97 height 23
click at [1114, 129] on link "User Settings" at bounding box center [1142, 136] width 98 height 23
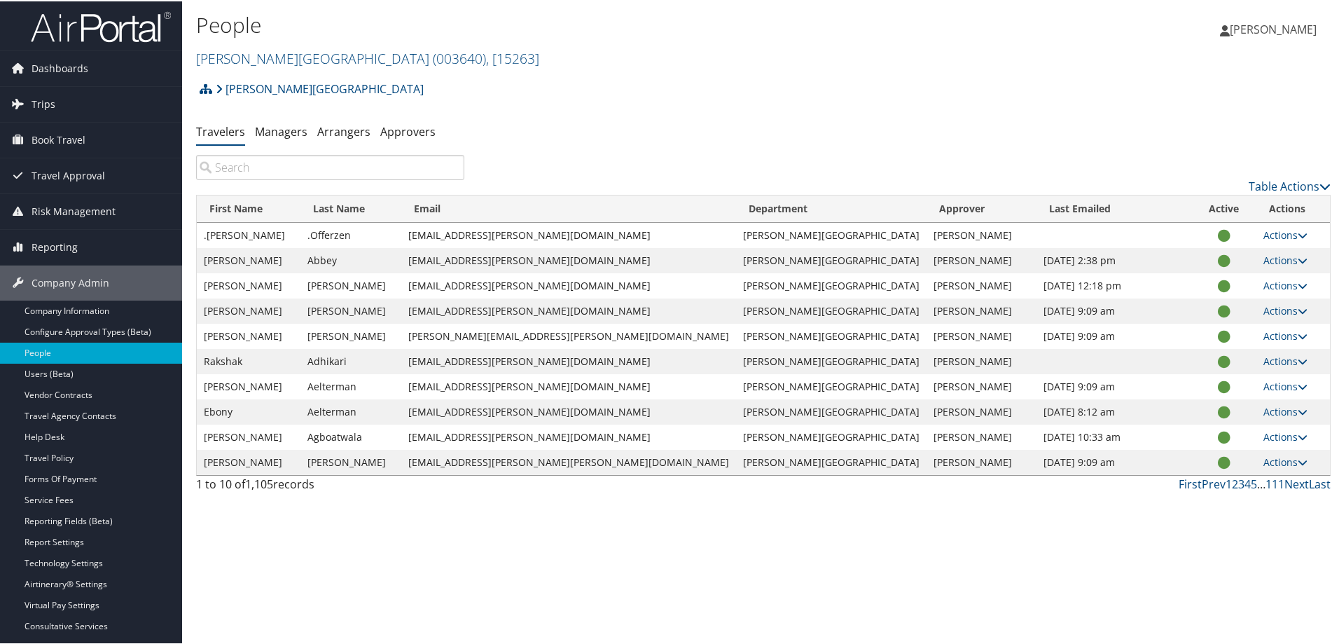
click at [279, 165] on input "search" at bounding box center [330, 165] width 268 height 25
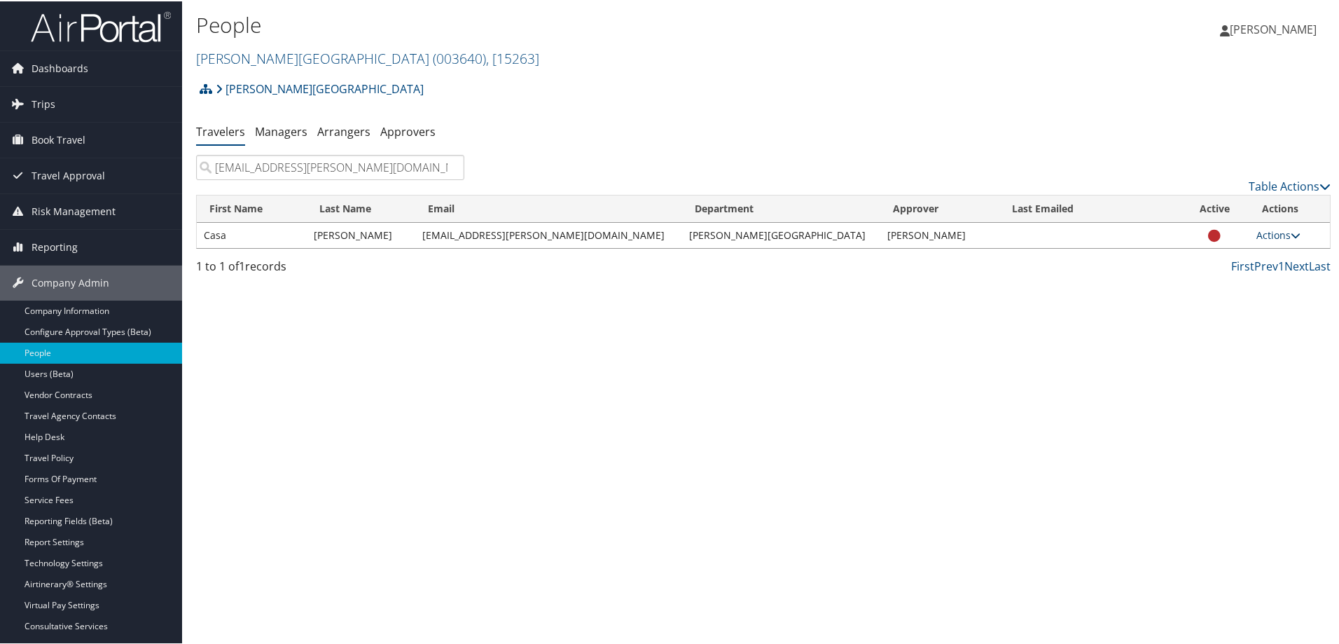
type input "[EMAIL_ADDRESS][PERSON_NAME][DOMAIN_NAME]"
click at [1257, 231] on link "Actions" at bounding box center [1279, 233] width 44 height 13
click at [1257, 230] on link "Actions" at bounding box center [1279, 233] width 44 height 13
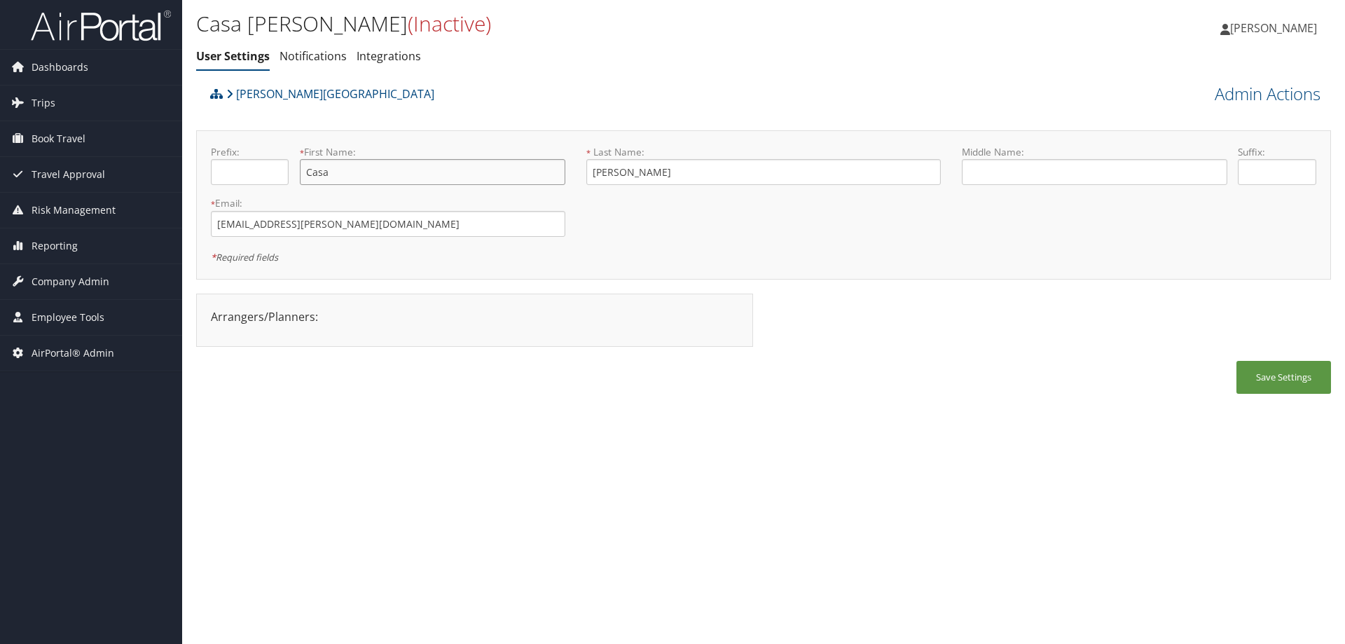
drag, startPoint x: 407, startPoint y: 165, endPoint x: 249, endPoint y: 151, distance: 159.0
click at [249, 151] on div "Prefix: * First Name: Casa This field is required" at bounding box center [387, 170] width 375 height 51
type input "[PERSON_NAME]"
type input "Casa"
type input "[PERSON_NAME]"
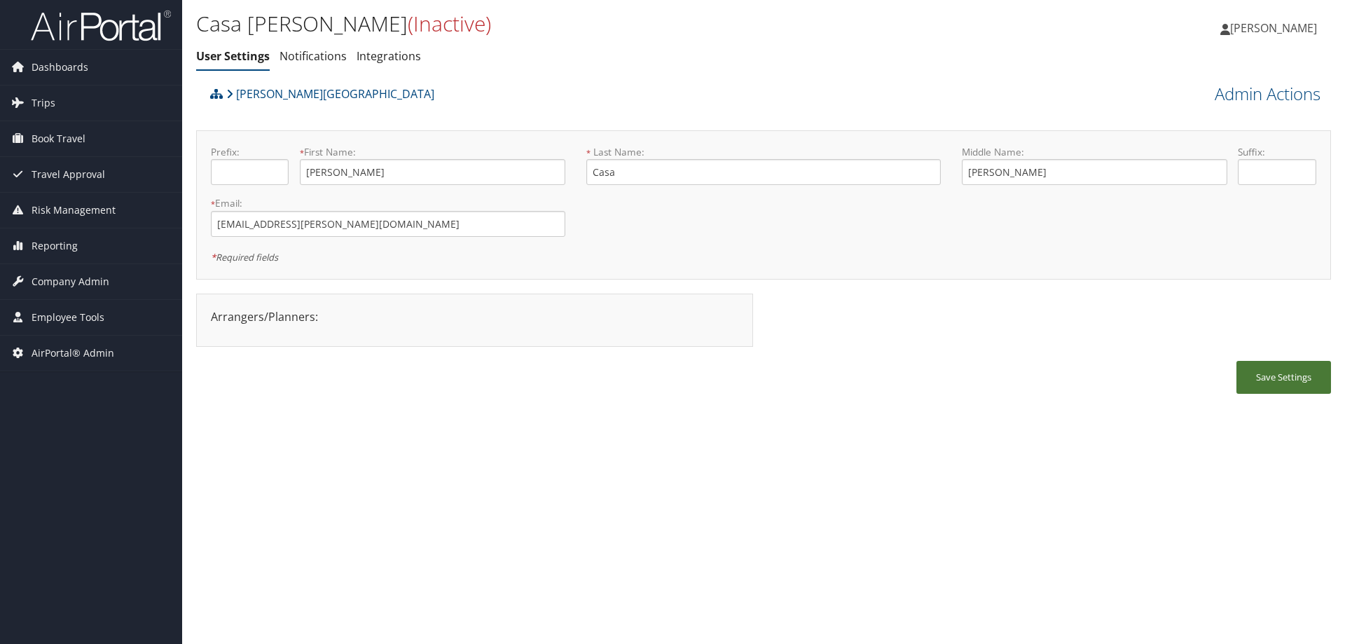
click at [1286, 379] on button "Save Settings" at bounding box center [1283, 377] width 95 height 33
click at [1243, 89] on link "Admin Actions" at bounding box center [1268, 94] width 106 height 24
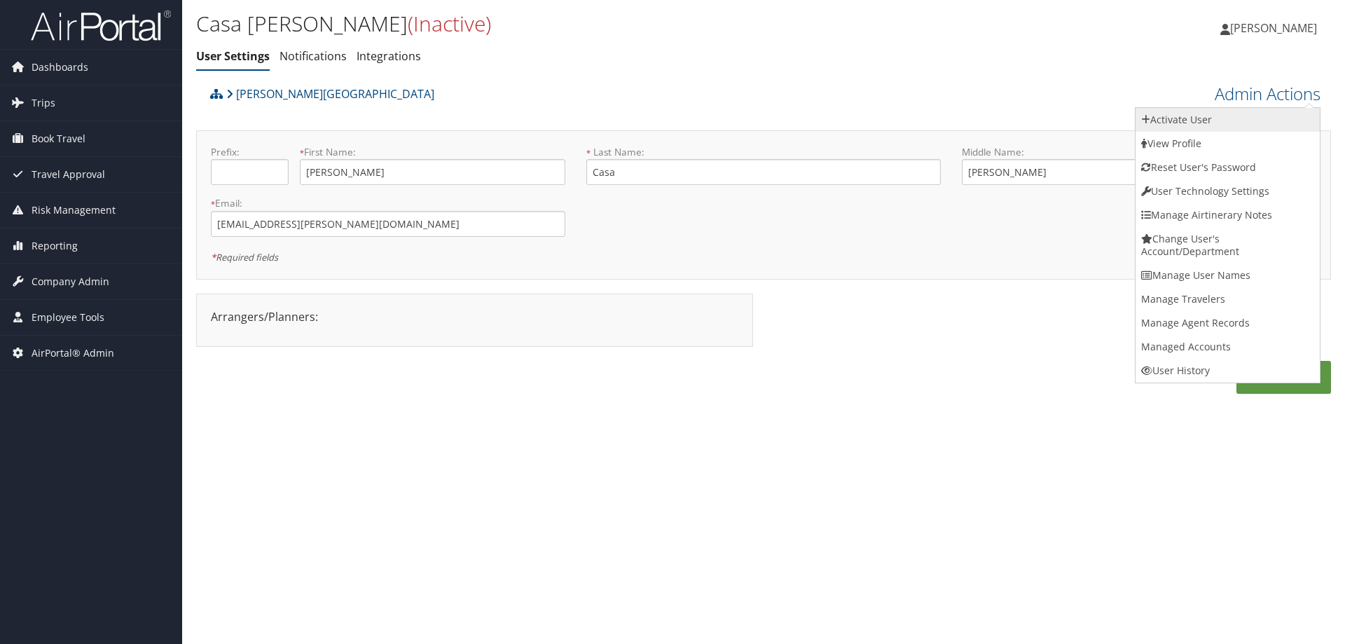
click at [1227, 110] on link "Activate User" at bounding box center [1227, 120] width 184 height 24
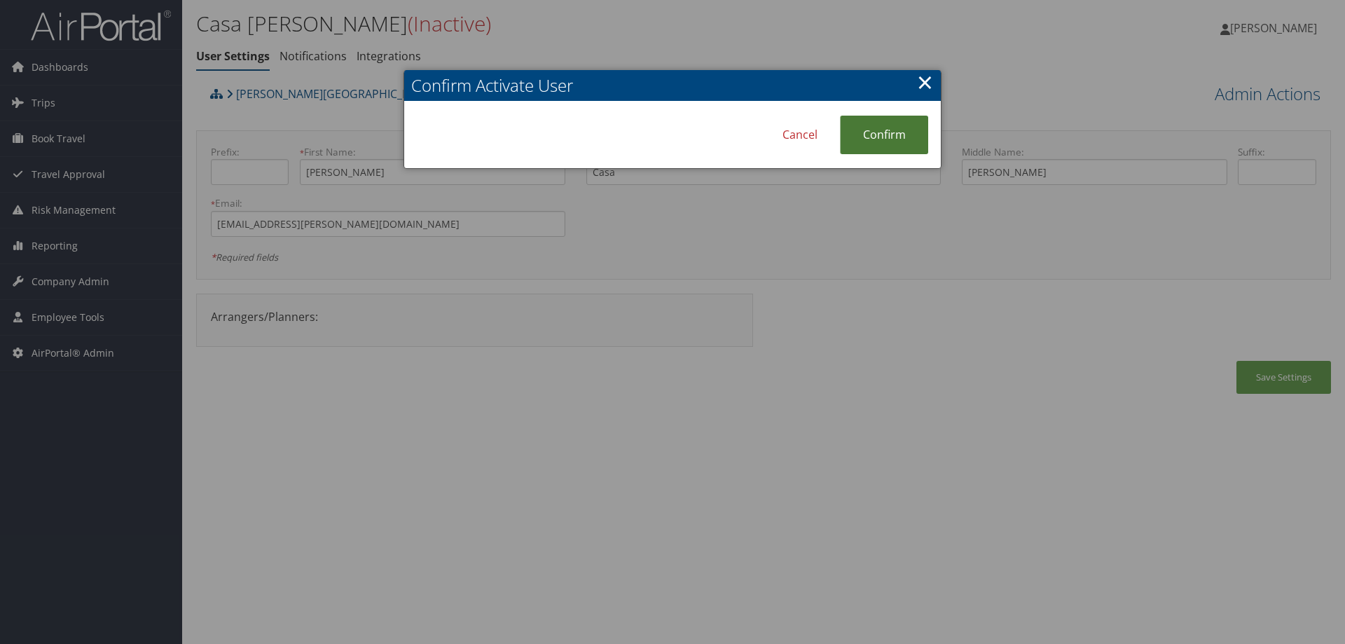
click at [895, 128] on link "Confirm" at bounding box center [884, 135] width 88 height 39
click at [927, 76] on link "×" at bounding box center [925, 82] width 16 height 28
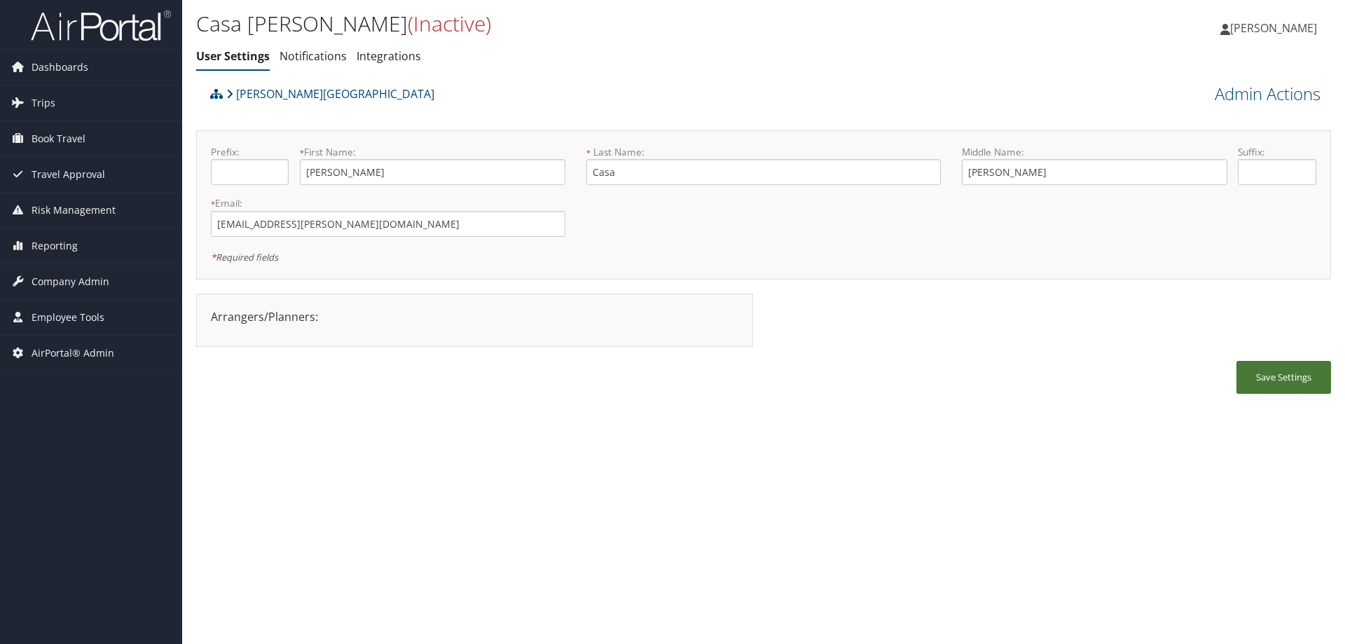
click at [1290, 385] on button "Save Settings" at bounding box center [1283, 377] width 95 height 33
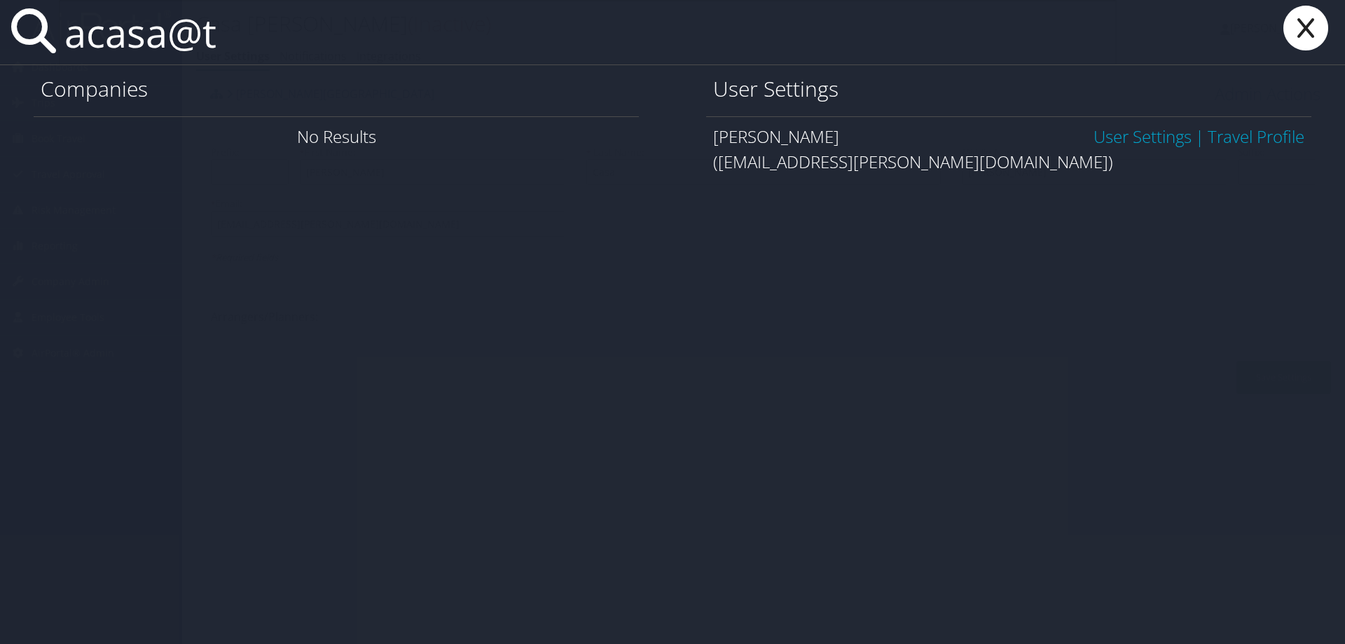
type input "acasa@t"
click at [1102, 144] on link "User Settings" at bounding box center [1142, 136] width 98 height 23
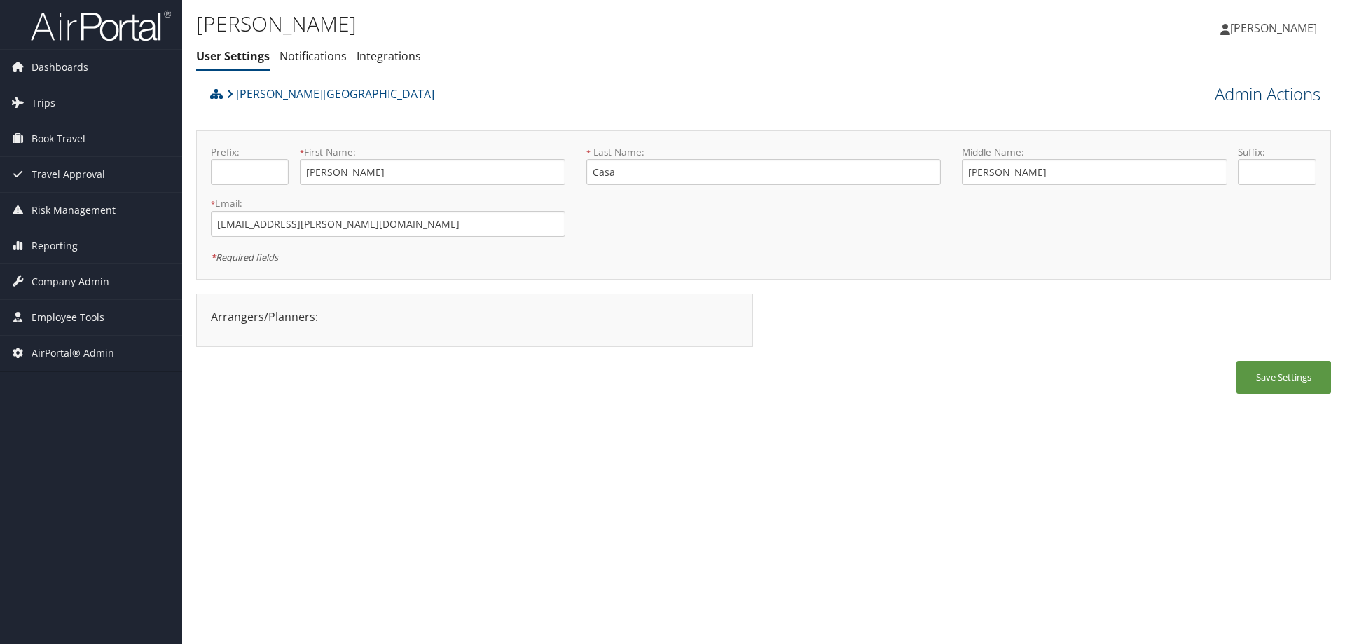
click at [1227, 90] on link "Admin Actions" at bounding box center [1268, 94] width 106 height 24
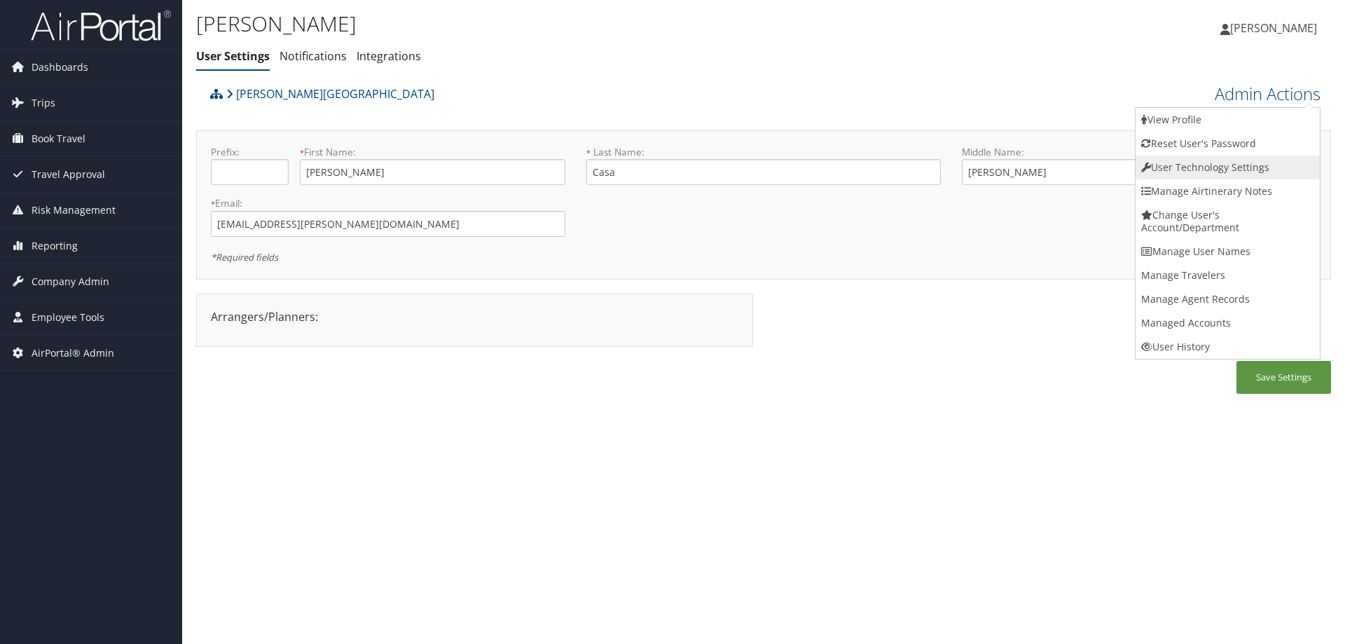
click at [1173, 165] on link "User Technology Settings" at bounding box center [1227, 168] width 184 height 24
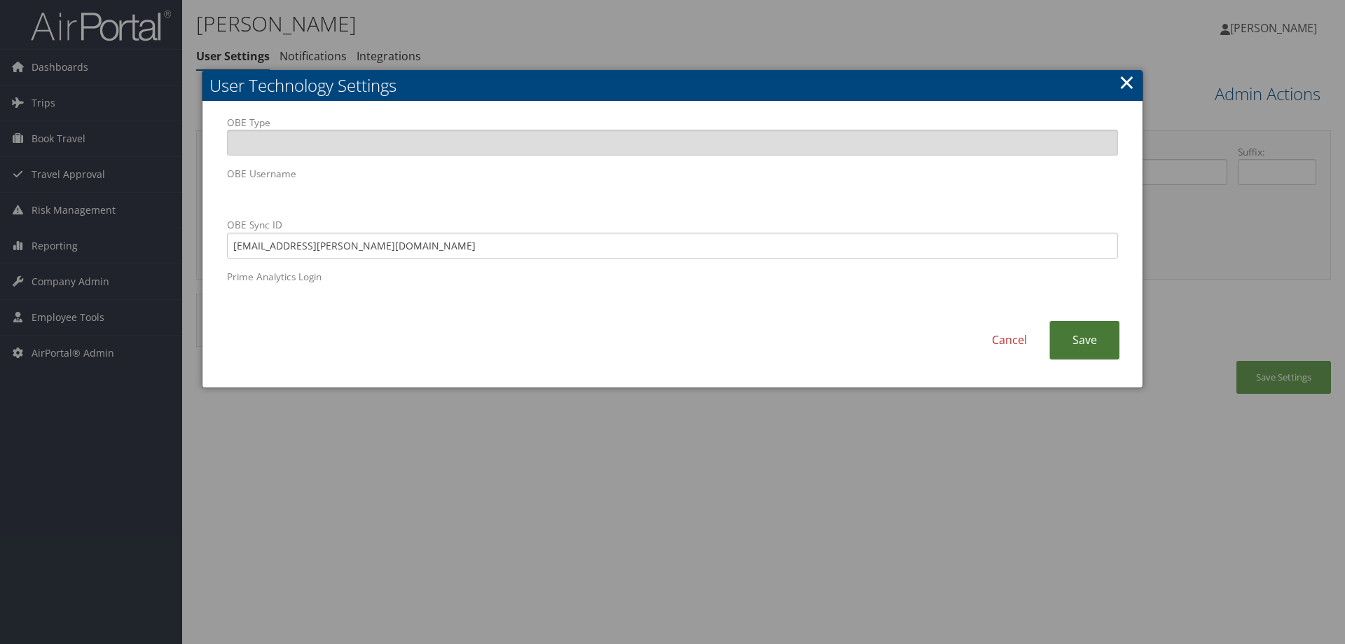
click at [1077, 336] on link "Save" at bounding box center [1084, 340] width 70 height 39
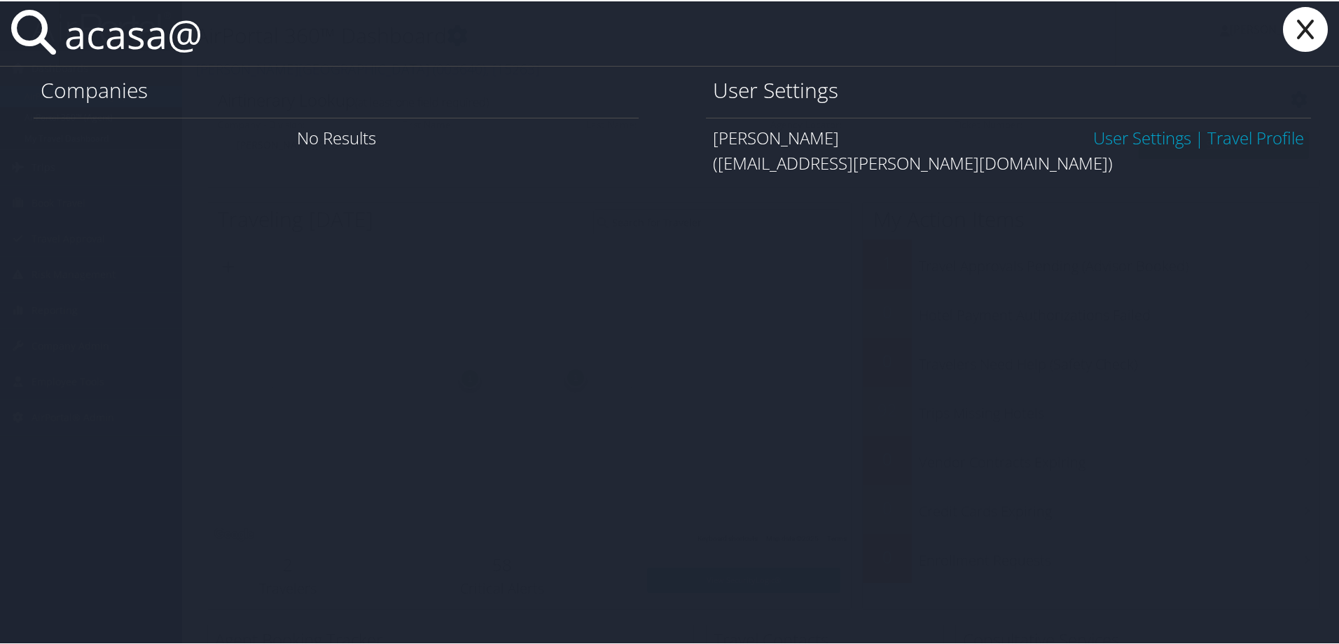
type input "acasa@"
click at [1117, 132] on link "User Settings" at bounding box center [1142, 136] width 98 height 23
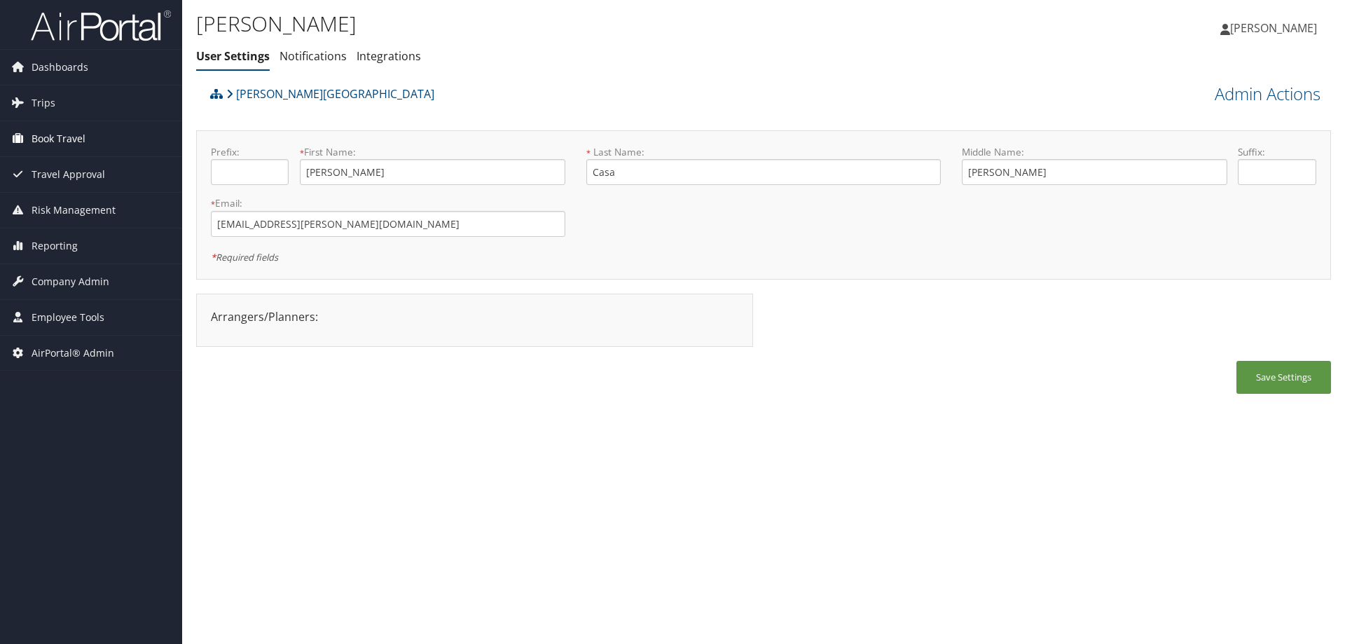
click at [54, 132] on span "Book Travel" at bounding box center [59, 138] width 54 height 35
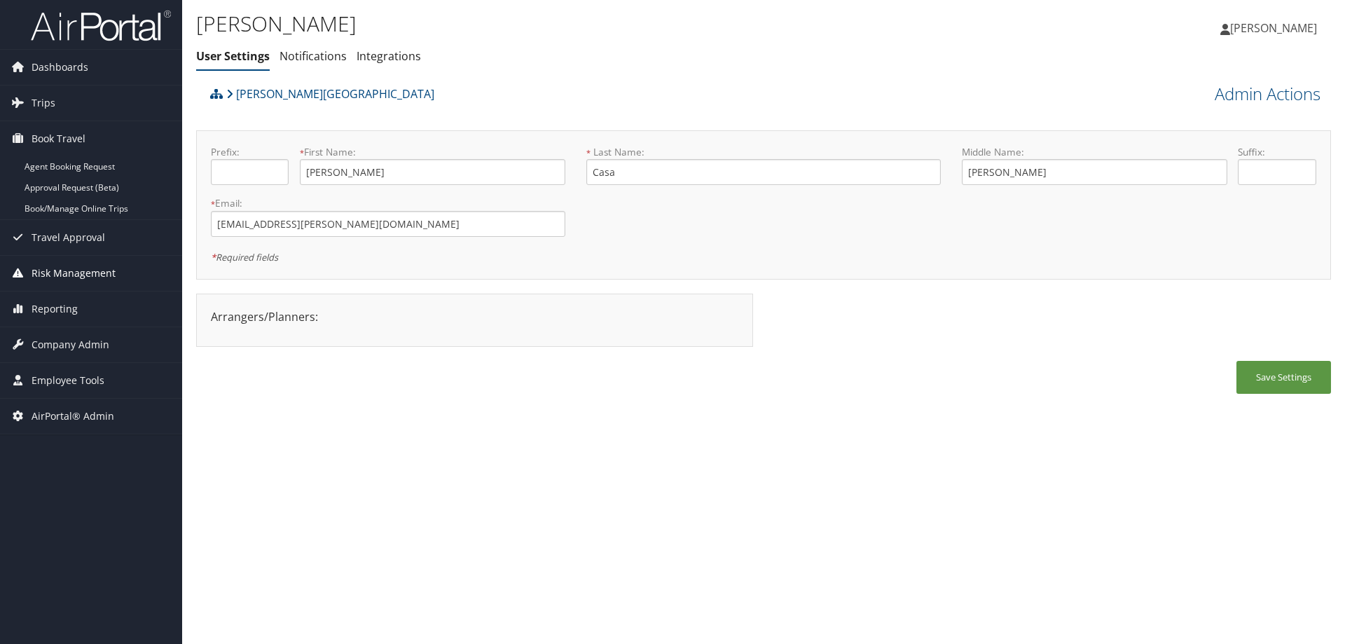
click at [76, 275] on span "Risk Management" at bounding box center [74, 273] width 84 height 35
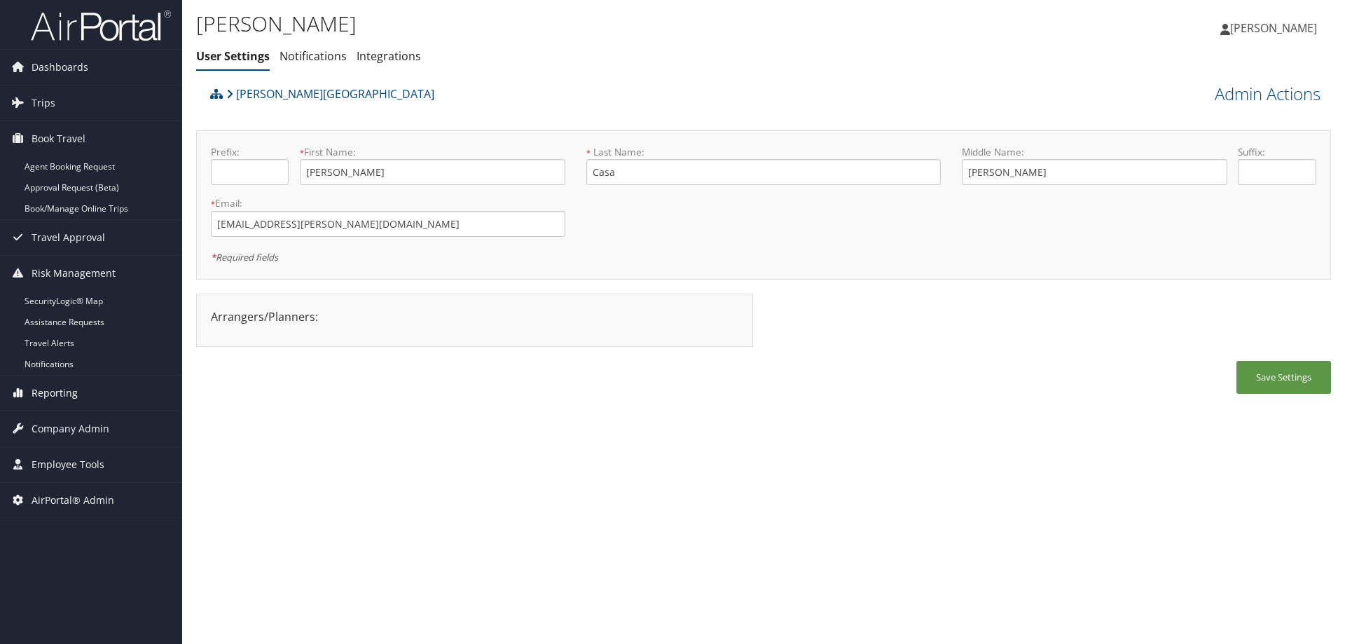
click at [71, 389] on span "Reporting" at bounding box center [55, 392] width 46 height 35
click at [93, 495] on span "Company Admin" at bounding box center [71, 491] width 78 height 35
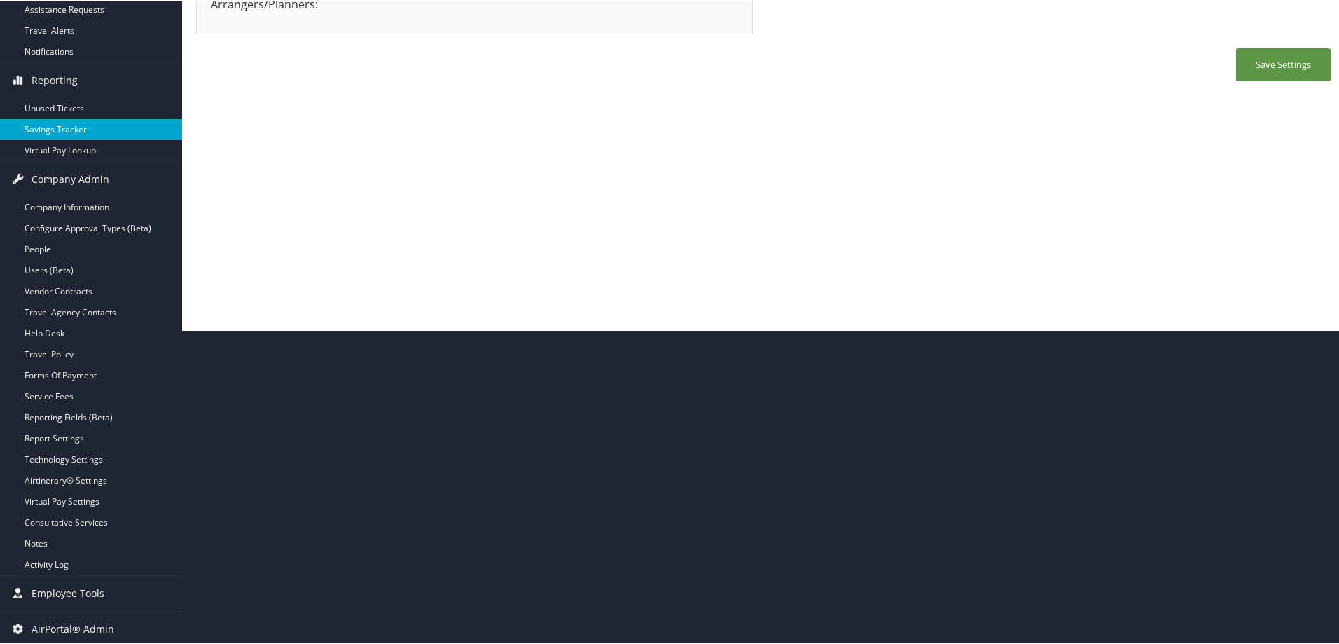
scroll to position [316, 0]
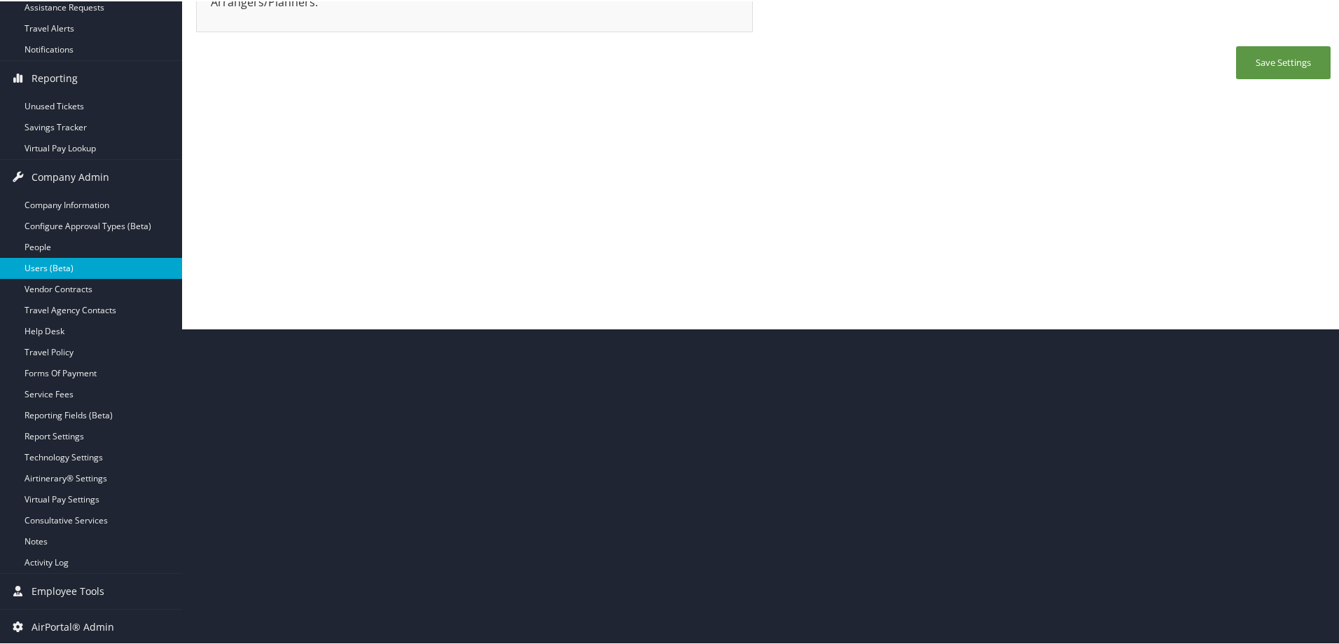
click at [102, 269] on link "Users (Beta)" at bounding box center [91, 266] width 182 height 21
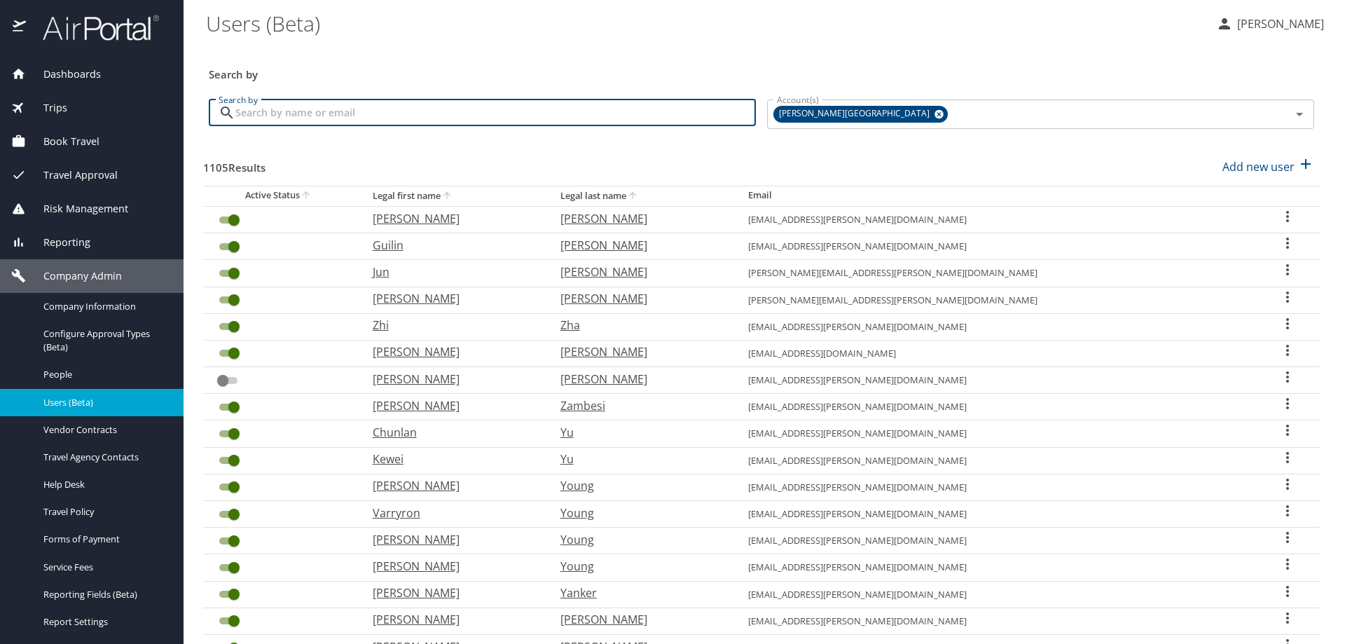
click at [289, 112] on input "Search by" at bounding box center [495, 112] width 520 height 27
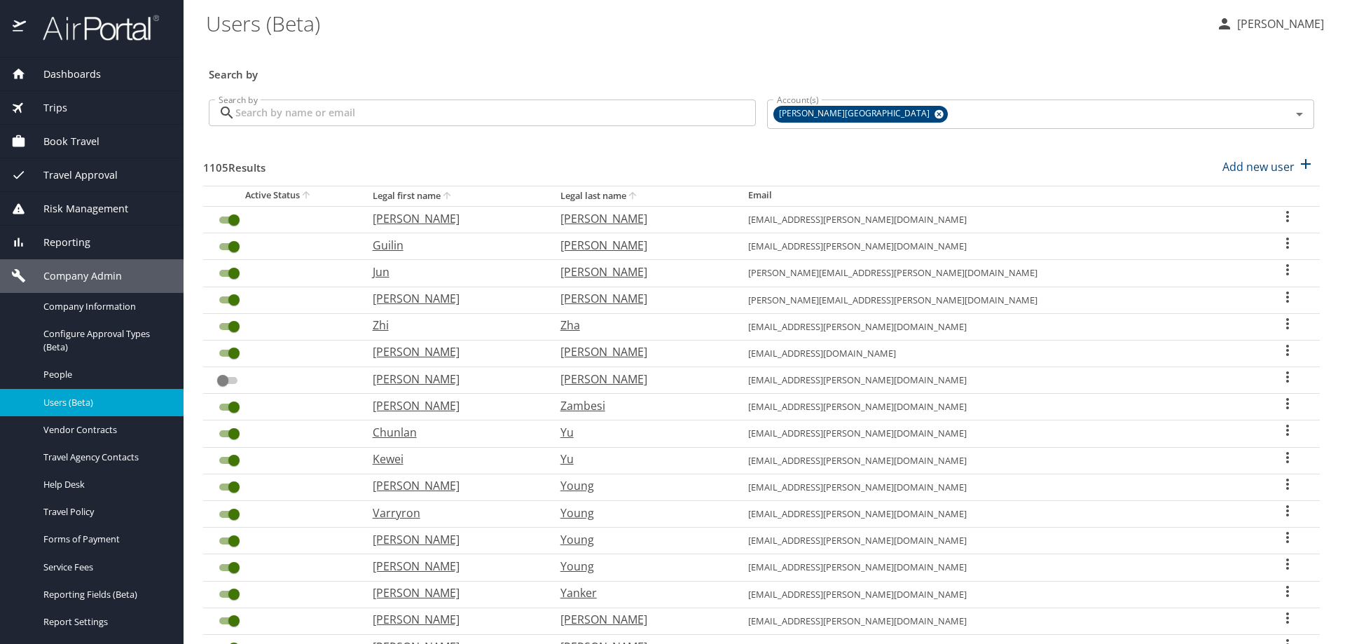
click at [257, 134] on div "Search by Search by" at bounding box center [482, 114] width 558 height 53
click at [250, 109] on input "Search by" at bounding box center [495, 112] width 520 height 27
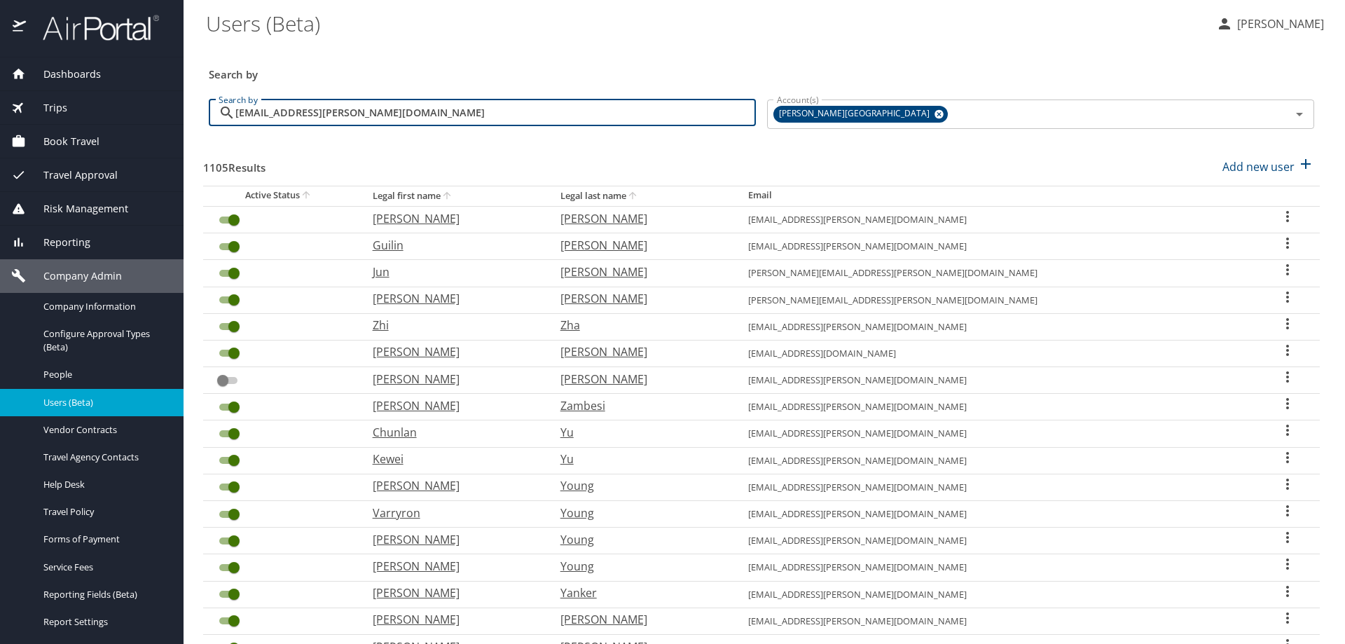
type input "[EMAIL_ADDRESS][PERSON_NAME][DOMAIN_NAME]"
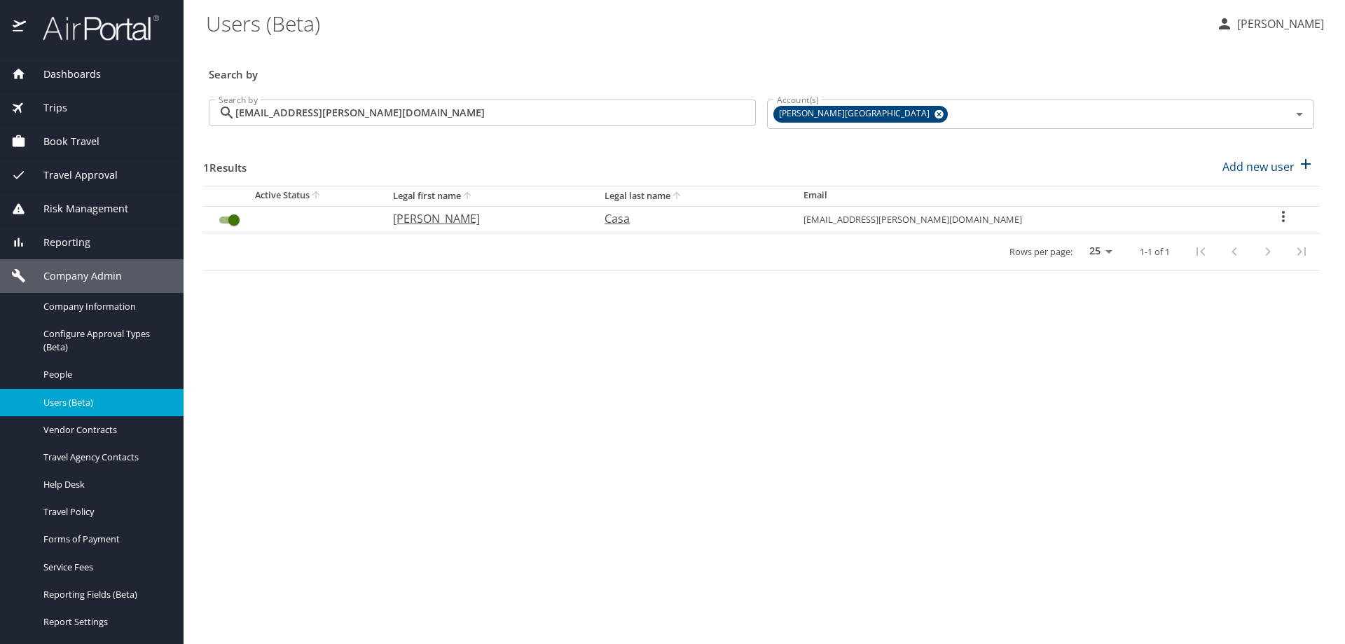
click at [1275, 215] on icon "User Search Table" at bounding box center [1283, 216] width 17 height 17
click at [1255, 224] on li "View profile" at bounding box center [1234, 218] width 203 height 25
select select "US"
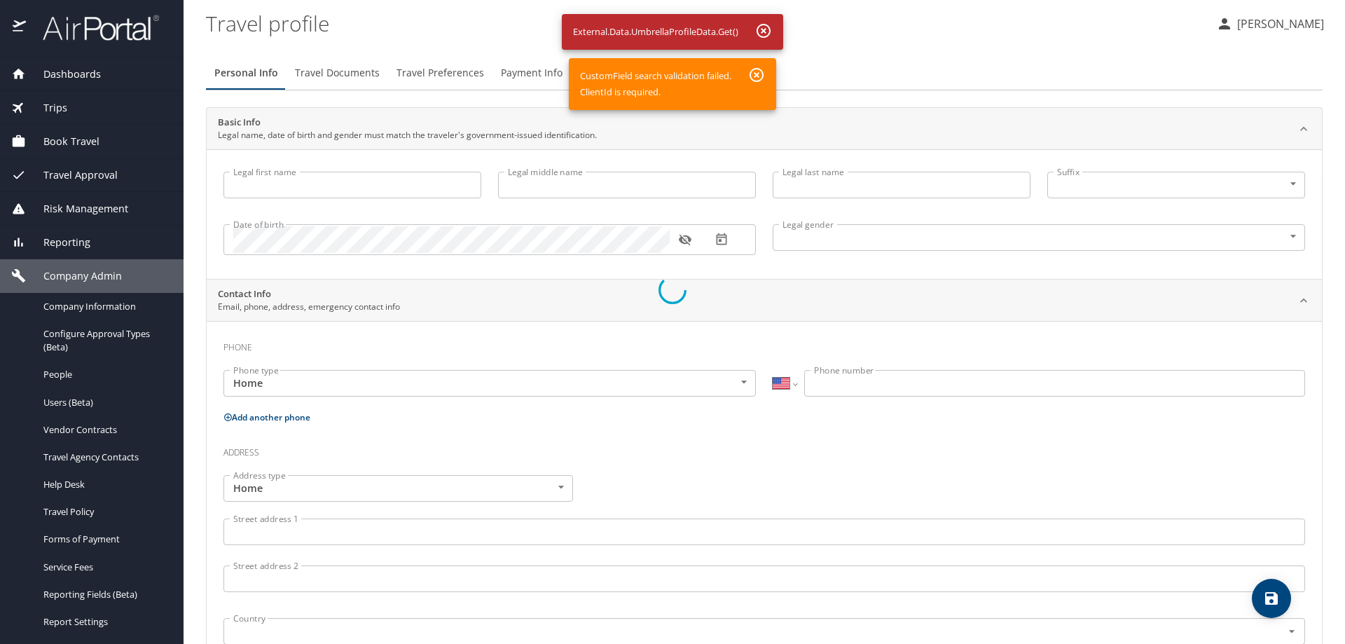
click at [347, 185] on div at bounding box center [672, 290] width 1345 height 708
click at [761, 25] on div at bounding box center [672, 290] width 1345 height 708
click at [757, 79] on div at bounding box center [672, 290] width 1345 height 708
click at [766, 36] on div at bounding box center [672, 290] width 1345 height 708
click at [810, 450] on div at bounding box center [672, 290] width 1345 height 708
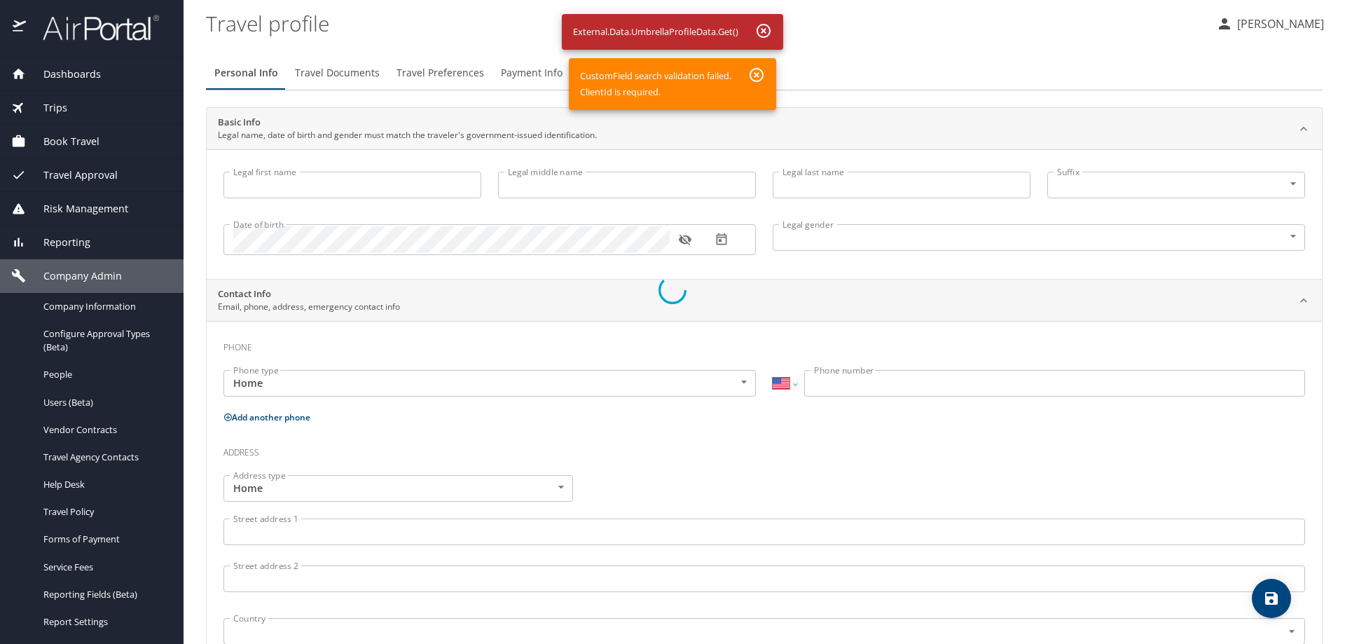
click at [763, 34] on div at bounding box center [672, 290] width 1345 height 708
click at [763, 36] on div at bounding box center [672, 290] width 1345 height 708
drag, startPoint x: 764, startPoint y: 80, endPoint x: 811, endPoint y: 199, distance: 128.0
click at [766, 87] on div at bounding box center [672, 290] width 1345 height 708
click at [759, 30] on div at bounding box center [672, 290] width 1345 height 708
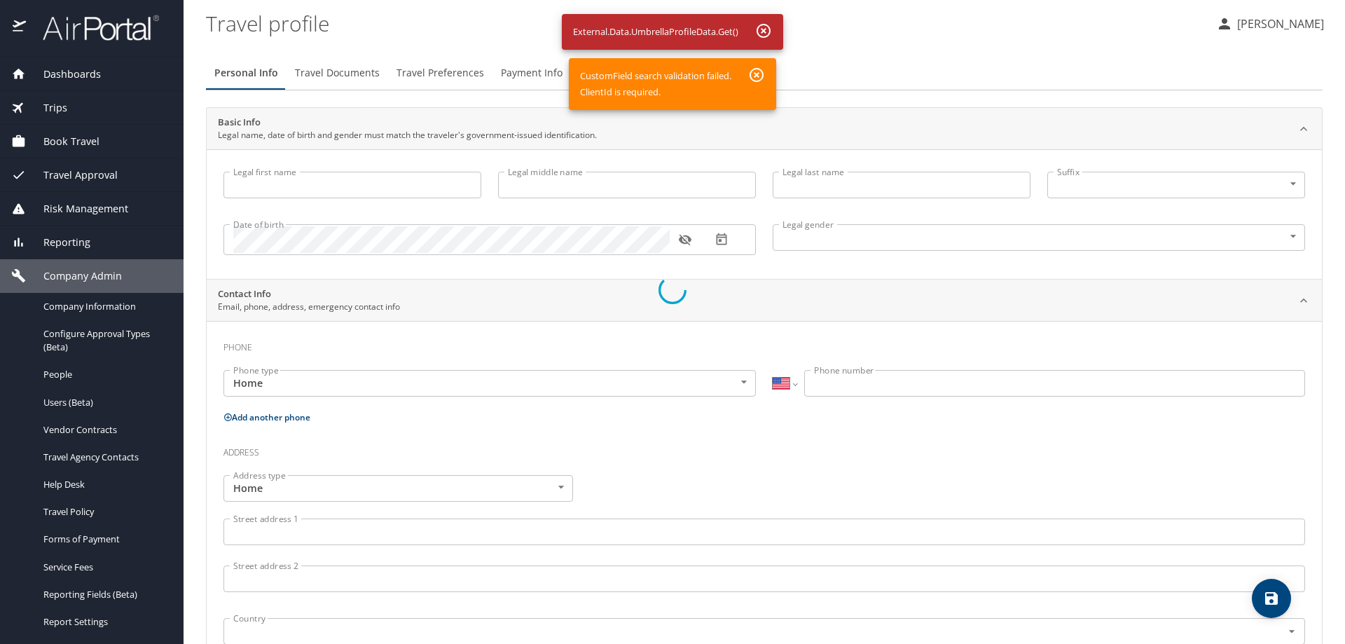
click at [756, 78] on div at bounding box center [672, 290] width 1345 height 708
click at [773, 31] on div at bounding box center [672, 290] width 1345 height 708
click at [765, 32] on div at bounding box center [672, 290] width 1345 height 708
click at [759, 74] on div at bounding box center [672, 290] width 1345 height 708
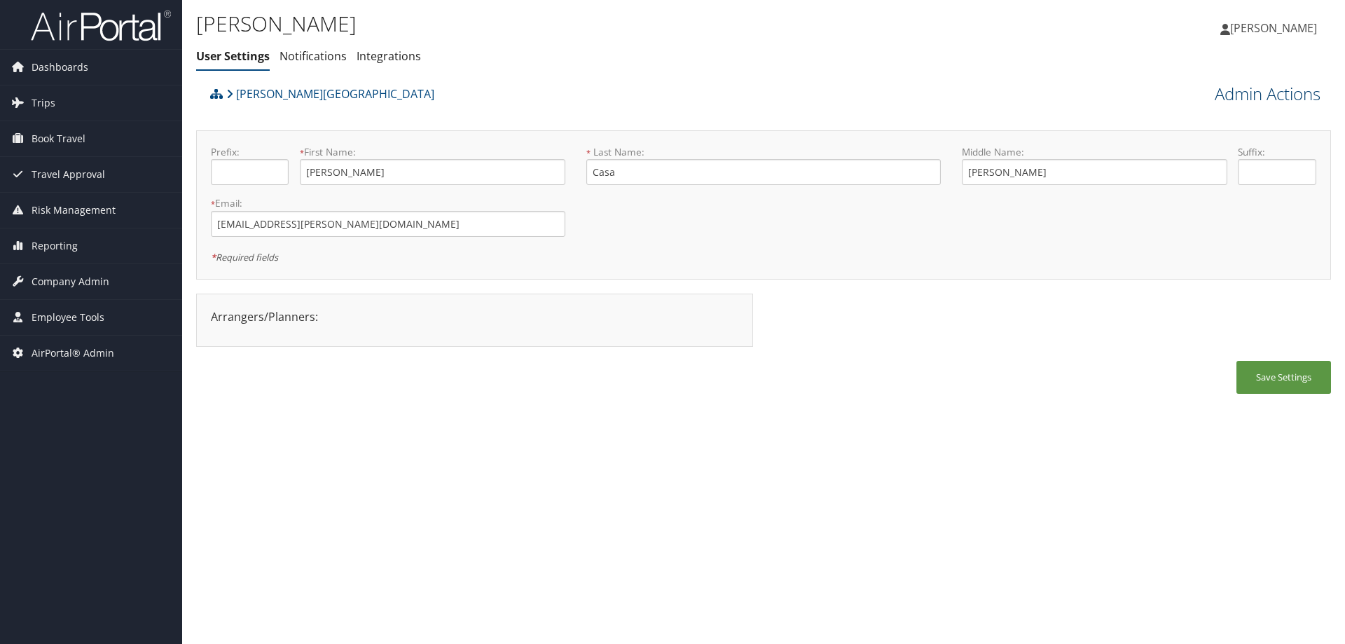
click at [1245, 100] on link "Admin Actions" at bounding box center [1268, 94] width 106 height 24
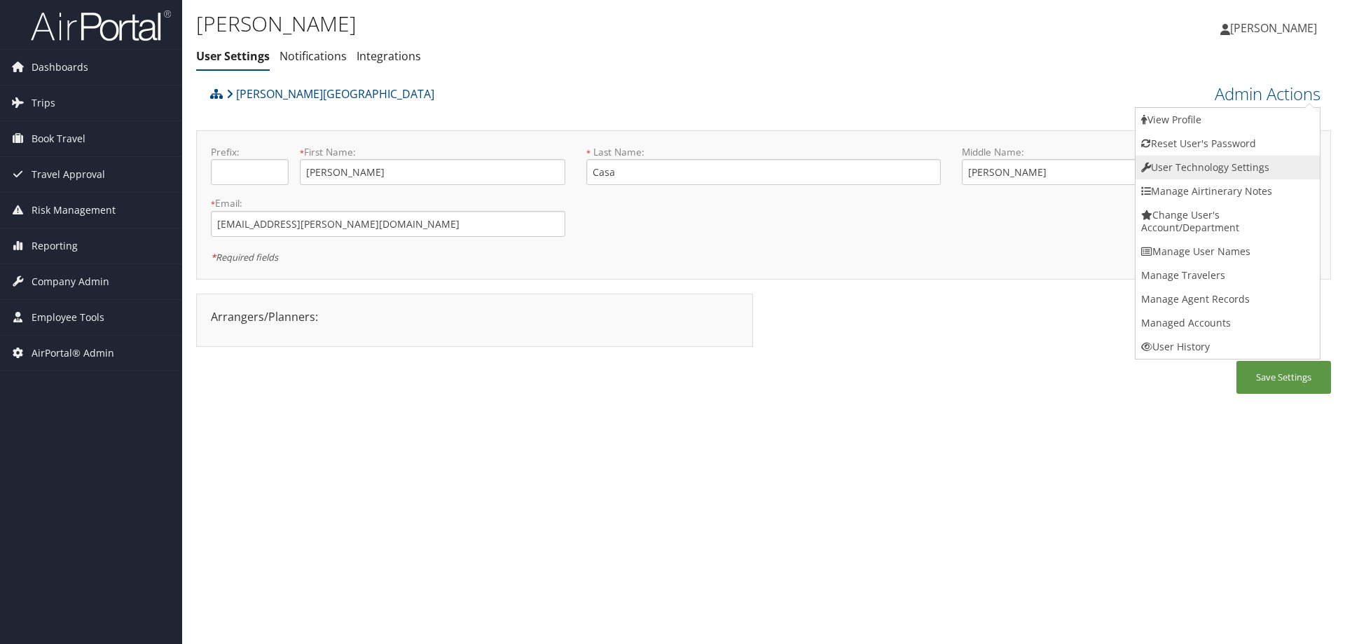
click at [1227, 167] on link "User Technology Settings" at bounding box center [1227, 168] width 184 height 24
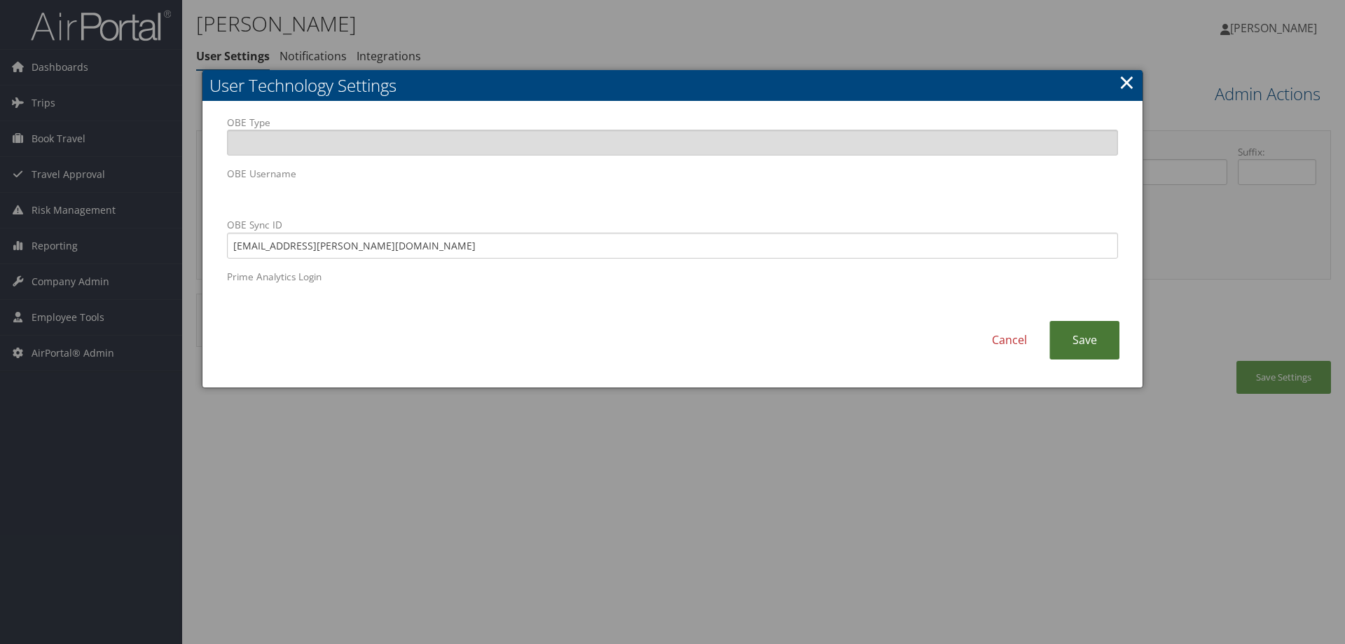
click at [1095, 346] on link "Save" at bounding box center [1084, 340] width 70 height 39
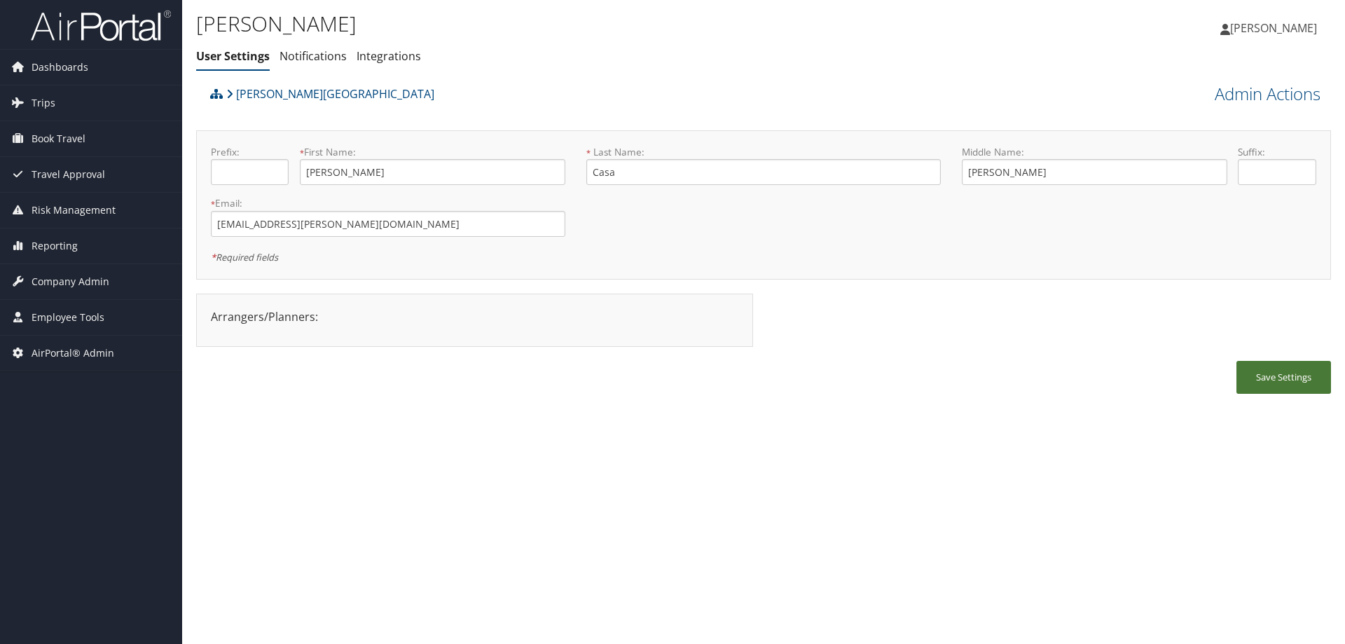
click at [1310, 372] on button "Save Settings" at bounding box center [1283, 377] width 95 height 33
click at [1215, 97] on link "Admin Actions" at bounding box center [1268, 94] width 106 height 24
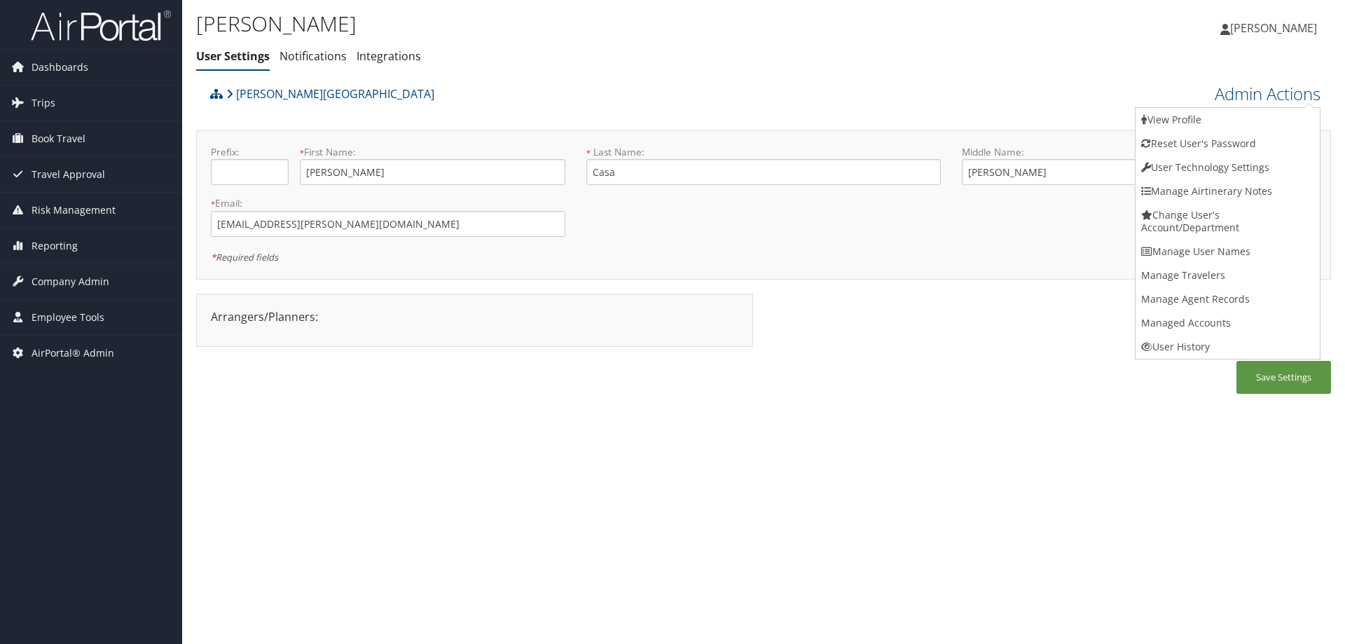
click at [497, 62] on ul "User Settings Notifications Integrations" at bounding box center [574, 56] width 757 height 25
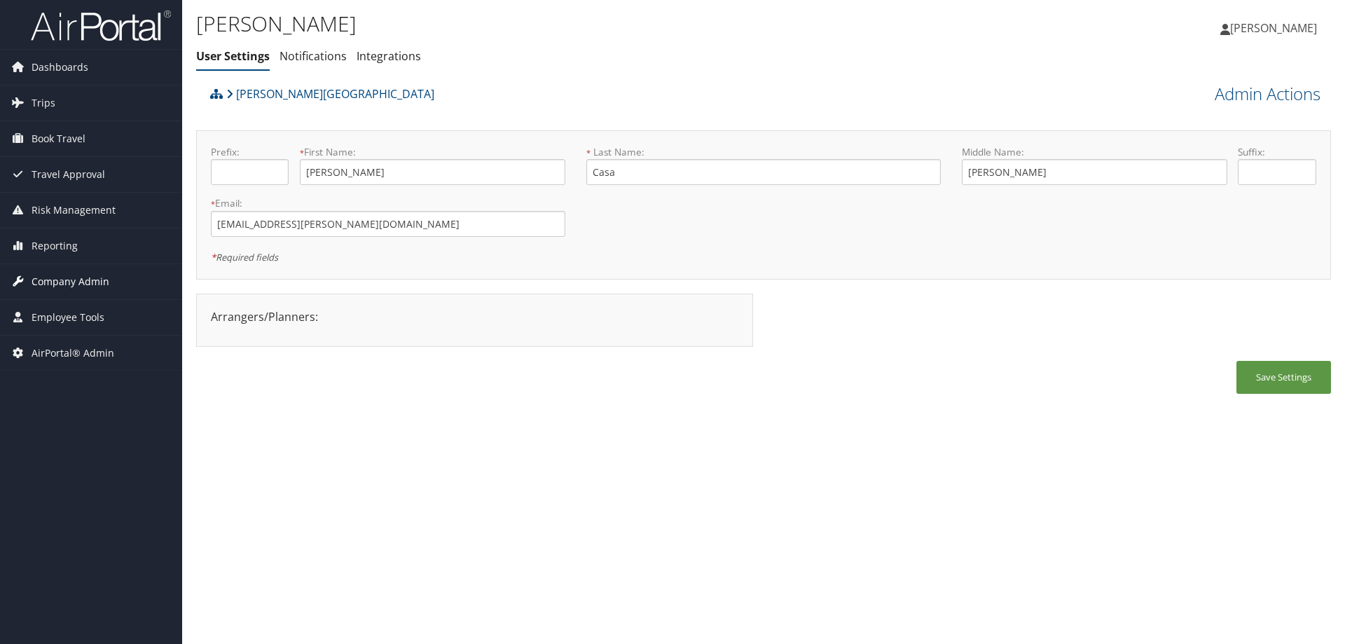
click at [53, 270] on span "Company Admin" at bounding box center [71, 281] width 78 height 35
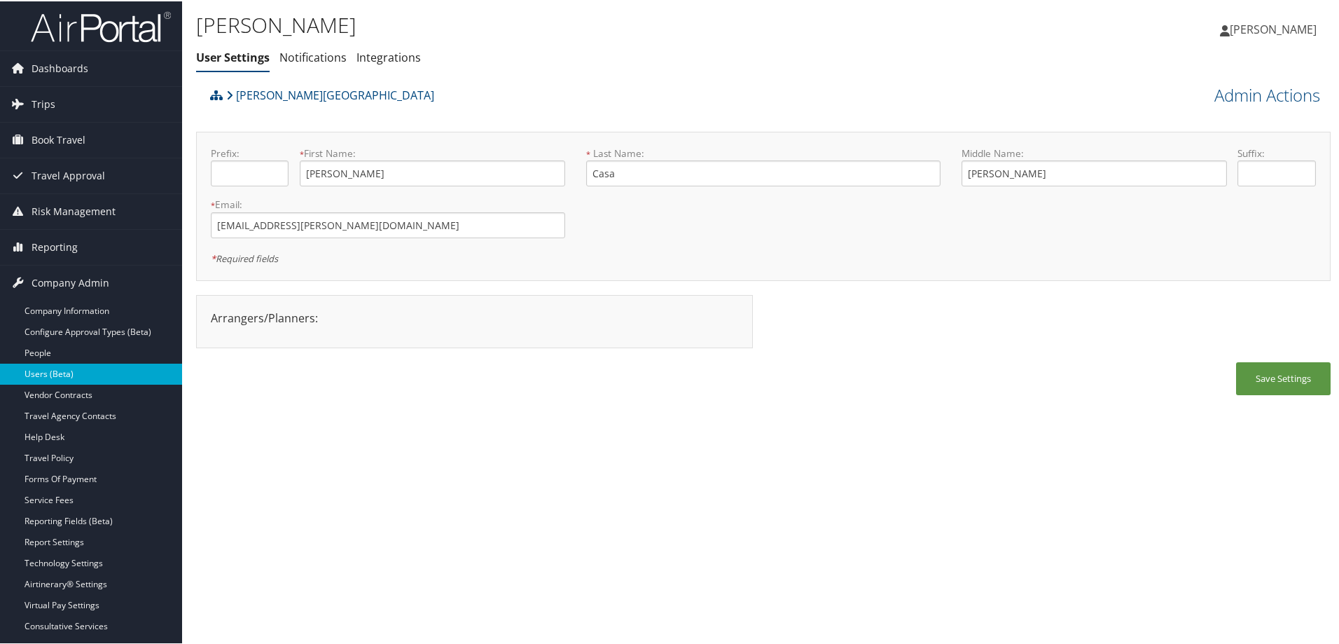
click at [81, 371] on link "Users (Beta)" at bounding box center [91, 372] width 182 height 21
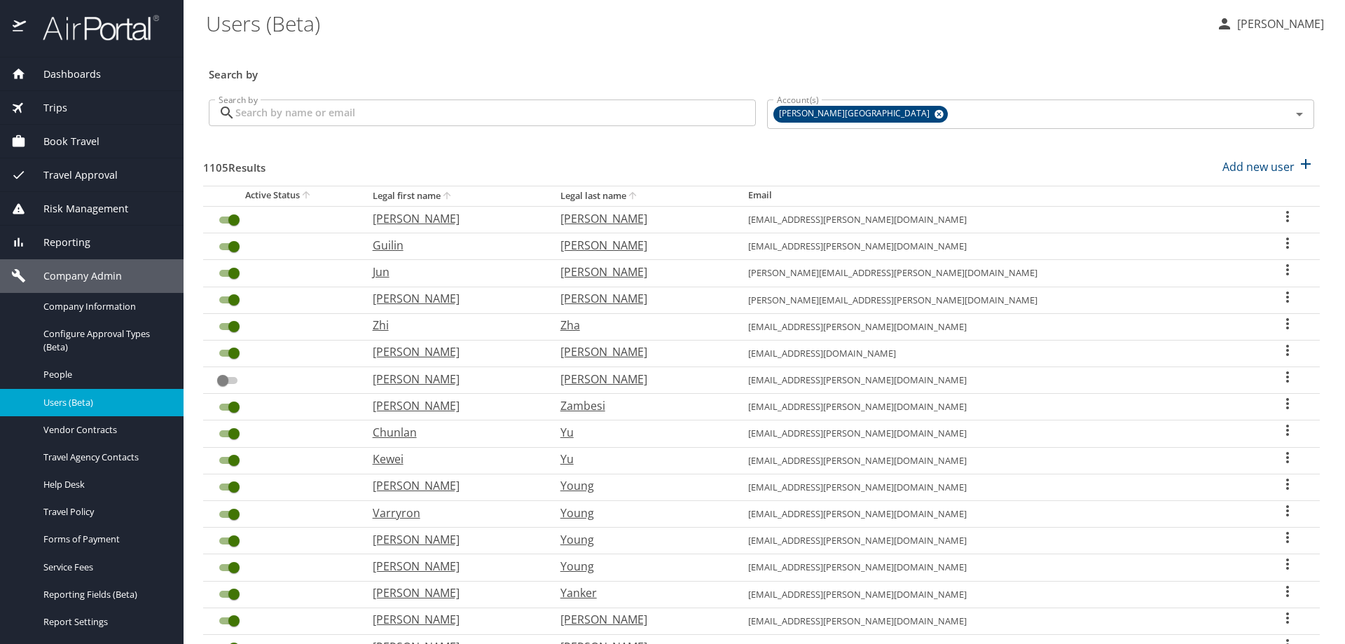
click at [359, 115] on input "Search by" at bounding box center [495, 112] width 520 height 27
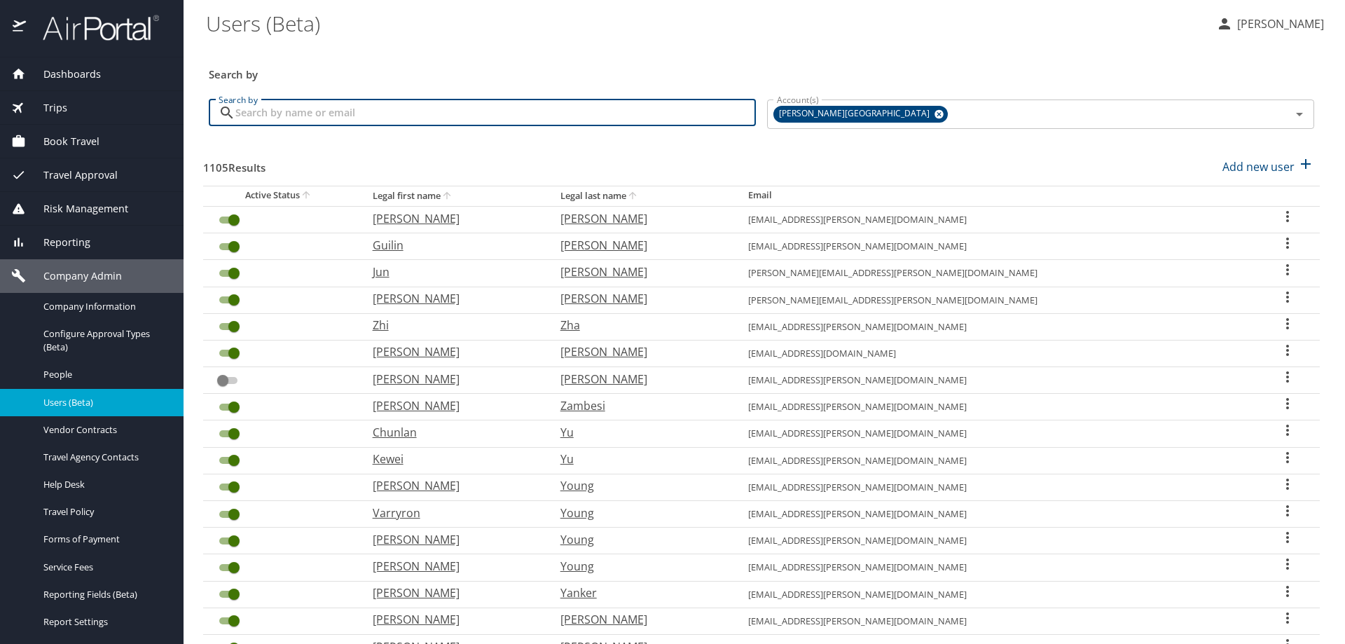
drag, startPoint x: 413, startPoint y: 115, endPoint x: 405, endPoint y: 114, distance: 8.4
click at [408, 115] on input "Search by" at bounding box center [495, 112] width 520 height 27
type input "CASA"
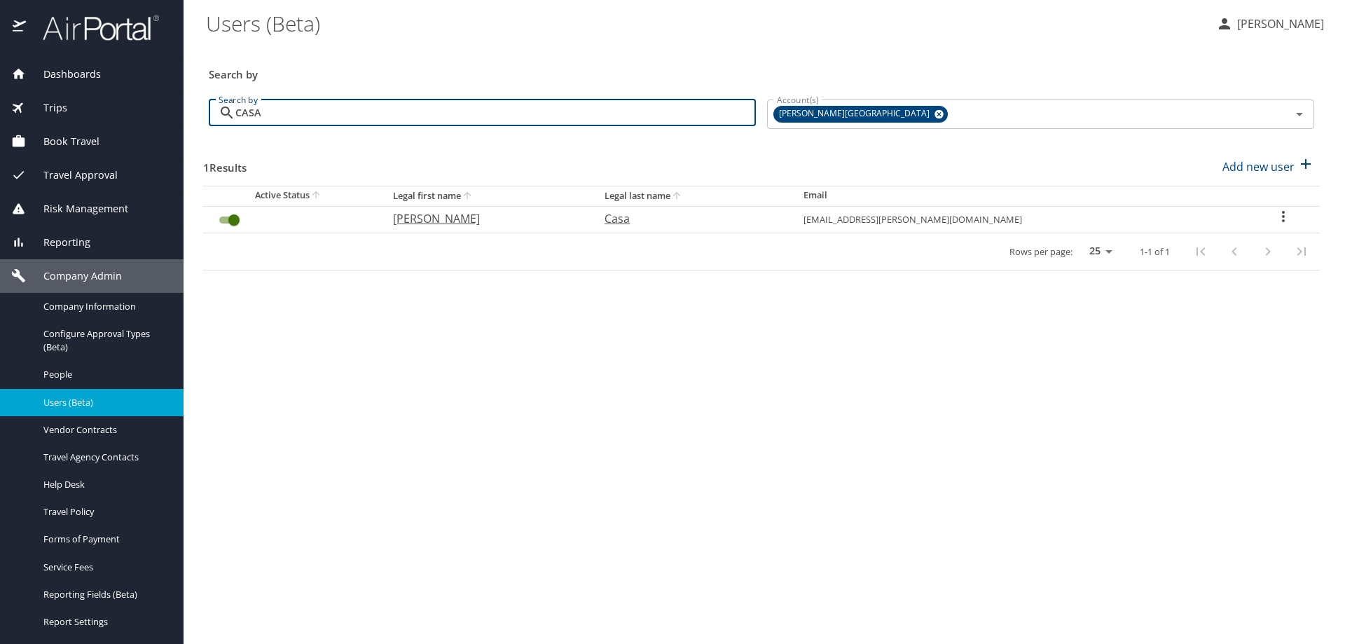
click at [1275, 221] on icon "User Search Table" at bounding box center [1283, 216] width 17 height 17
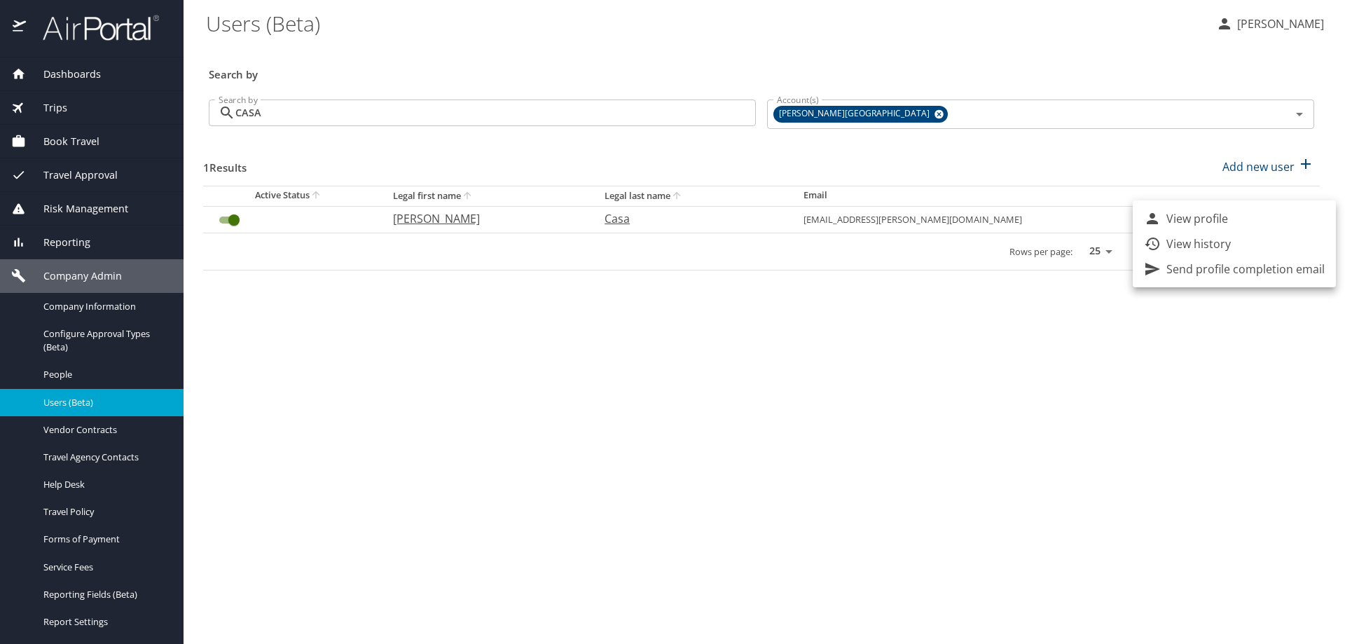
click at [1215, 245] on p "View history" at bounding box center [1198, 243] width 64 height 17
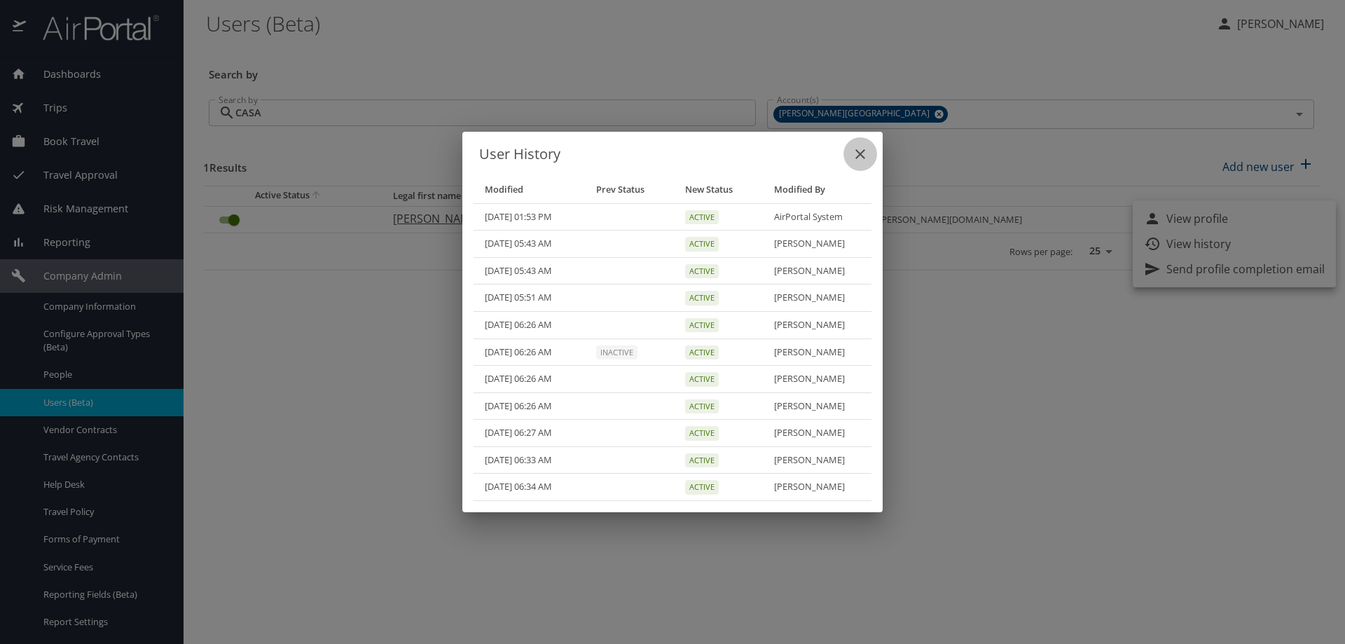
click at [864, 153] on icon "close" at bounding box center [860, 154] width 17 height 17
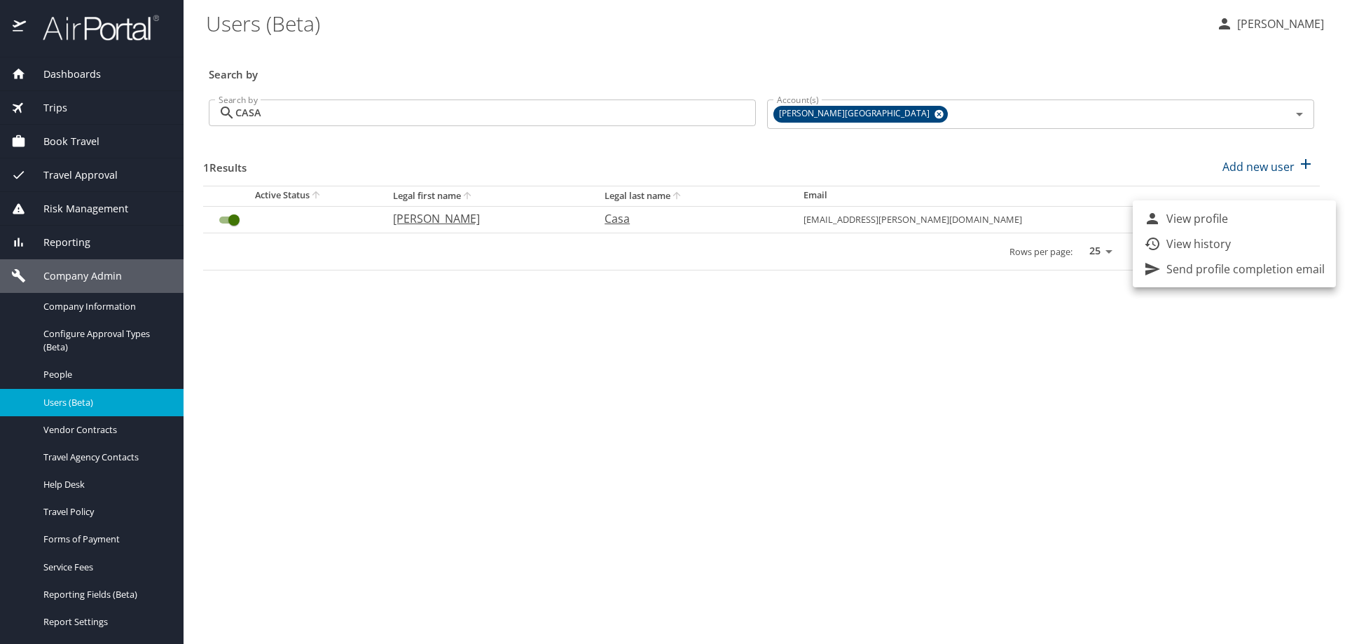
click at [1219, 273] on p "Send profile completion email" at bounding box center [1245, 269] width 158 height 17
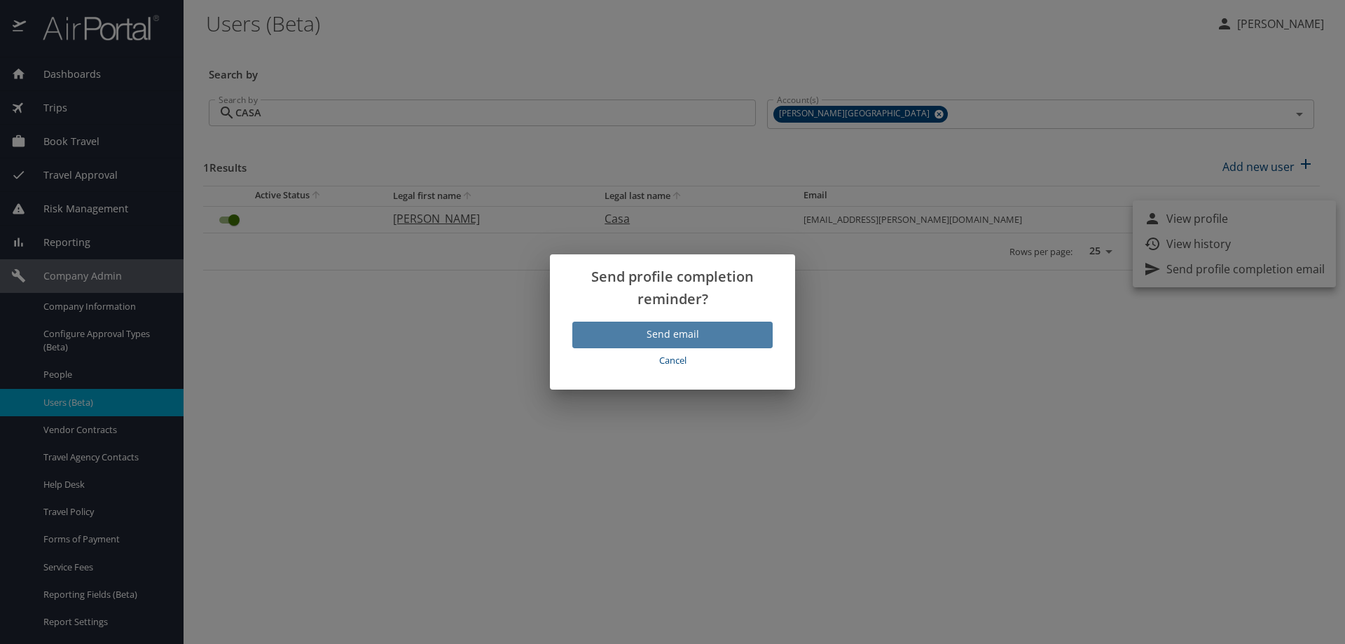
click at [731, 336] on span "Send email" at bounding box center [672, 335] width 178 height 18
